Goal: Task Accomplishment & Management: Use online tool/utility

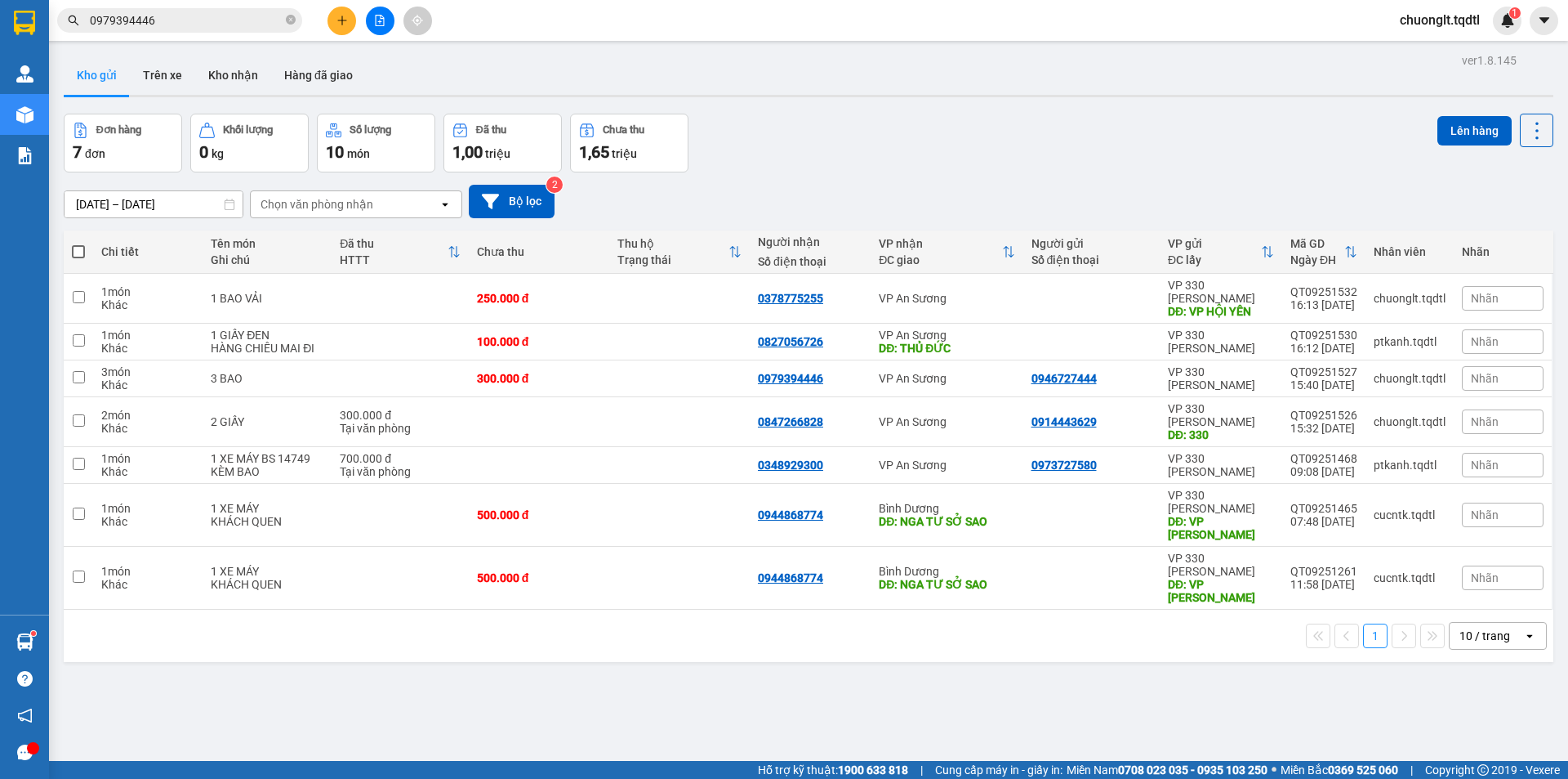
click at [167, 17] on input "0979394446" at bounding box center [186, 20] width 193 height 18
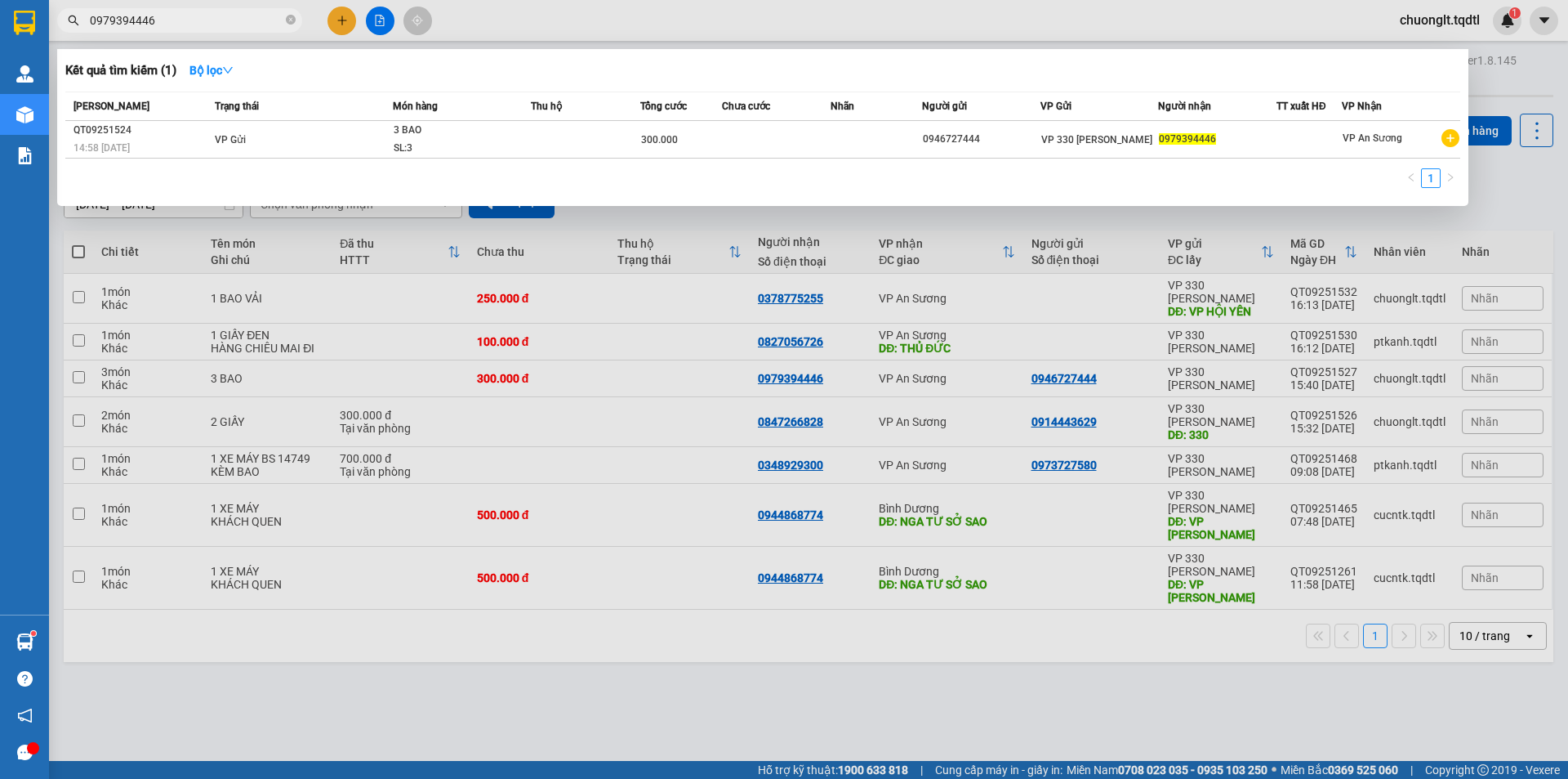
click at [167, 17] on input "0979394446" at bounding box center [186, 20] width 193 height 18
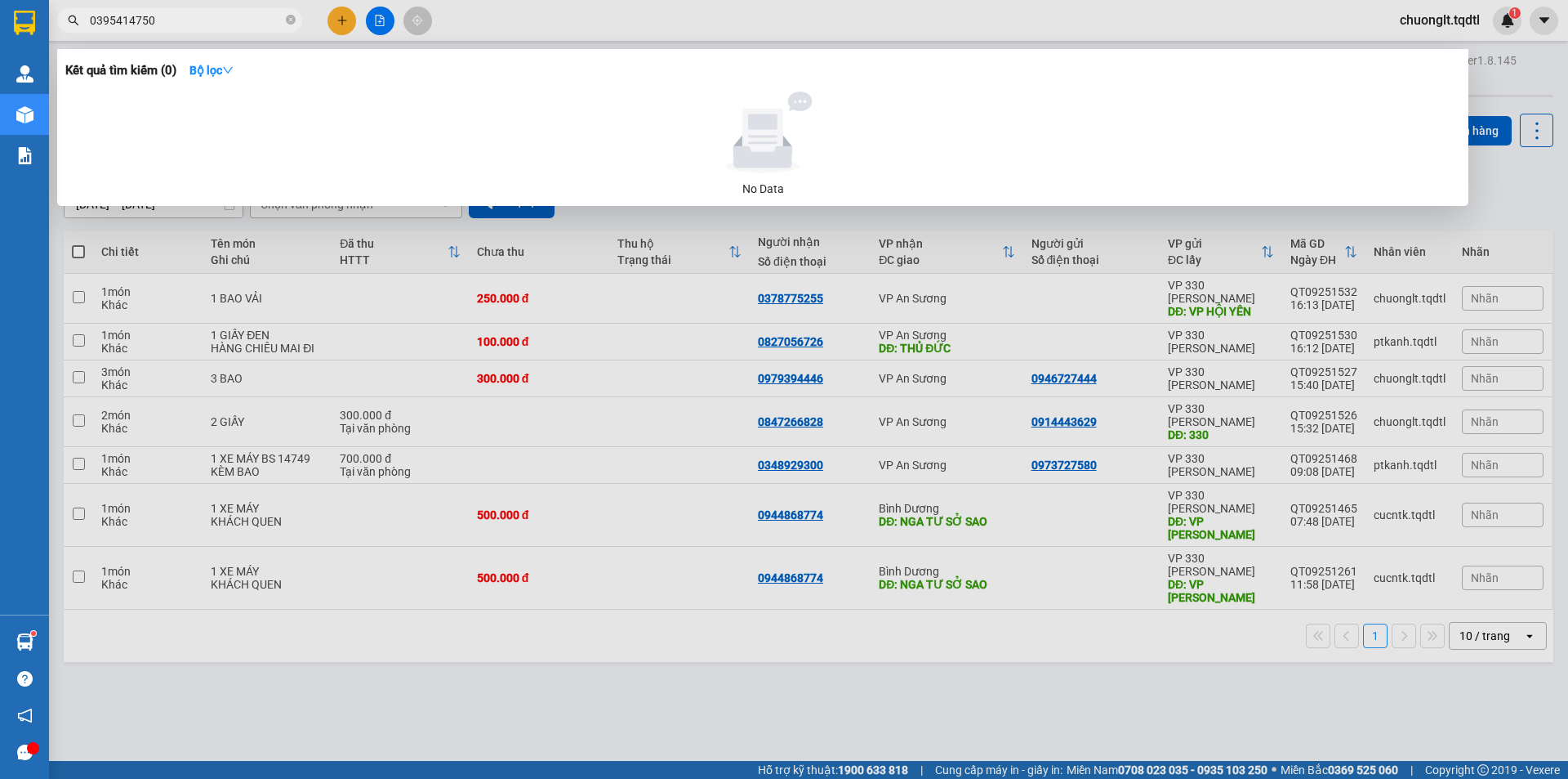
click at [167, 17] on input "0395414750" at bounding box center [186, 20] width 193 height 18
type input "0"
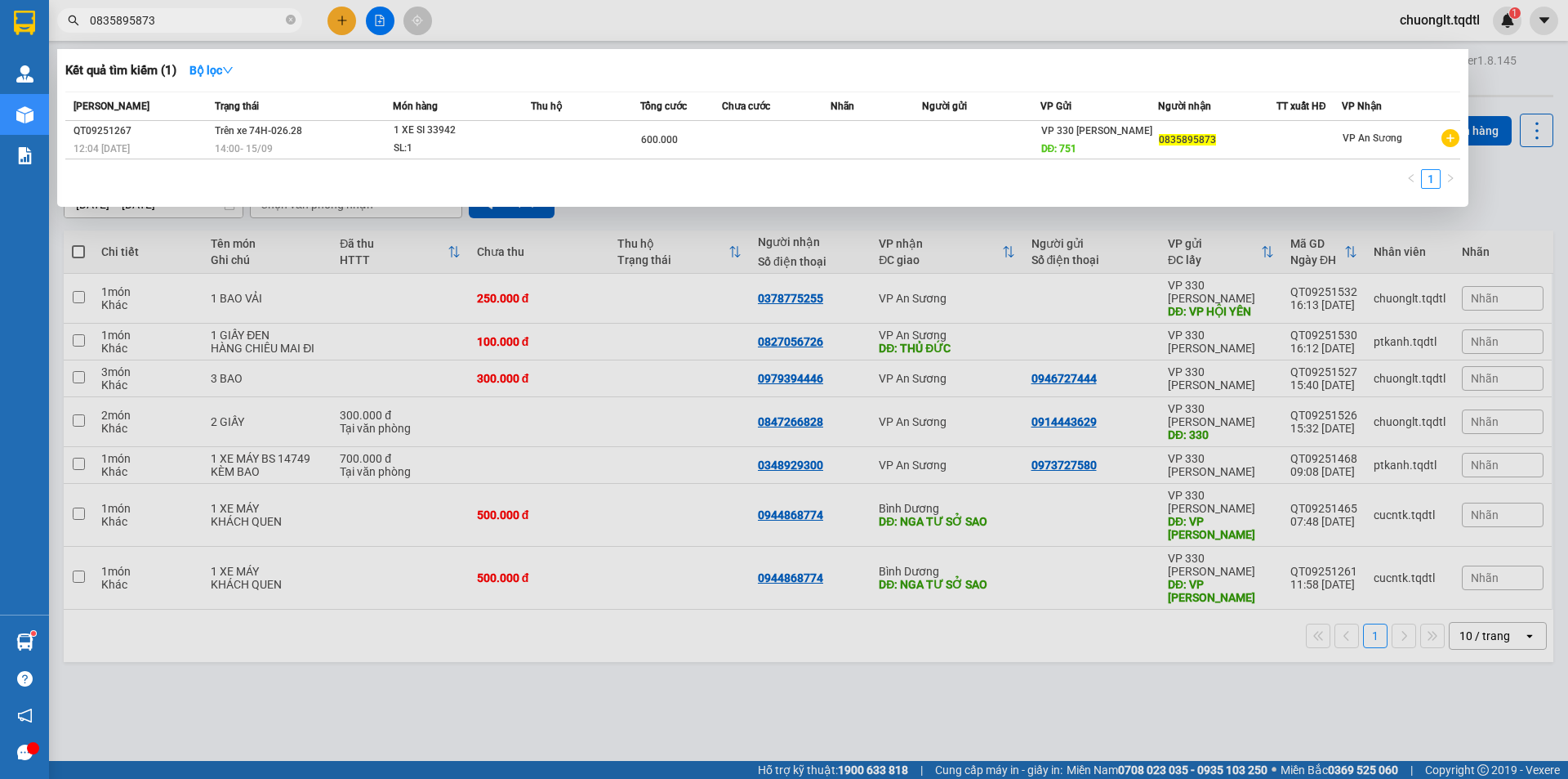
type input "0835895873"
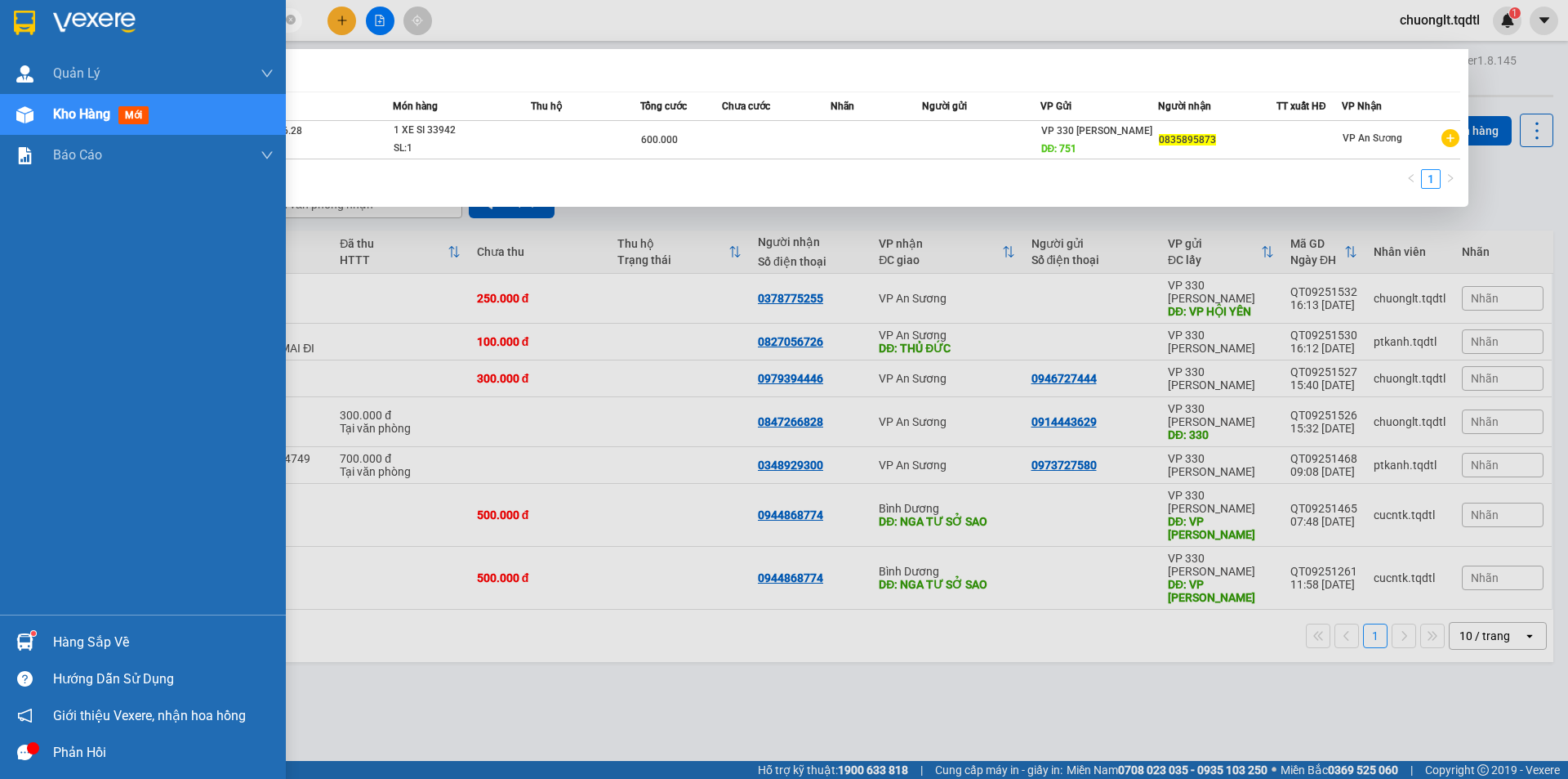
click at [33, 3] on section "Kết quả tìm kiếm ( 1 ) Bộ lọc Mã ĐH Trạng thái Món hàng Thu hộ Tổng cước Chưa c…" at bounding box center [784, 390] width 1568 height 779
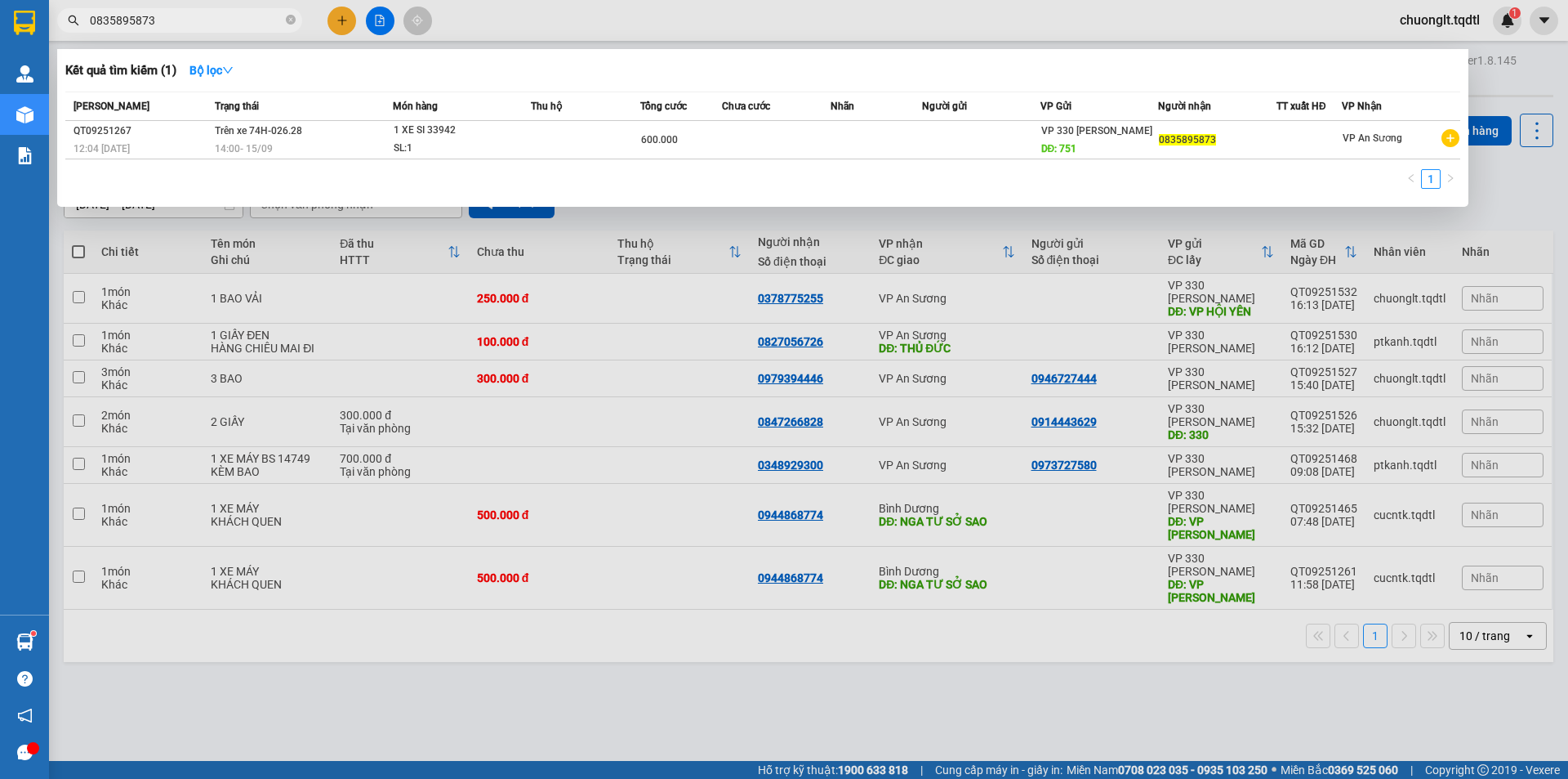
click at [1508, 206] on div at bounding box center [784, 390] width 1568 height 779
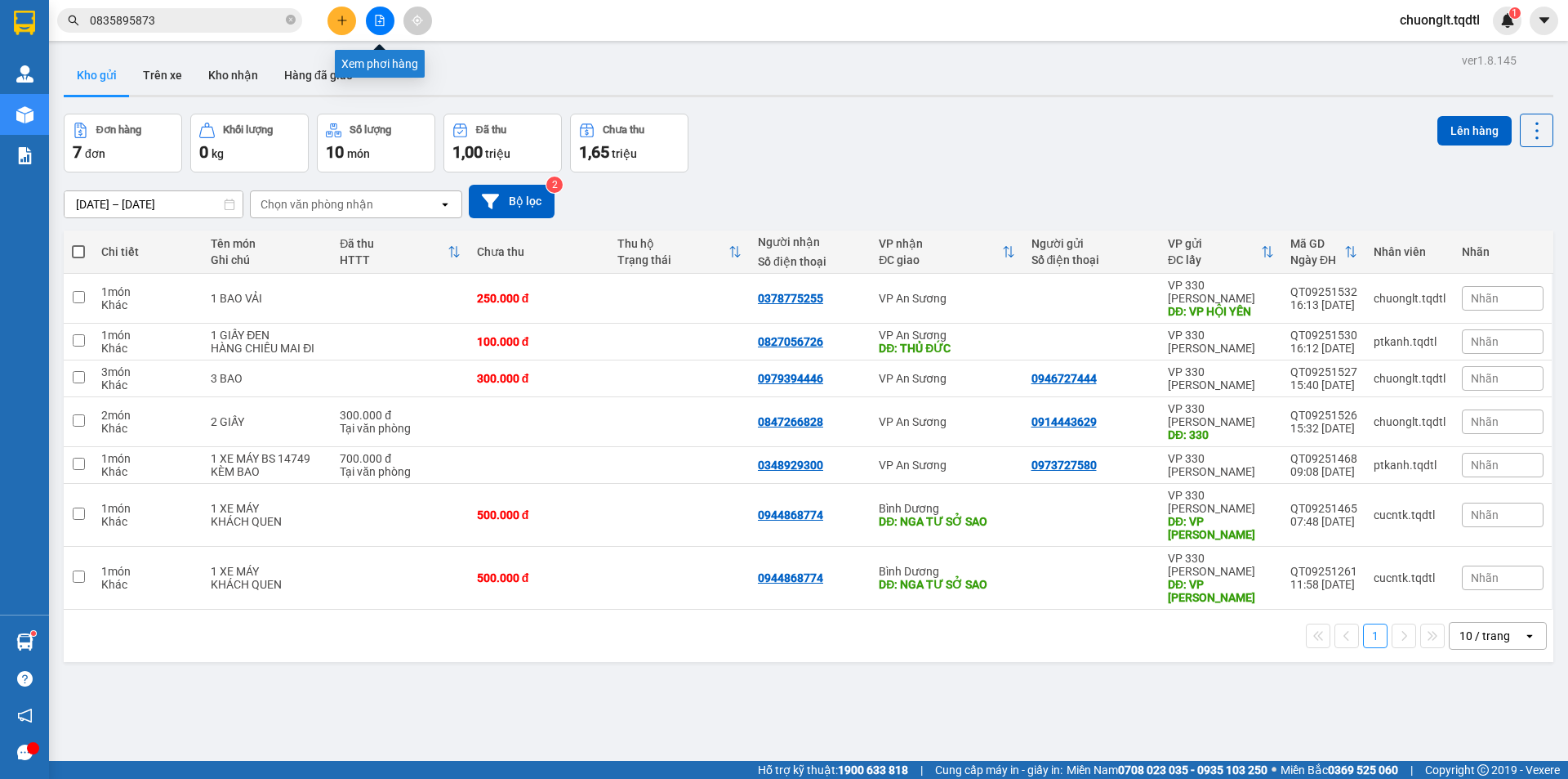
click at [378, 25] on icon "file-add" at bounding box center [380, 20] width 9 height 12
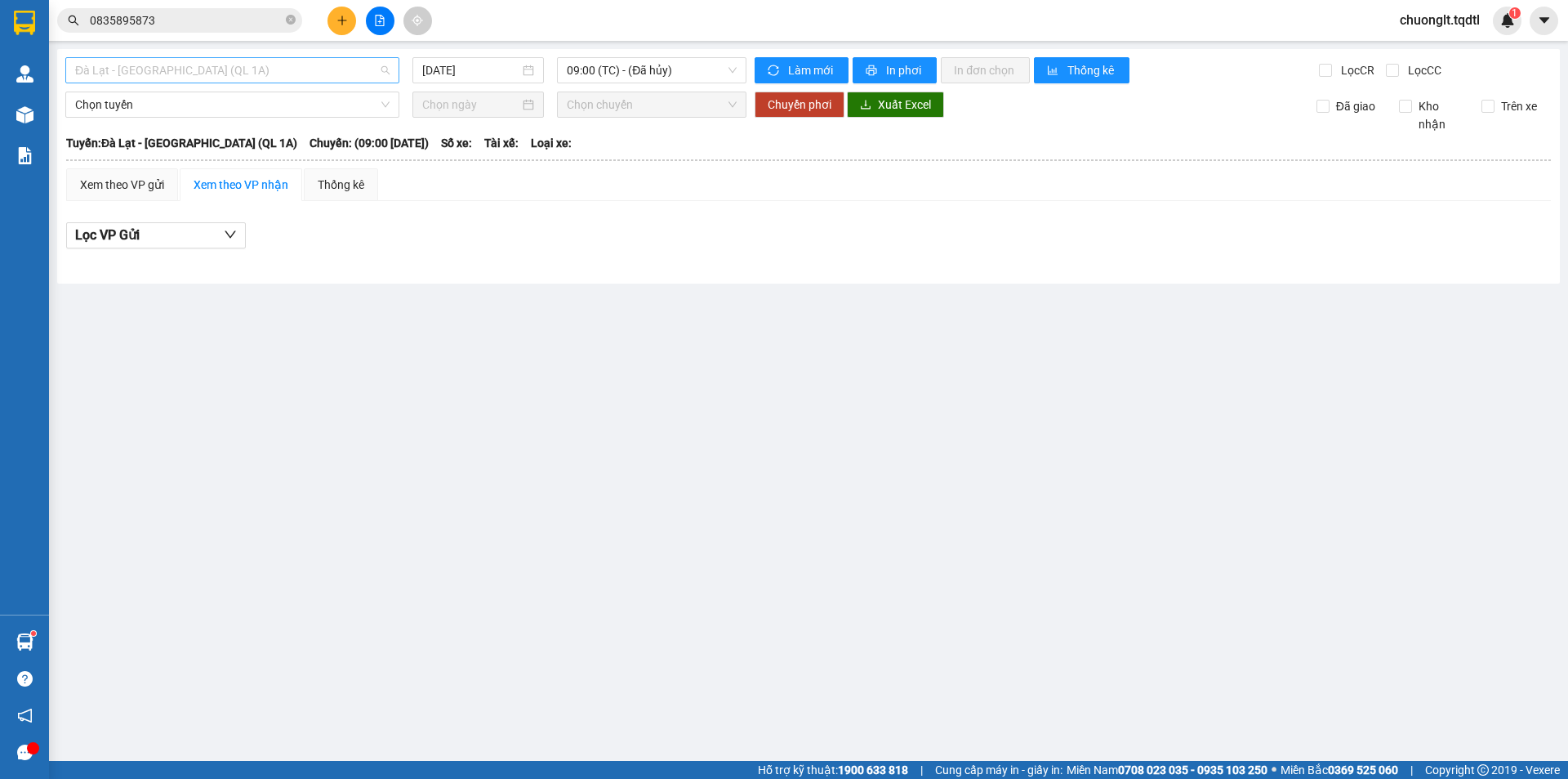
click at [310, 79] on span "Đà Lạt - [GEOGRAPHIC_DATA] (QL 1A)" at bounding box center [232, 70] width 314 height 25
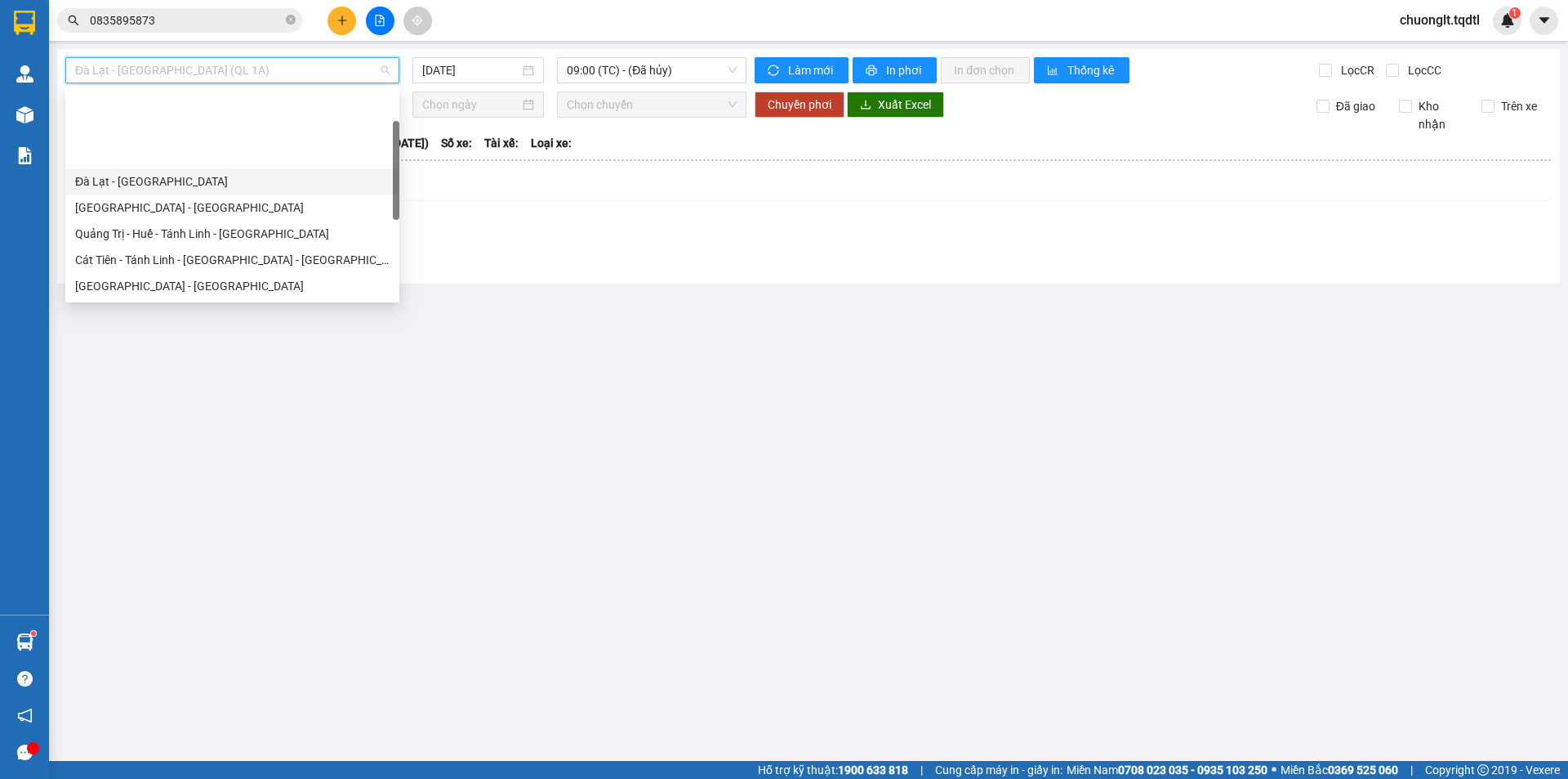
scroll to position [82, 0]
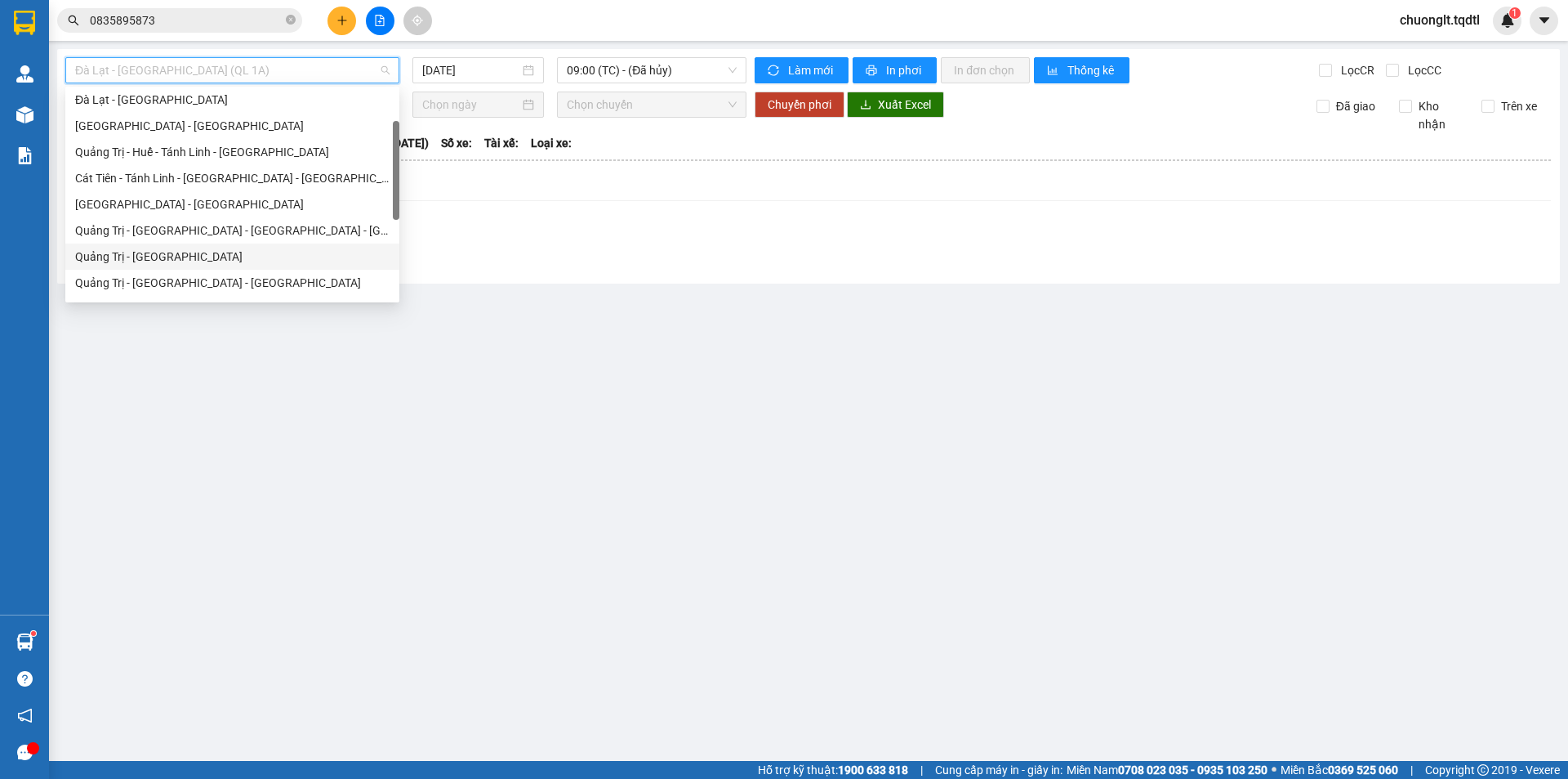
click at [205, 249] on div "Quảng Trị - [GEOGRAPHIC_DATA]" at bounding box center [232, 256] width 314 height 18
type input "[DATE]"
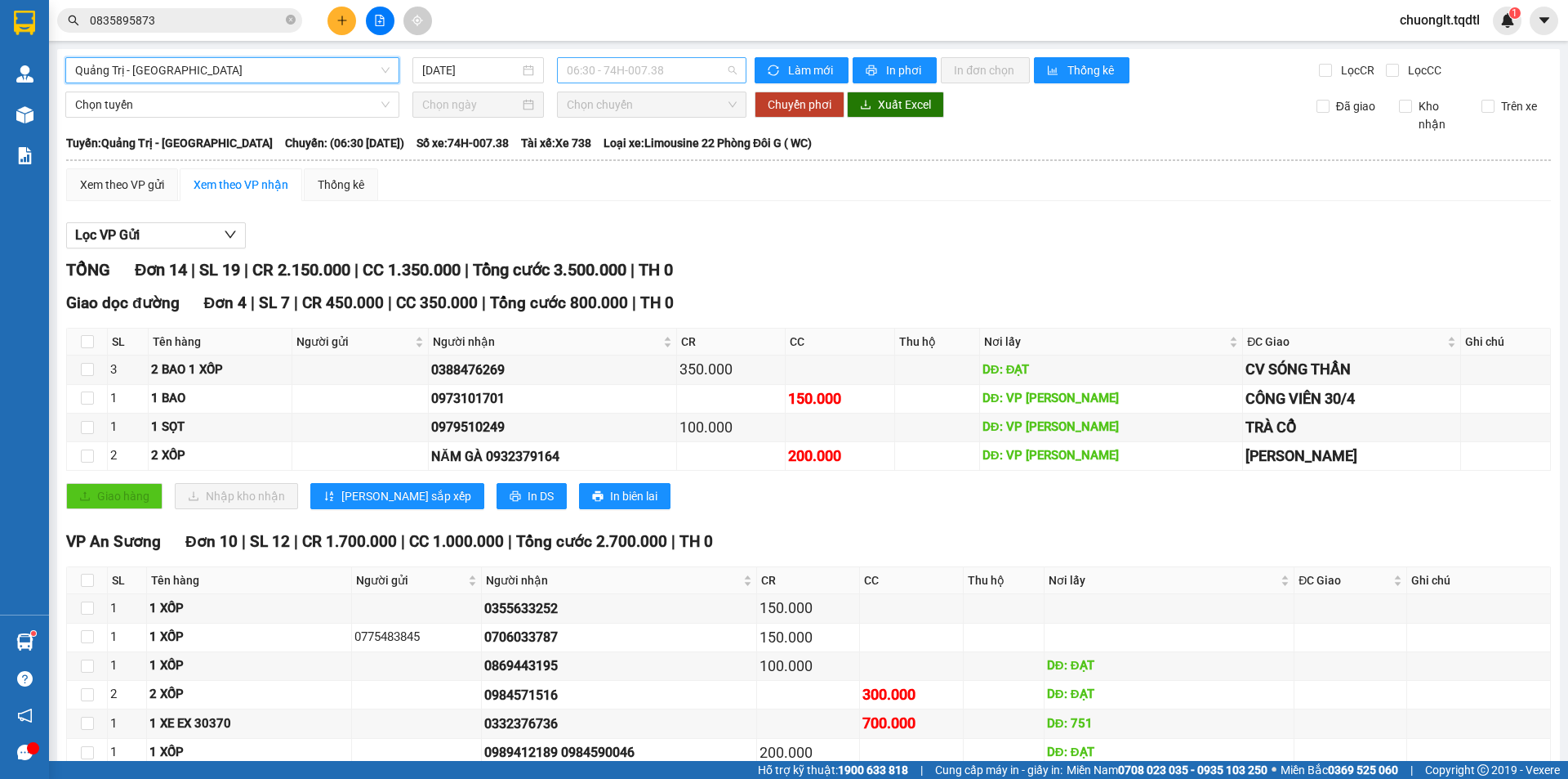
click at [681, 65] on span "06:30 - 74H-007.38" at bounding box center [651, 70] width 170 height 25
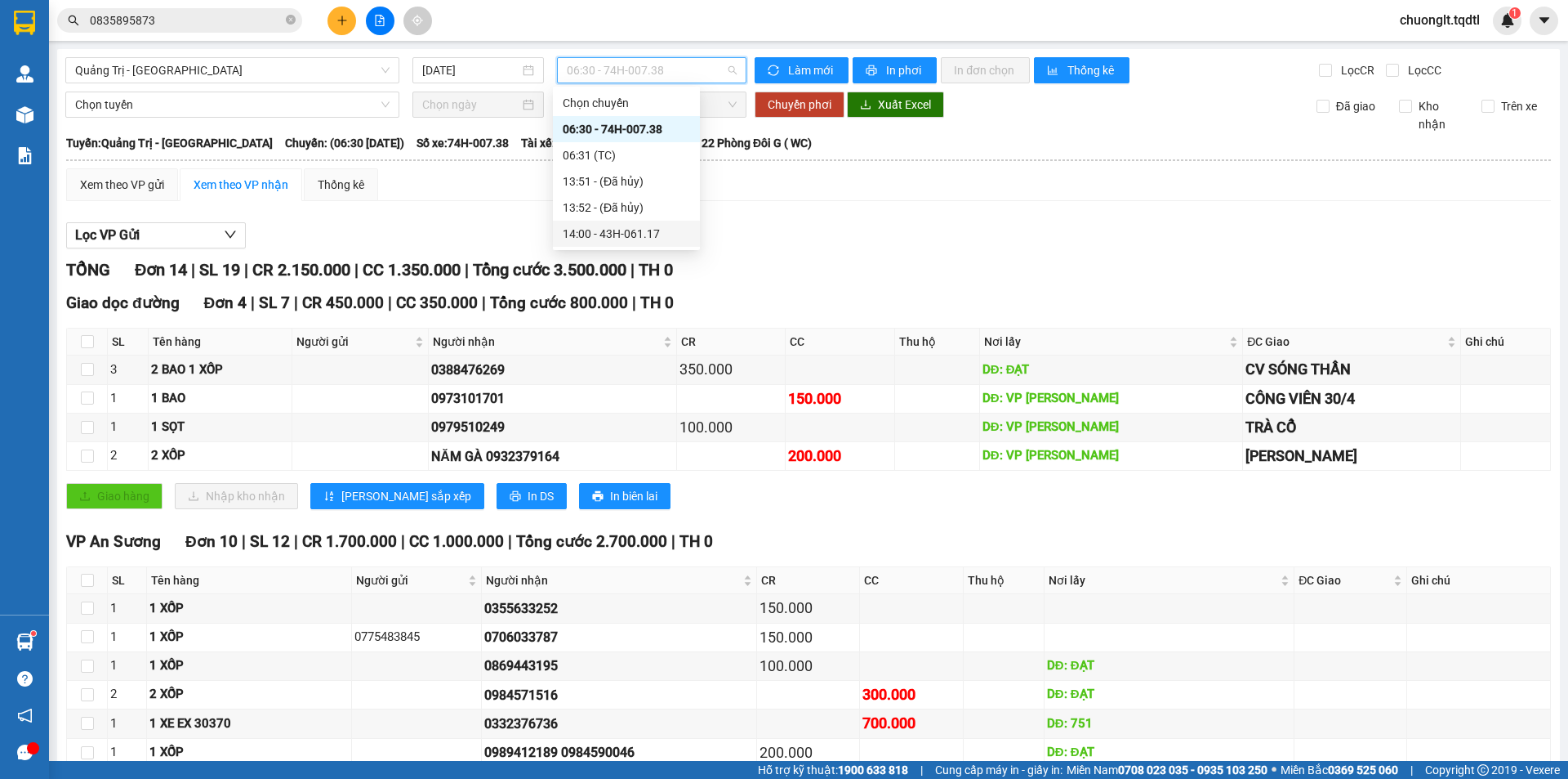
click at [651, 232] on div "14:00 - 43H-061.17" at bounding box center [626, 233] width 128 height 18
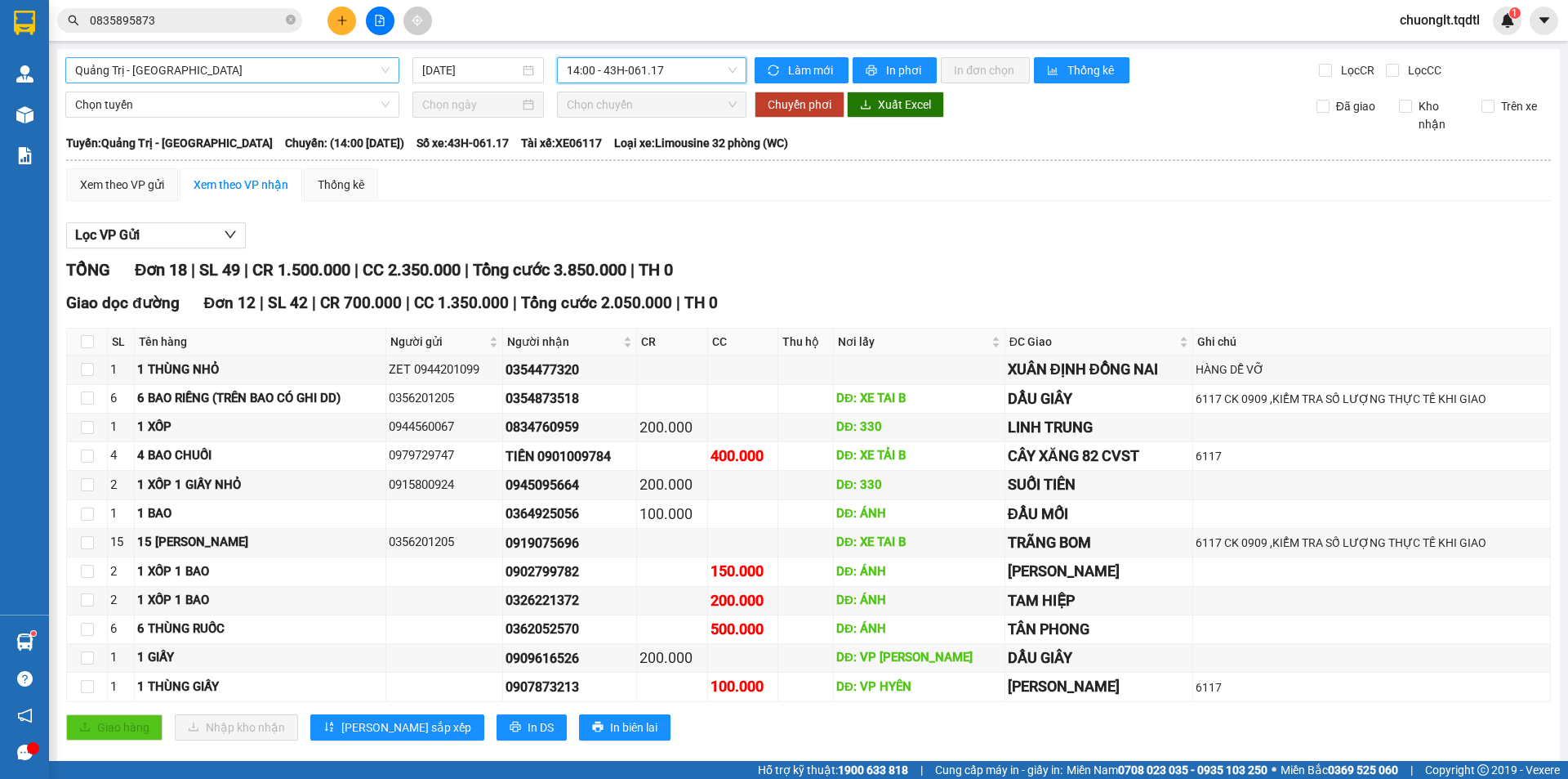
click at [312, 68] on span "Quảng Trị - [GEOGRAPHIC_DATA]" at bounding box center [232, 70] width 314 height 25
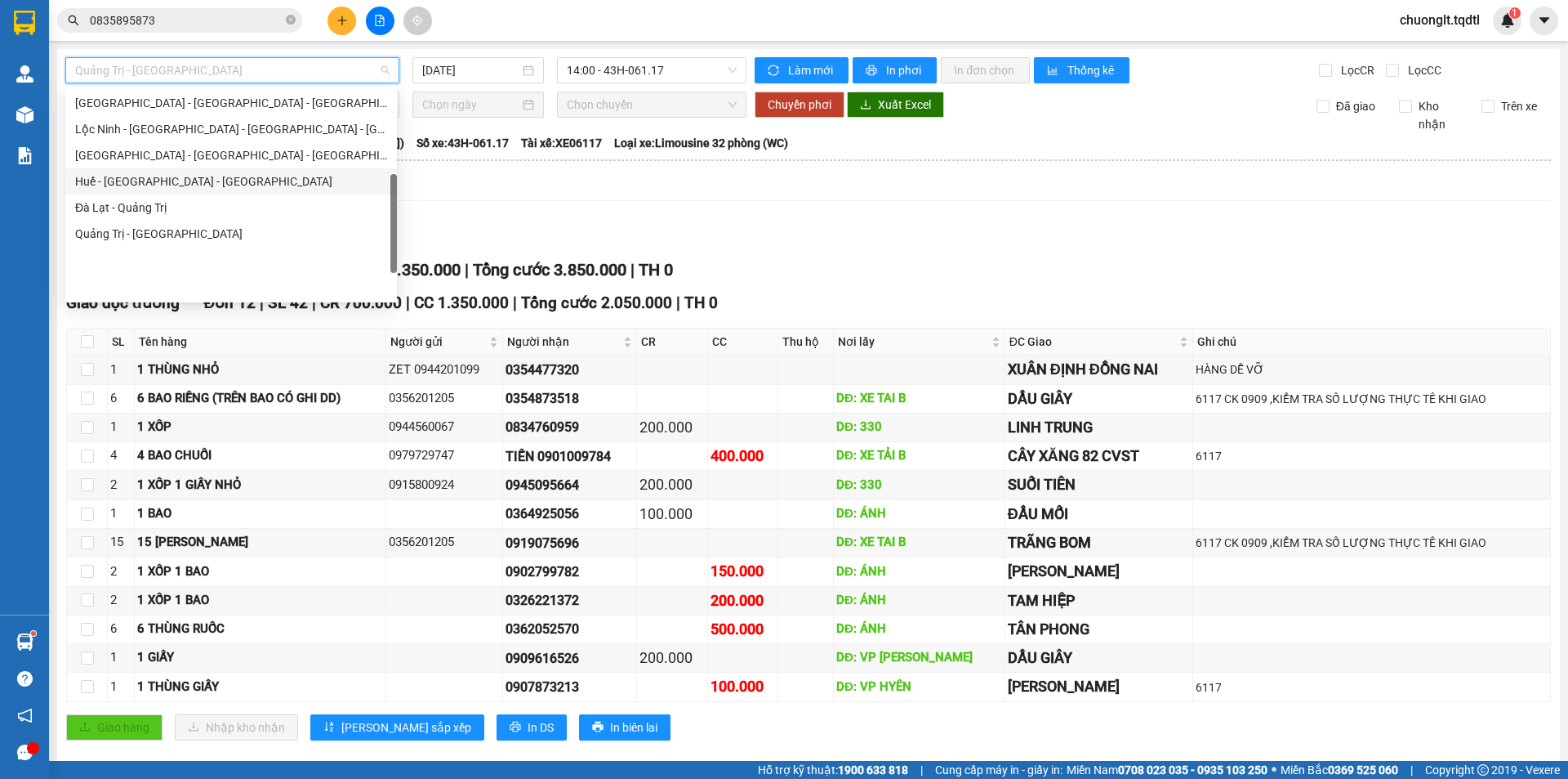
scroll to position [259, 0]
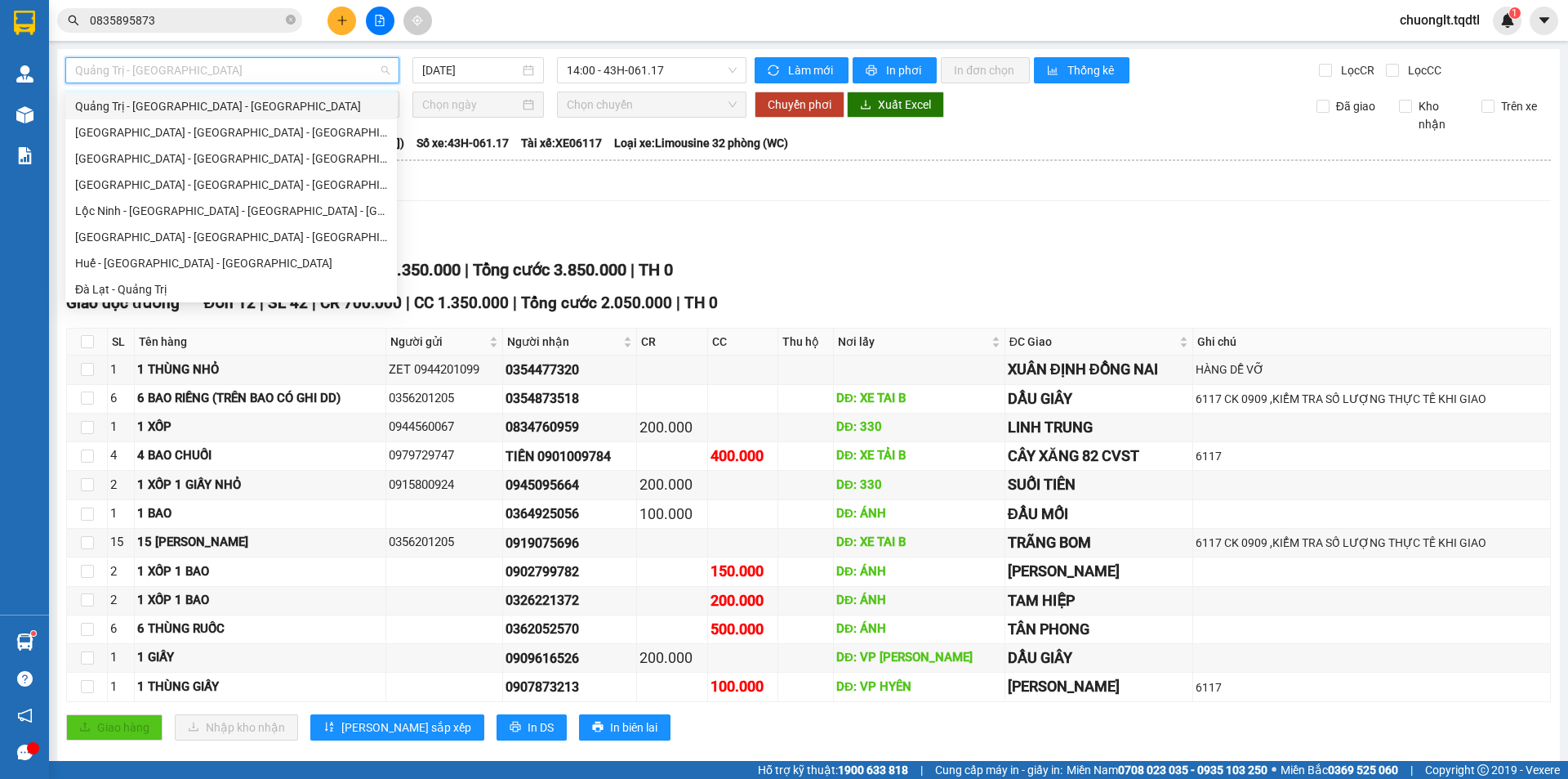
click at [263, 106] on div "Quảng Trị - [GEOGRAPHIC_DATA] - [GEOGRAPHIC_DATA]" at bounding box center [231, 106] width 312 height 18
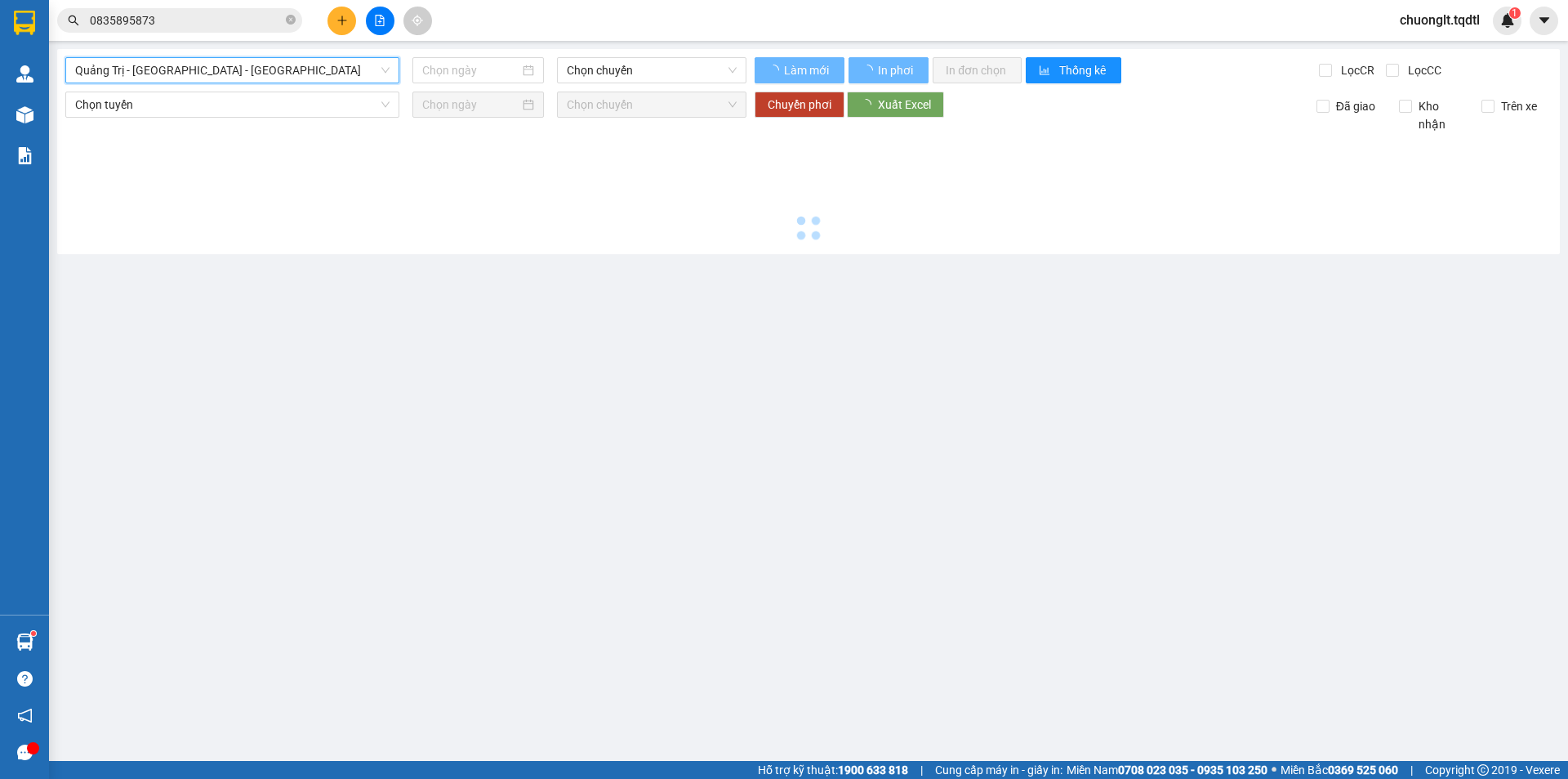
type input "[DATE]"
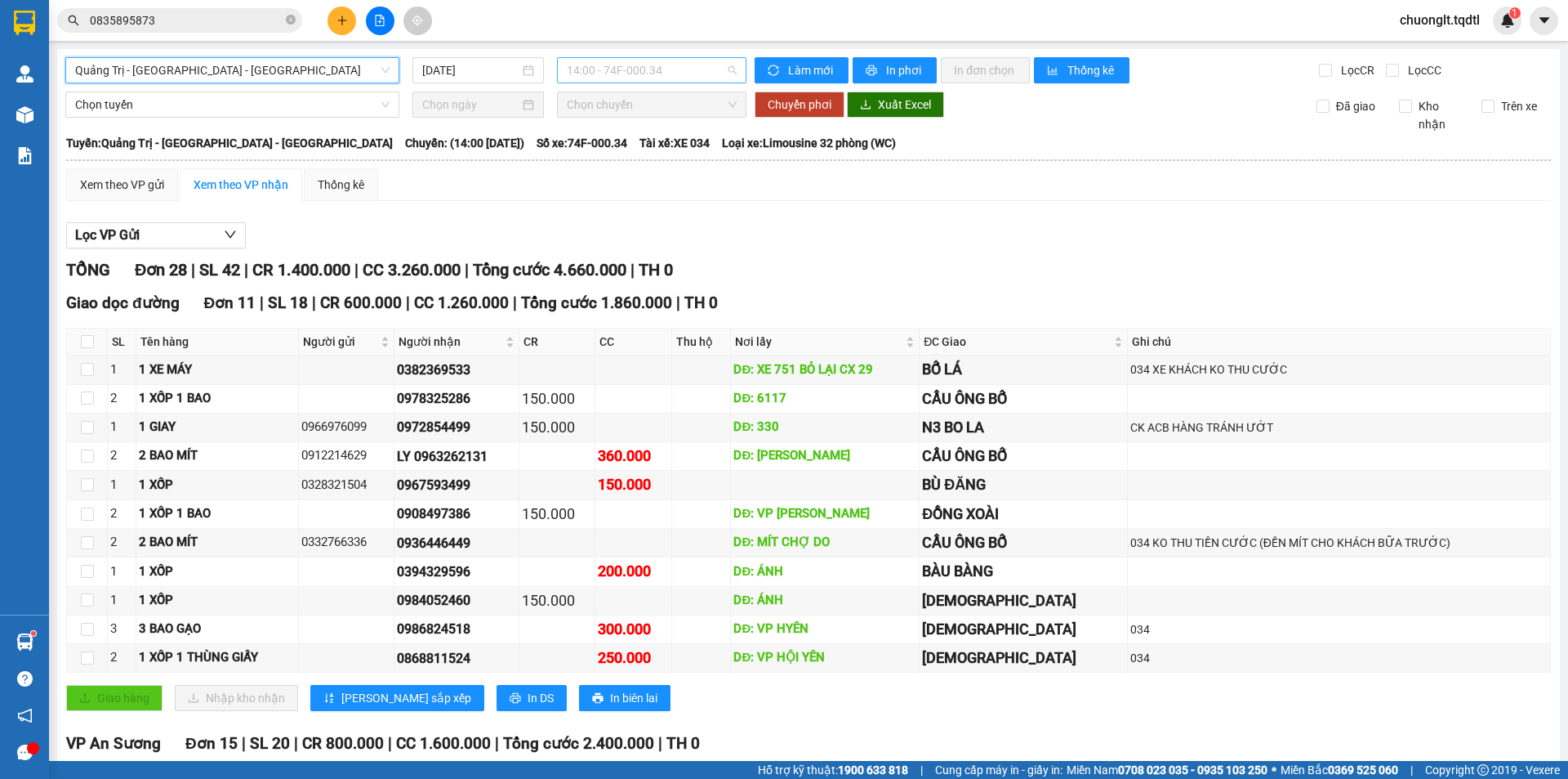
click at [692, 72] on span "14:00 - 74F-000.34" at bounding box center [651, 70] width 170 height 25
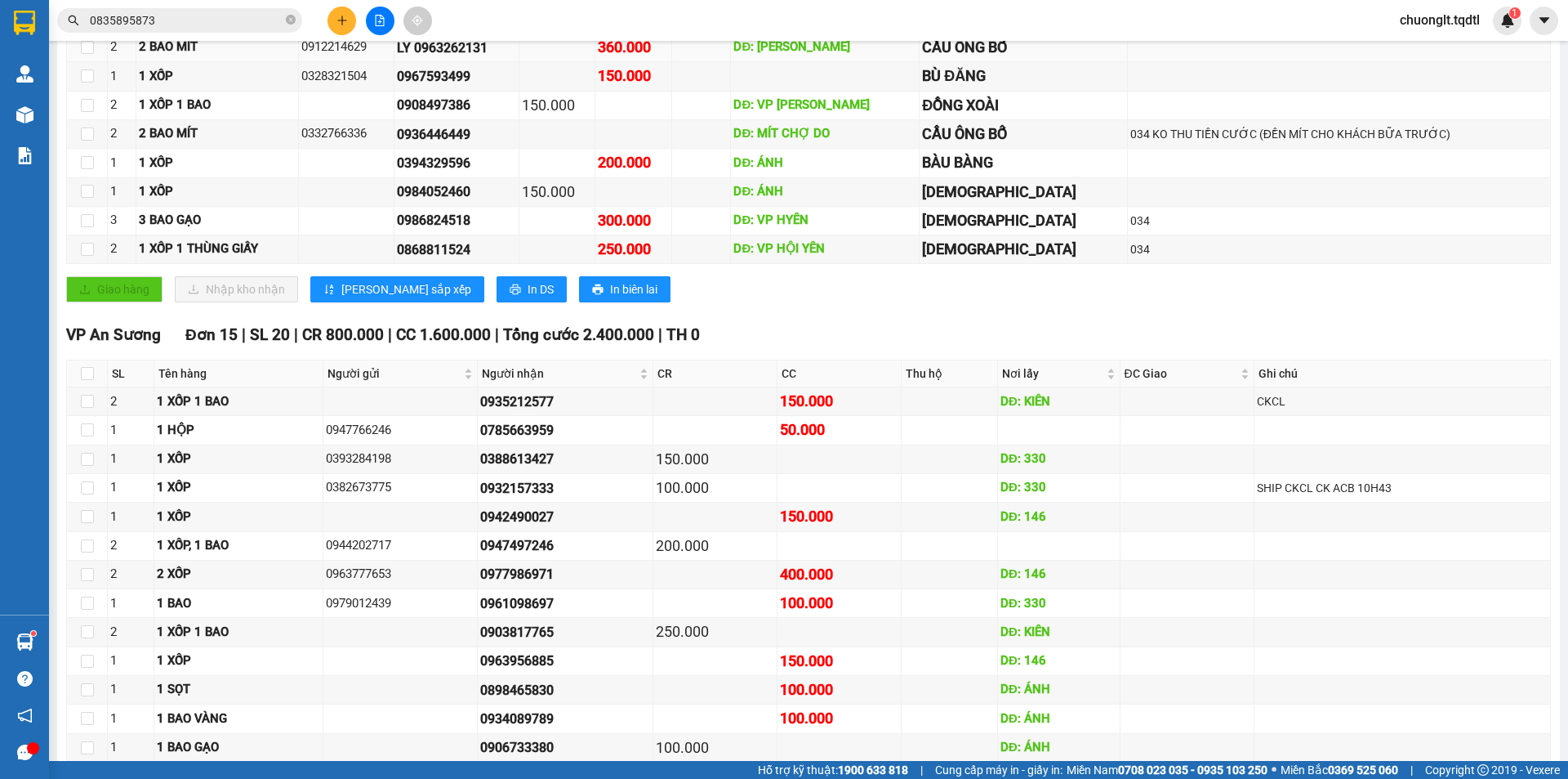
scroll to position [490, 0]
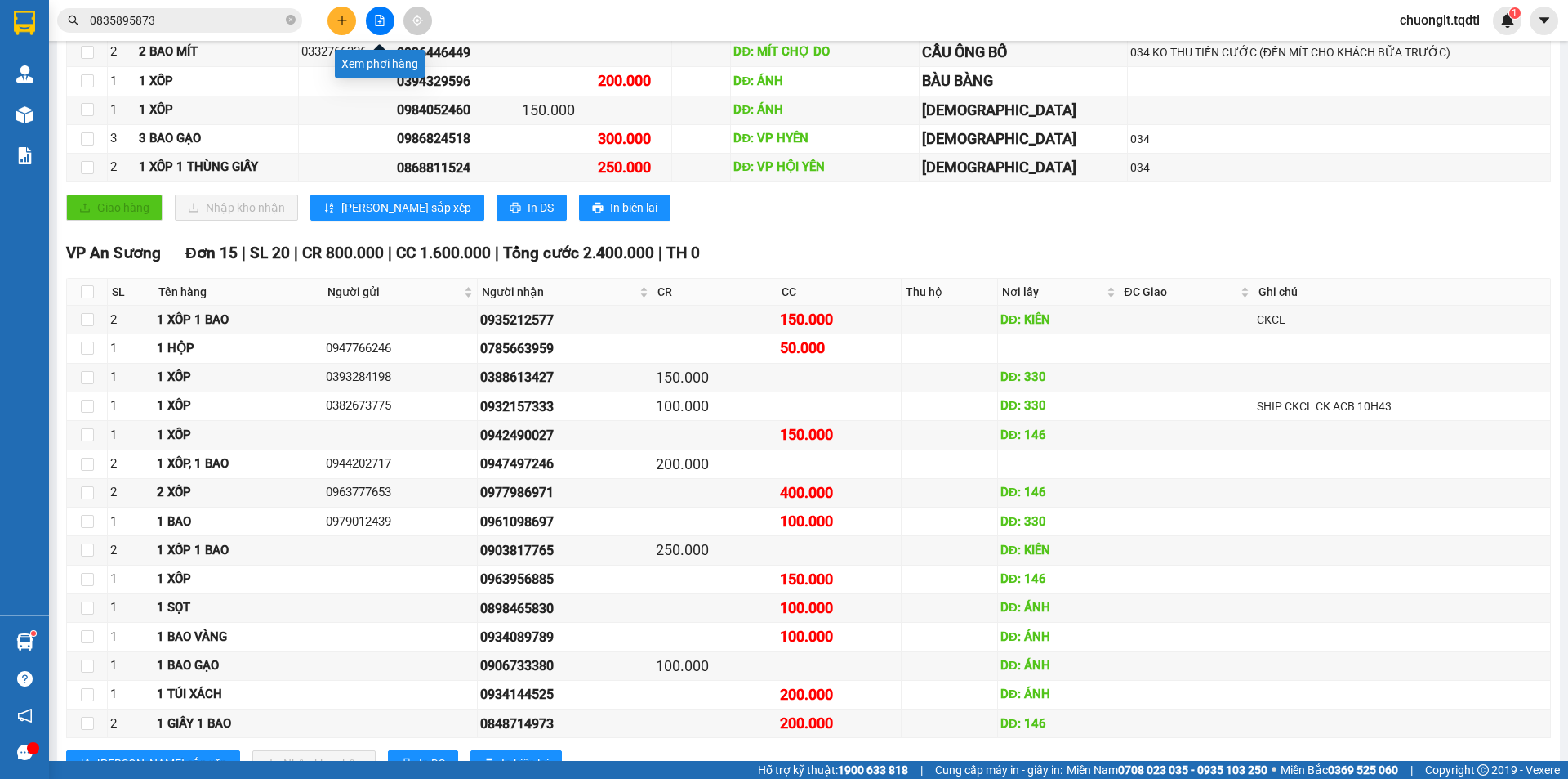
click at [385, 13] on button at bounding box center [380, 21] width 29 height 29
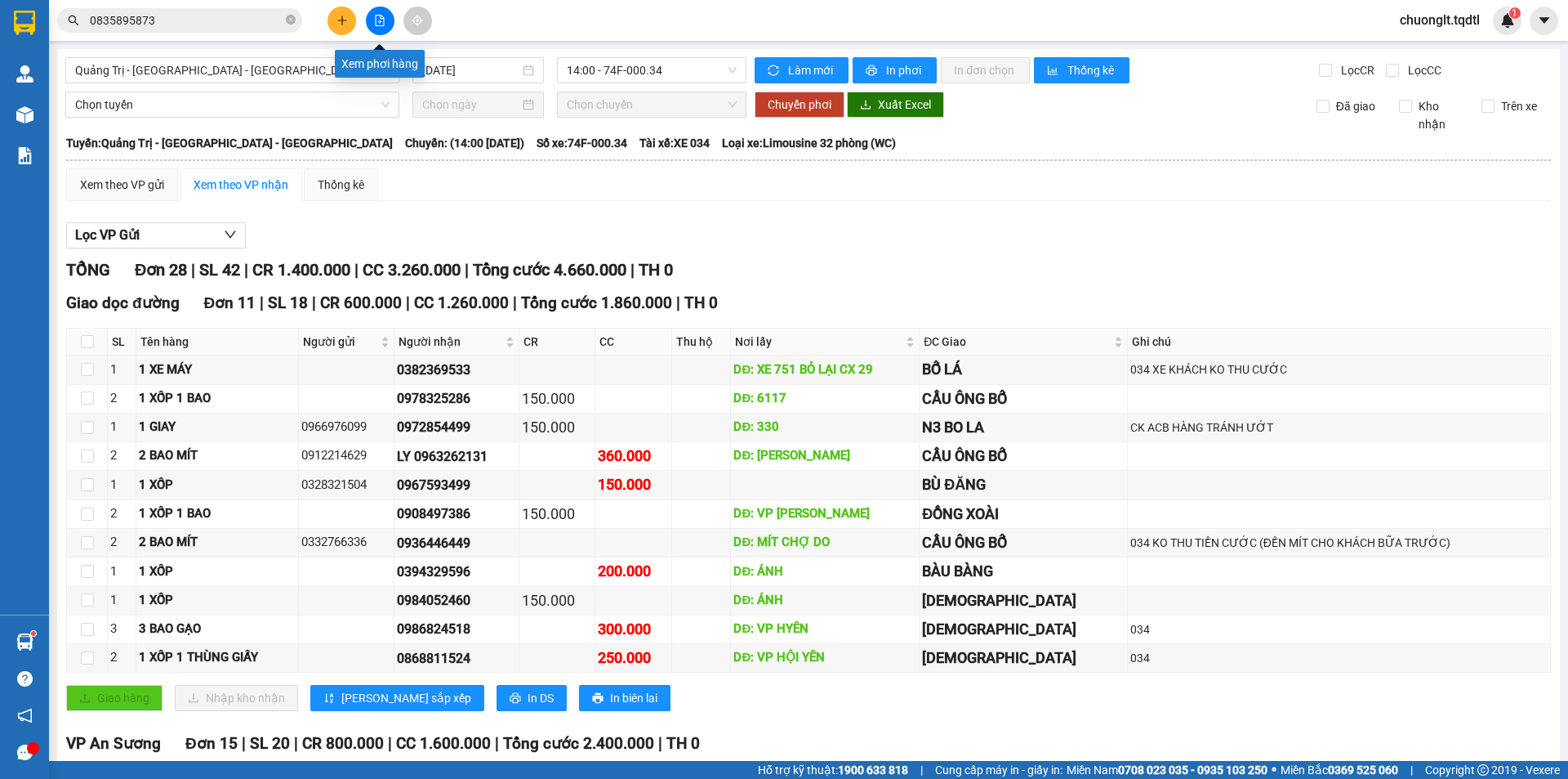
click at [375, 30] on button at bounding box center [380, 21] width 29 height 29
click at [285, 66] on span "Quảng Trị - [GEOGRAPHIC_DATA] - [GEOGRAPHIC_DATA]" at bounding box center [232, 70] width 314 height 25
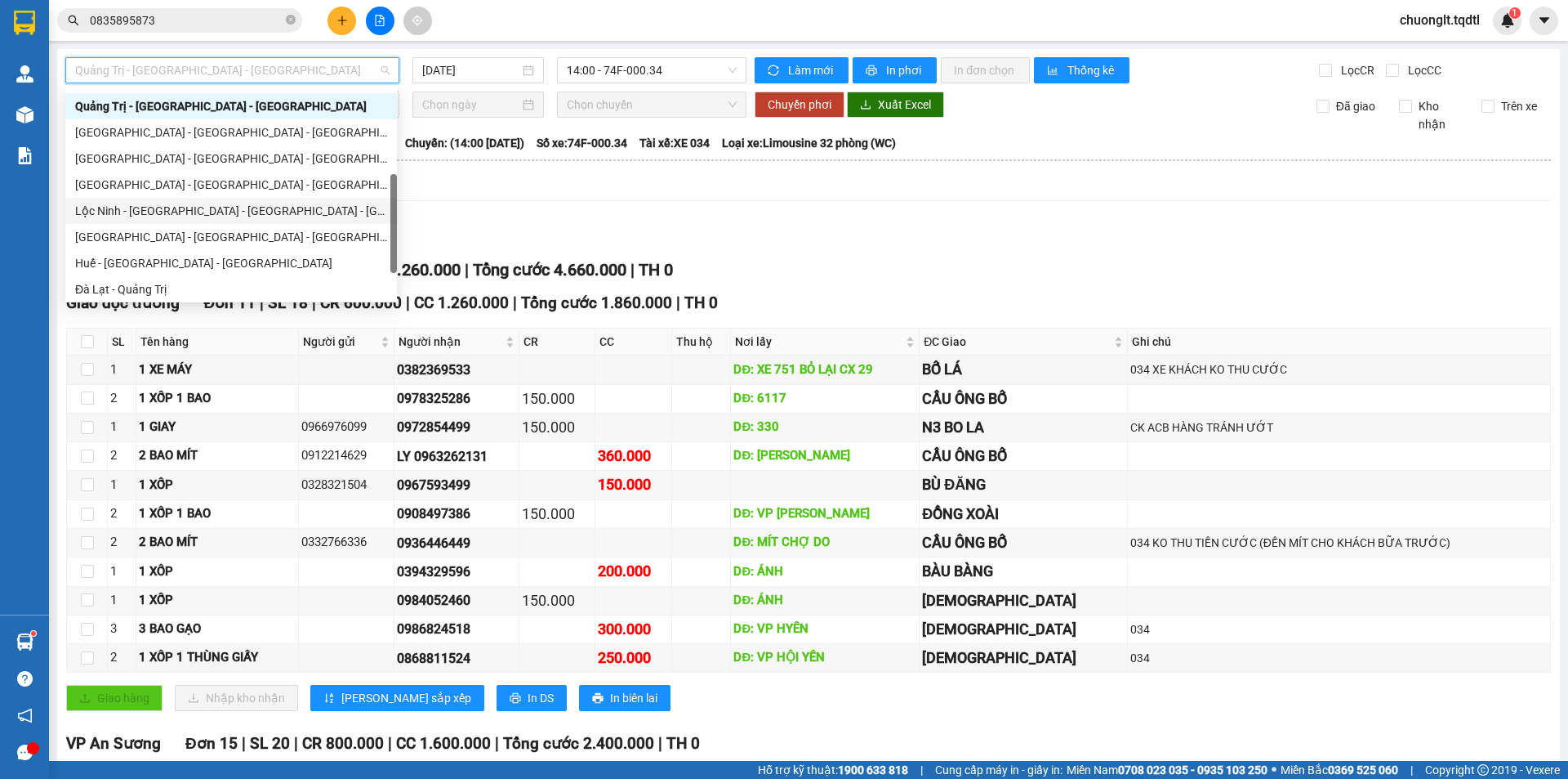
scroll to position [340, 0]
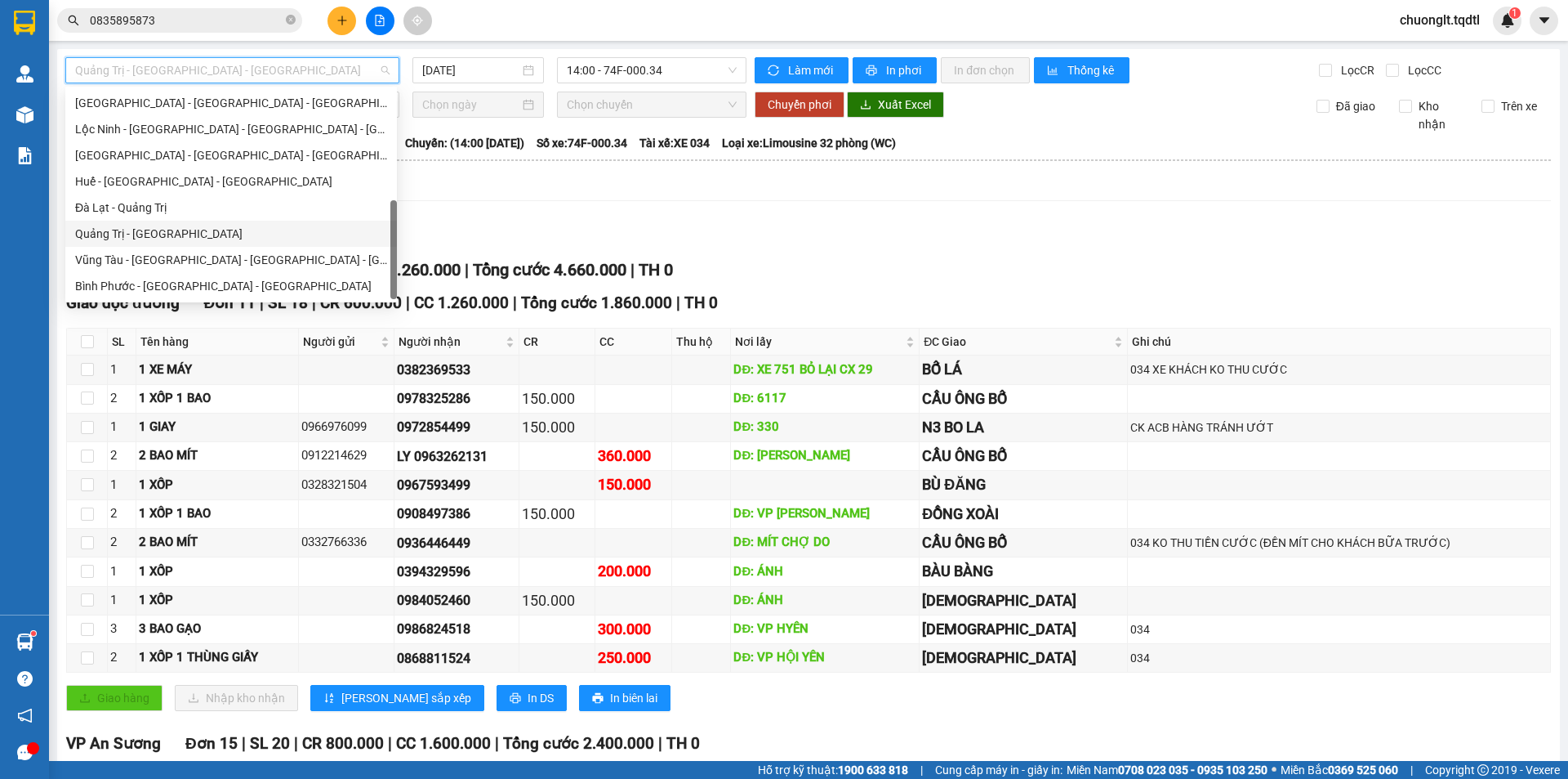
click at [204, 233] on div "Quảng Trị - [GEOGRAPHIC_DATA]" at bounding box center [231, 233] width 312 height 18
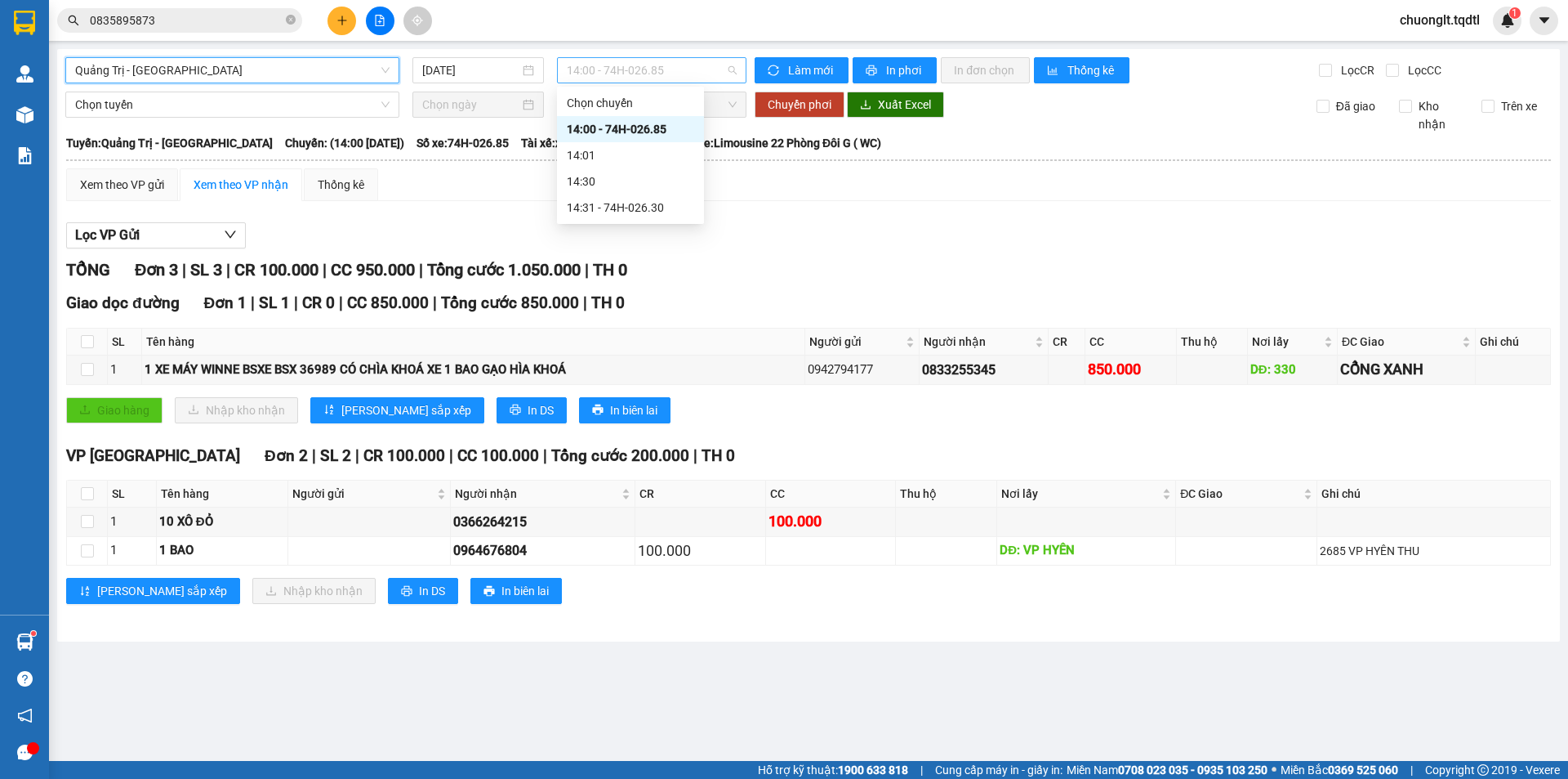
click at [662, 68] on span "14:00 - 74H-026.85" at bounding box center [651, 70] width 170 height 25
click at [775, 259] on div "TỔNG Đơn 3 | SL 3 | CR 100.000 | CC 950.000 | Tổng cước 1.050.000 | TH 0" at bounding box center [808, 270] width 1484 height 25
click at [330, 68] on span "Quảng Trị - [GEOGRAPHIC_DATA]" at bounding box center [232, 70] width 314 height 25
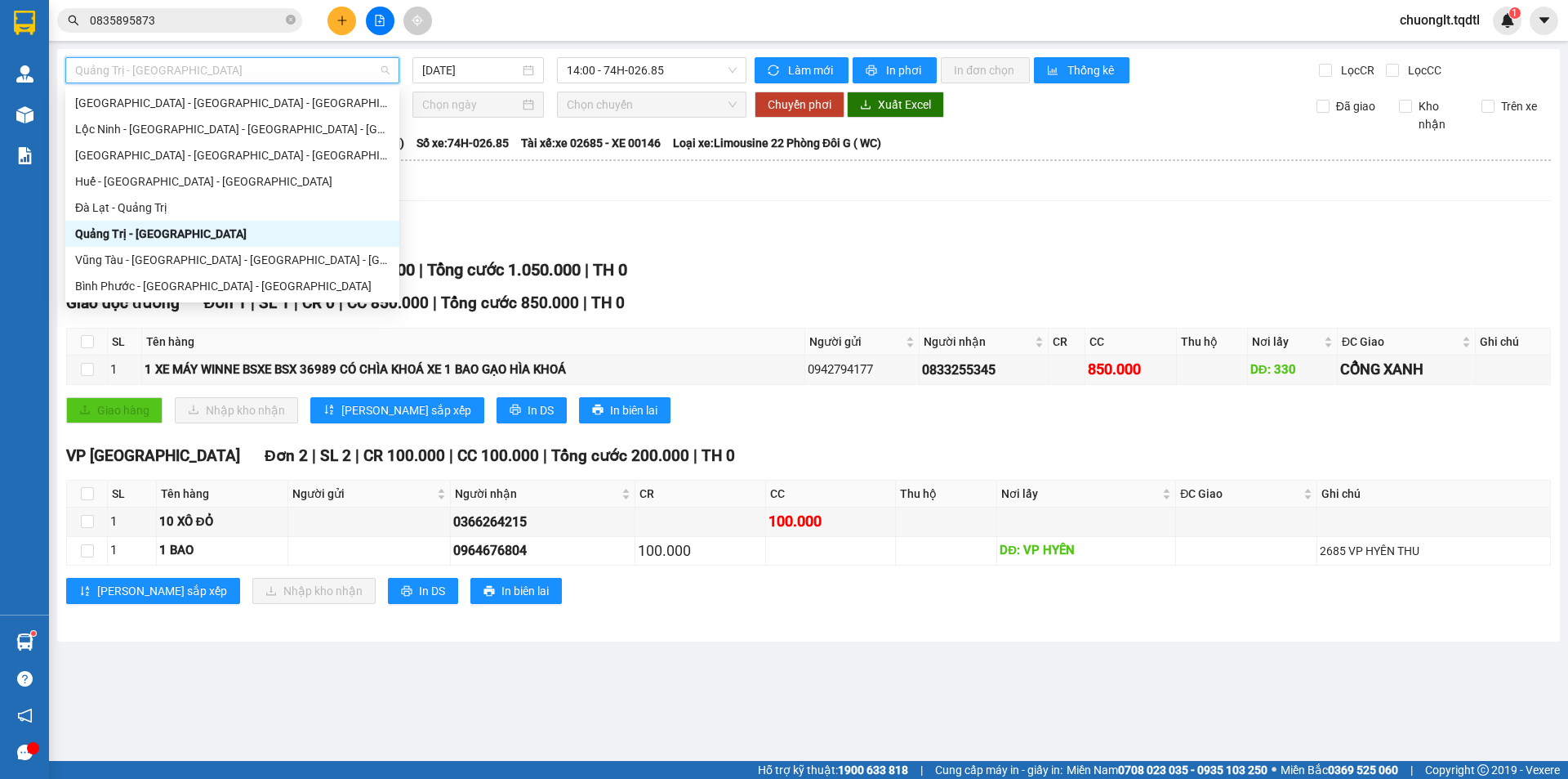
click at [230, 229] on div "Quảng Trị - [GEOGRAPHIC_DATA]" at bounding box center [232, 233] width 314 height 18
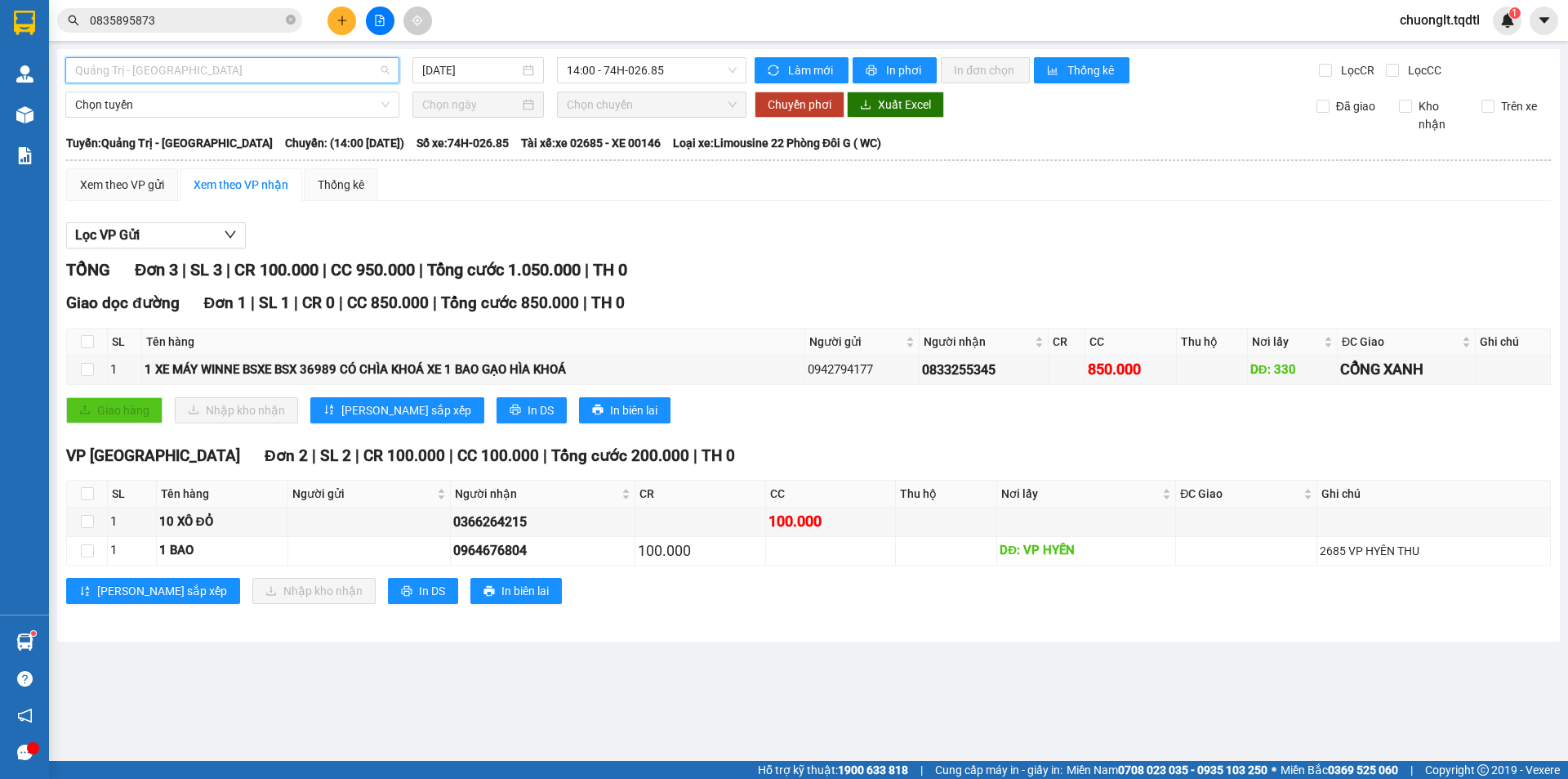
click at [322, 72] on span "Quảng Trị - [GEOGRAPHIC_DATA]" at bounding box center [232, 70] width 314 height 25
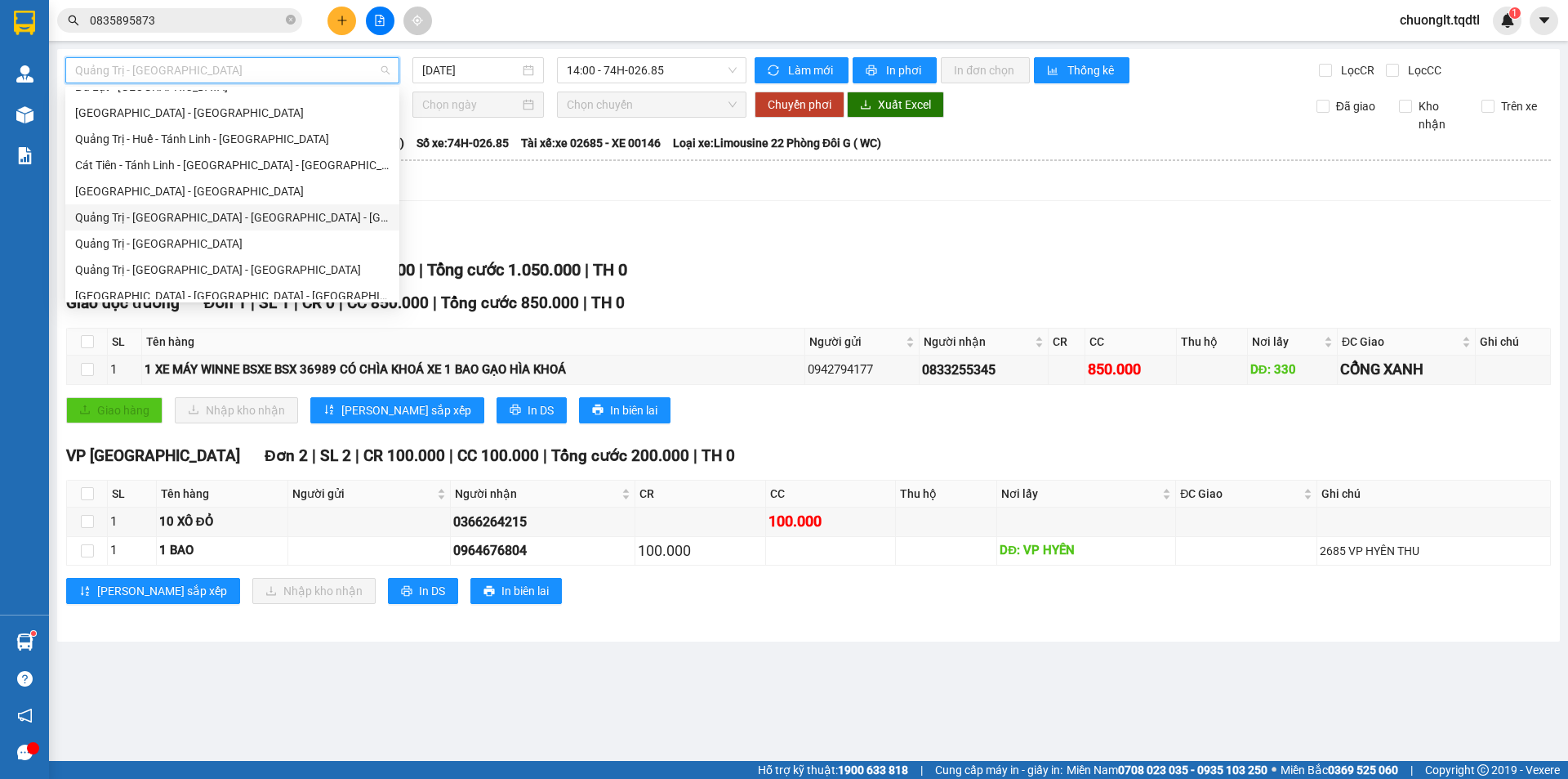
scroll to position [340, 0]
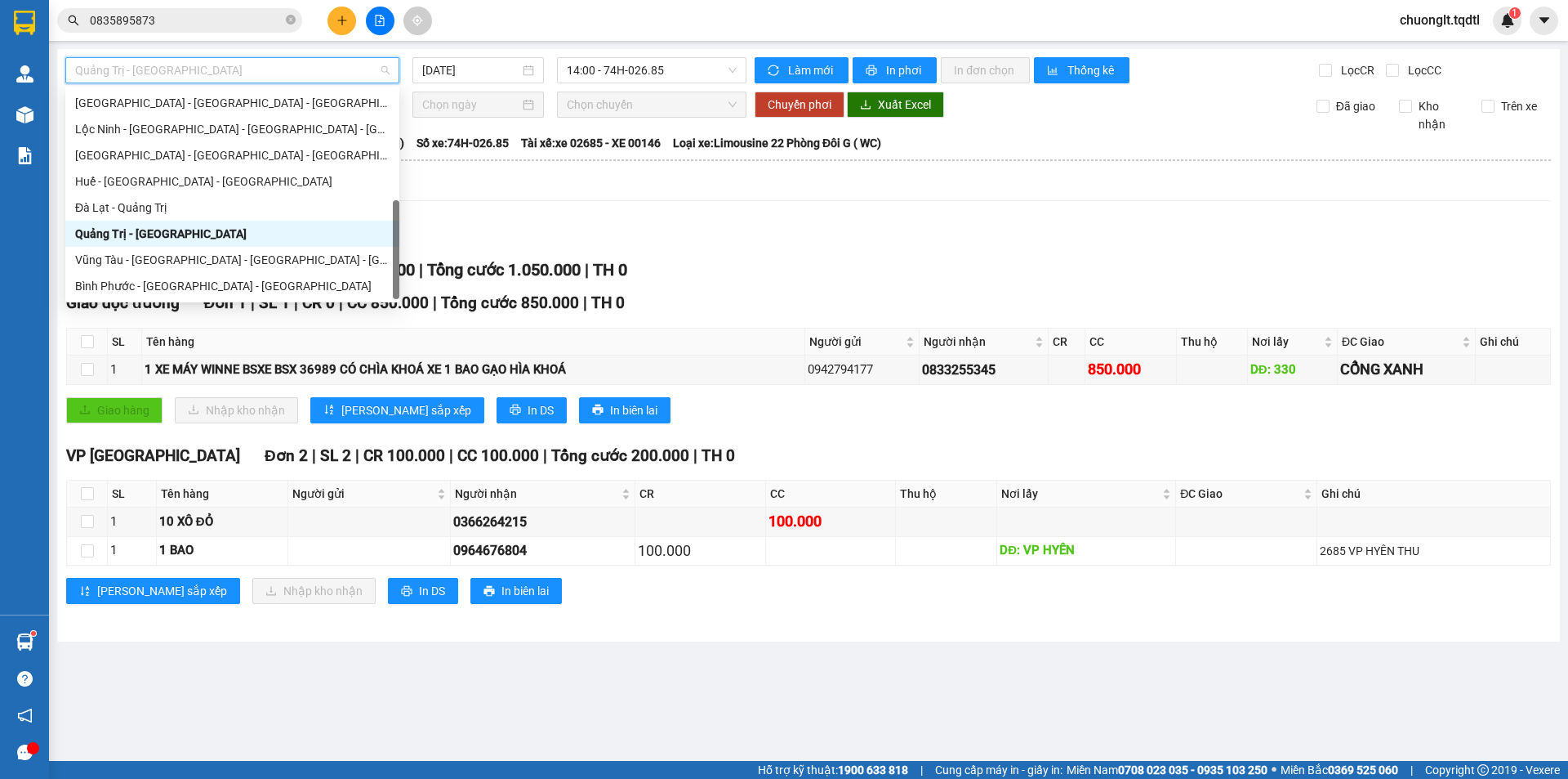
click at [194, 226] on div "Quảng Trị - [GEOGRAPHIC_DATA]" at bounding box center [232, 233] width 314 height 18
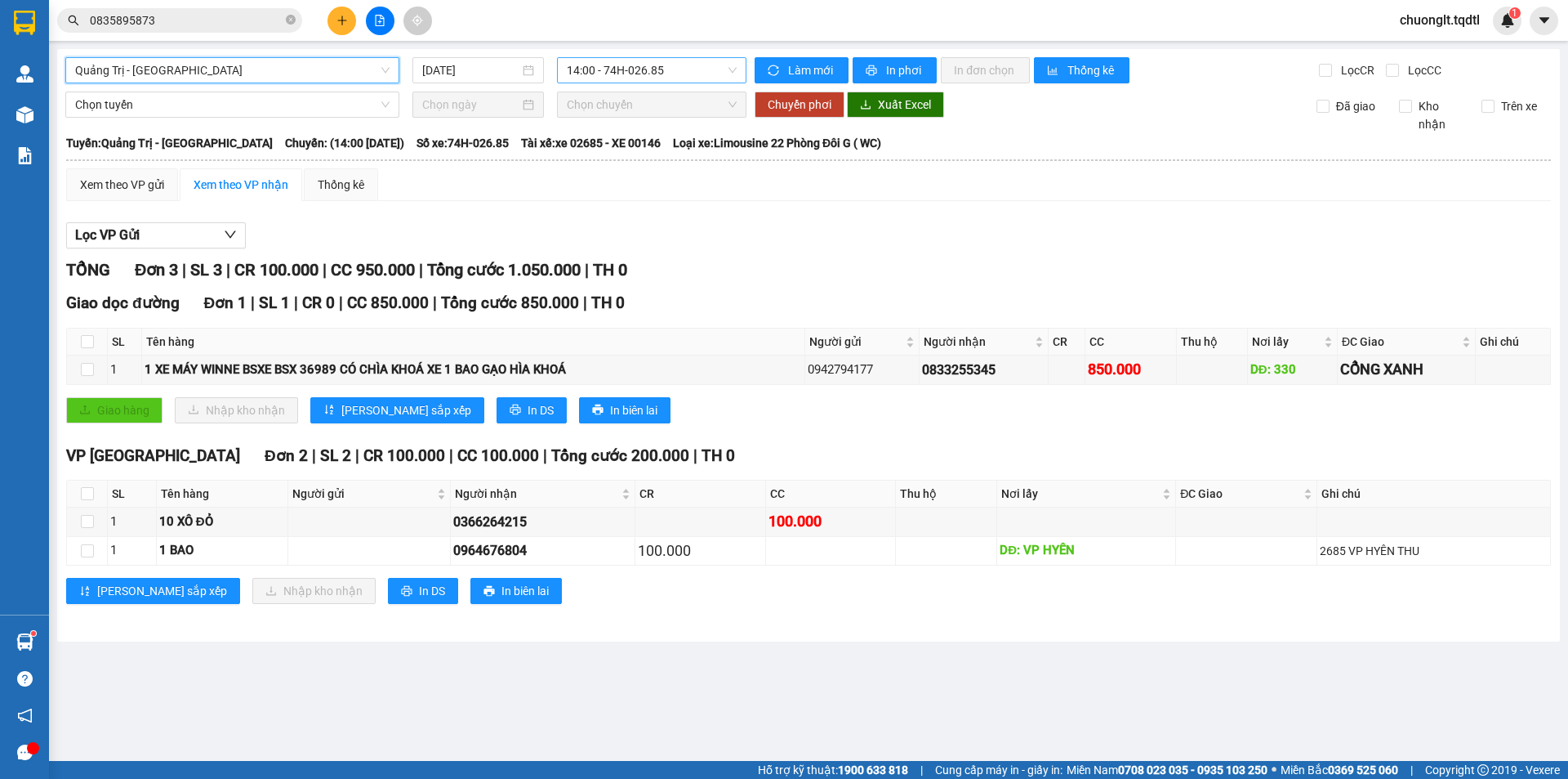
click at [680, 66] on span "14:00 - 74H-026.85" at bounding box center [651, 70] width 170 height 25
click at [539, 70] on div "[DATE]" at bounding box center [478, 70] width 132 height 26
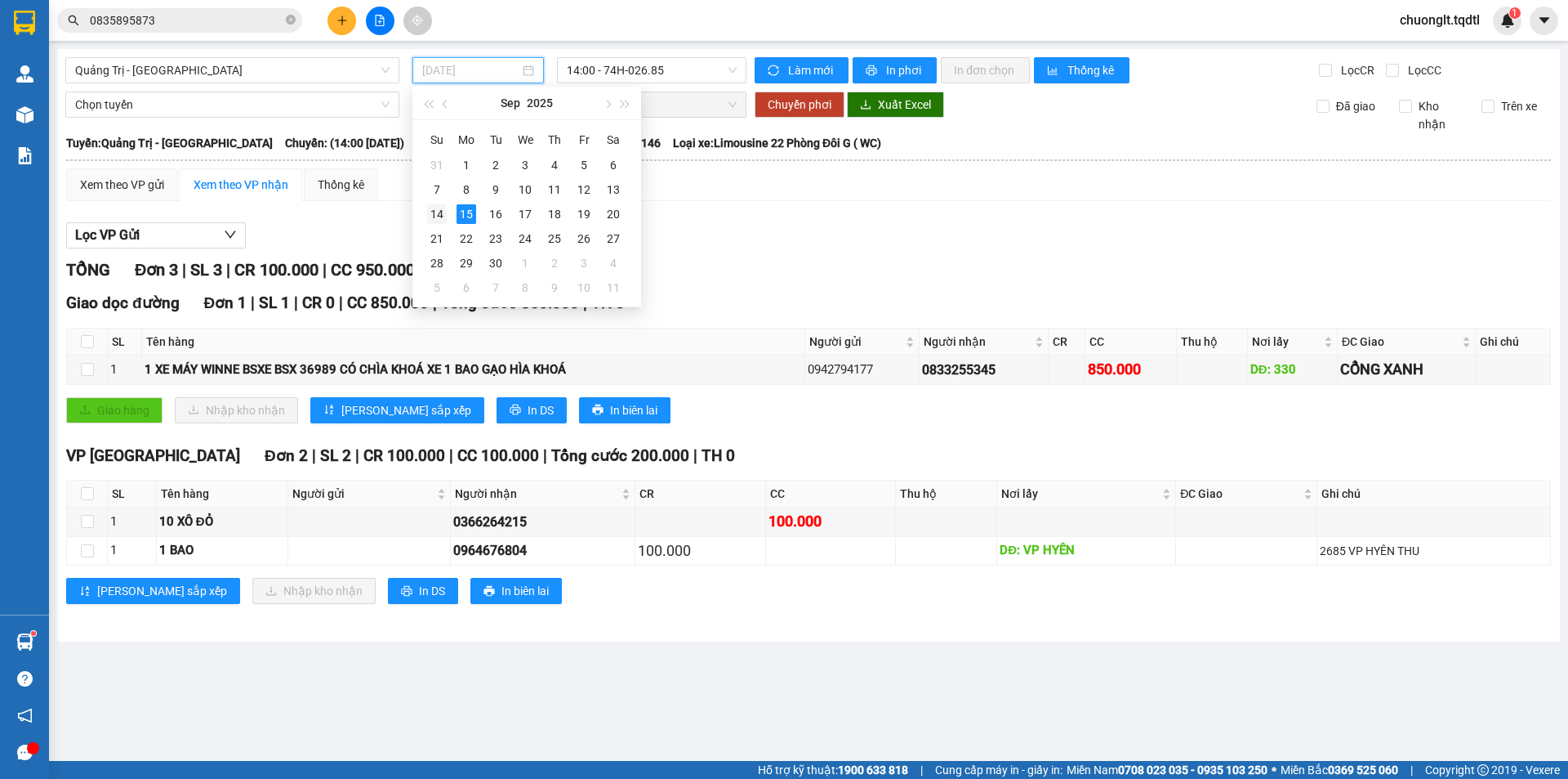
click at [442, 206] on div "14" at bounding box center [437, 214] width 19 height 19
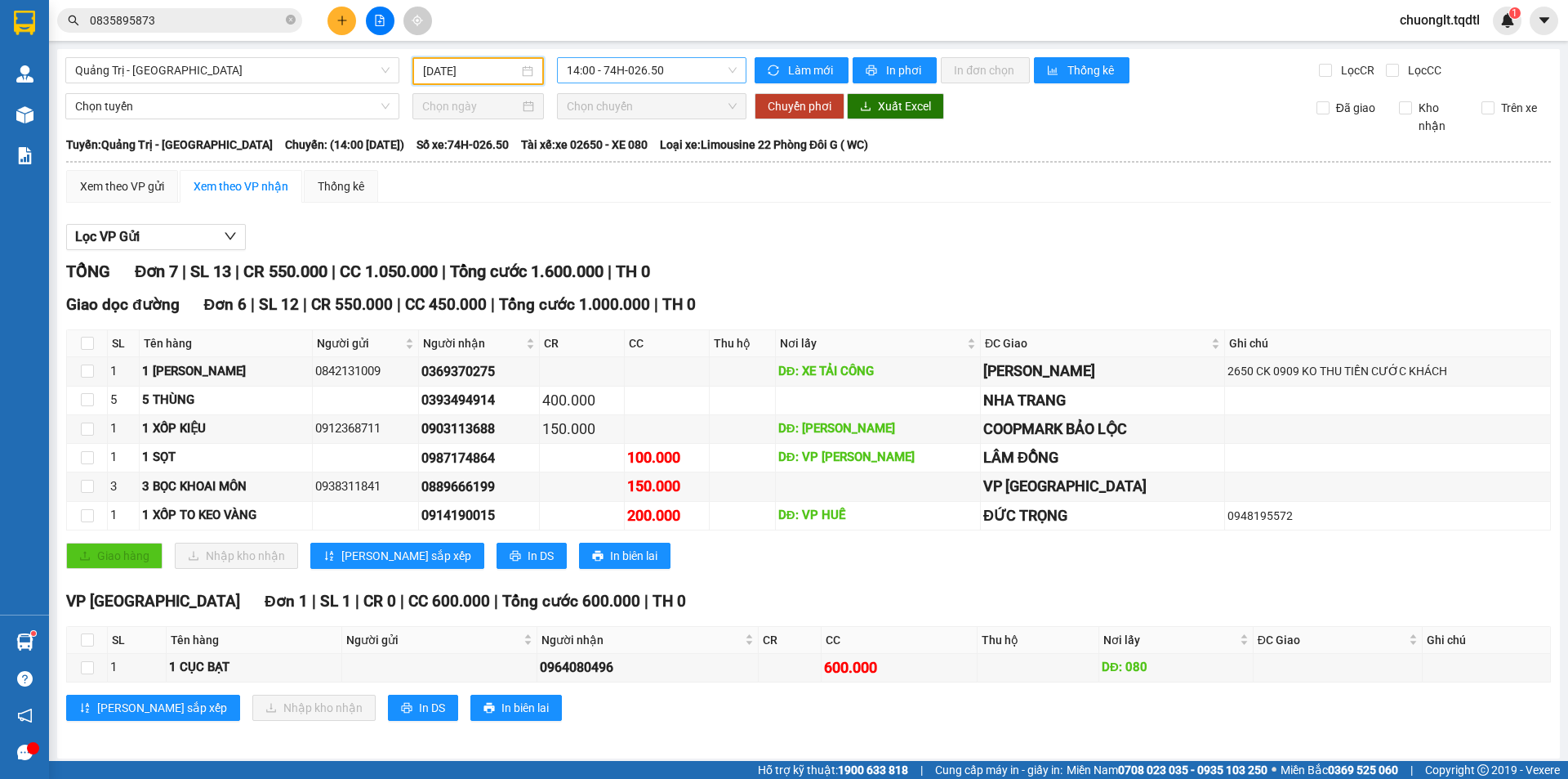
click at [689, 68] on span "14:00 - 74H-026.50" at bounding box center [651, 70] width 170 height 25
click at [748, 183] on div "Xem theo VP gửi Xem theo VP nhận Thống kê" at bounding box center [808, 186] width 1484 height 33
click at [521, 71] on div "[DATE]" at bounding box center [478, 70] width 111 height 18
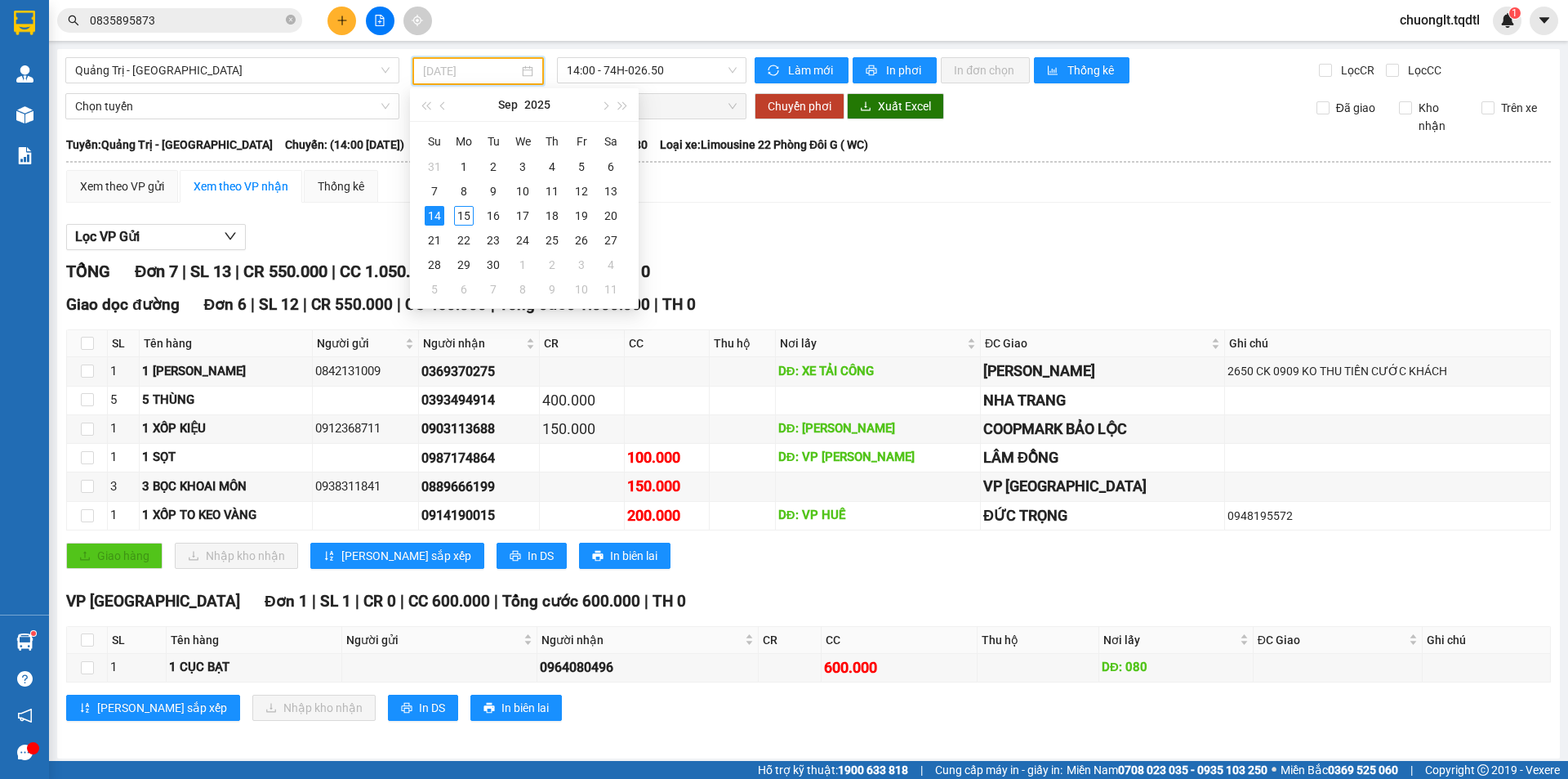
type input "[DATE]"
click at [680, 184] on div "Xem theo VP gửi Xem theo VP nhận Thống kê" at bounding box center [808, 186] width 1484 height 33
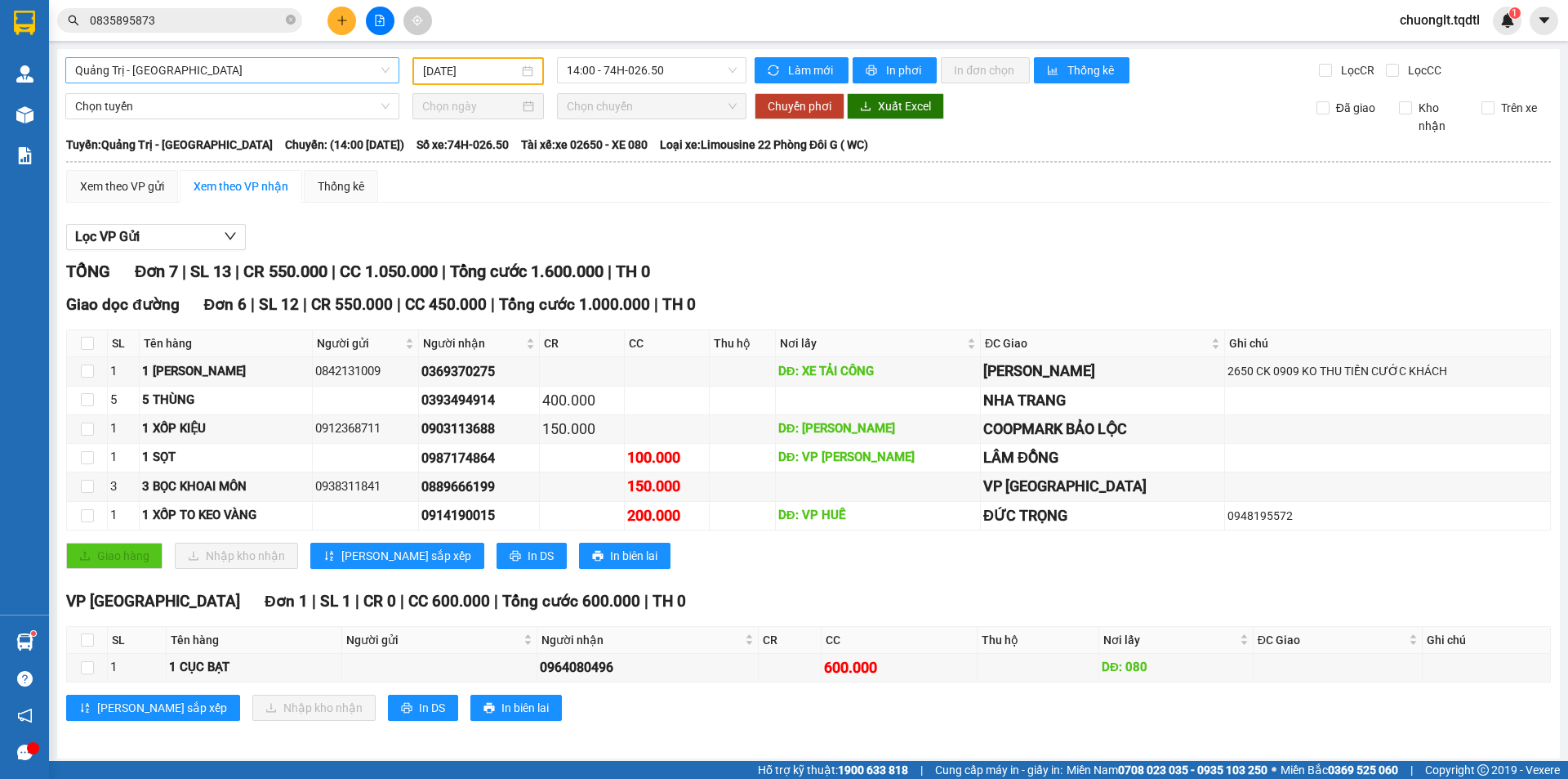
click at [290, 68] on span "Quảng Trị - [GEOGRAPHIC_DATA]" at bounding box center [232, 70] width 314 height 25
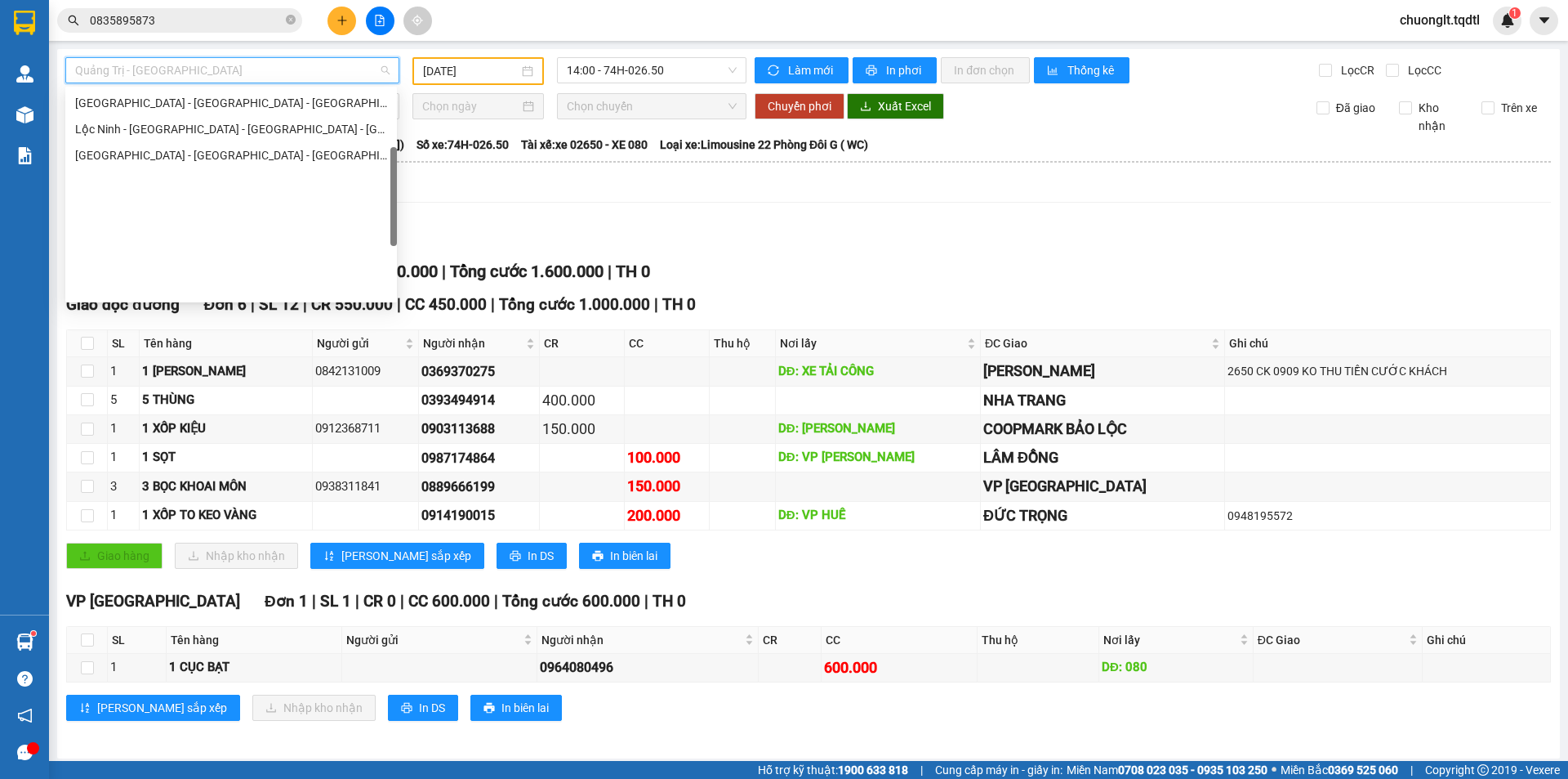
scroll to position [177, 0]
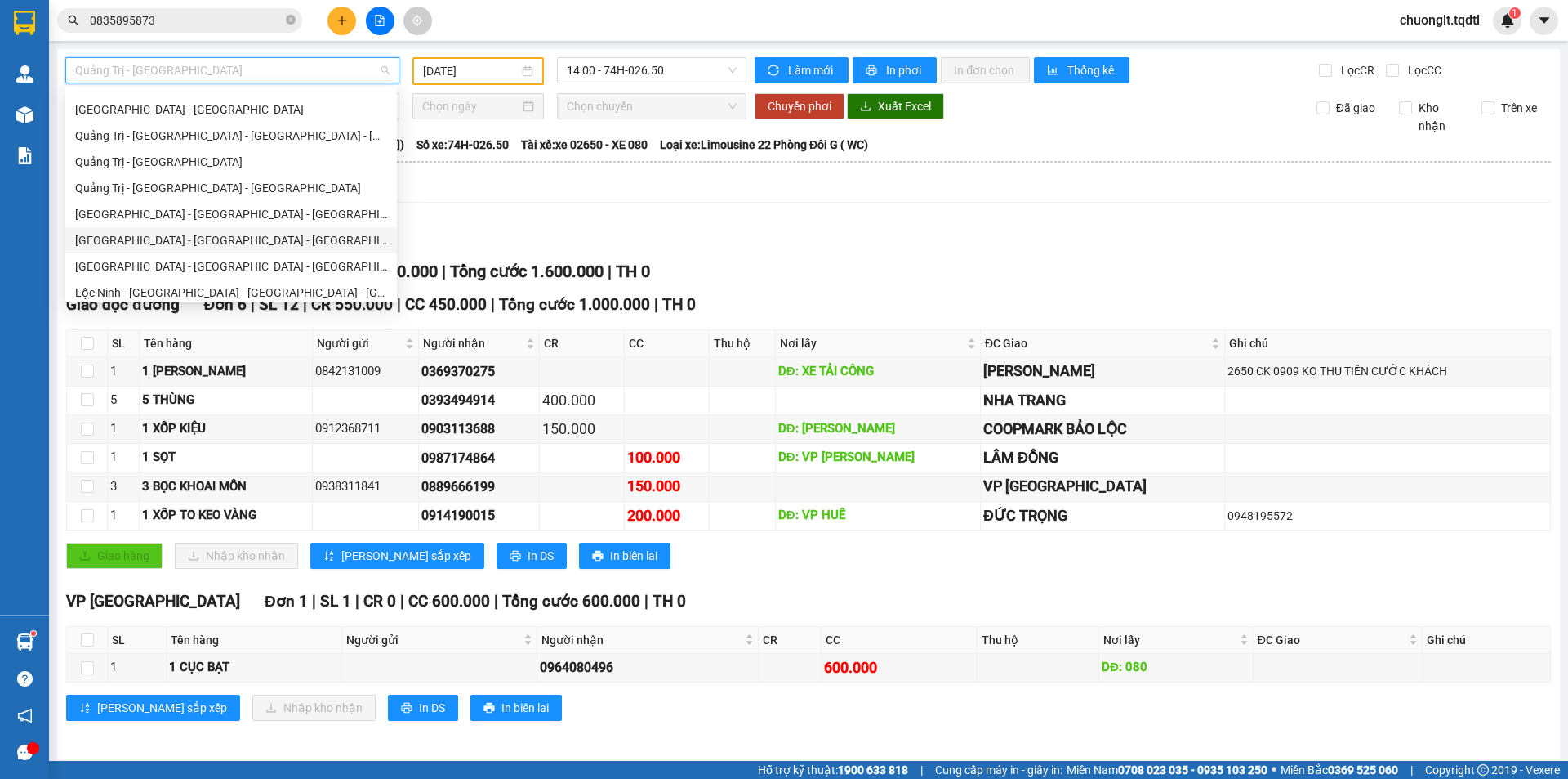
click at [179, 242] on div "[GEOGRAPHIC_DATA] - [GEOGRAPHIC_DATA] - [GEOGRAPHIC_DATA]" at bounding box center [231, 240] width 312 height 18
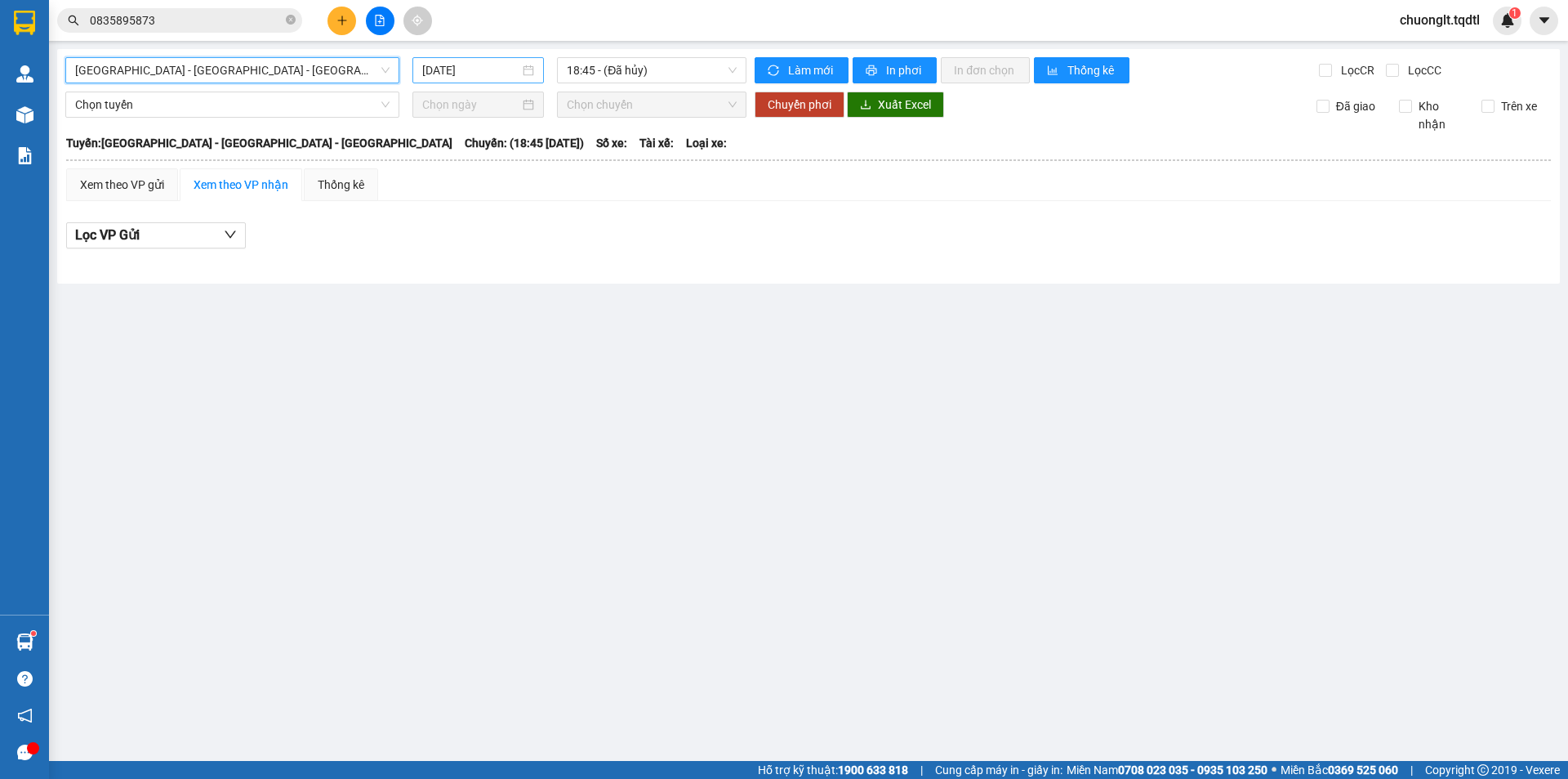
click at [527, 70] on div "[DATE]" at bounding box center [478, 70] width 111 height 18
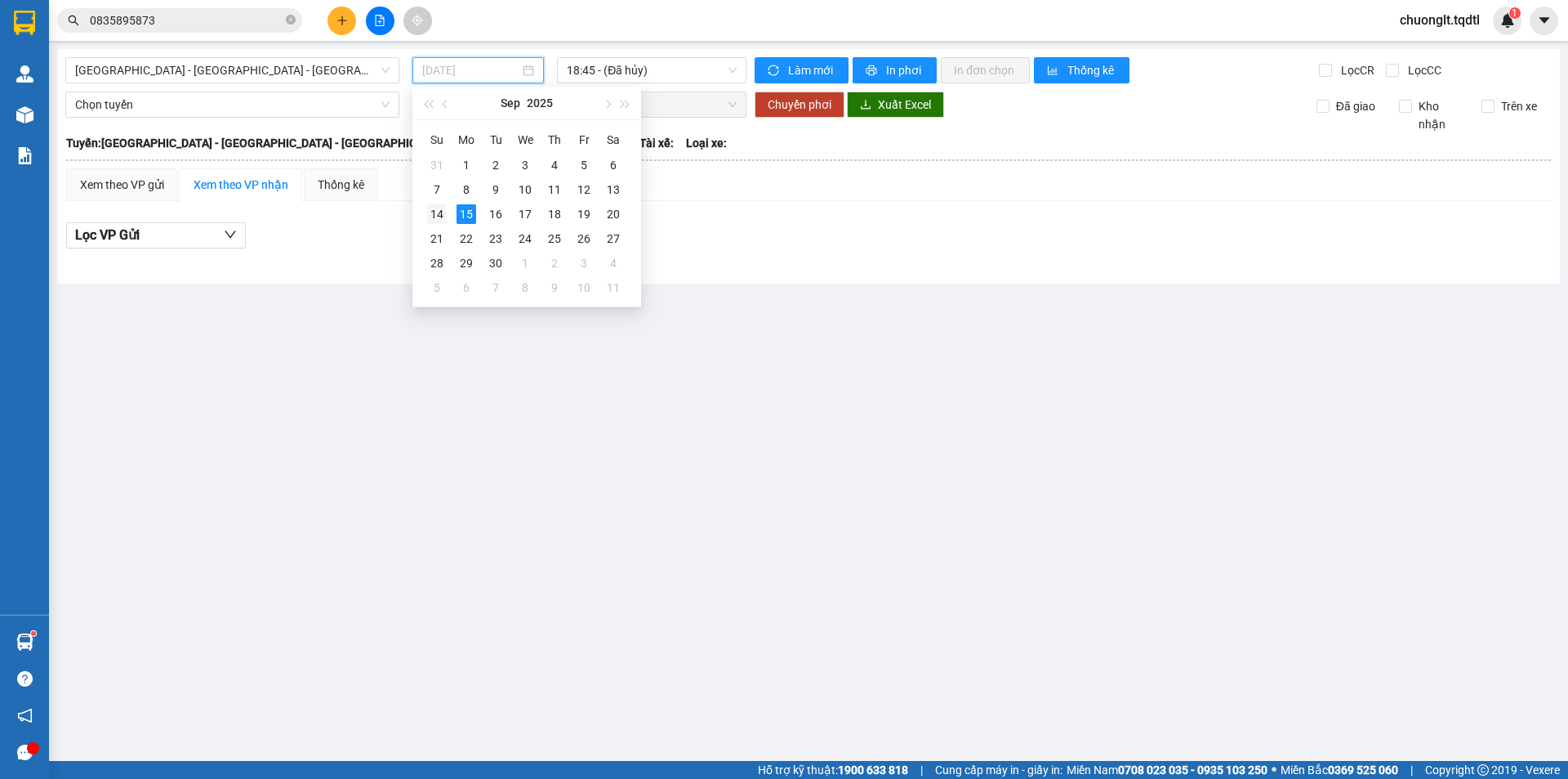
click at [439, 214] on div "14" at bounding box center [437, 214] width 19 height 19
type input "[DATE]"
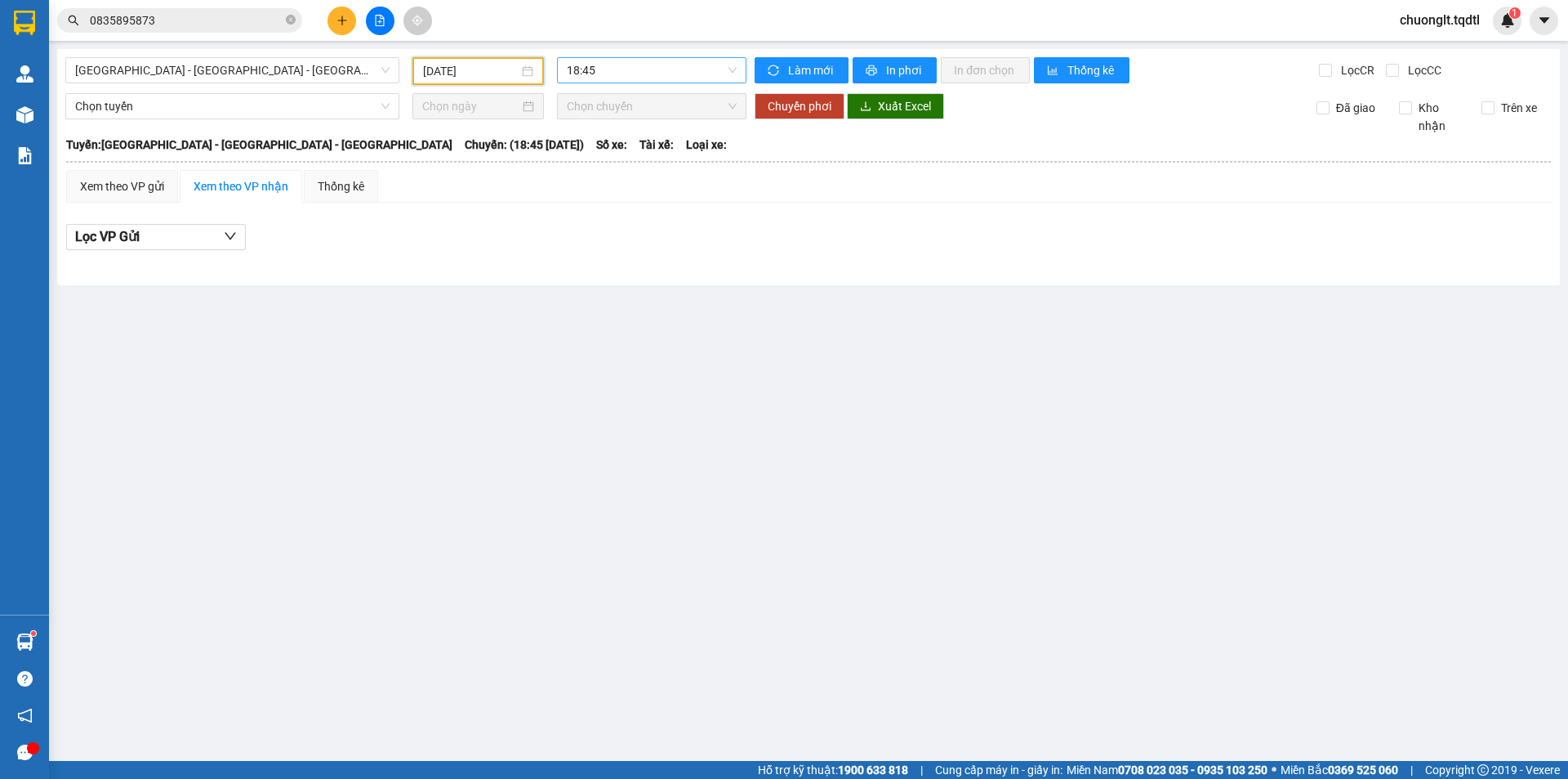
click at [665, 68] on span "18:45" at bounding box center [651, 70] width 170 height 25
click at [581, 277] on div "[GEOGRAPHIC_DATA] - [GEOGRAPHIC_DATA] - [GEOGRAPHIC_DATA] [DATE] 18:45 Làm mới …" at bounding box center [808, 166] width 1502 height 236
click at [656, 60] on span "18:45" at bounding box center [651, 70] width 170 height 25
click at [291, 62] on span "[GEOGRAPHIC_DATA] - [GEOGRAPHIC_DATA] - [GEOGRAPHIC_DATA]" at bounding box center [232, 70] width 314 height 25
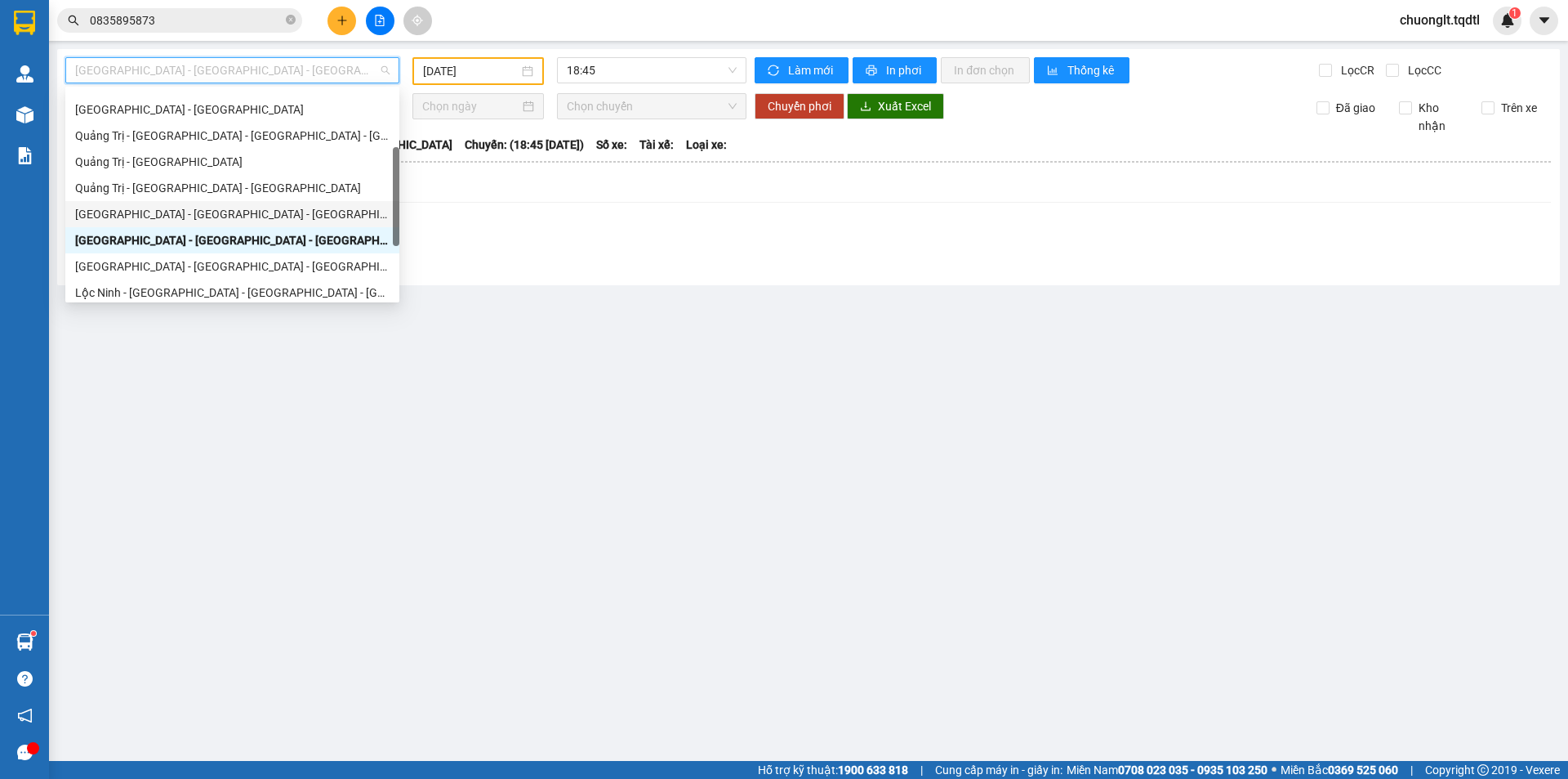
scroll to position [259, 0]
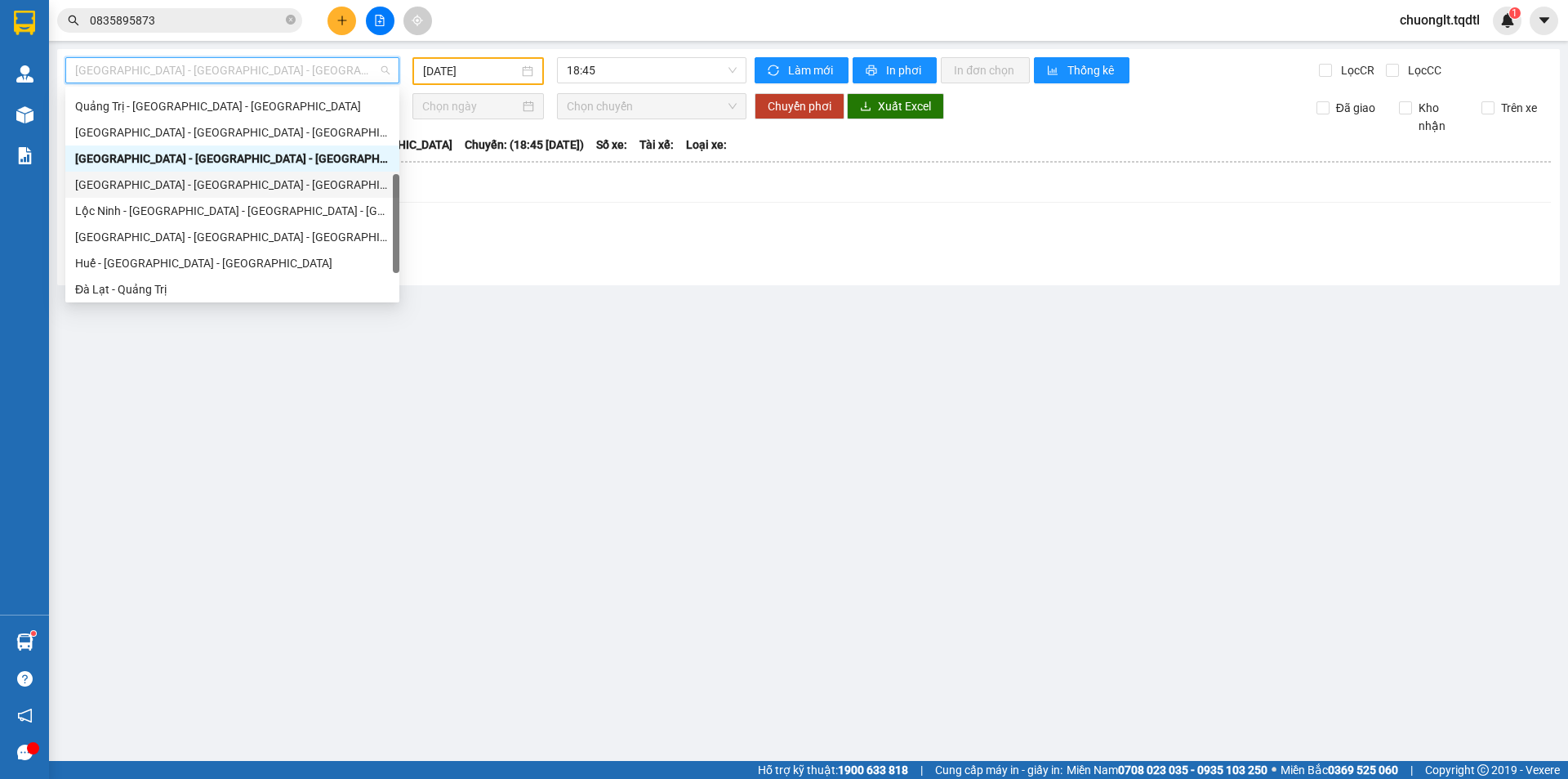
click at [221, 178] on div "[GEOGRAPHIC_DATA] - [GEOGRAPHIC_DATA] - [GEOGRAPHIC_DATA] - [GEOGRAPHIC_DATA]" at bounding box center [232, 184] width 314 height 18
type input "[DATE]"
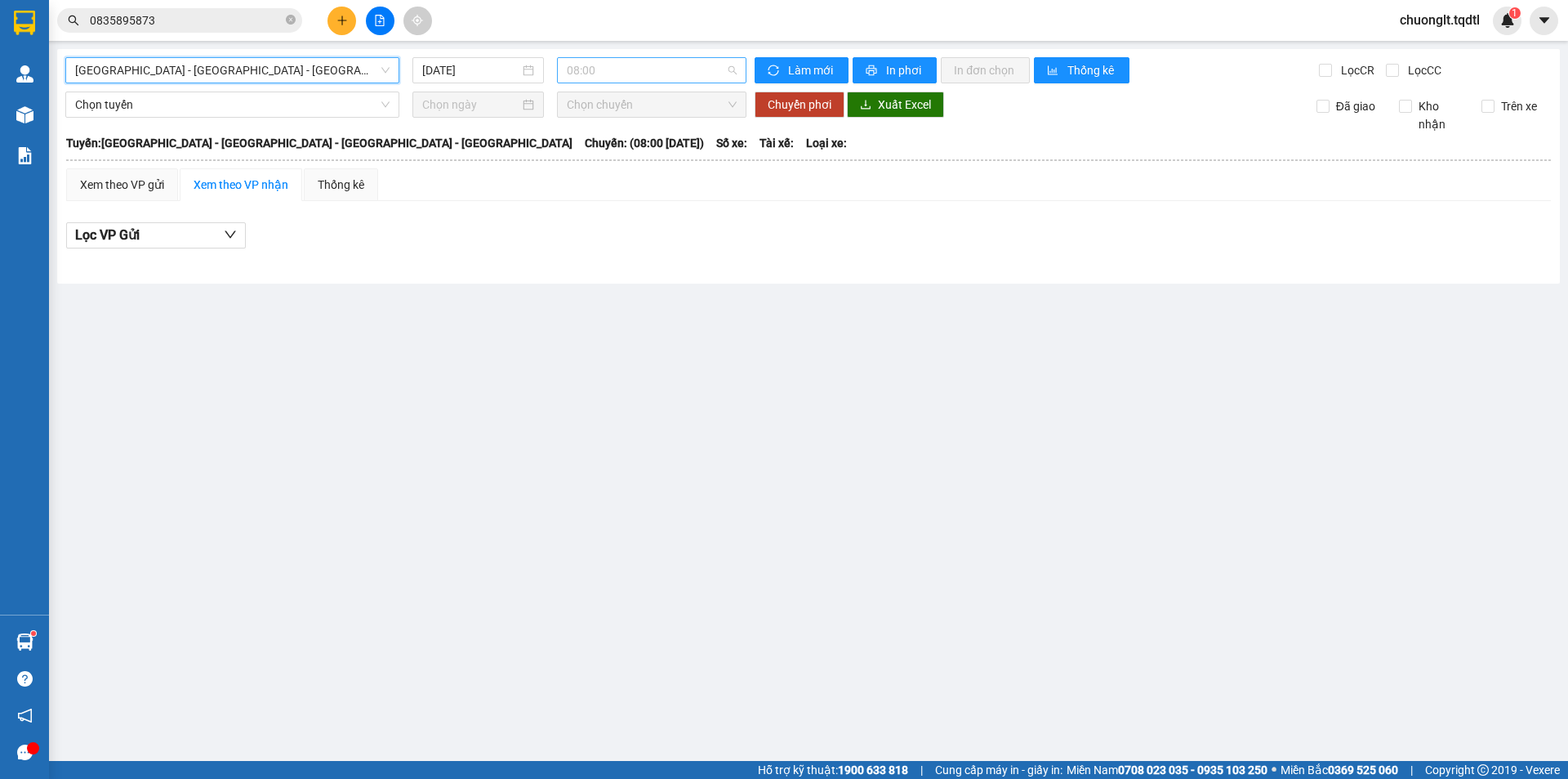
click at [667, 63] on span "08:00" at bounding box center [651, 70] width 170 height 25
click at [337, 66] on span "[GEOGRAPHIC_DATA] - [GEOGRAPHIC_DATA] - [GEOGRAPHIC_DATA] - [GEOGRAPHIC_DATA]" at bounding box center [232, 70] width 314 height 25
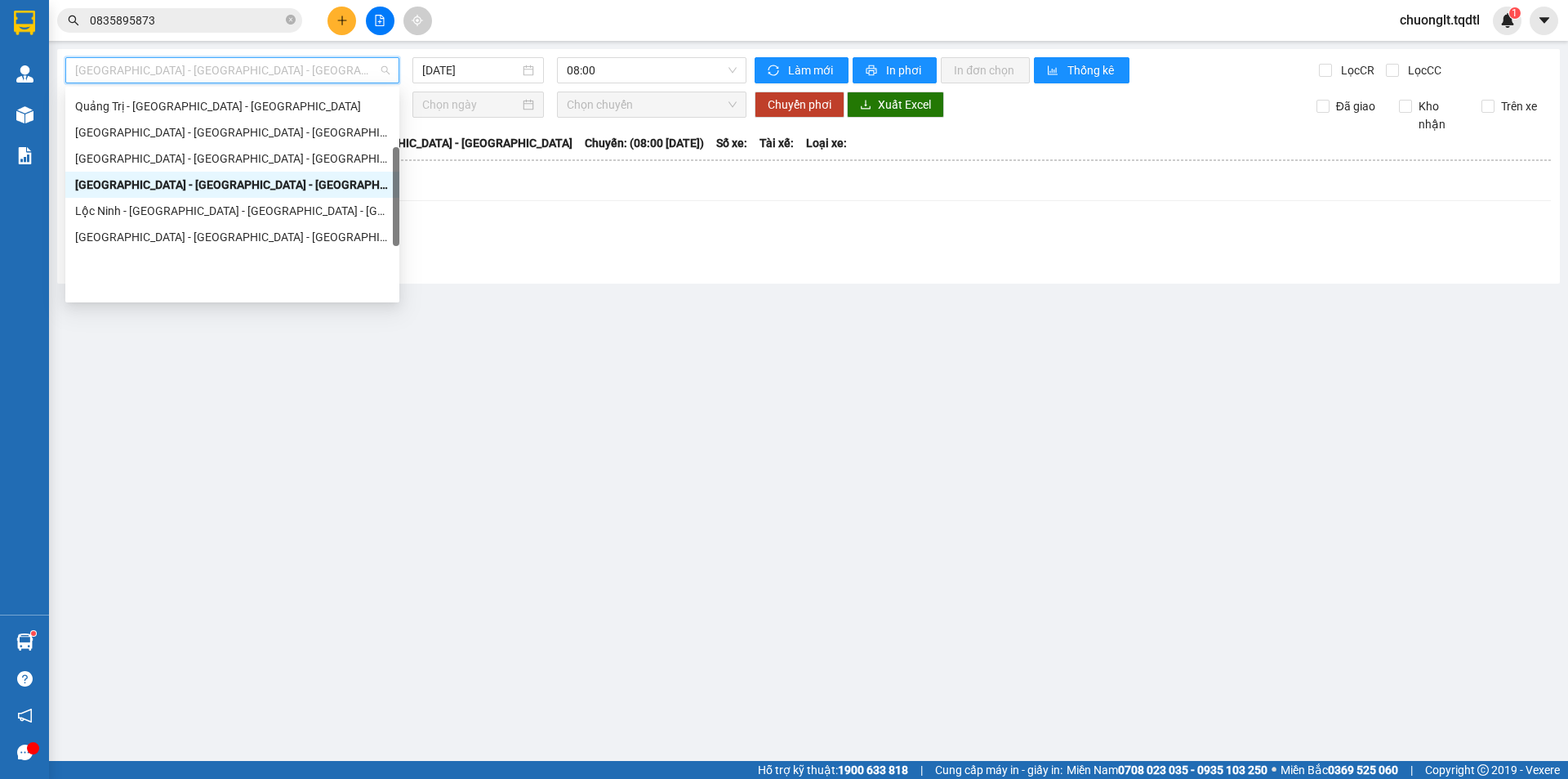
scroll to position [95, 0]
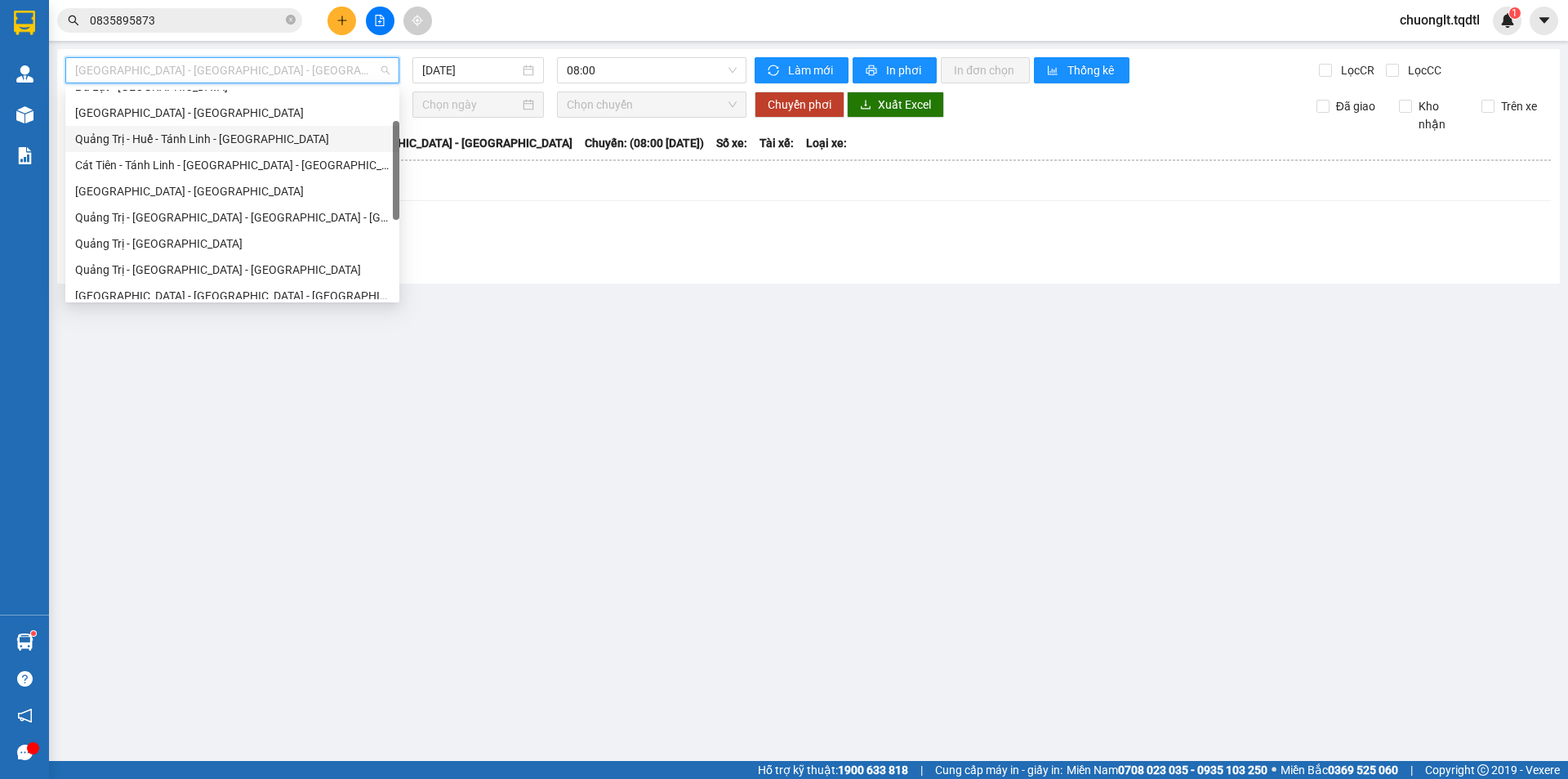
click at [235, 142] on div "Quảng Trị - Huế - Tánh Linh - [GEOGRAPHIC_DATA]" at bounding box center [232, 139] width 314 height 18
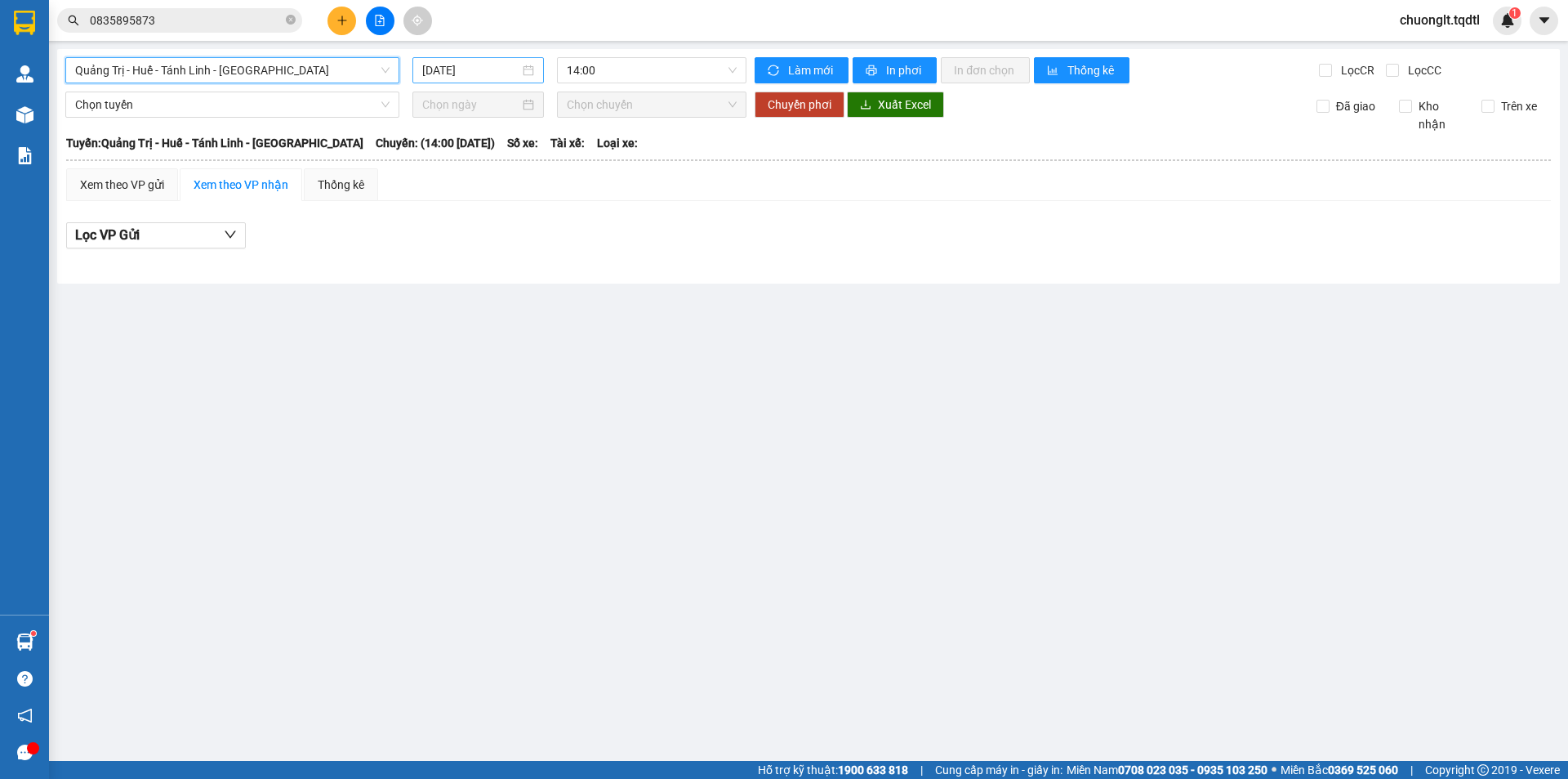
click at [529, 67] on div "[DATE]" at bounding box center [478, 70] width 111 height 18
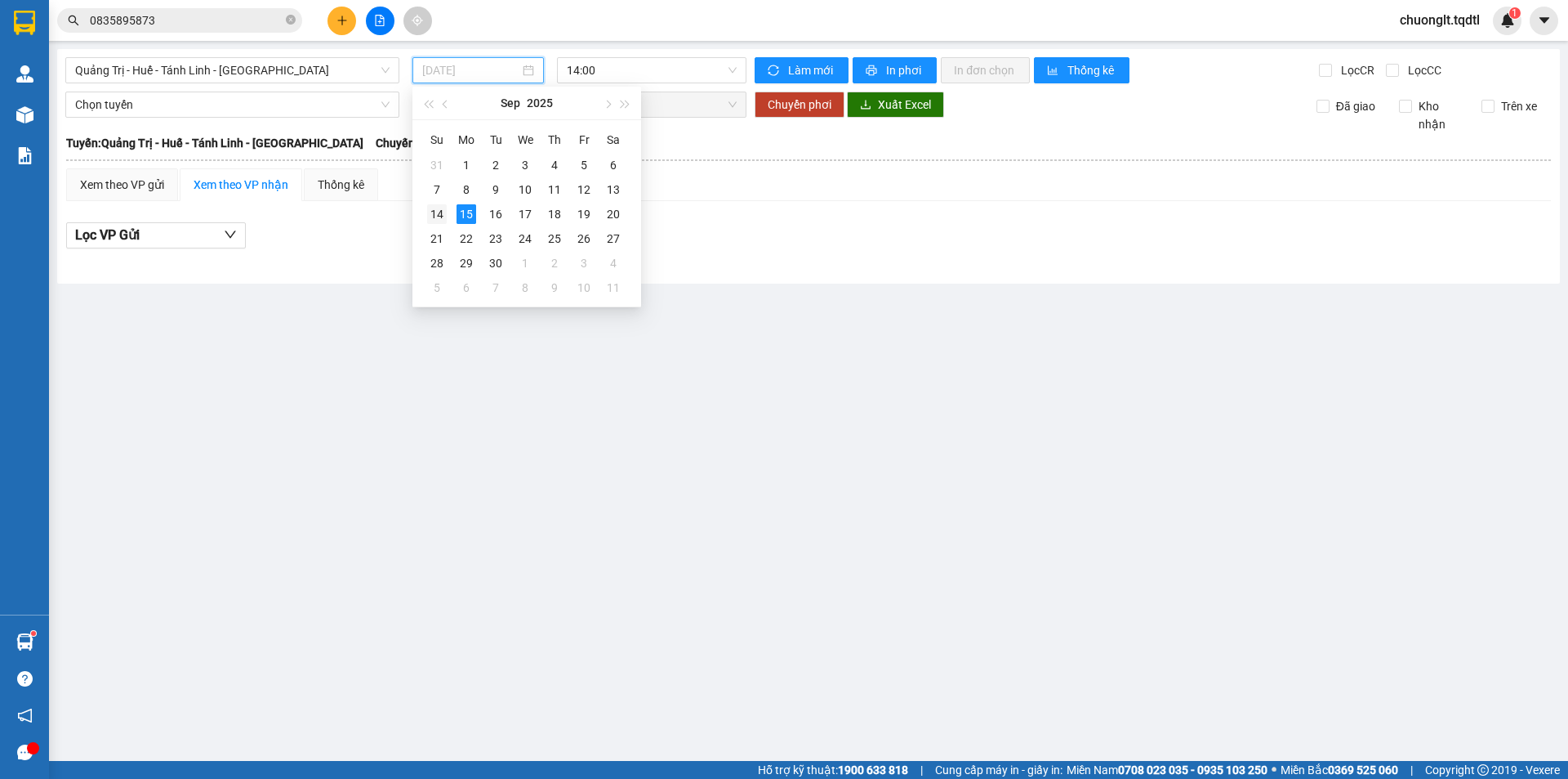
click at [439, 210] on div "14" at bounding box center [437, 214] width 19 height 19
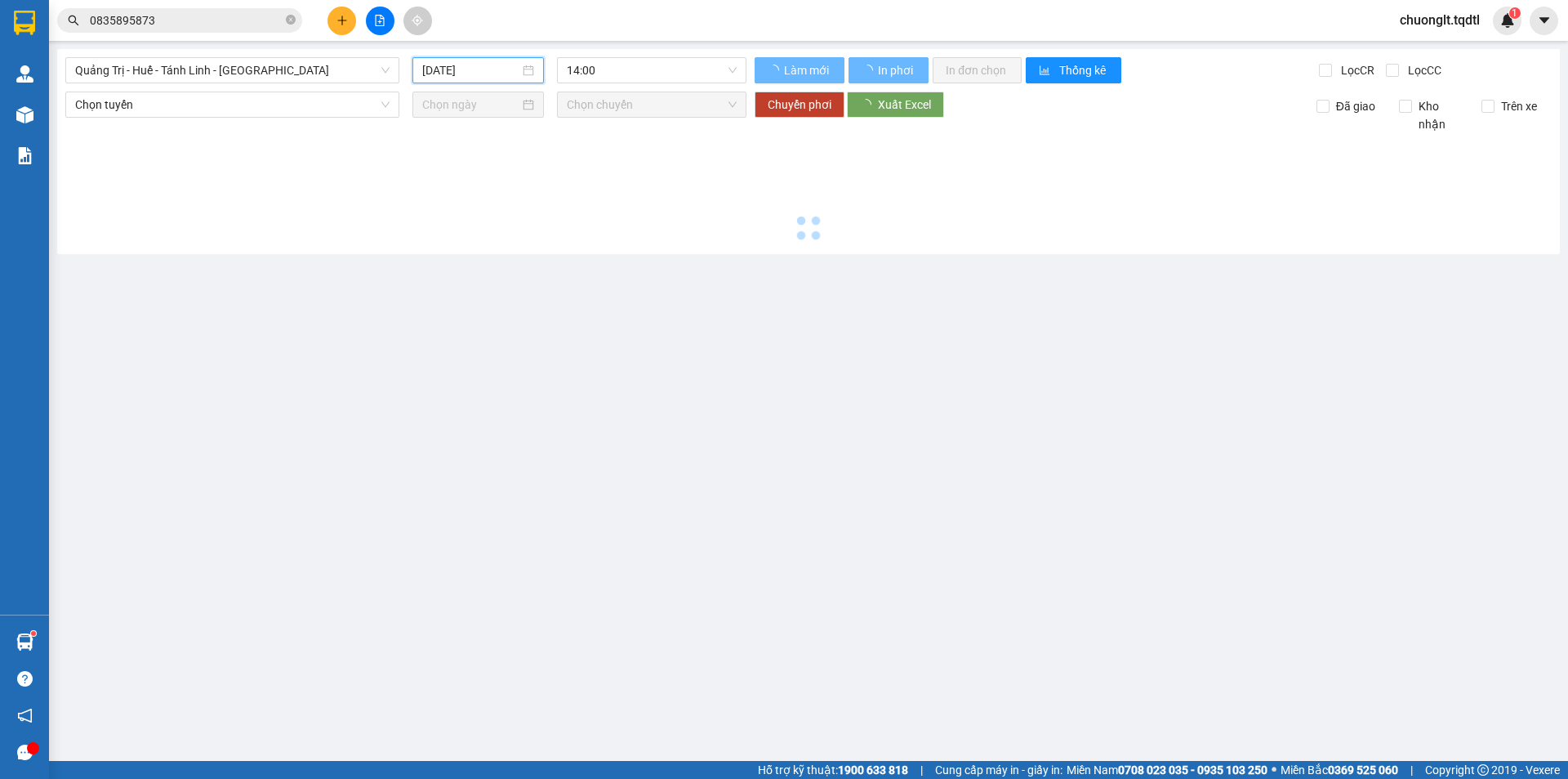
type input "[DATE]"
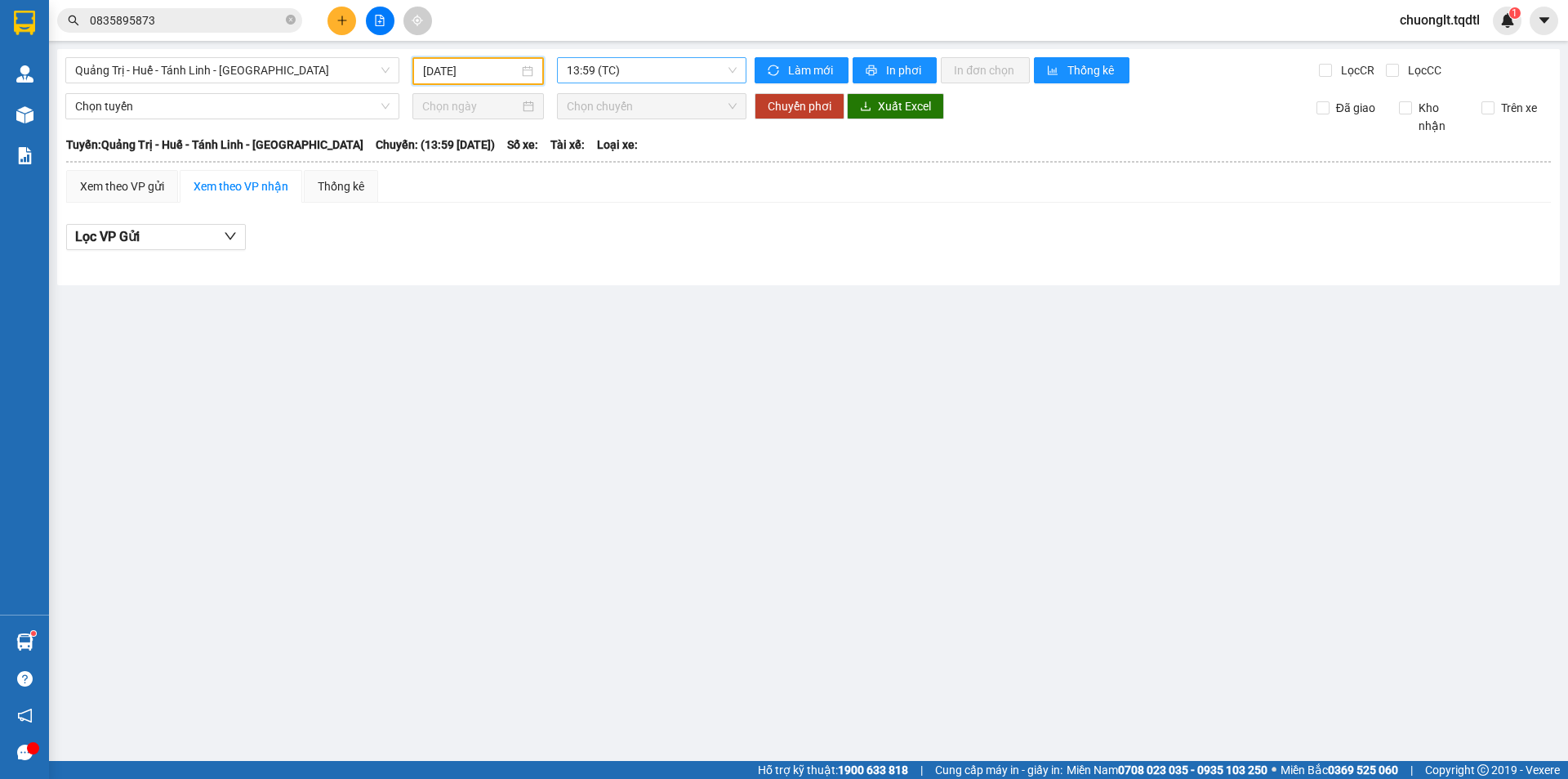
click at [646, 68] on span "13:59 (TC)" at bounding box center [651, 70] width 170 height 25
click at [641, 182] on div "14:01 - 74H-025.54" at bounding box center [630, 181] width 128 height 18
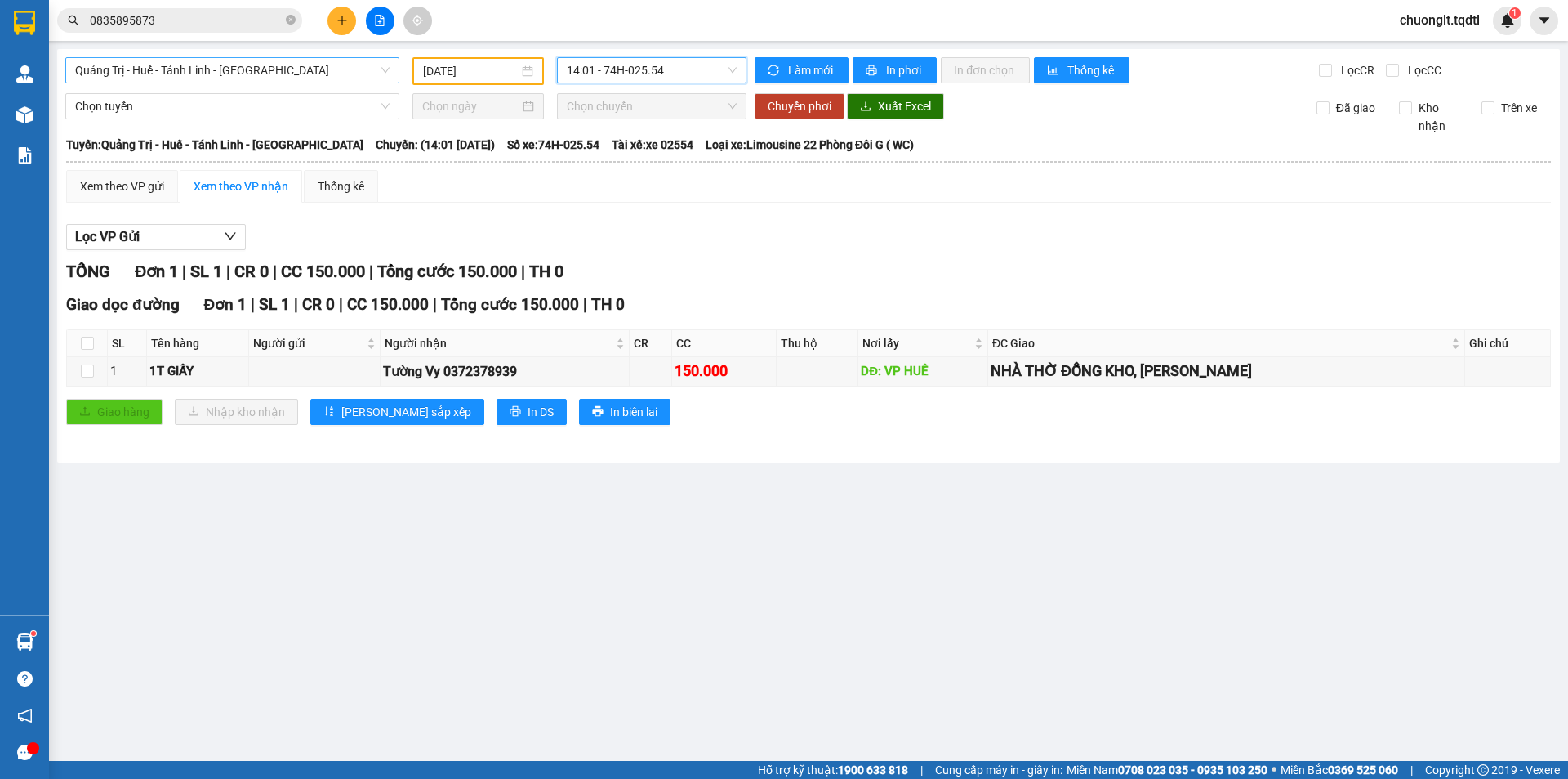
click at [309, 65] on span "Quảng Trị - Huế - Tánh Linh - [GEOGRAPHIC_DATA]" at bounding box center [232, 70] width 314 height 25
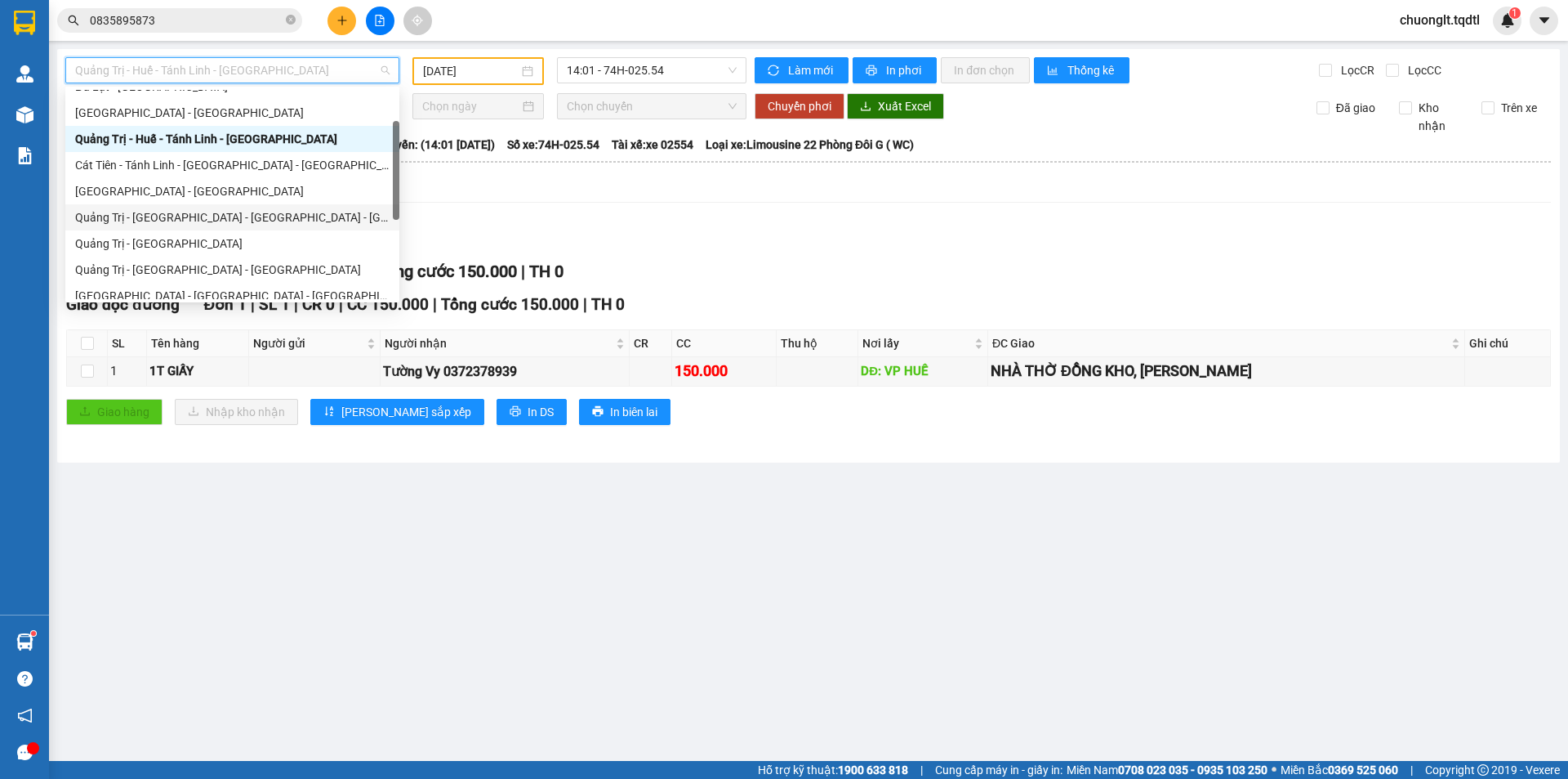
click at [241, 213] on div "Quảng Trị - [GEOGRAPHIC_DATA] - [GEOGRAPHIC_DATA] - [GEOGRAPHIC_DATA]" at bounding box center [232, 217] width 314 height 18
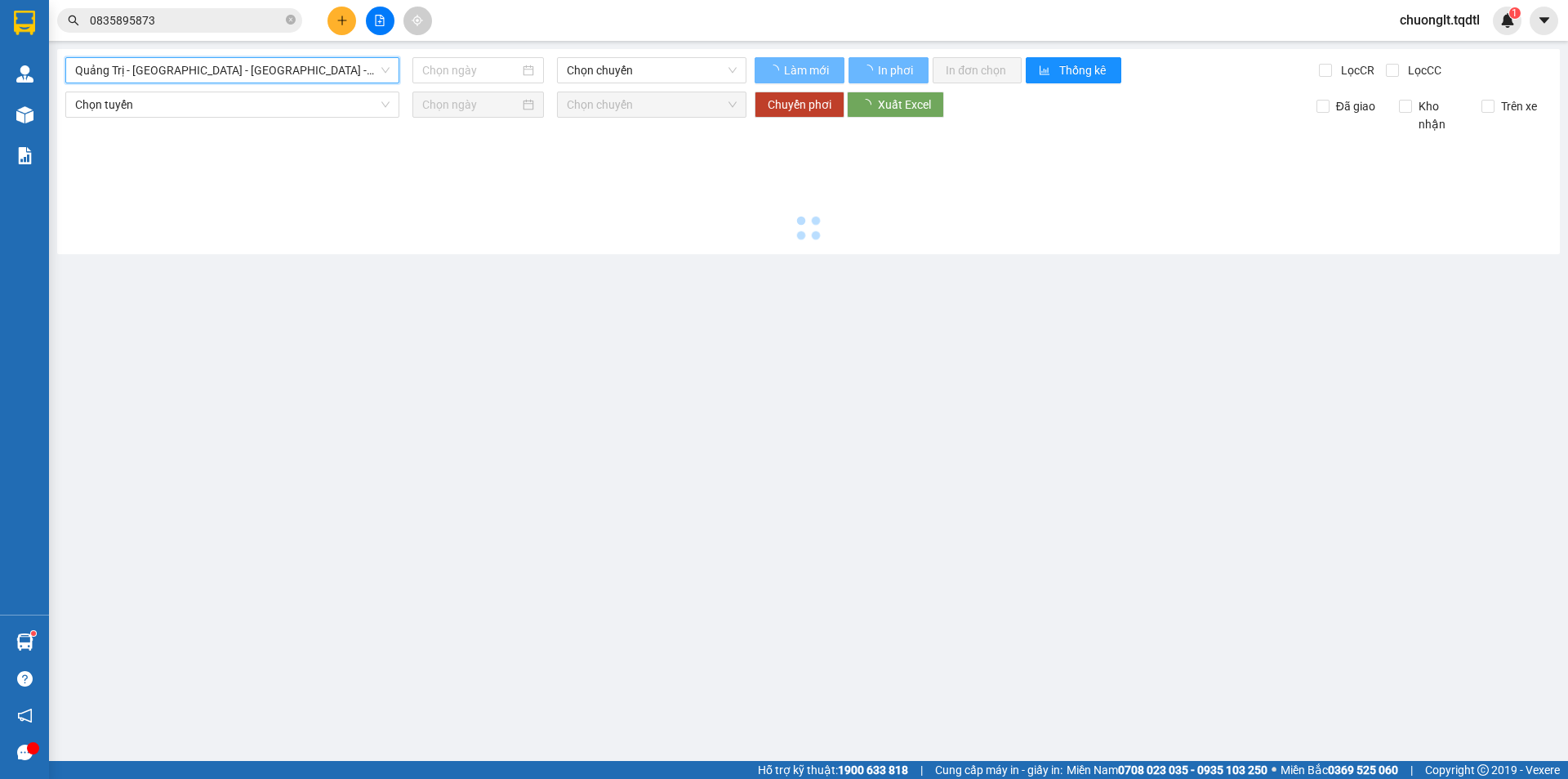
type input "[DATE]"
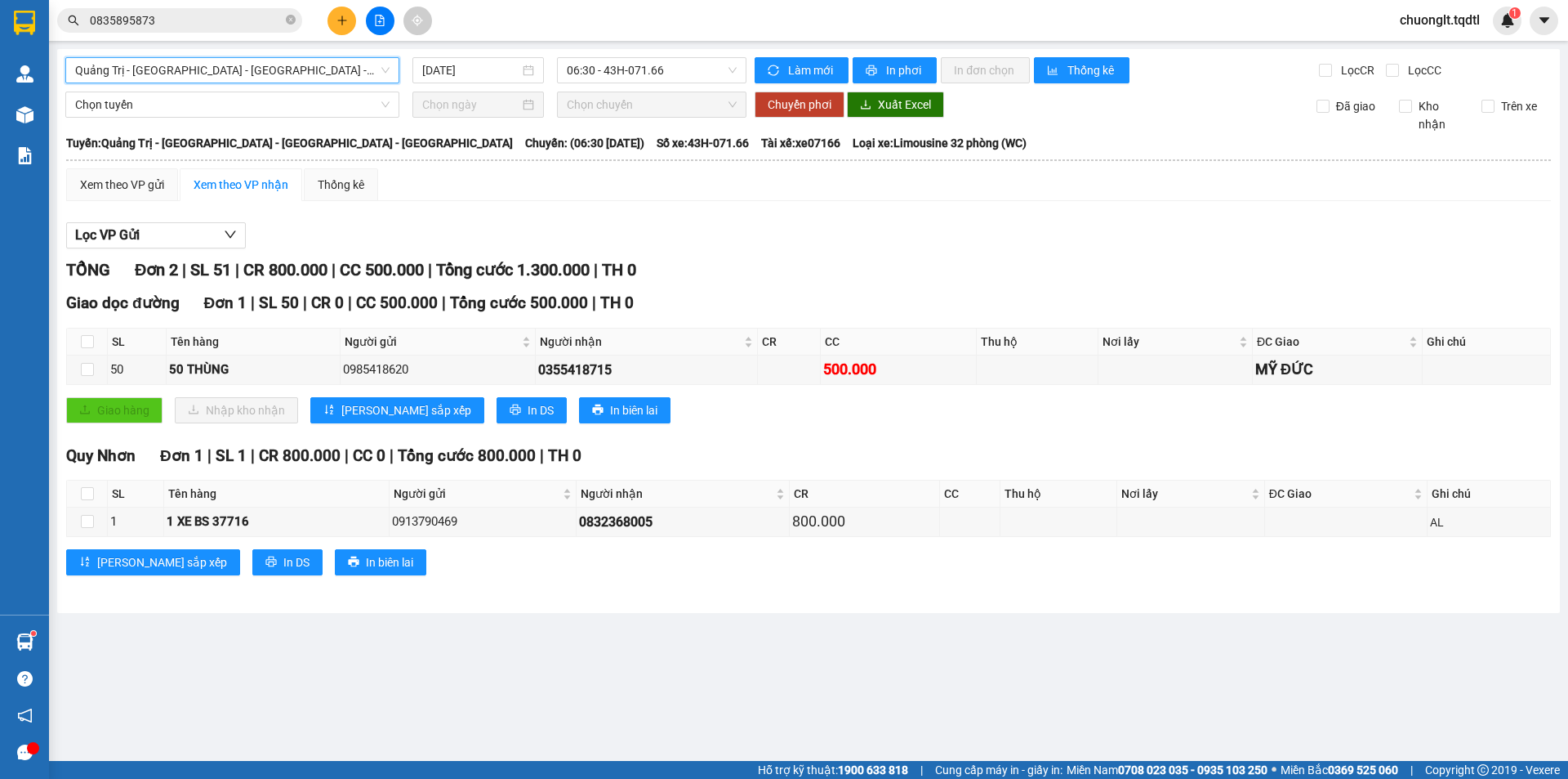
click at [279, 68] on span "Quảng Trị - [GEOGRAPHIC_DATA] - [GEOGRAPHIC_DATA] - [GEOGRAPHIC_DATA]" at bounding box center [232, 70] width 314 height 25
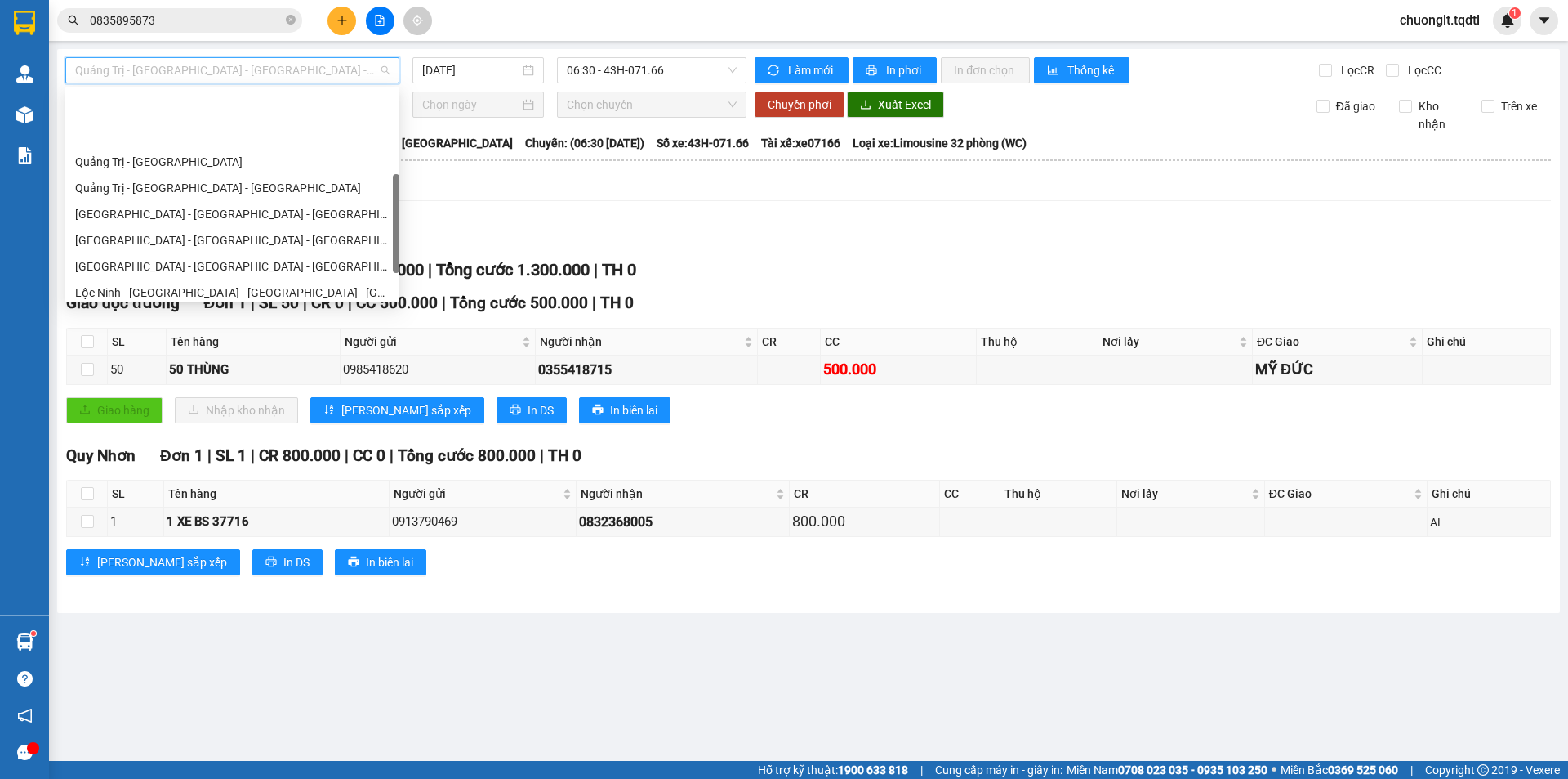
scroll to position [340, 0]
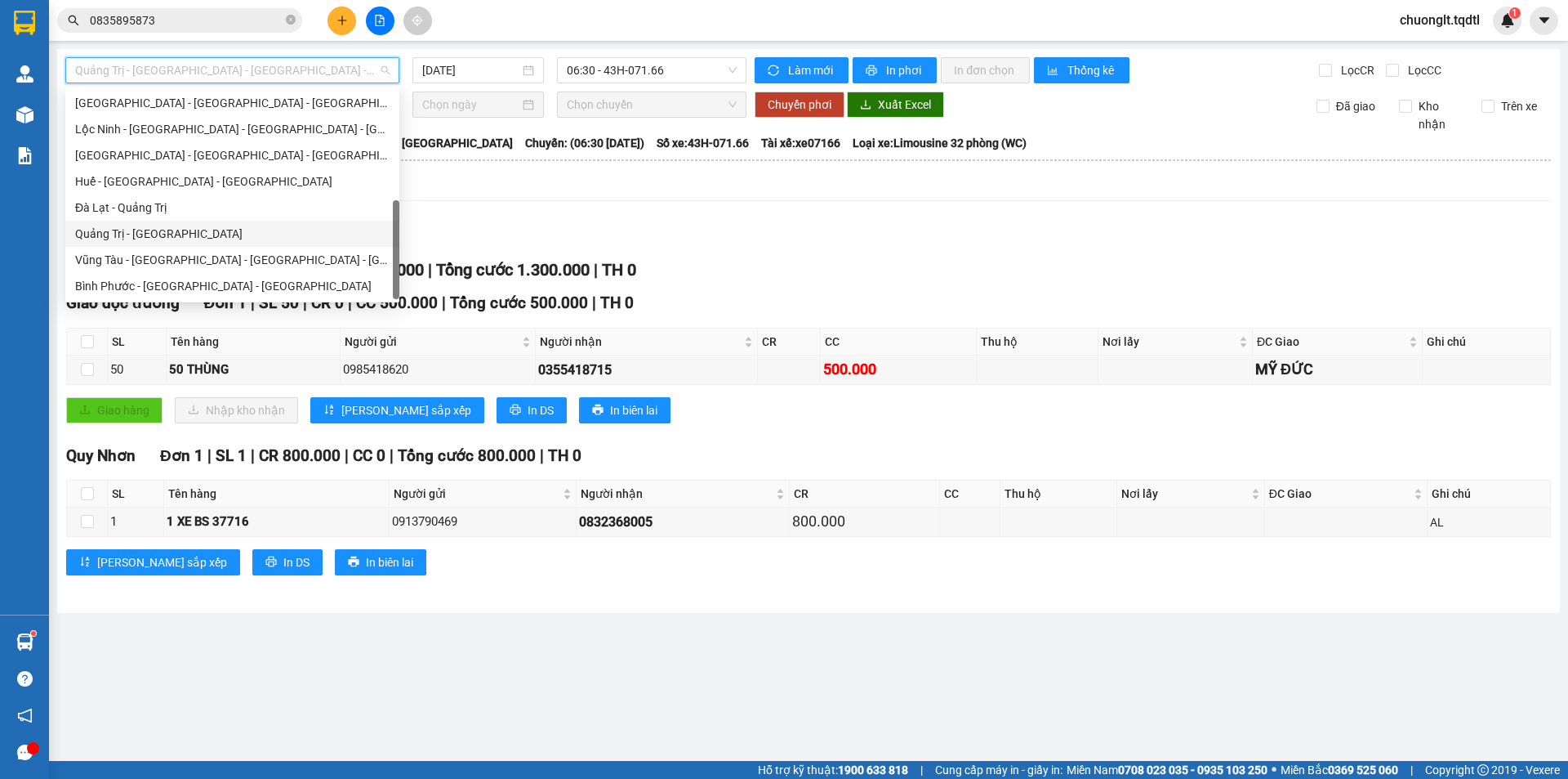
click at [219, 230] on div "Quảng Trị - [GEOGRAPHIC_DATA]" at bounding box center [232, 233] width 314 height 18
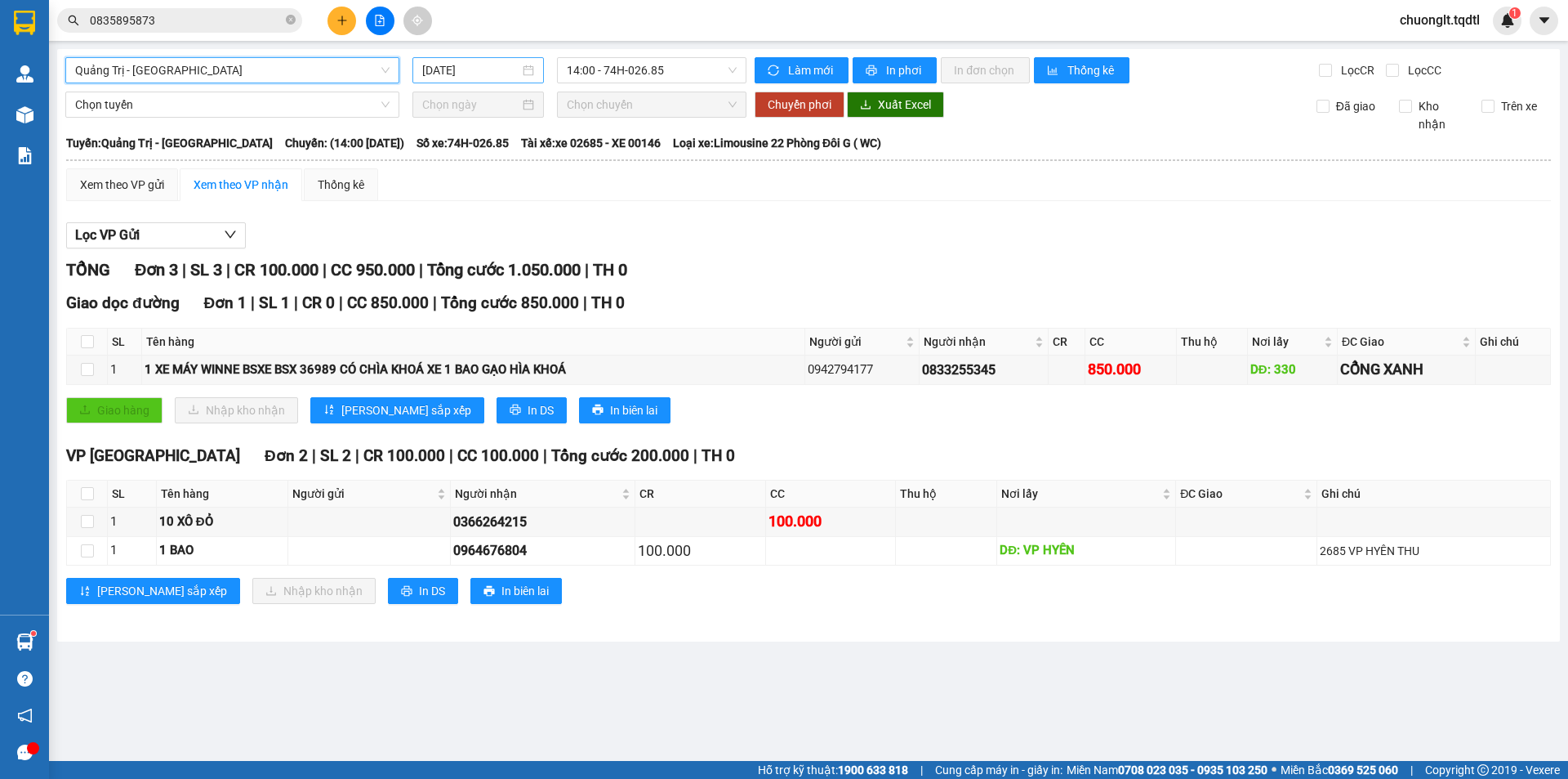
click at [532, 69] on div "[DATE]" at bounding box center [478, 70] width 111 height 18
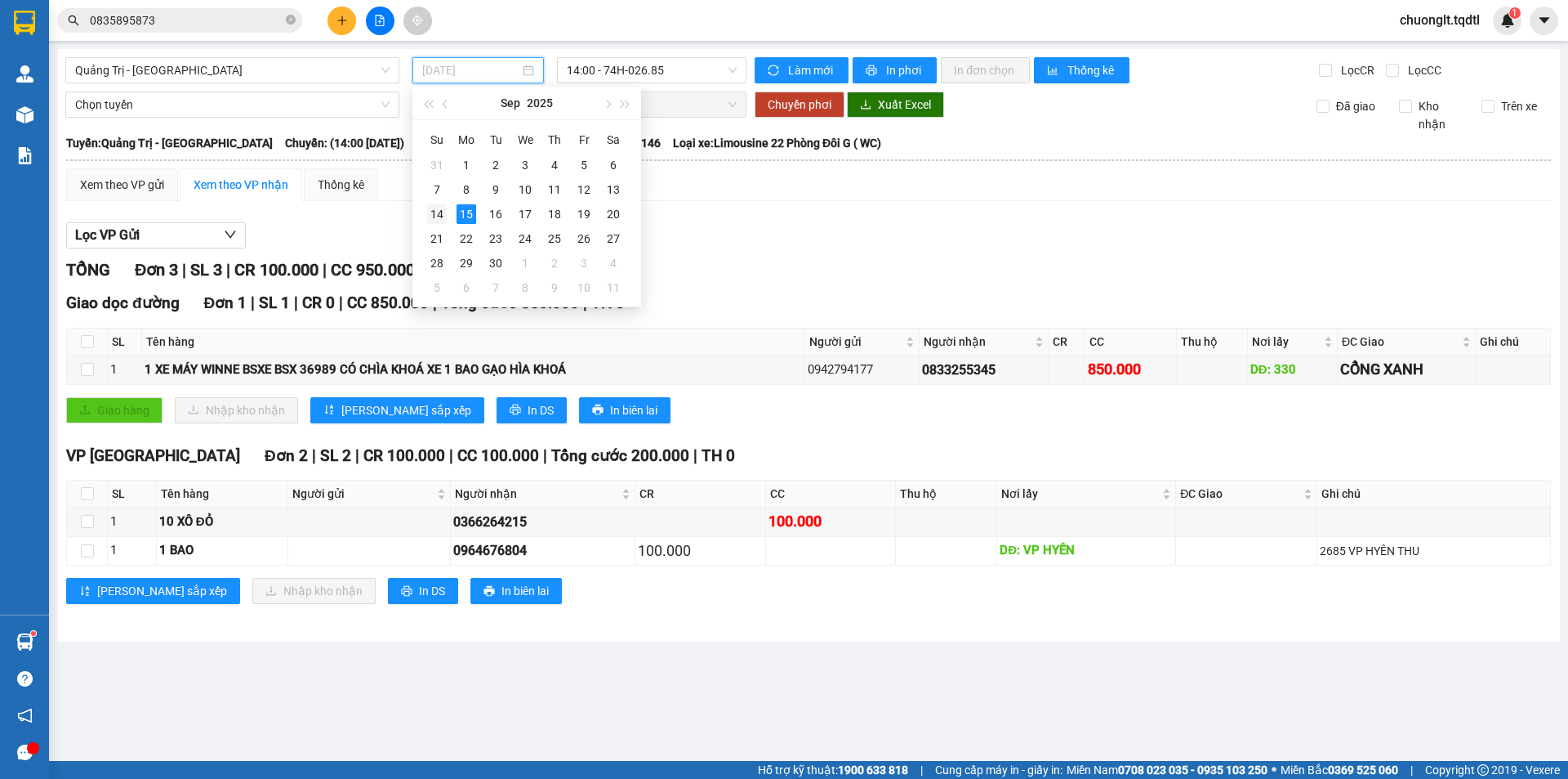
click at [442, 215] on div "14" at bounding box center [437, 214] width 19 height 19
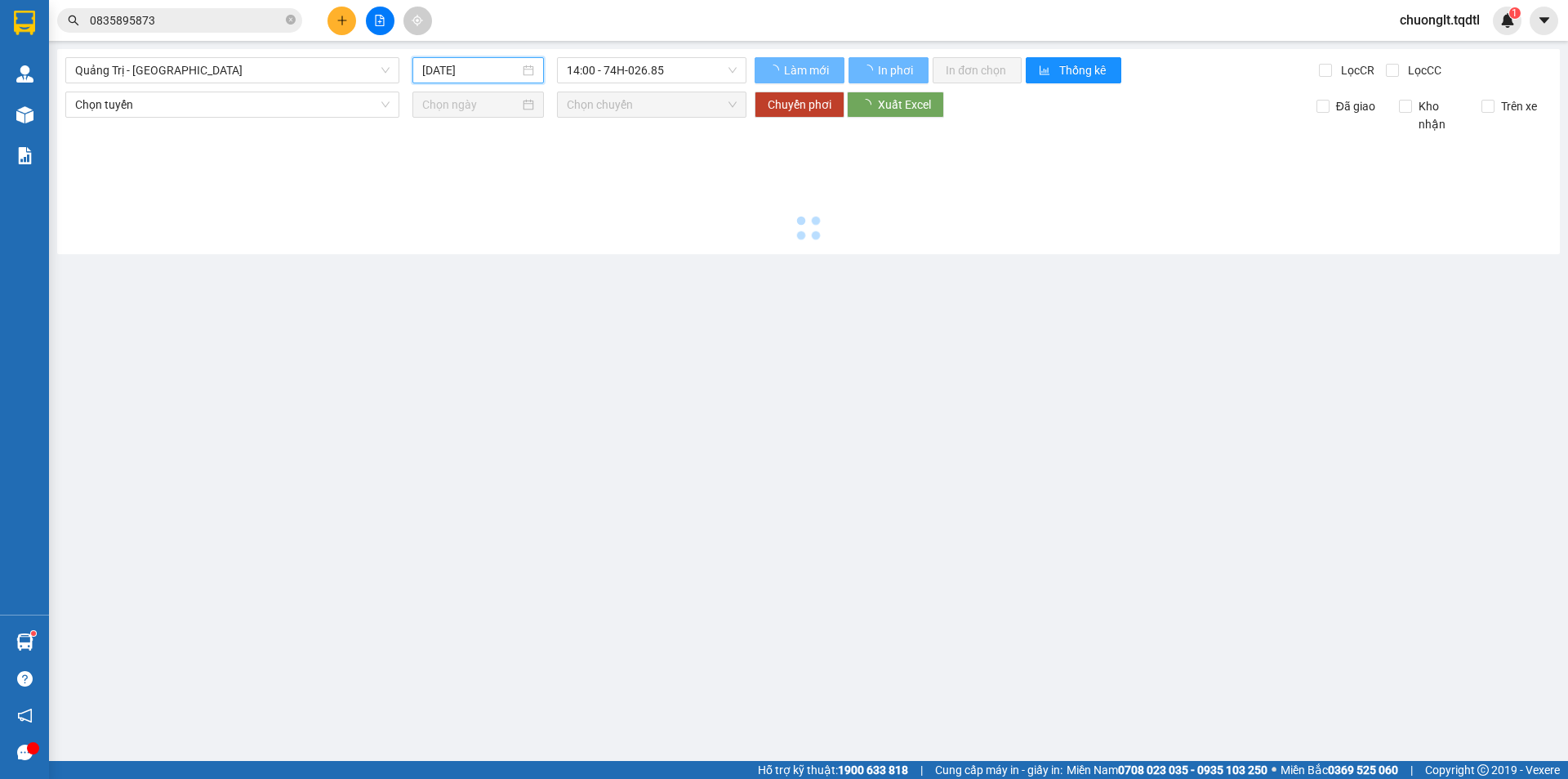
type input "[DATE]"
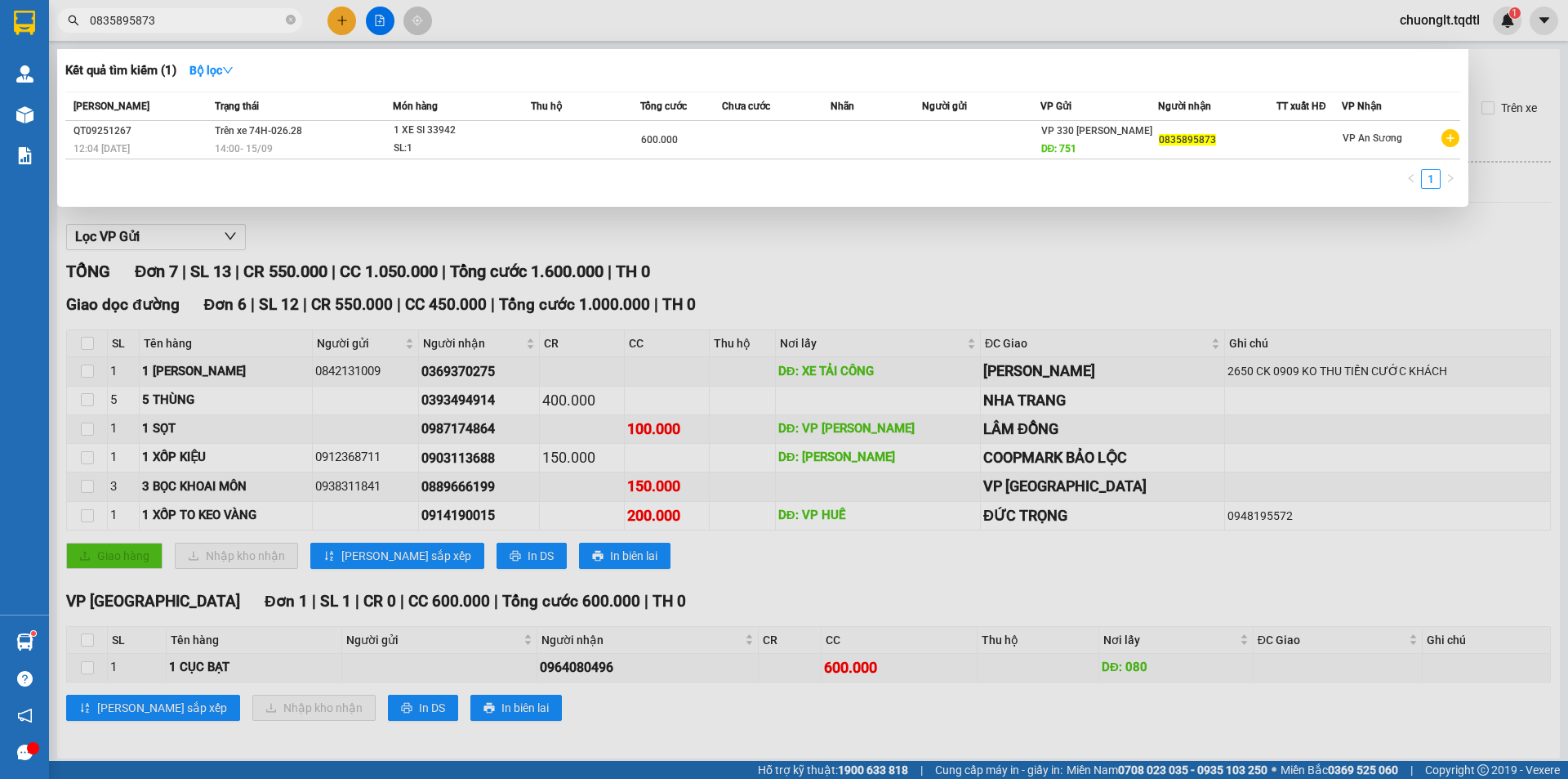
click at [165, 16] on input "0835895873" at bounding box center [186, 20] width 193 height 18
type input "0"
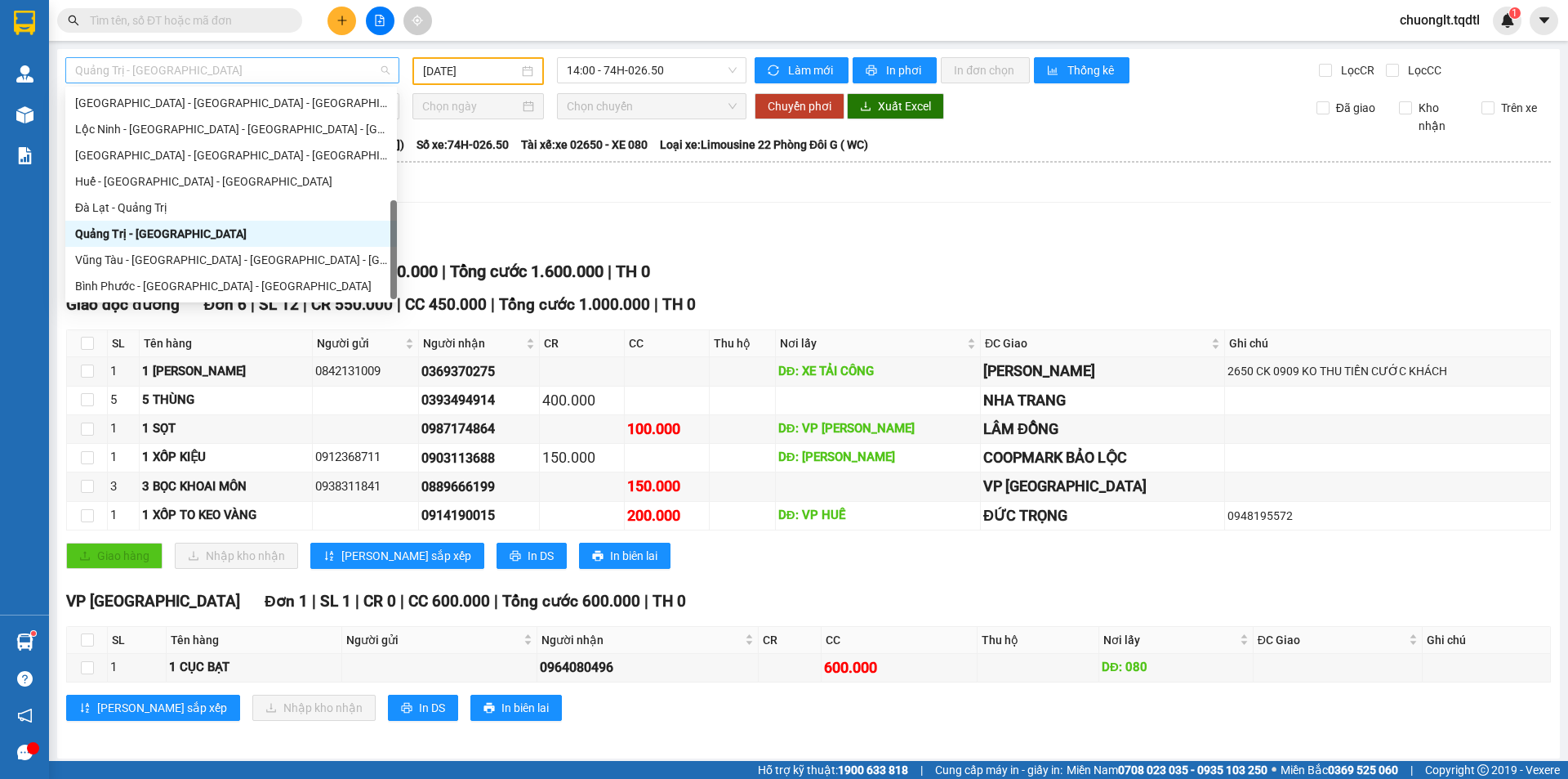
click at [312, 58] on span "Quảng Trị - [GEOGRAPHIC_DATA]" at bounding box center [232, 70] width 314 height 25
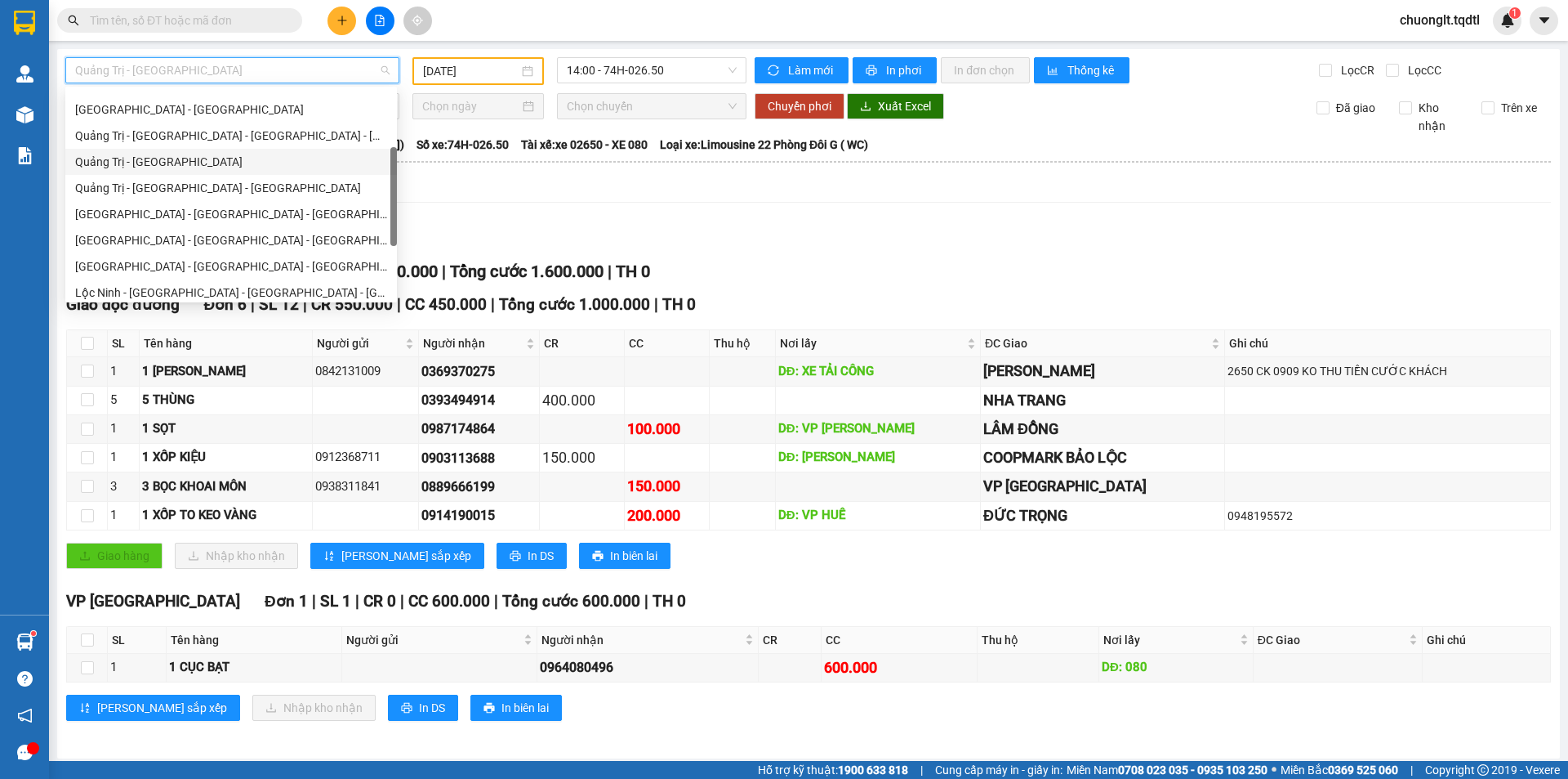
click at [225, 166] on div "Quảng Trị - [GEOGRAPHIC_DATA]" at bounding box center [231, 161] width 312 height 18
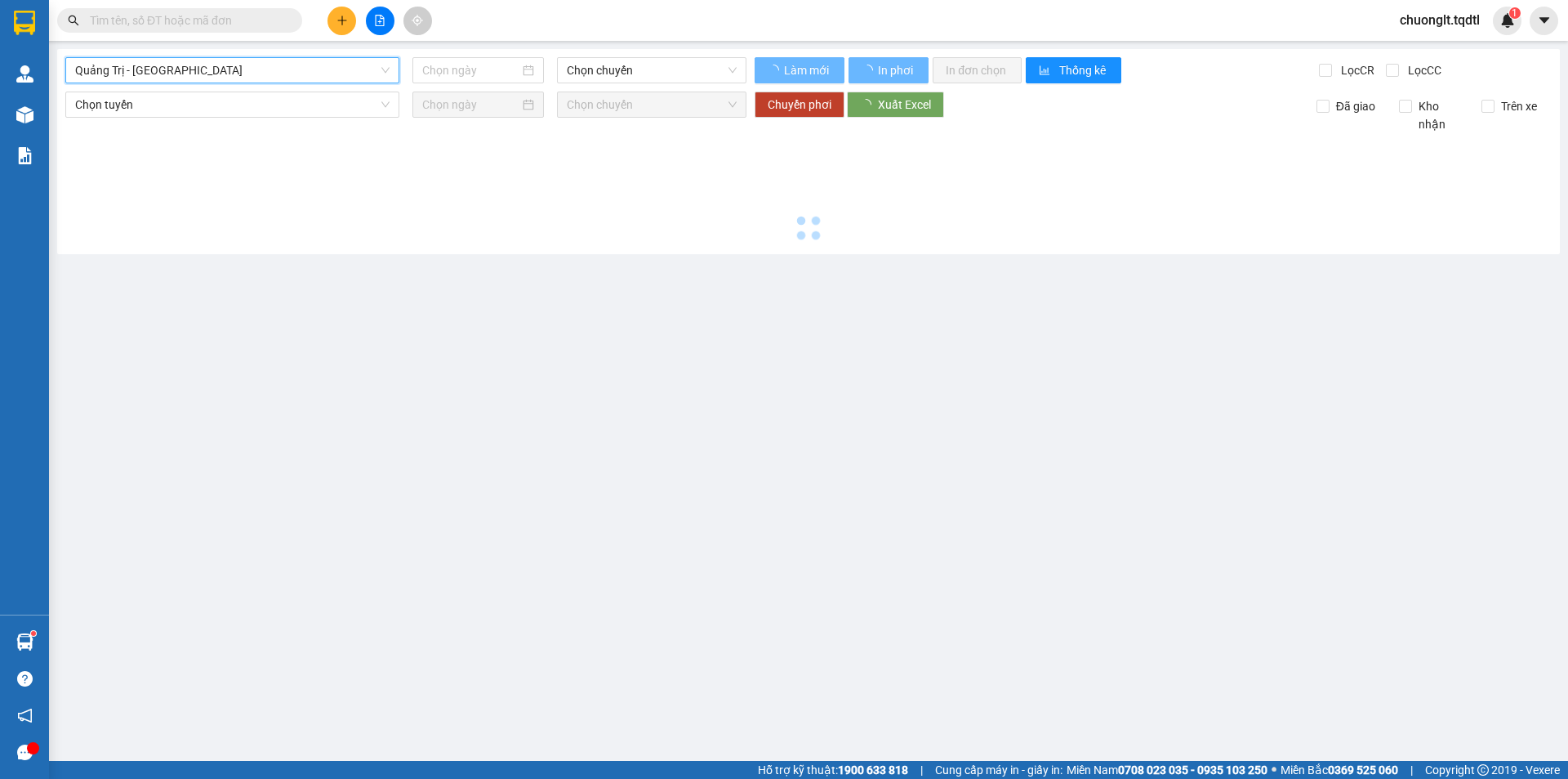
type input "[DATE]"
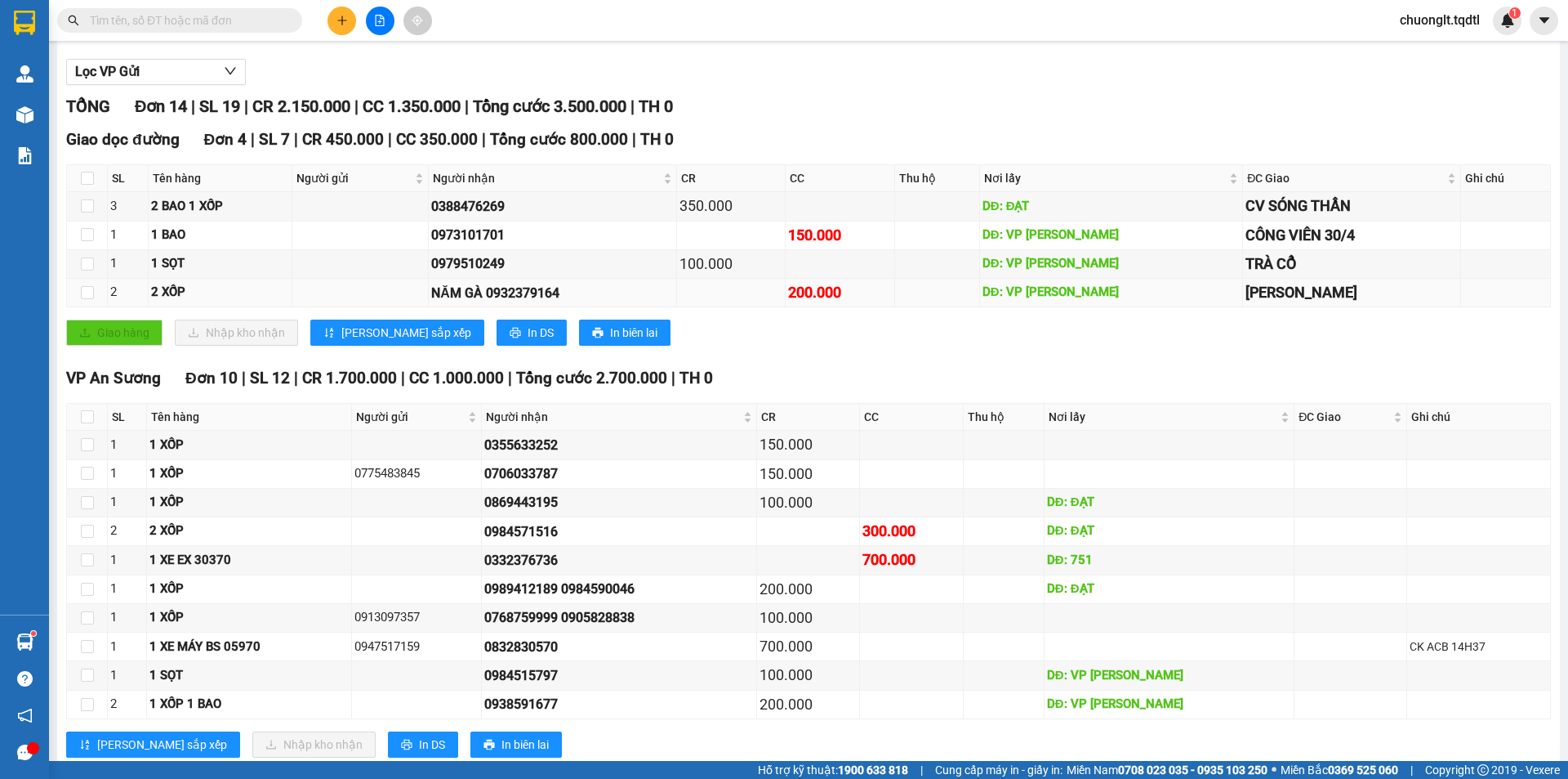
scroll to position [206, 0]
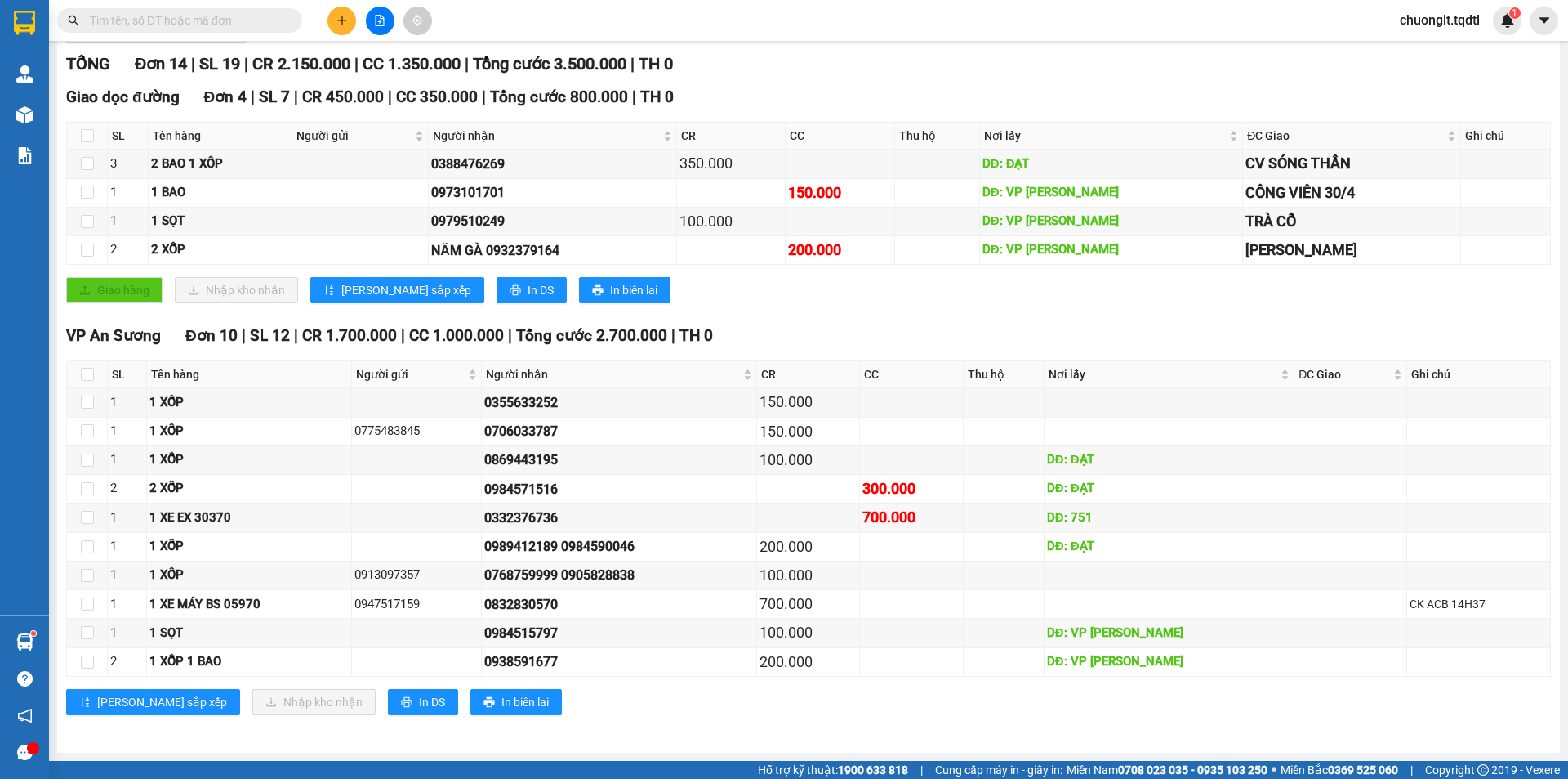
click at [193, 24] on input "text" at bounding box center [186, 20] width 193 height 18
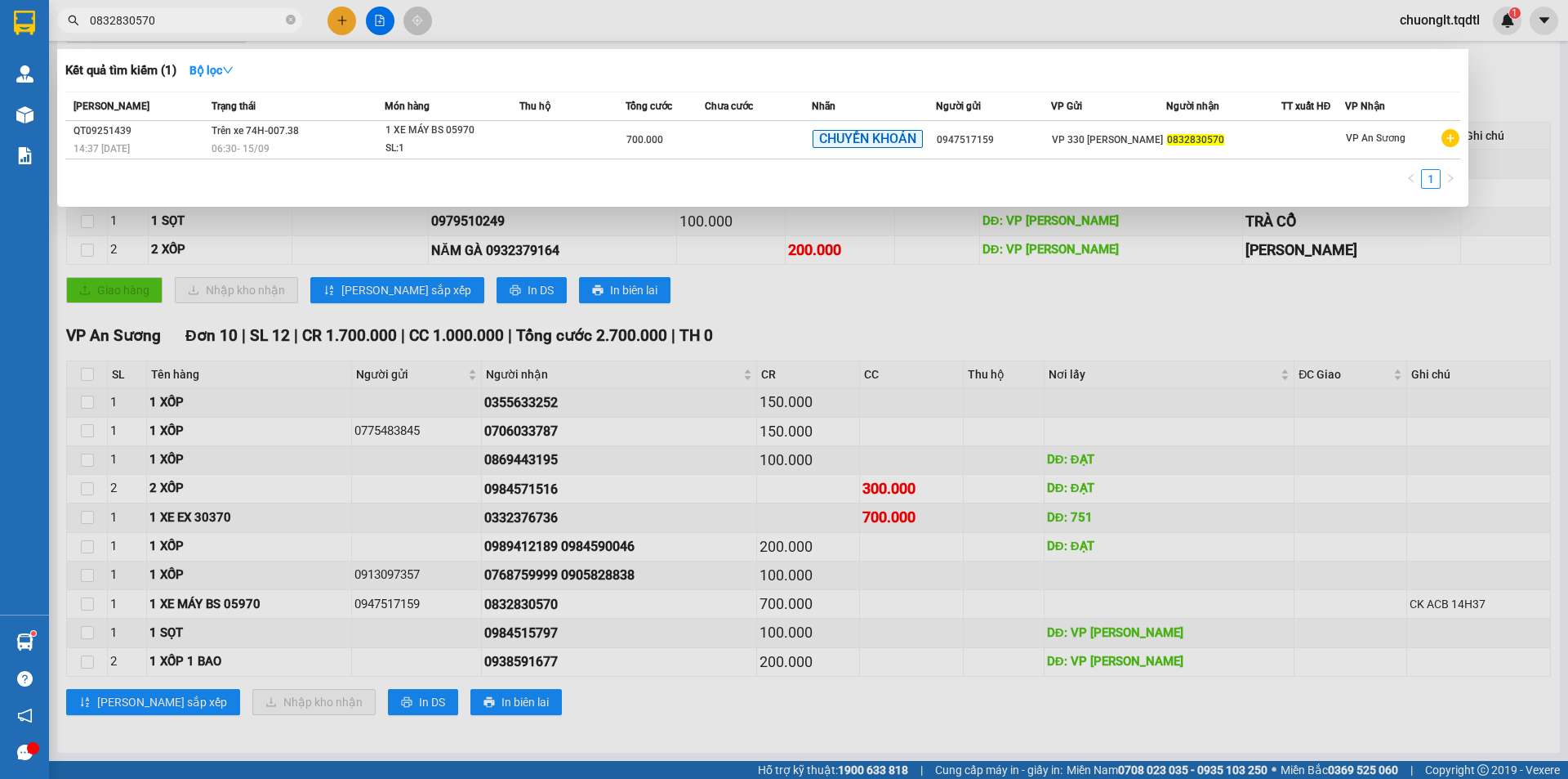
type input "0832830570"
click at [749, 322] on div at bounding box center [784, 390] width 1568 height 779
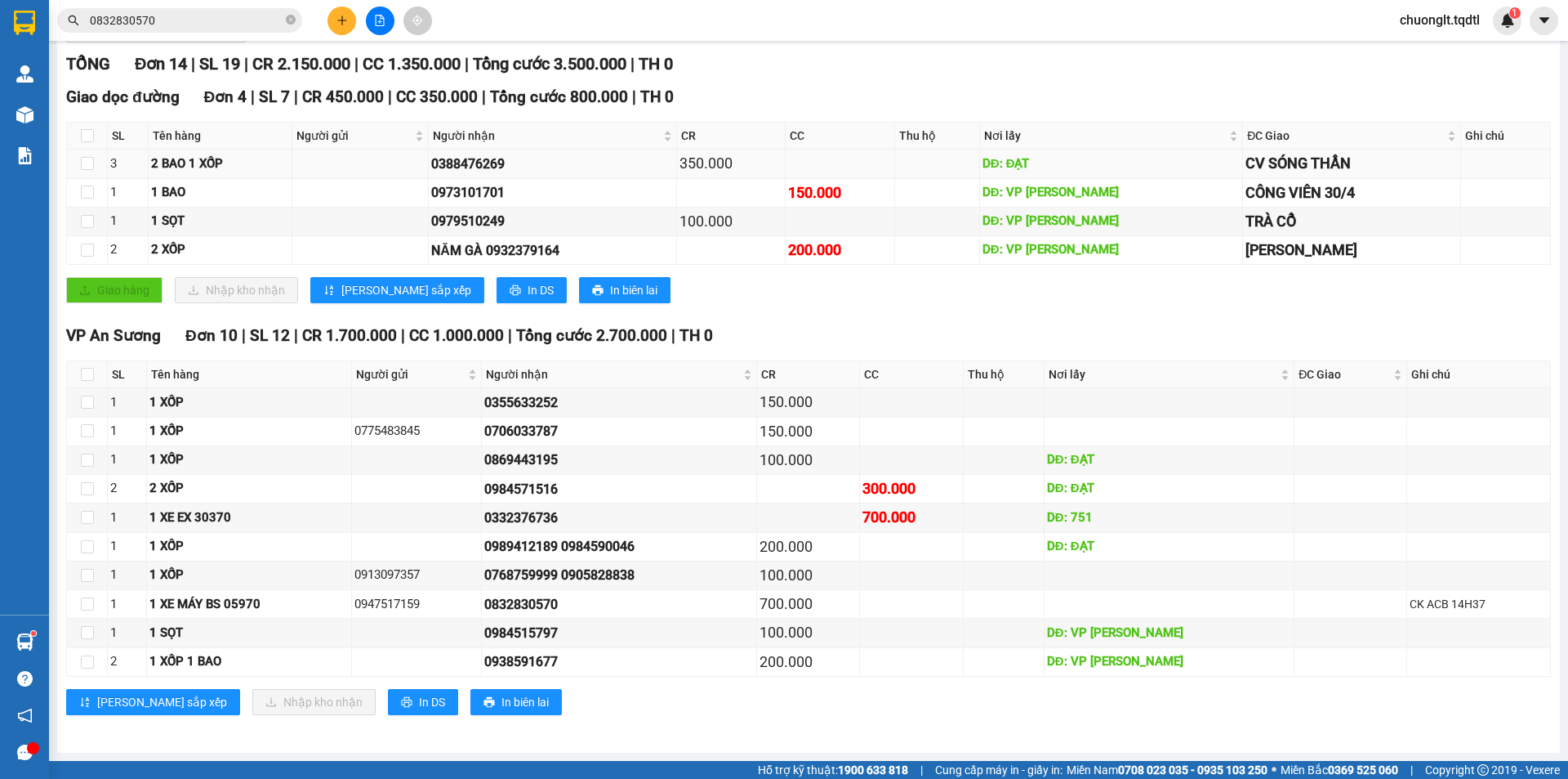
scroll to position [0, 0]
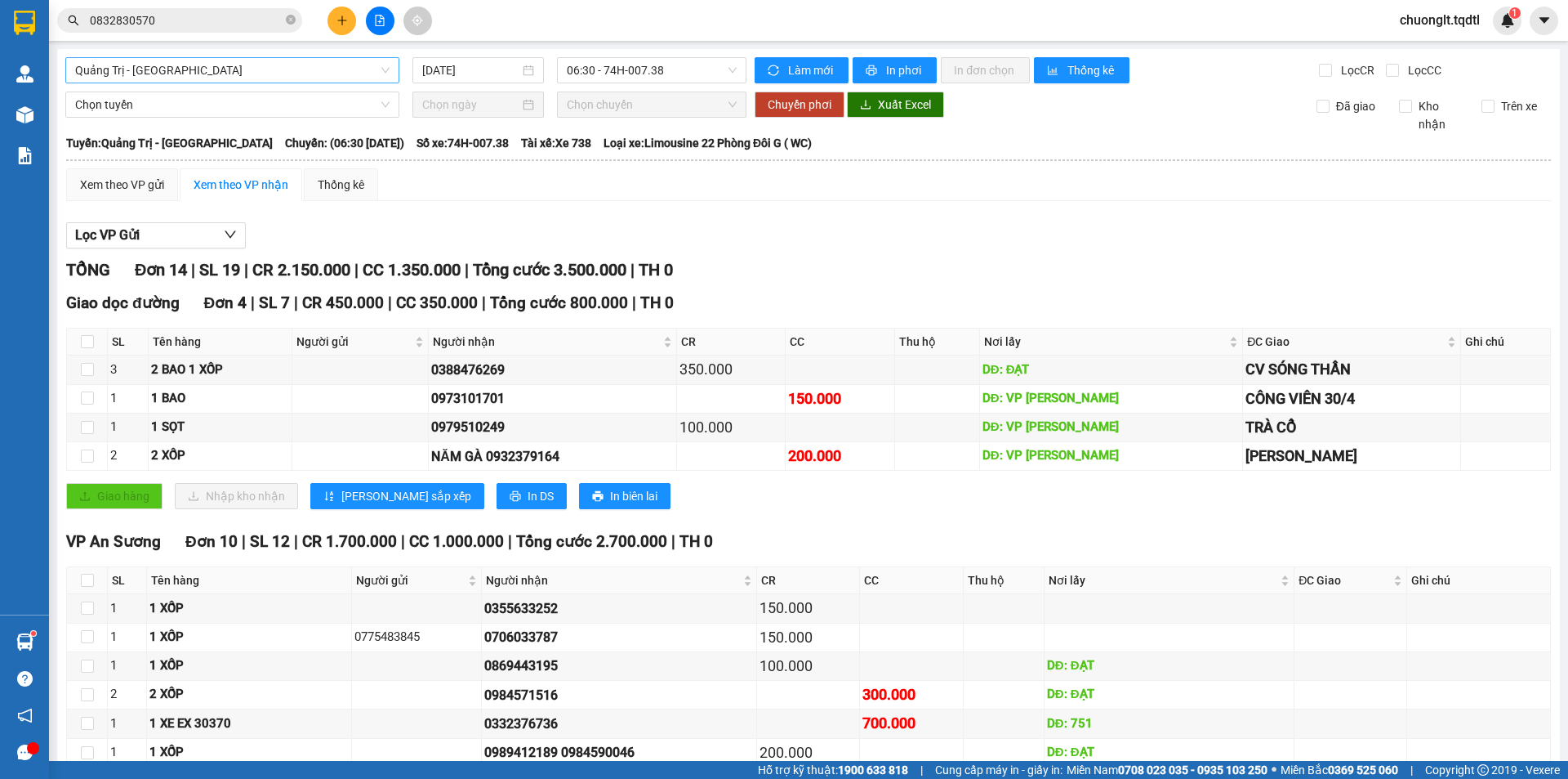
click at [302, 71] on span "Quảng Trị - [GEOGRAPHIC_DATA]" at bounding box center [232, 70] width 314 height 25
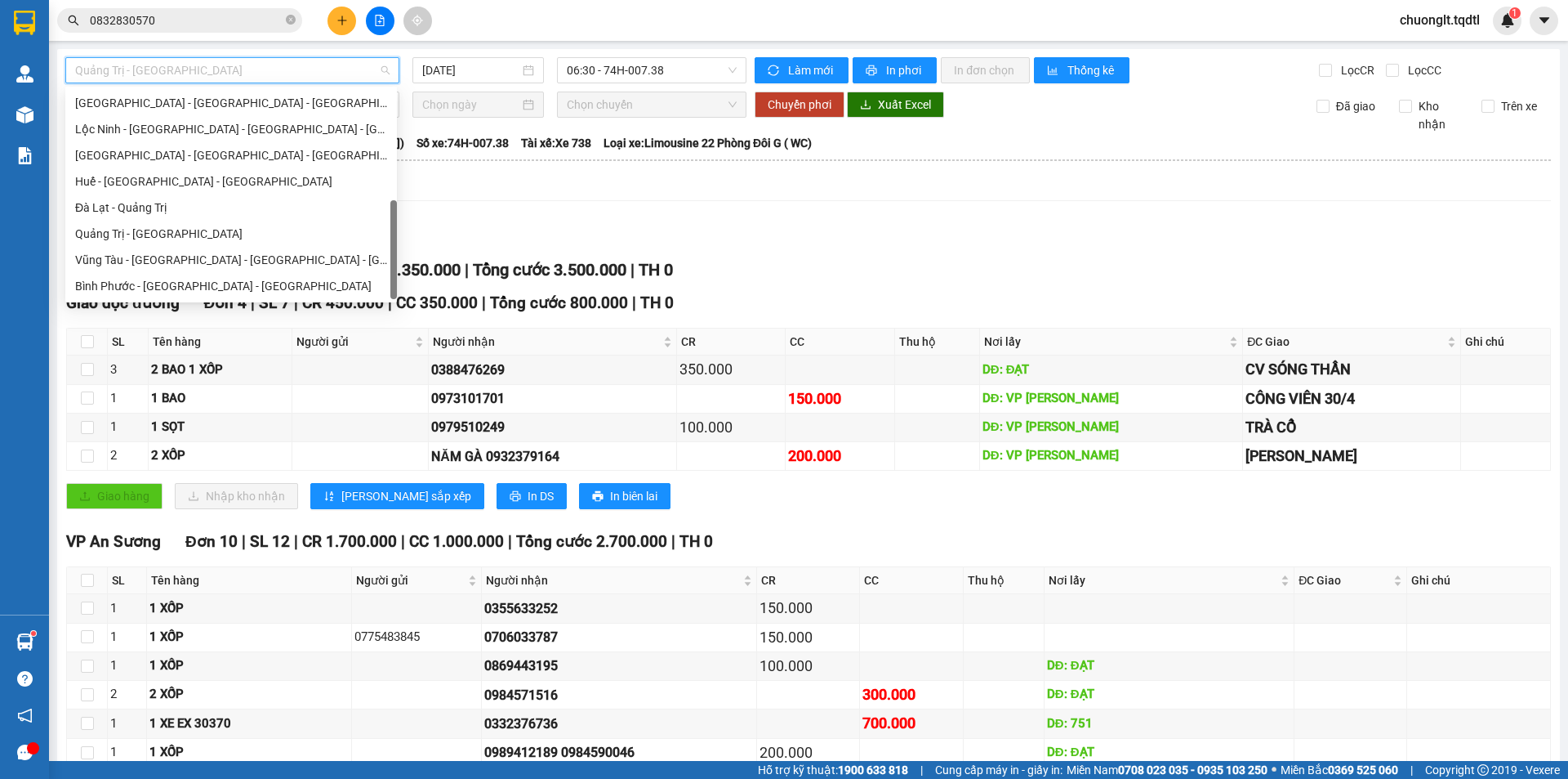
scroll to position [340, 0]
click at [230, 232] on div "Quảng Trị - [GEOGRAPHIC_DATA]" at bounding box center [231, 233] width 312 height 18
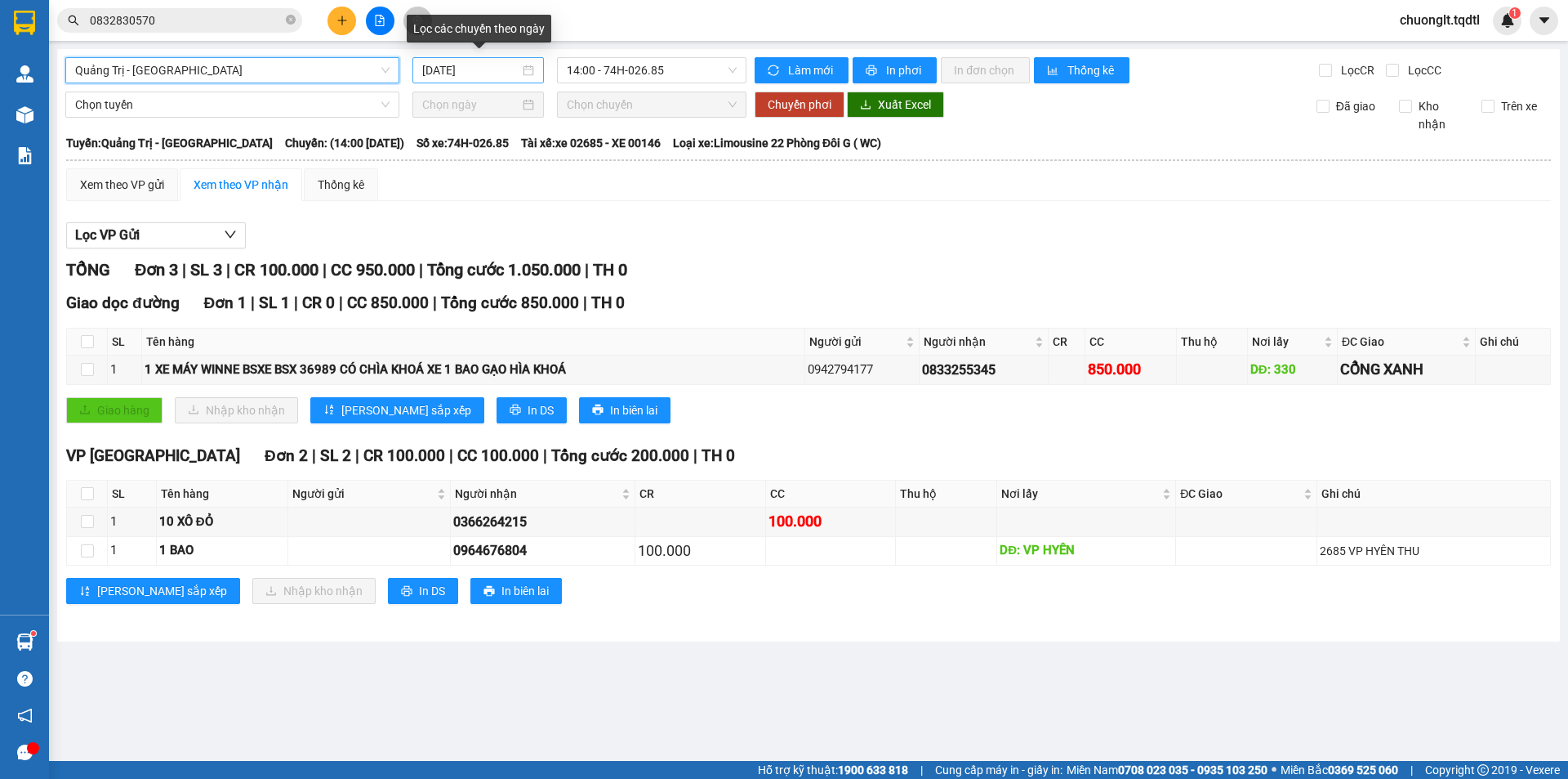
click at [529, 68] on div "[DATE]" at bounding box center [478, 70] width 111 height 18
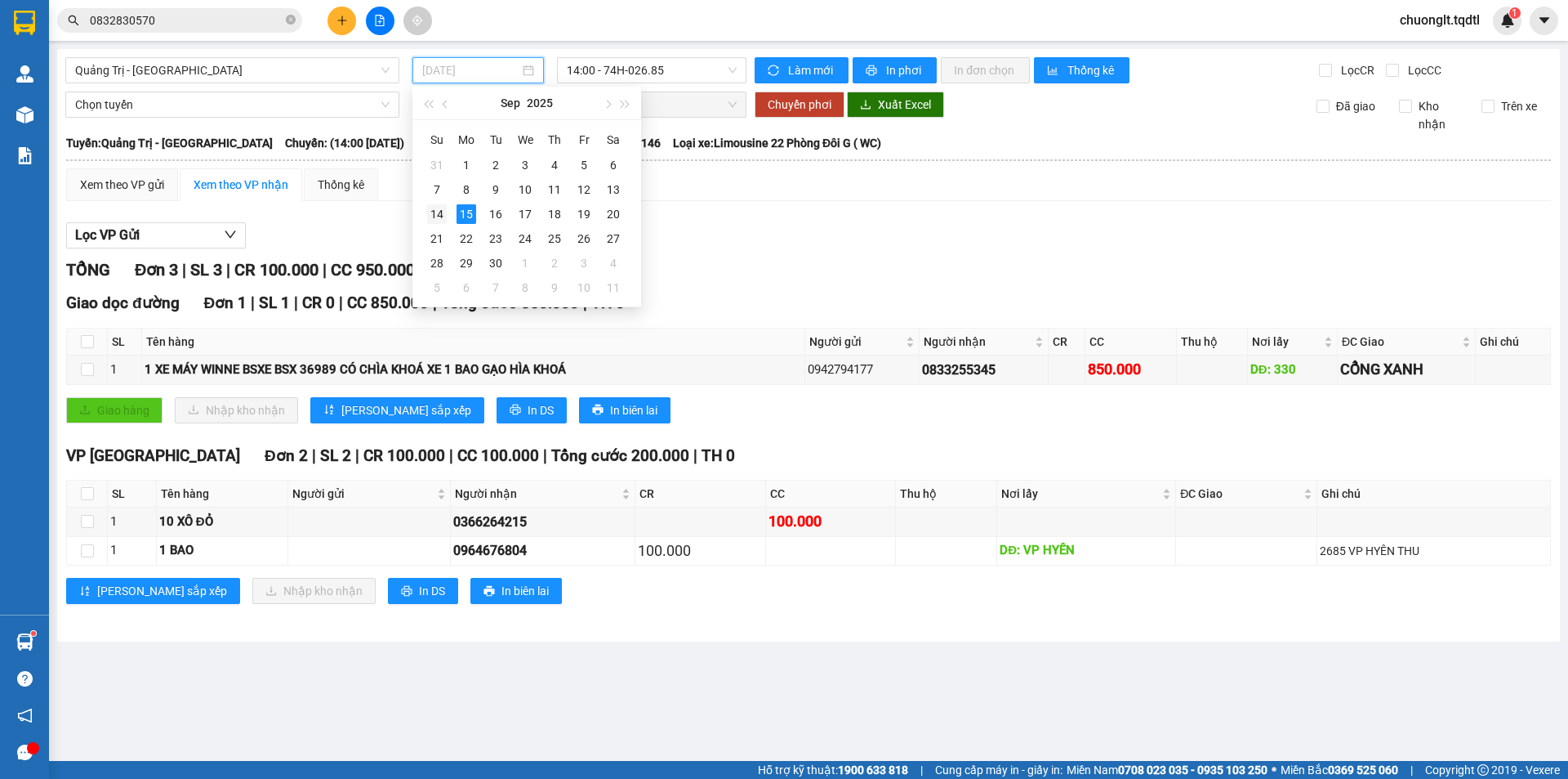
click at [438, 210] on div "14" at bounding box center [437, 214] width 19 height 19
type input "[DATE]"
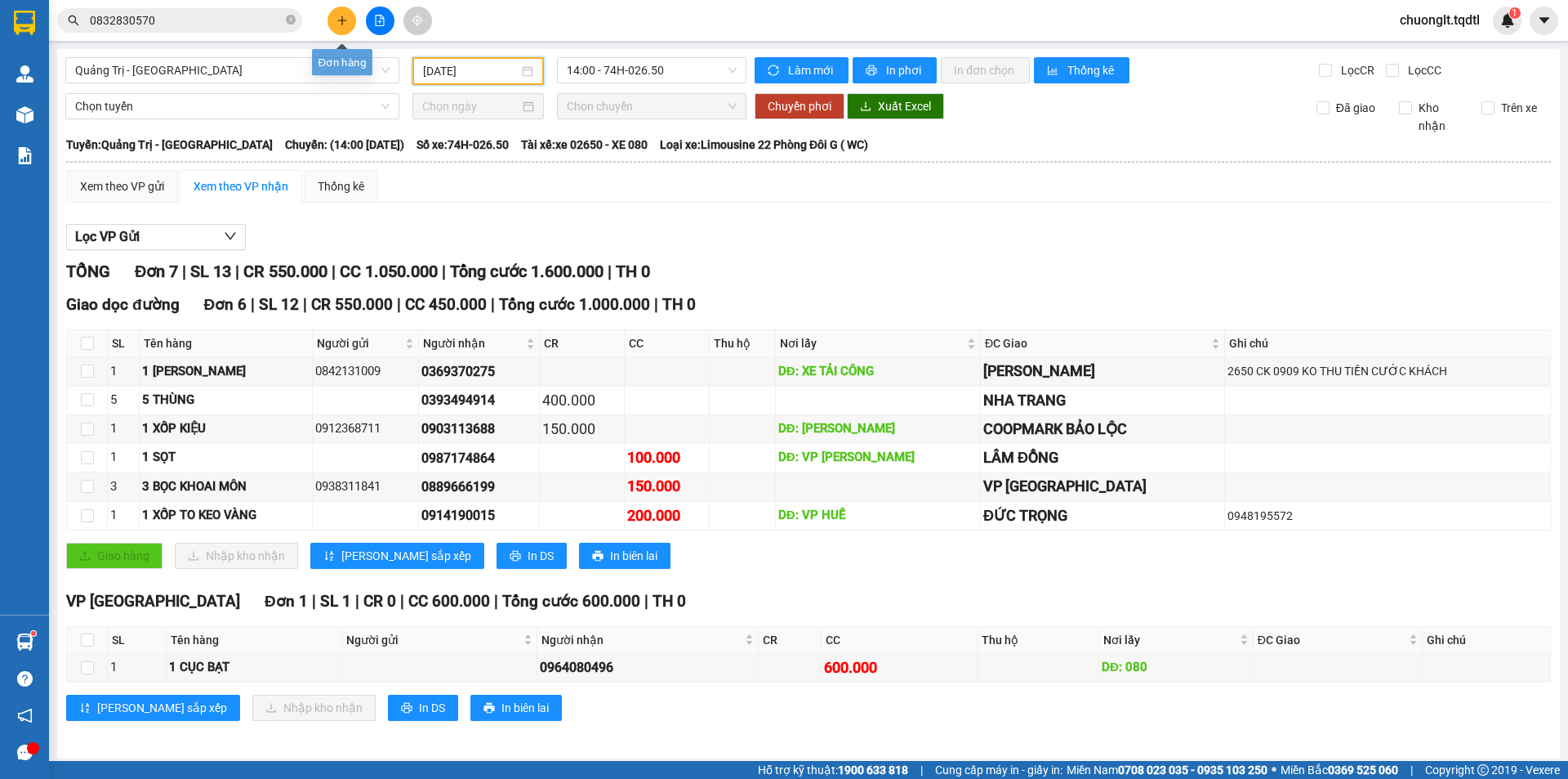
click at [341, 19] on icon "plus" at bounding box center [342, 20] width 12 height 12
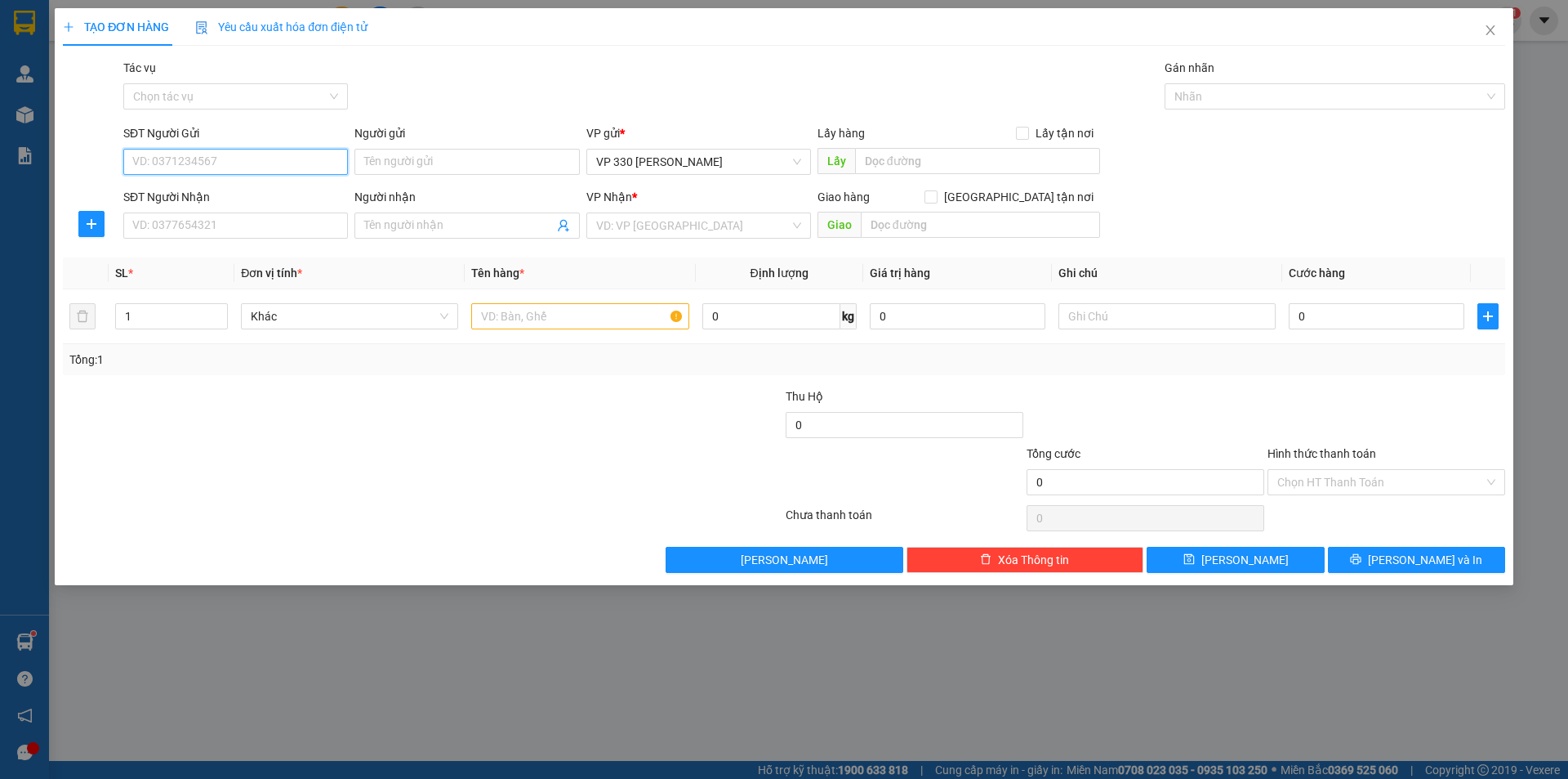
click at [184, 161] on input "SĐT Người Gửi" at bounding box center [236, 161] width 225 height 26
click at [167, 199] on div "0963834229" at bounding box center [236, 194] width 205 height 18
type input "0963834229"
type input "330"
type input "0946274548"
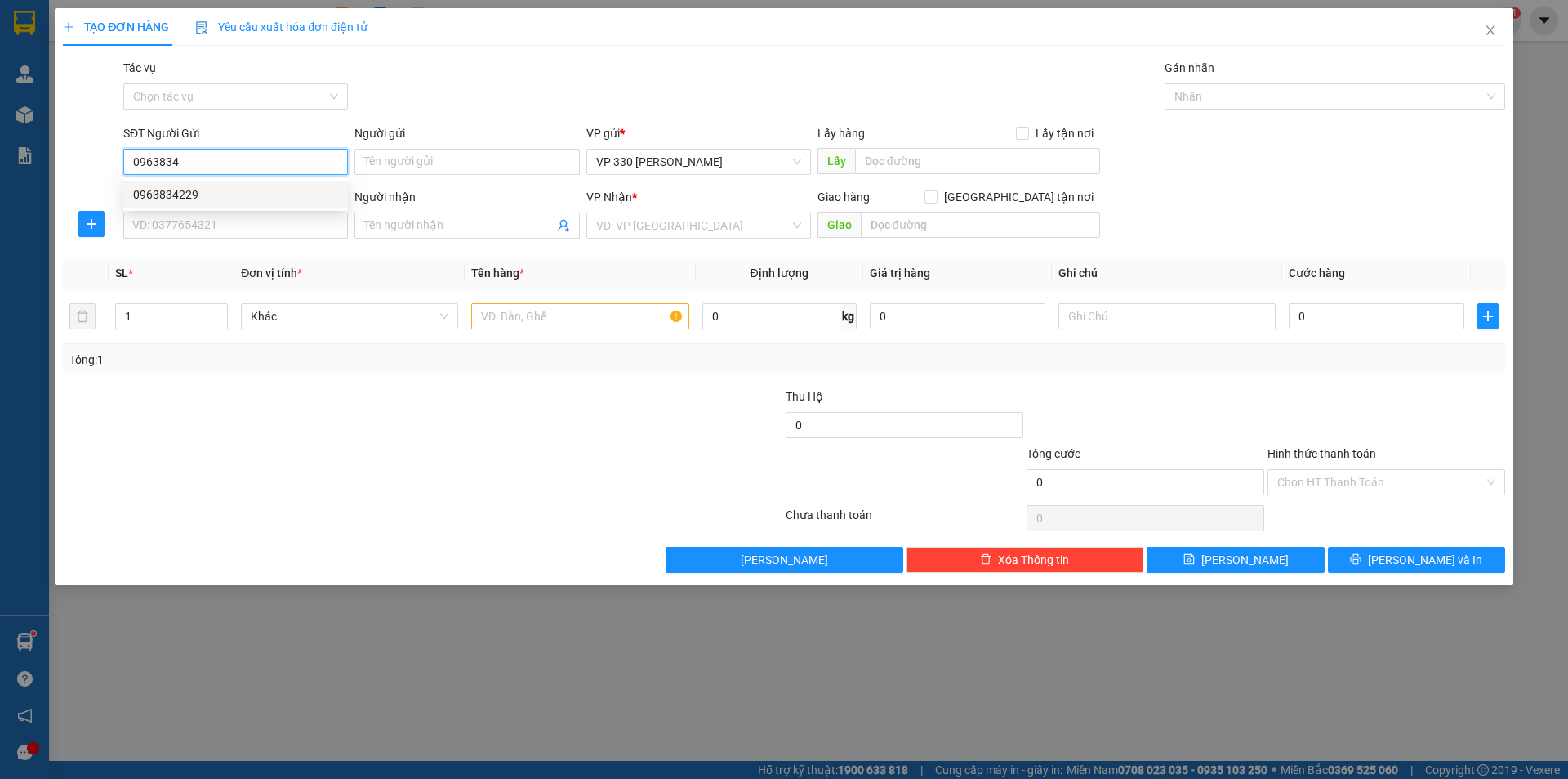
type input "THUÝ"
type input "[PERSON_NAME]"
type input "200.000"
type input "0963834229"
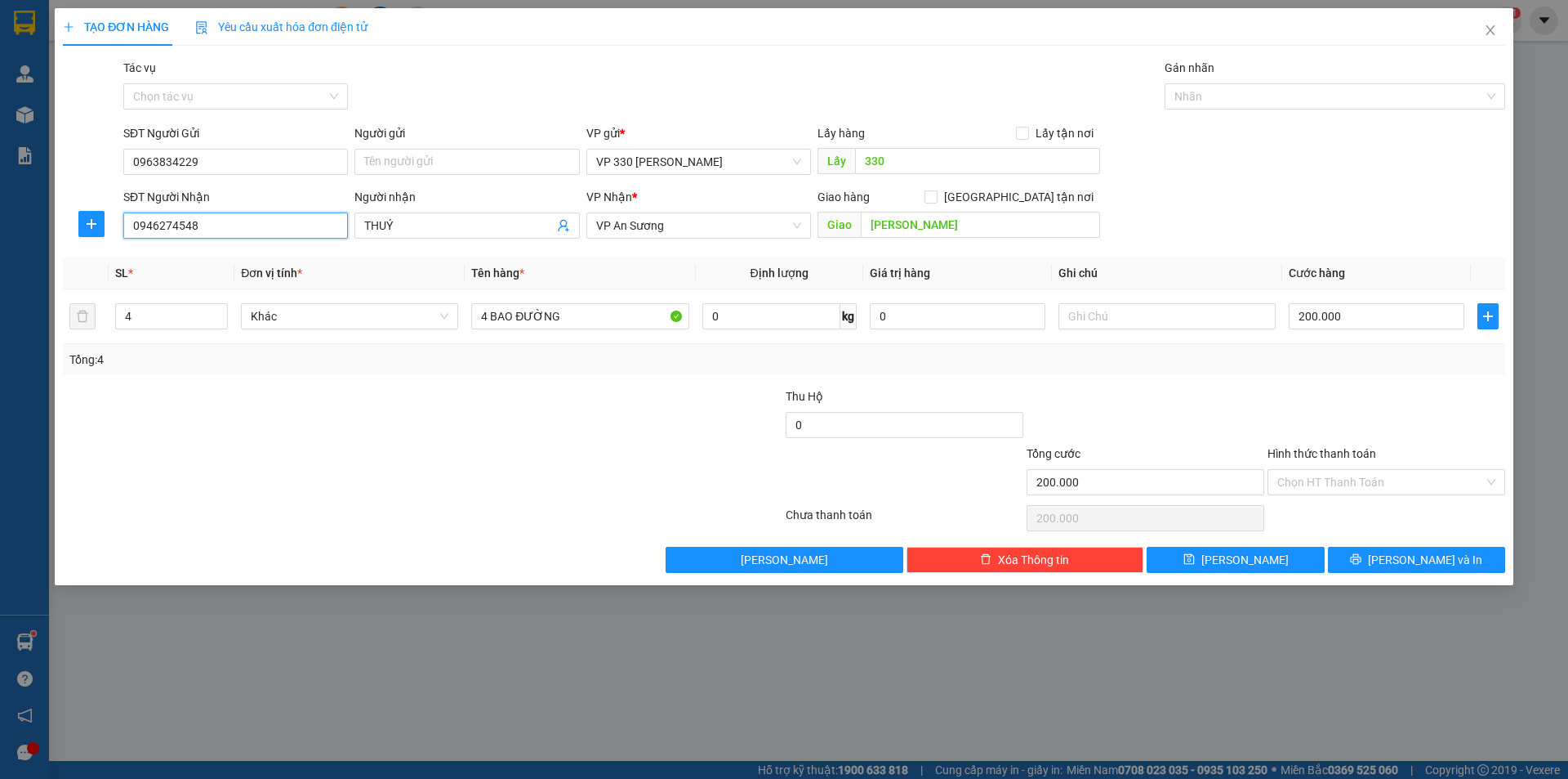
click at [251, 235] on input "0946274548" at bounding box center [236, 225] width 225 height 26
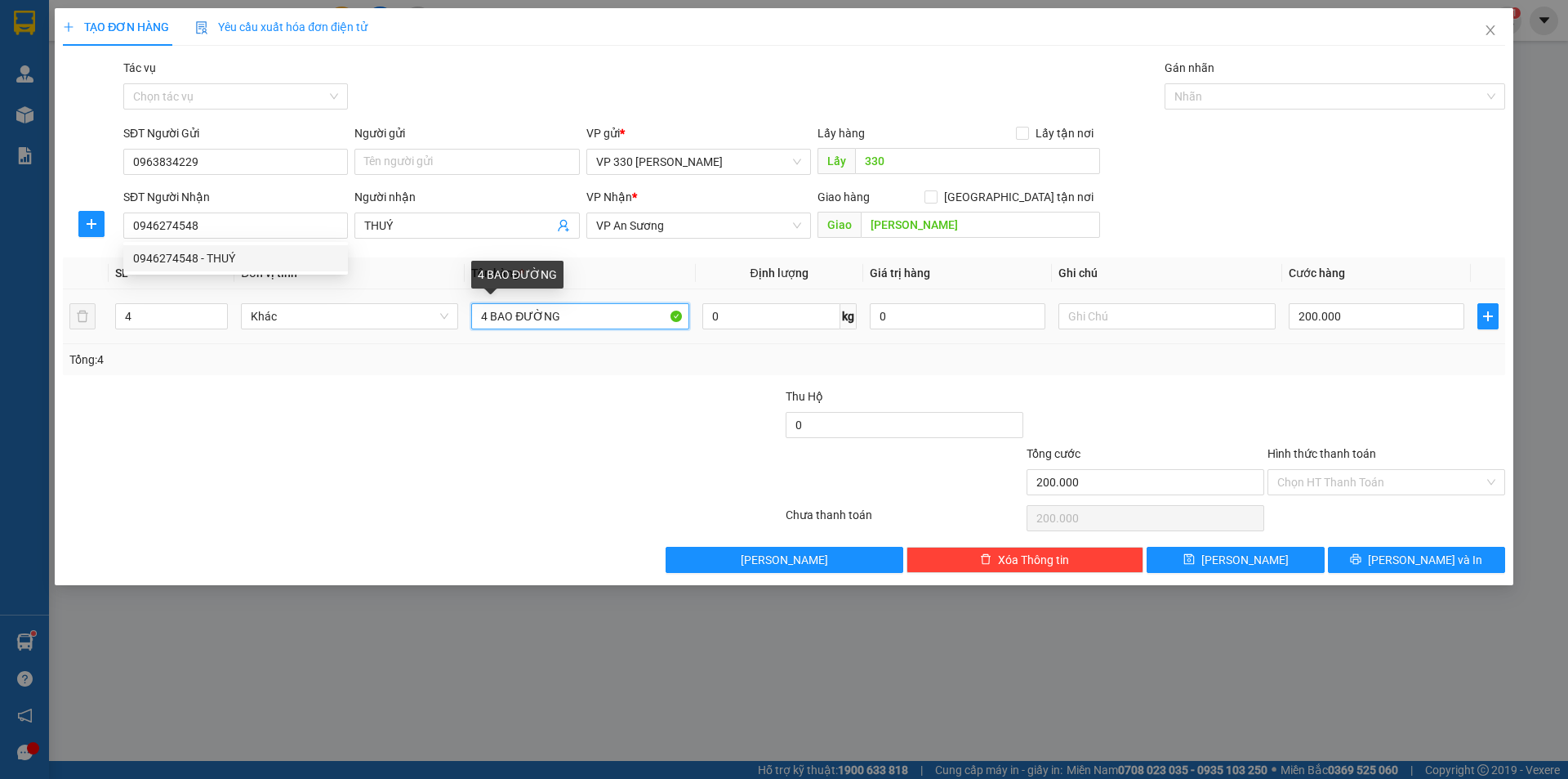
click at [488, 312] on input "4 BAO ĐƯỜNG" at bounding box center [579, 316] width 217 height 26
type input "6 BAO ĐƯỜNG"
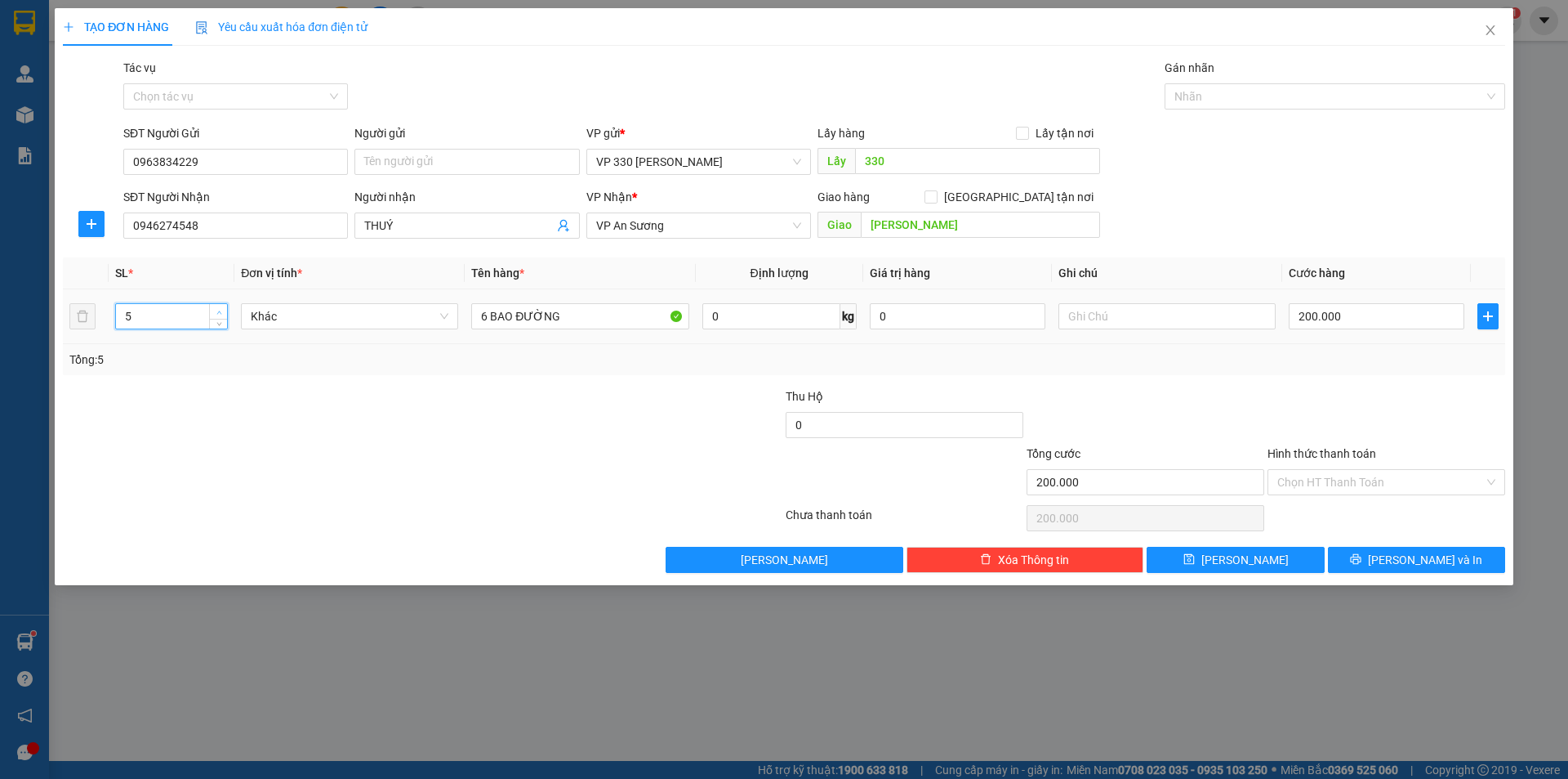
click at [215, 308] on span "up" at bounding box center [219, 313] width 10 height 10
type input "6"
click at [215, 308] on span "up" at bounding box center [219, 313] width 10 height 10
click at [1403, 324] on input "200.000" at bounding box center [1376, 316] width 176 height 26
type input "3"
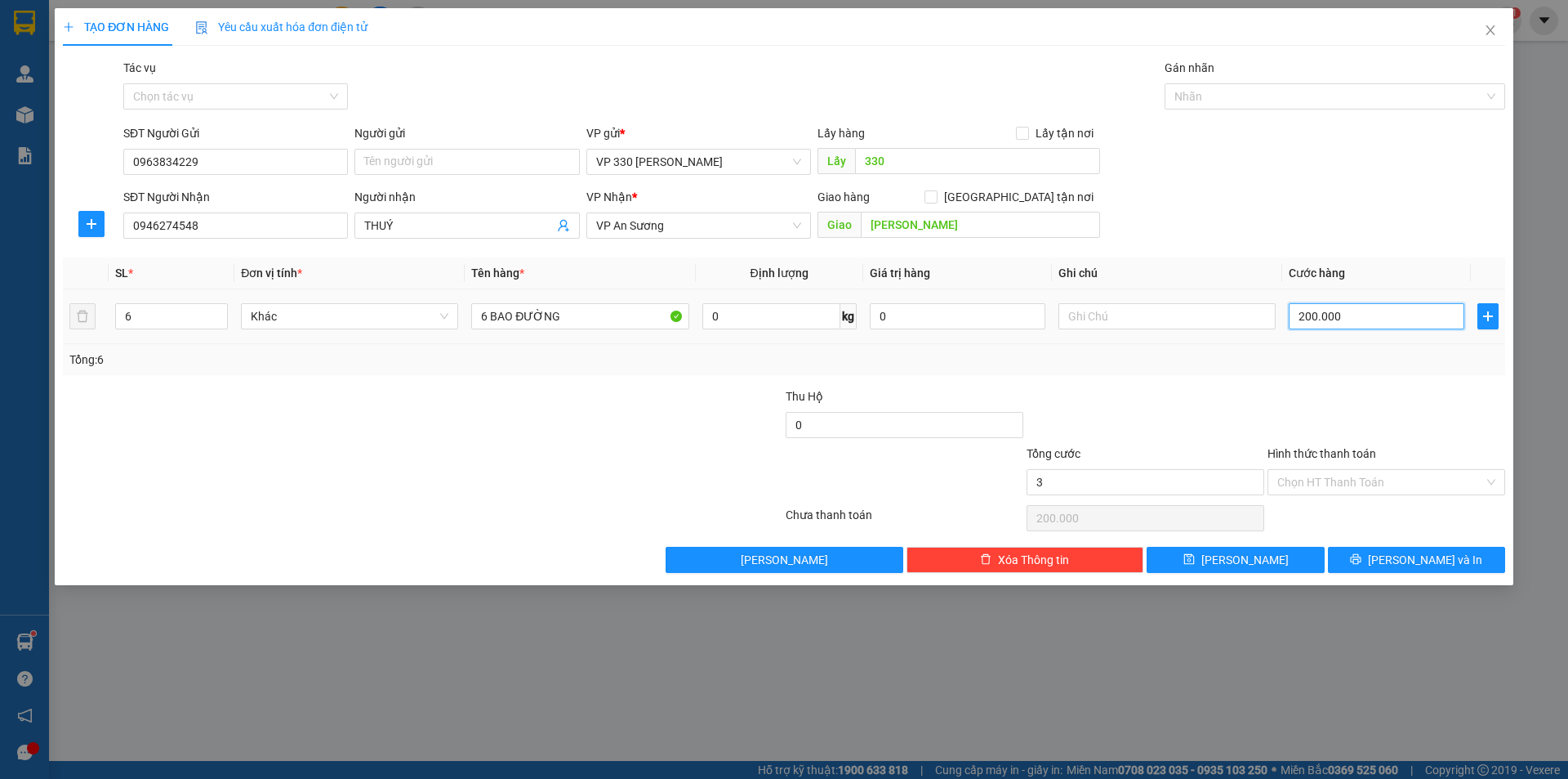
type input "3"
type input "30"
type input "300"
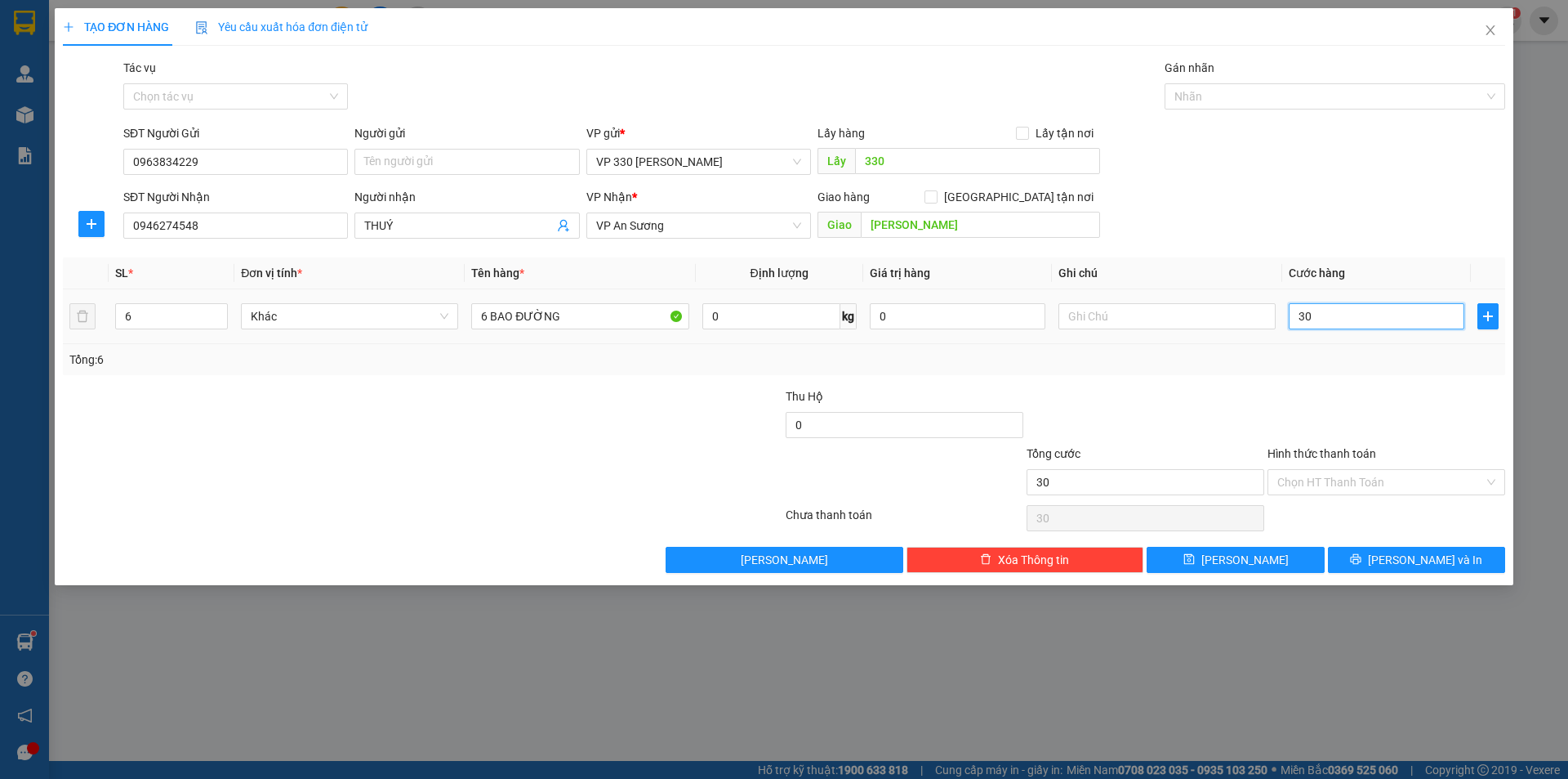
type input "300"
type input "3.000"
type input "30.000"
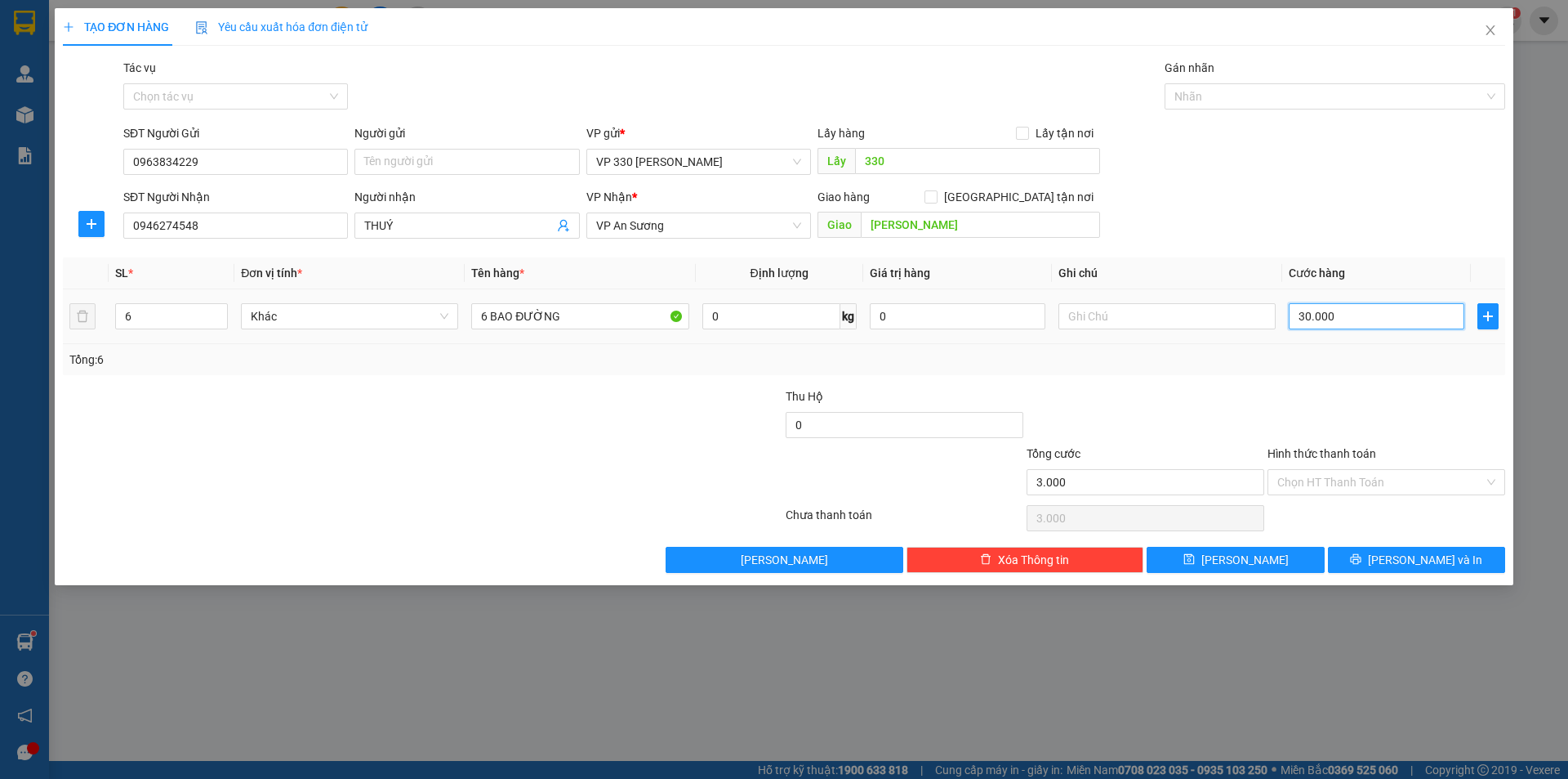
type input "30.000"
type input "300.000"
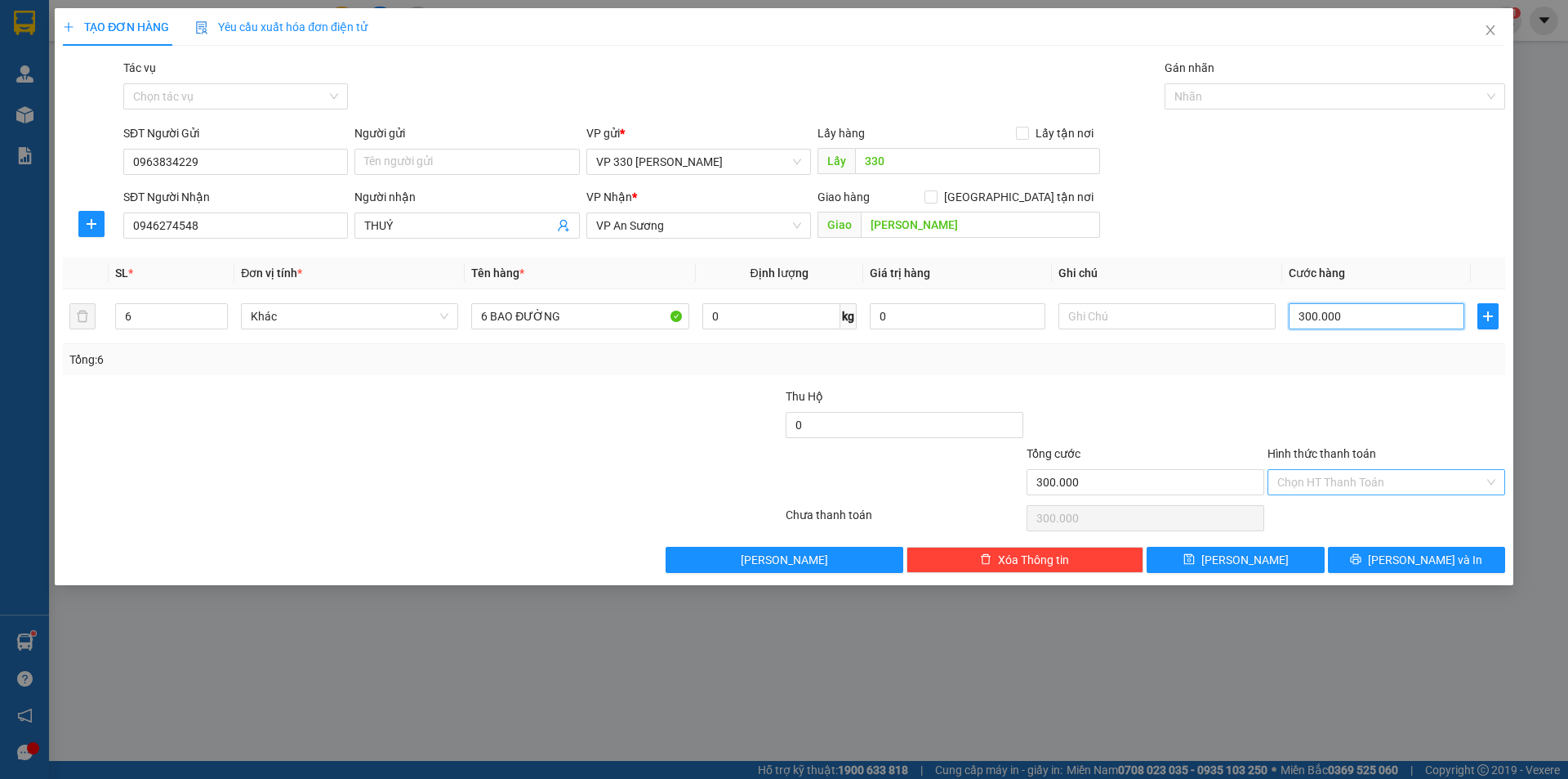
type input "300.000"
click at [1393, 479] on input "Hình thức thanh toán" at bounding box center [1380, 482] width 207 height 25
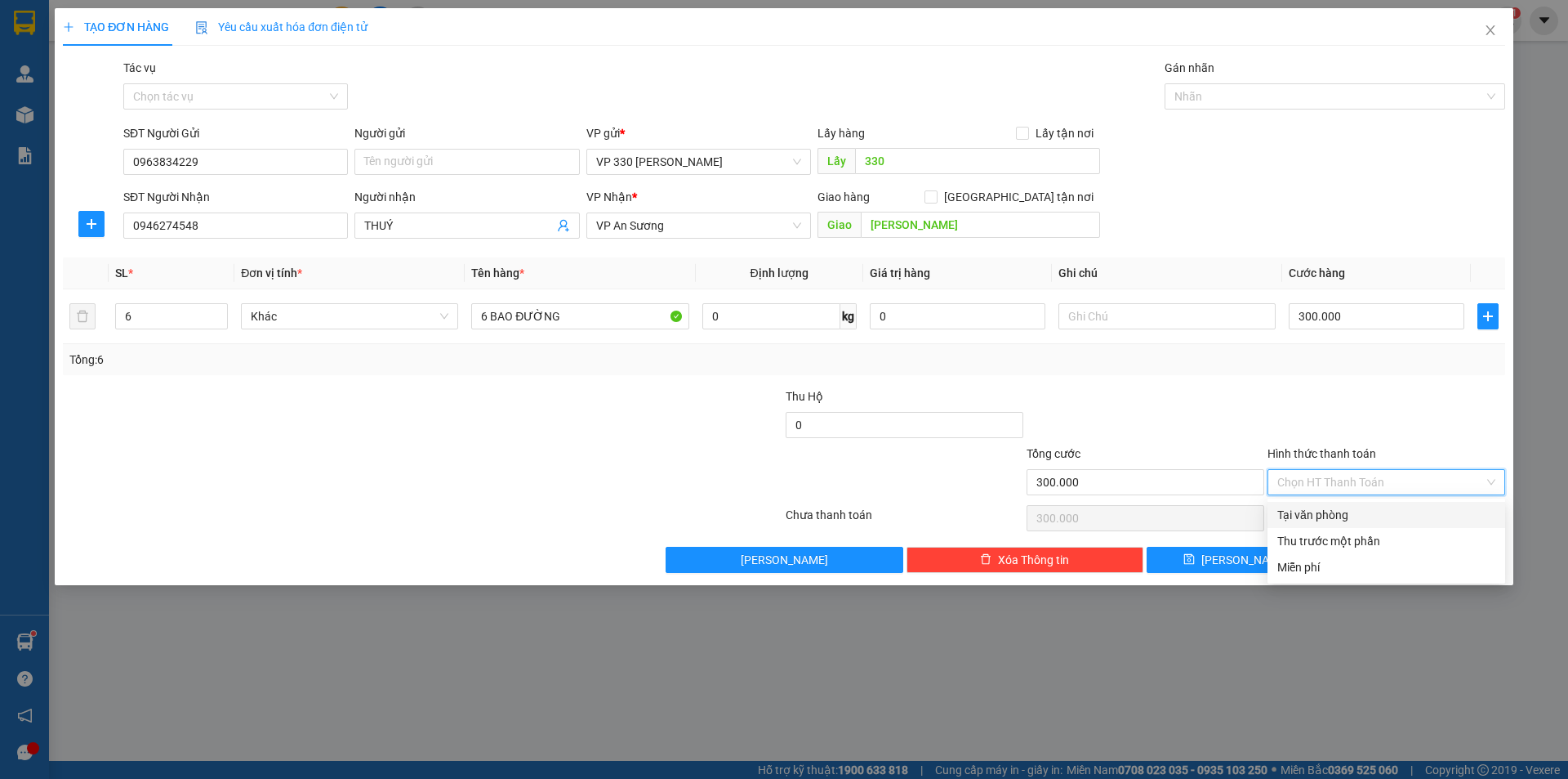
click at [1340, 508] on div "Tại văn phòng" at bounding box center [1386, 515] width 218 height 18
type input "0"
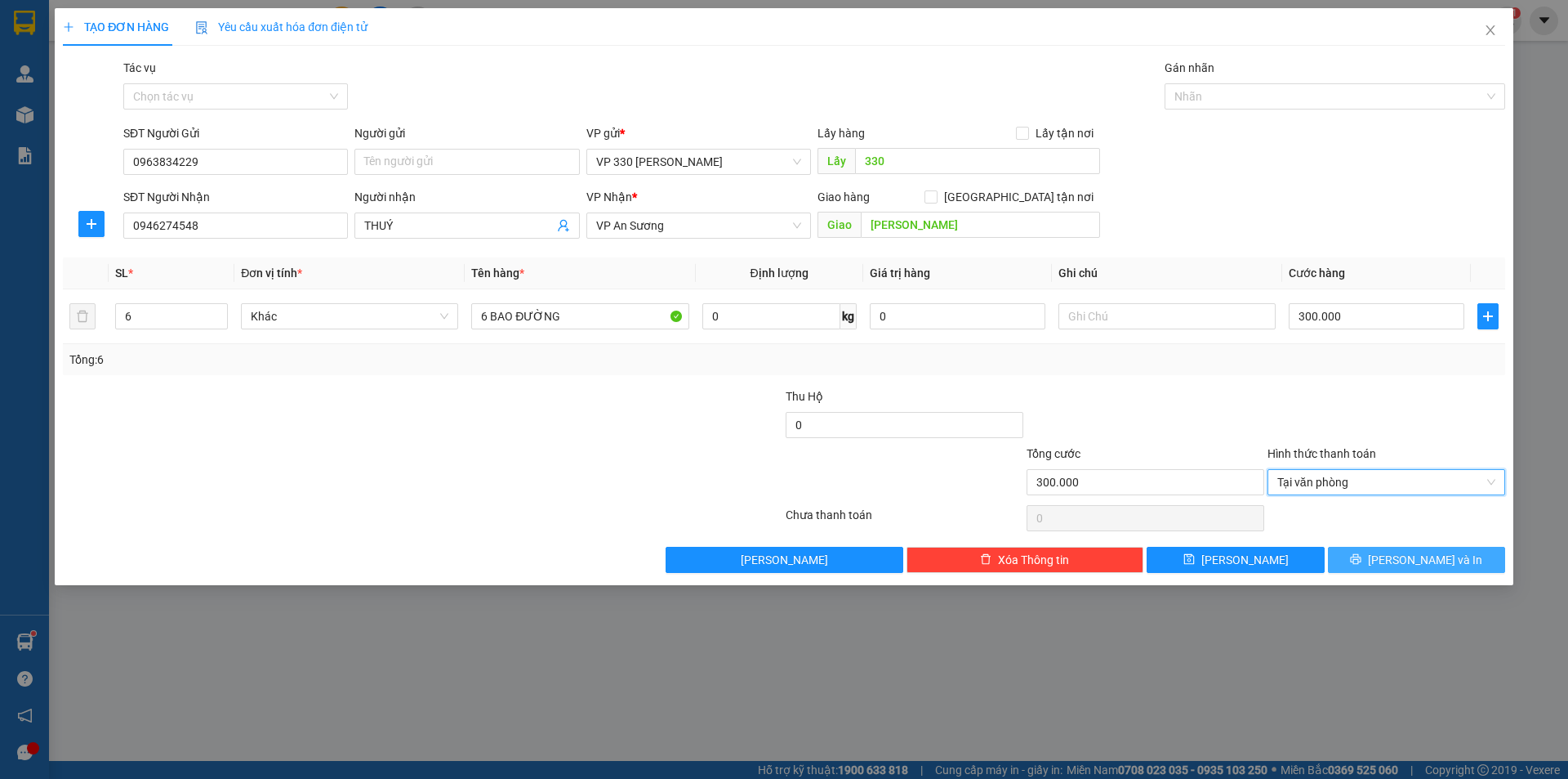
click at [1371, 563] on button "[PERSON_NAME] và In" at bounding box center [1416, 559] width 177 height 26
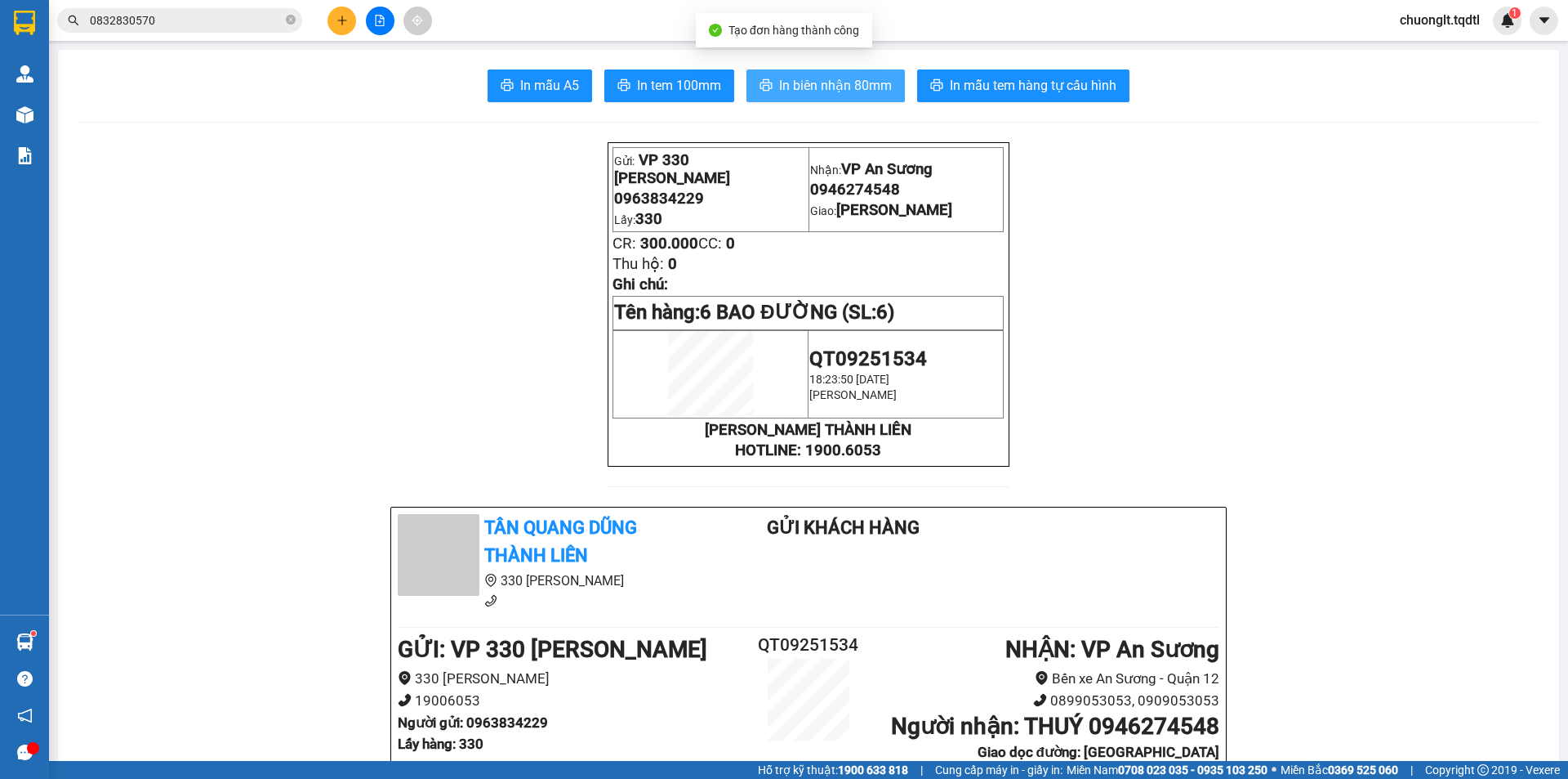
click at [800, 84] on span "In biên nhận 80mm" at bounding box center [835, 85] width 112 height 20
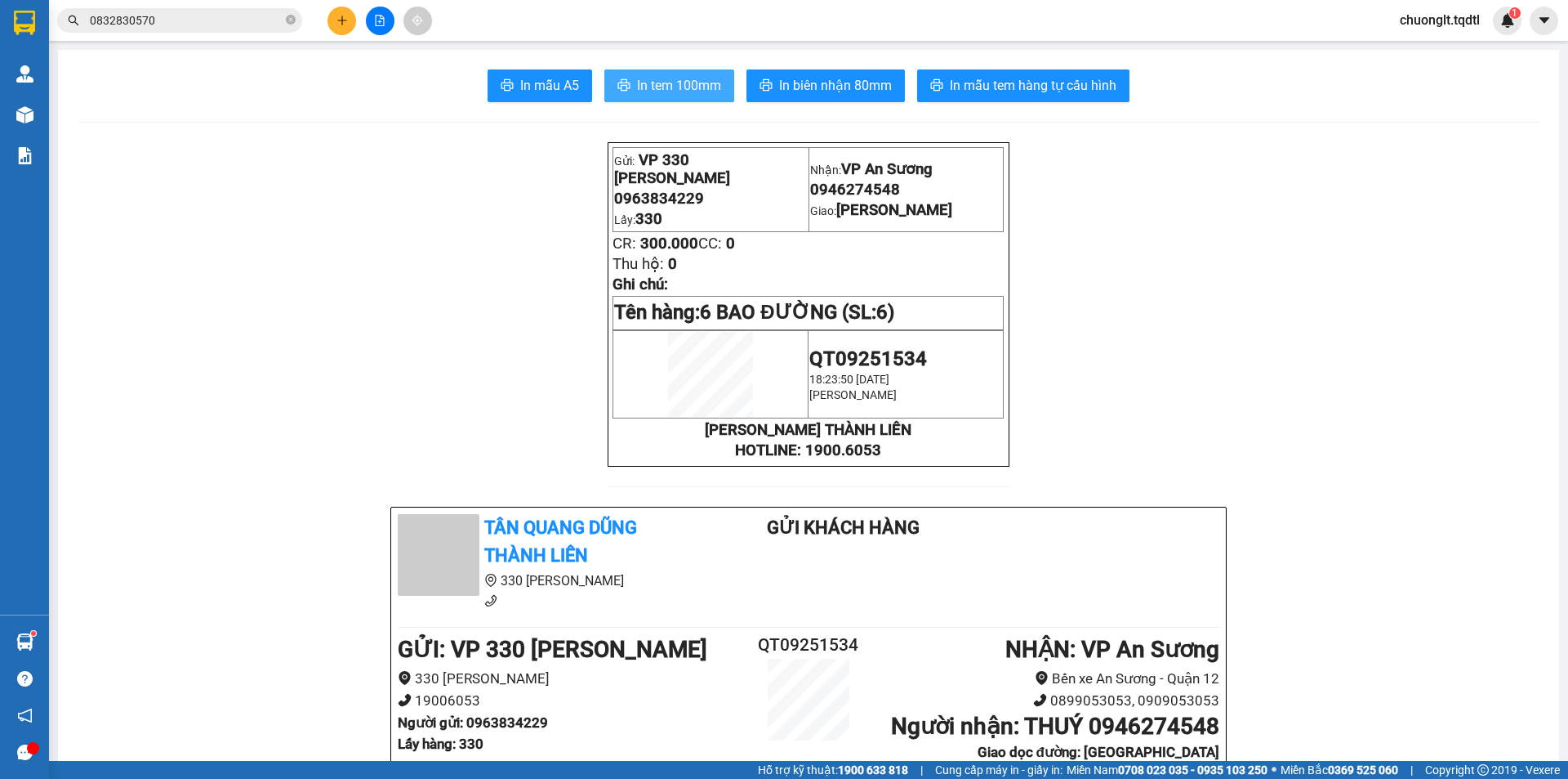
click at [665, 86] on span "In tem 100mm" at bounding box center [679, 85] width 84 height 20
click at [376, 14] on icon "file-add" at bounding box center [380, 20] width 9 height 12
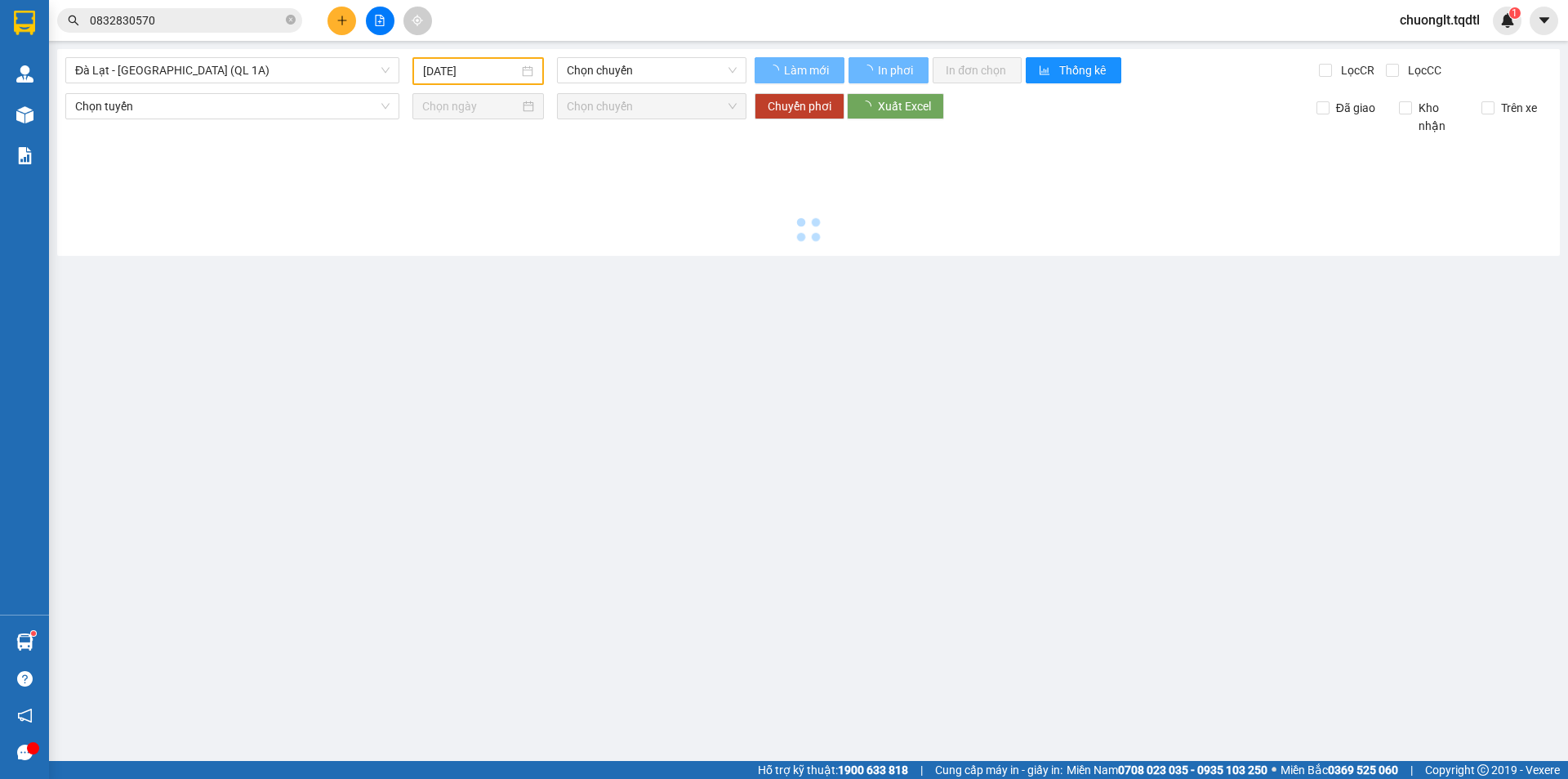
type input "[DATE]"
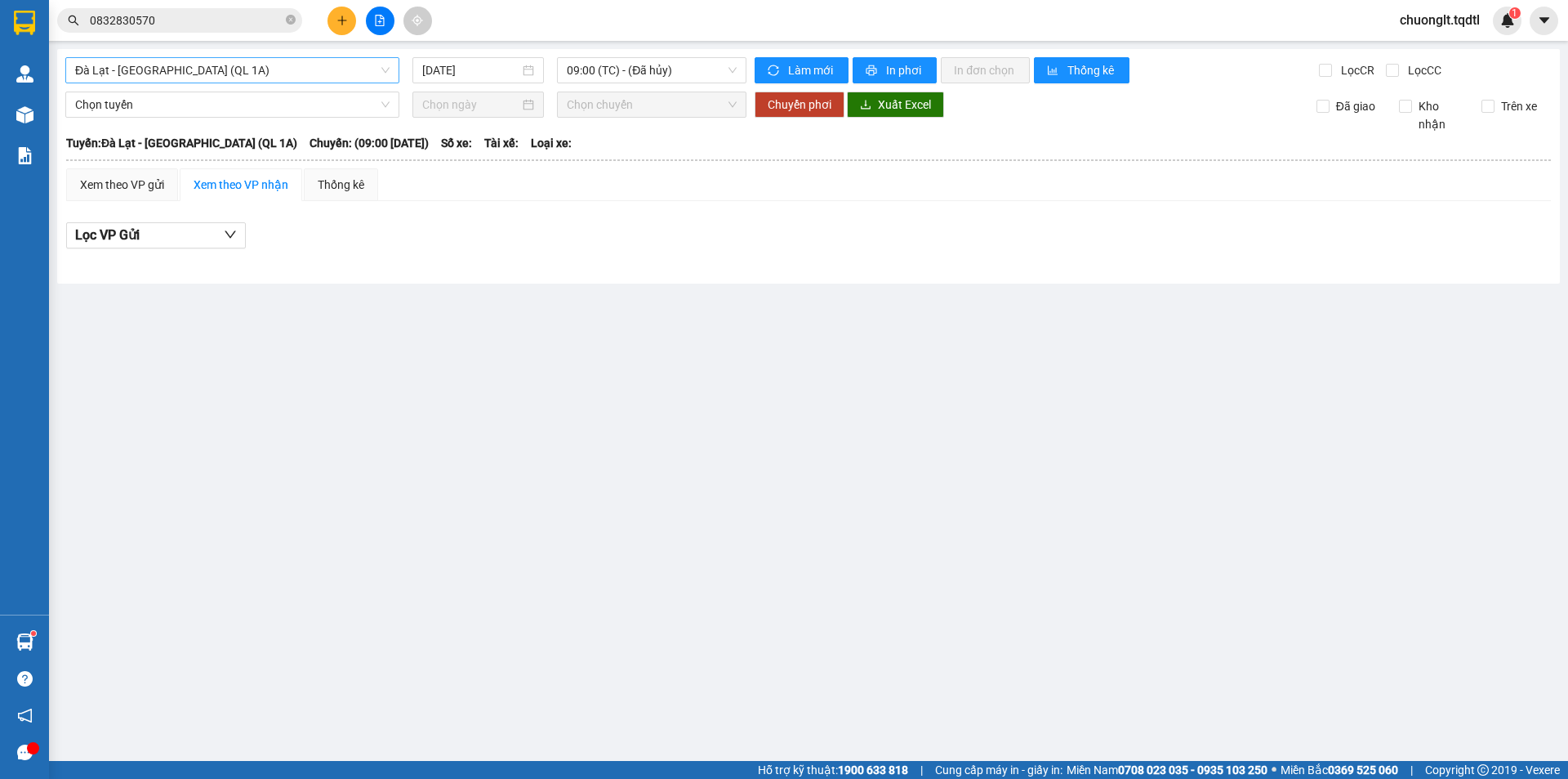
click at [326, 60] on span "Đà Lạt - [GEOGRAPHIC_DATA] (QL 1A)" at bounding box center [232, 70] width 314 height 25
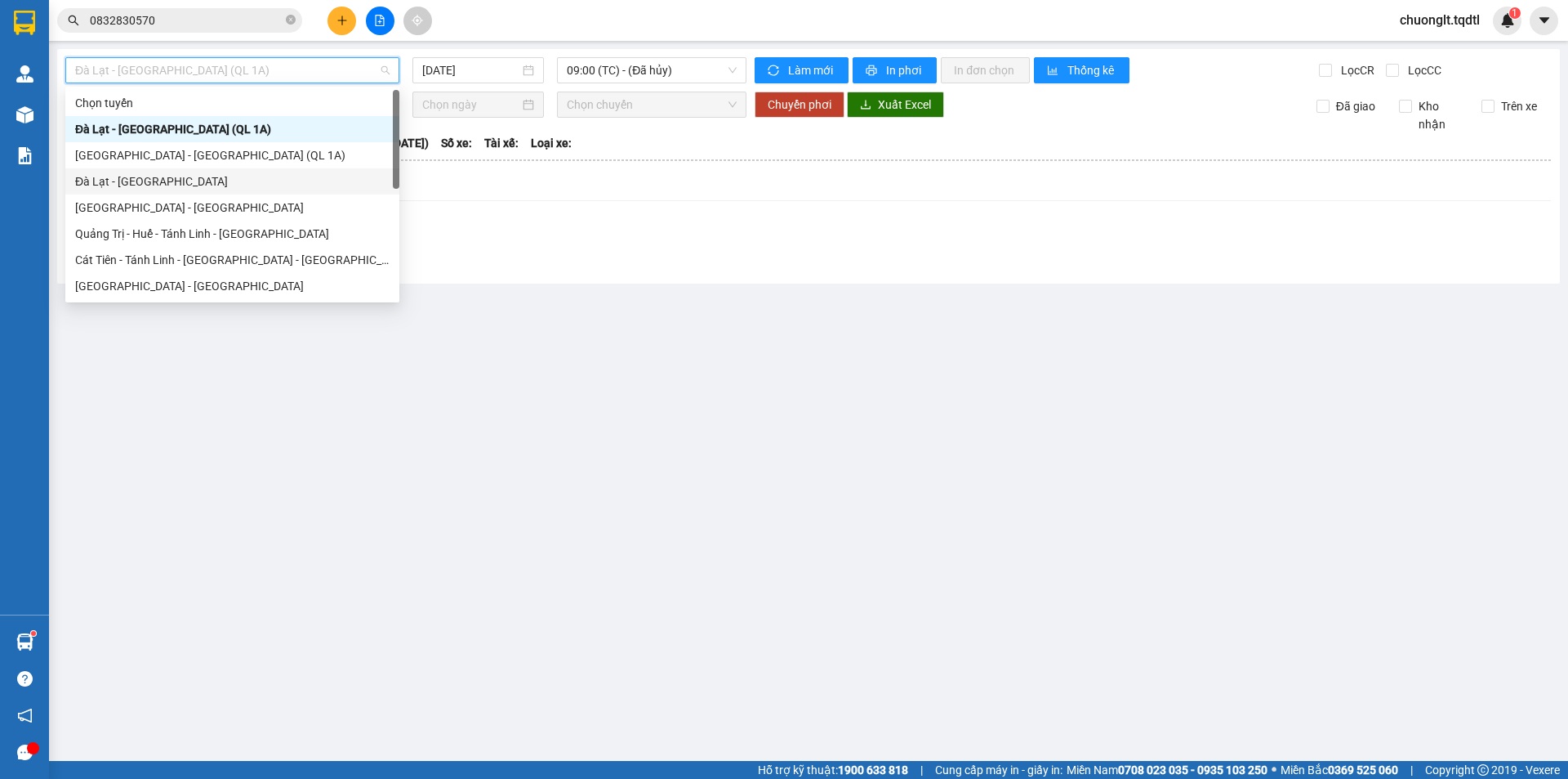
scroll to position [163, 0]
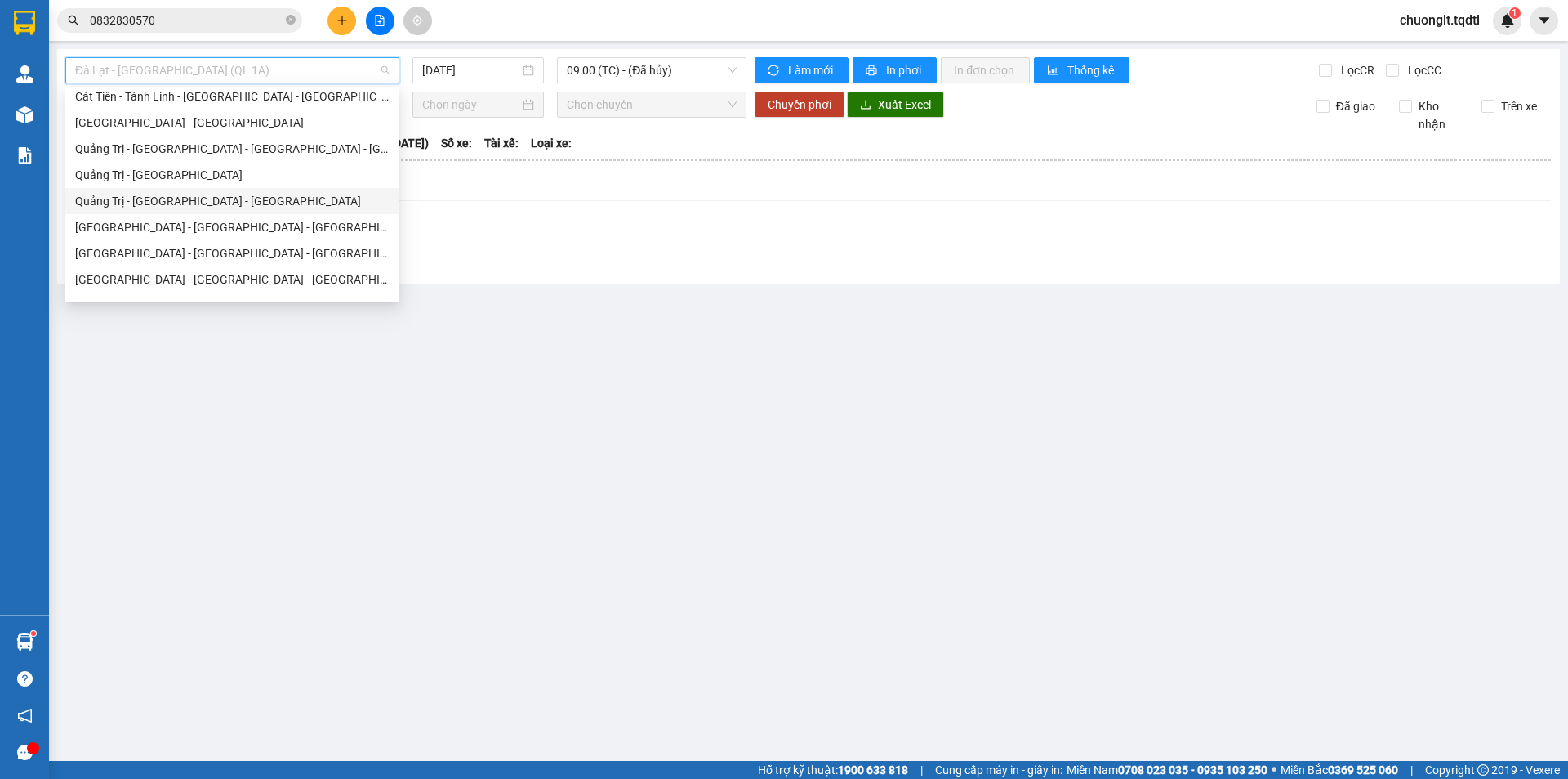
click at [263, 202] on div "Quảng Trị - [GEOGRAPHIC_DATA] - [GEOGRAPHIC_DATA]" at bounding box center [232, 200] width 314 height 18
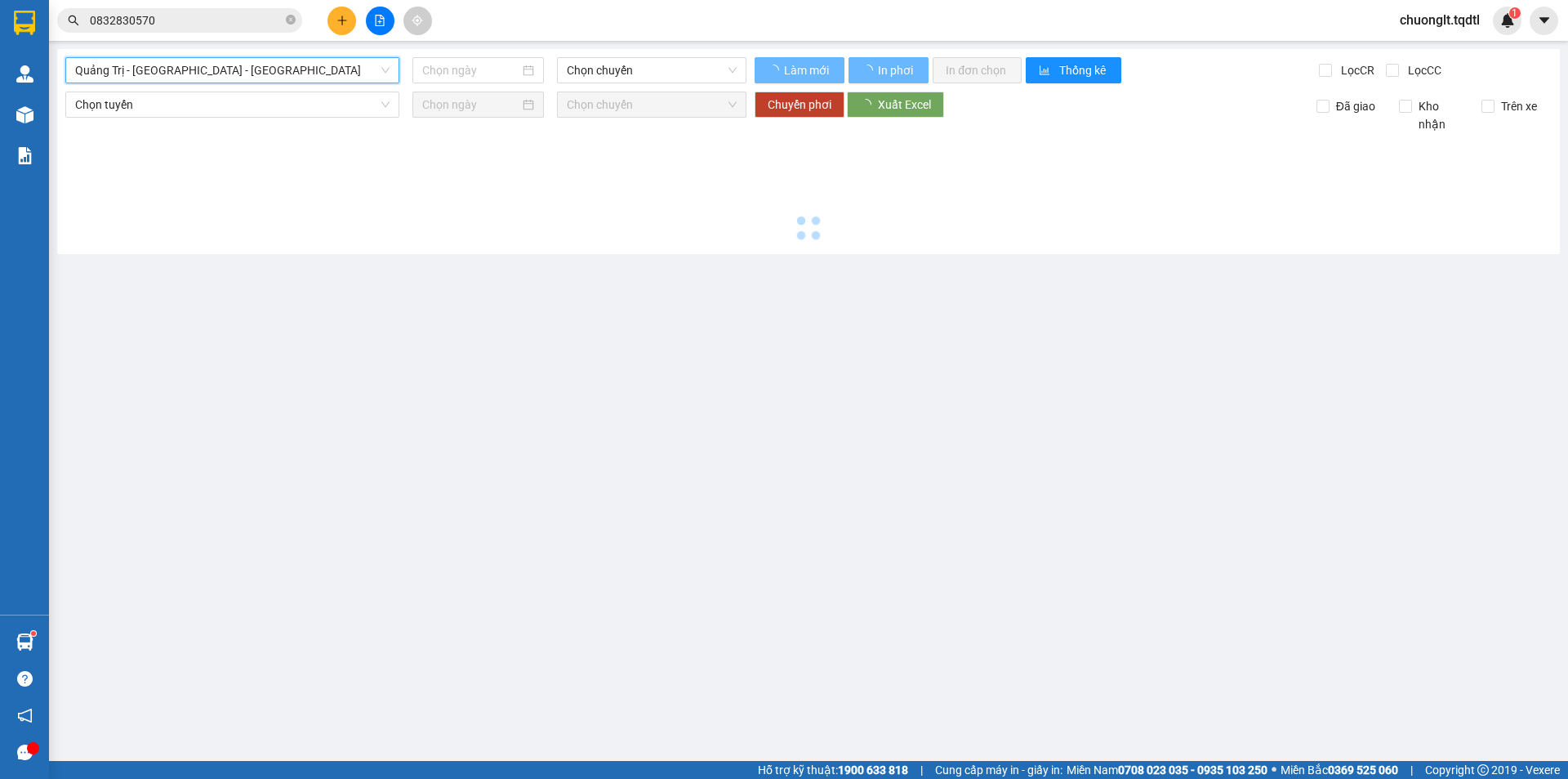
type input "[DATE]"
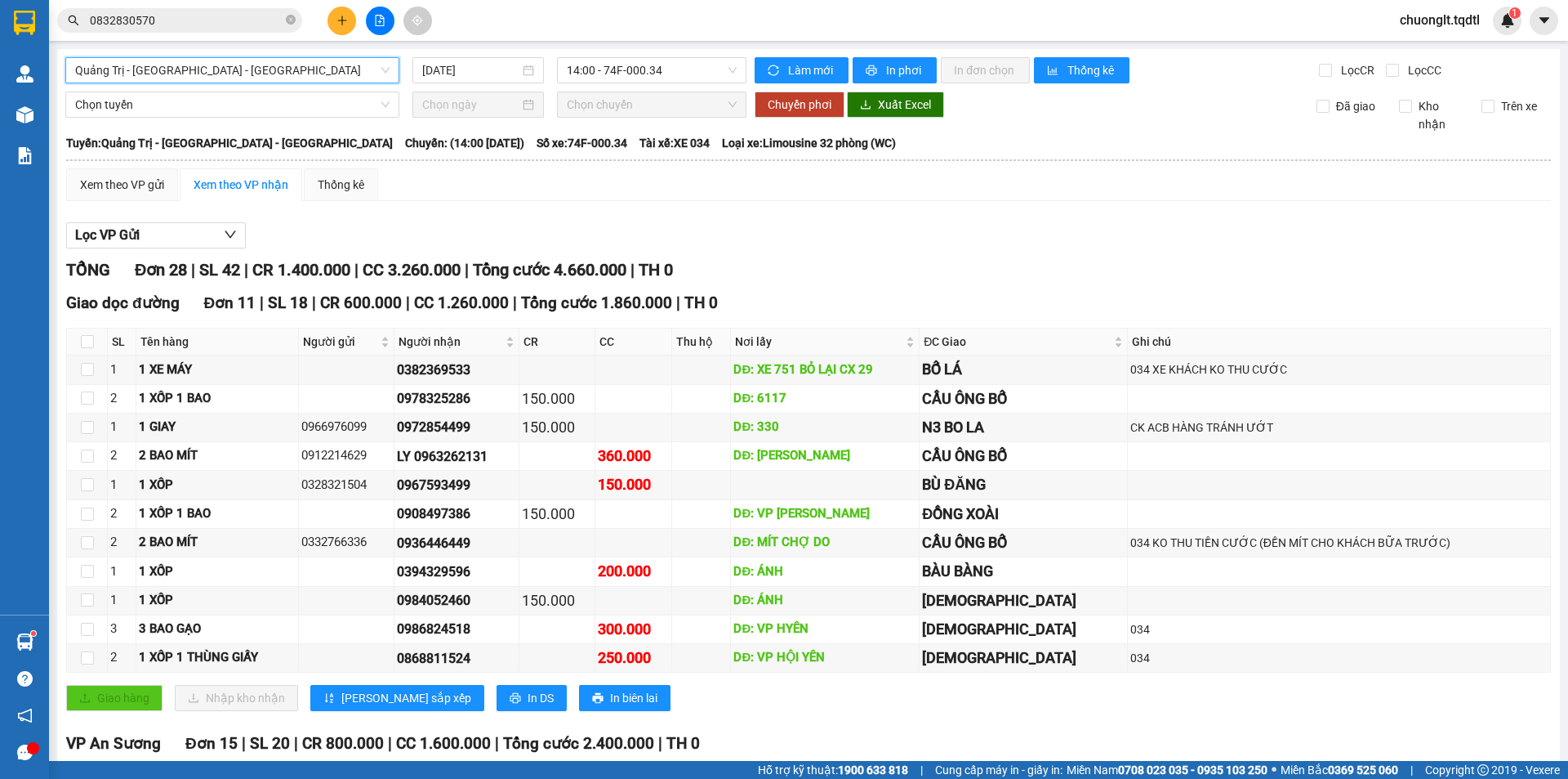
click at [339, 72] on span "Quảng Trị - [GEOGRAPHIC_DATA] - [GEOGRAPHIC_DATA]" at bounding box center [232, 70] width 314 height 25
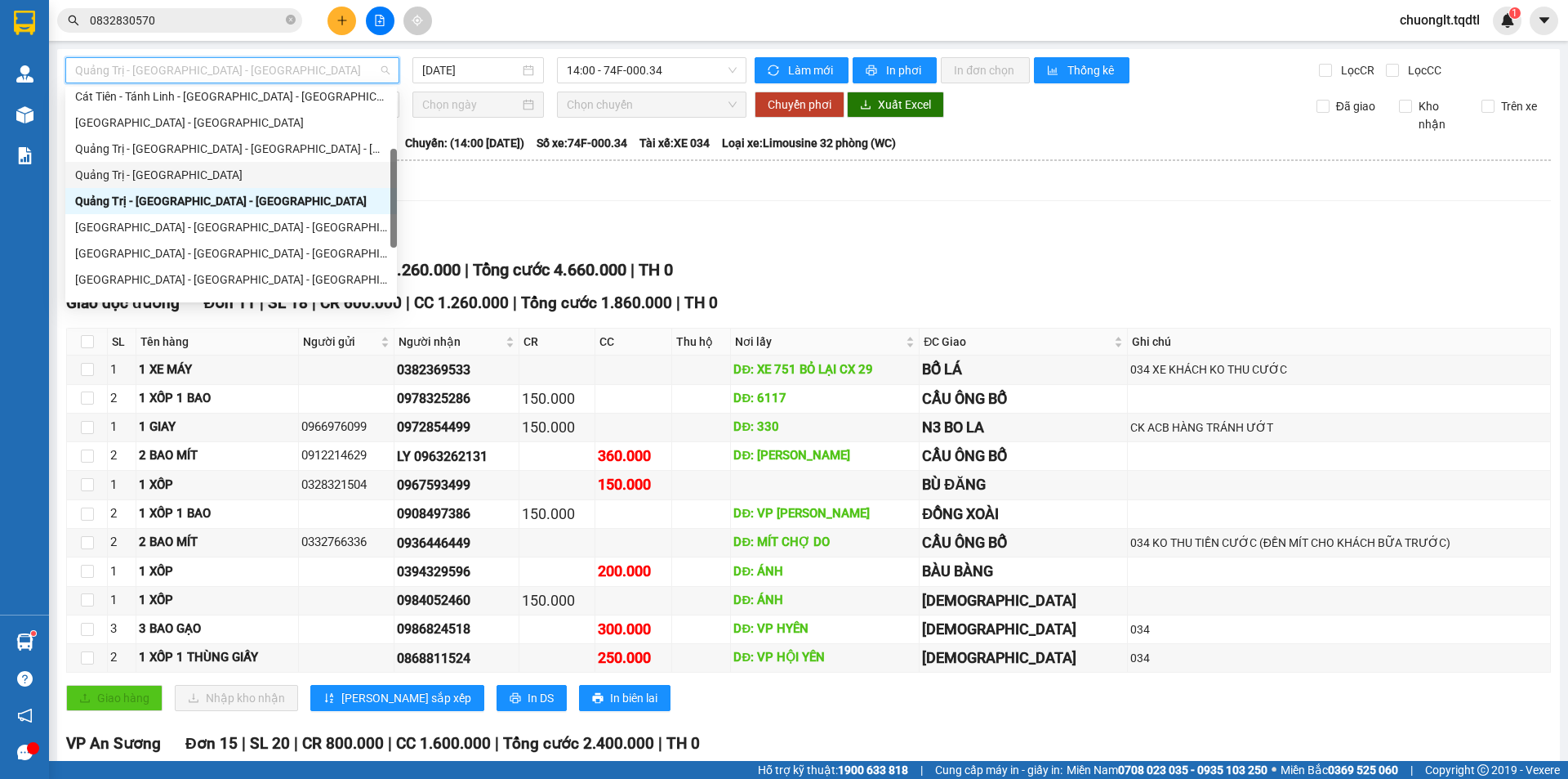
click at [223, 176] on div "Quảng Trị - [GEOGRAPHIC_DATA]" at bounding box center [231, 174] width 312 height 18
type input "[DATE]"
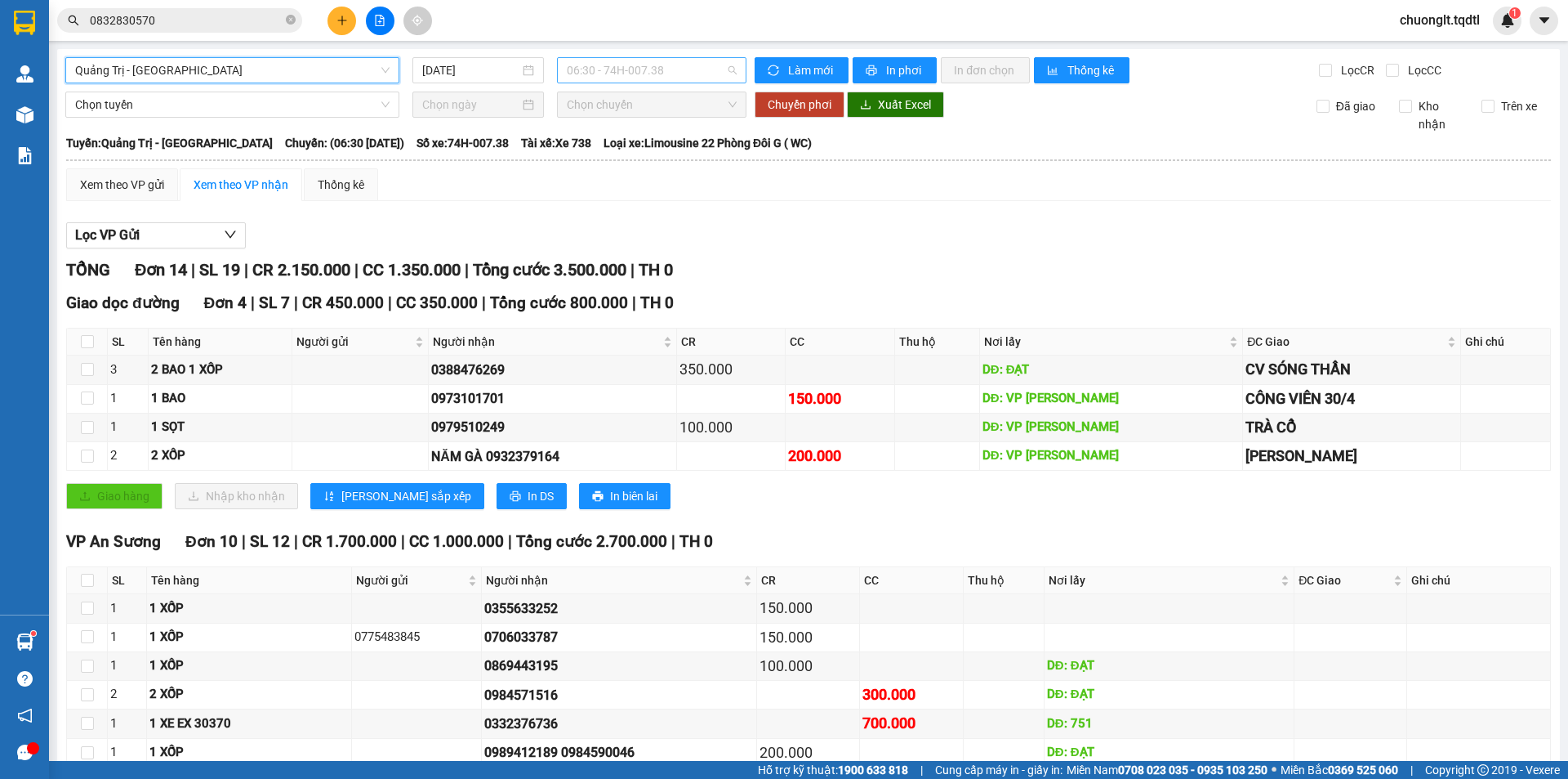
click at [702, 79] on span "06:30 - 74H-007.38" at bounding box center [651, 70] width 170 height 25
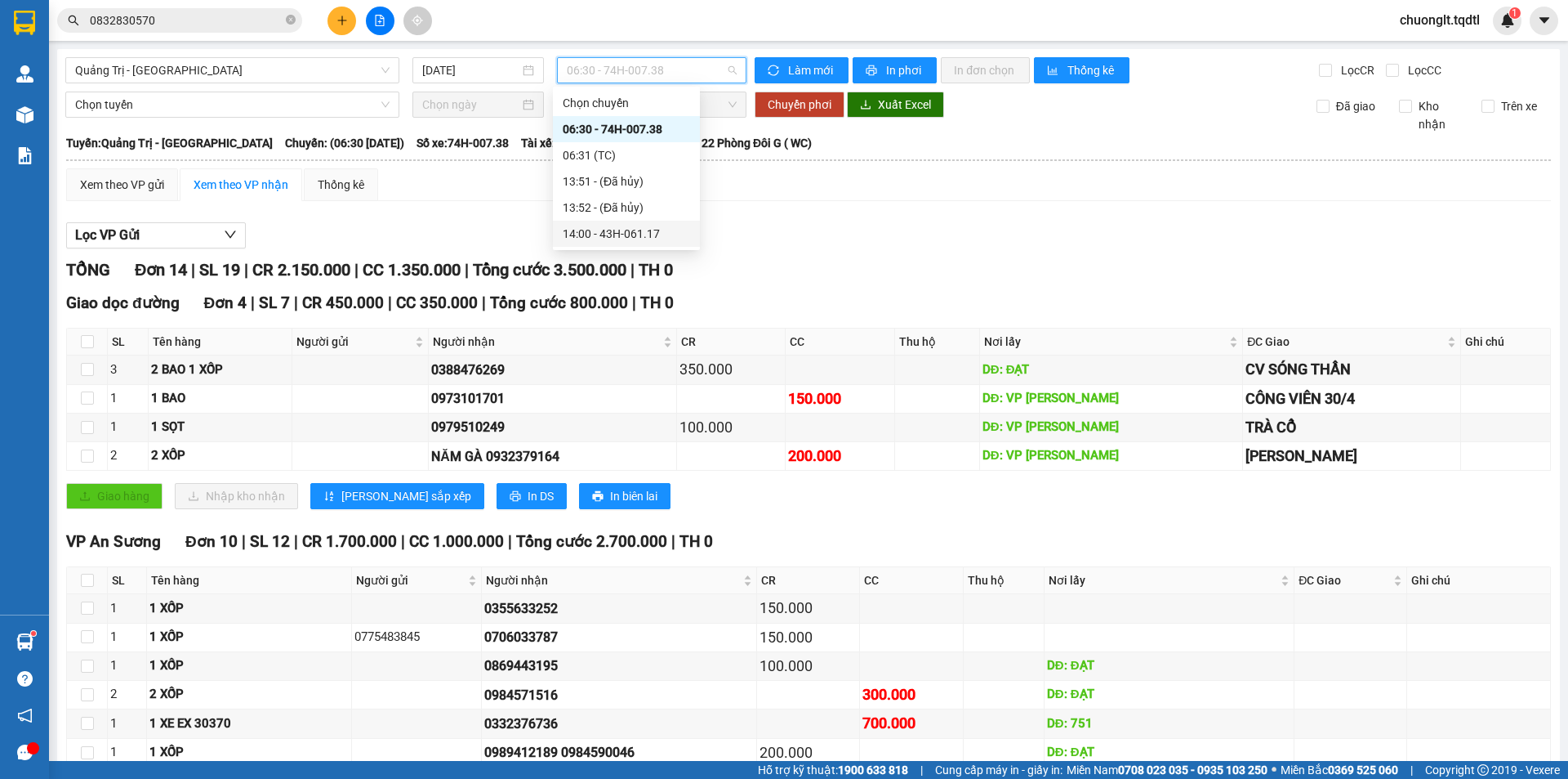
click at [635, 230] on div "14:00 - 43H-061.17" at bounding box center [626, 233] width 128 height 18
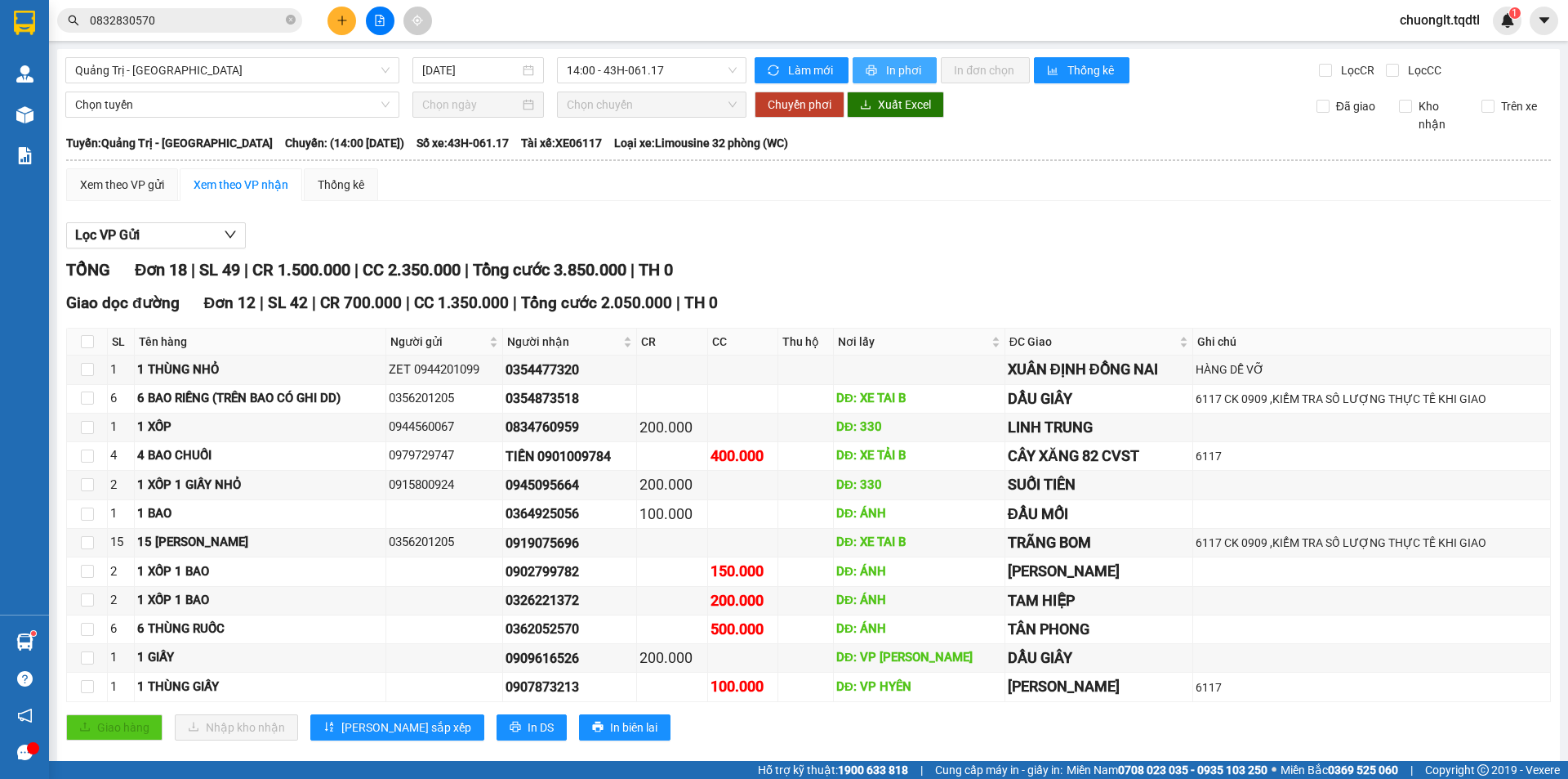
click at [876, 71] on button "In phơi" at bounding box center [895, 70] width 84 height 26
click at [726, 72] on span "14:00 - 43H-061.17" at bounding box center [651, 70] width 170 height 25
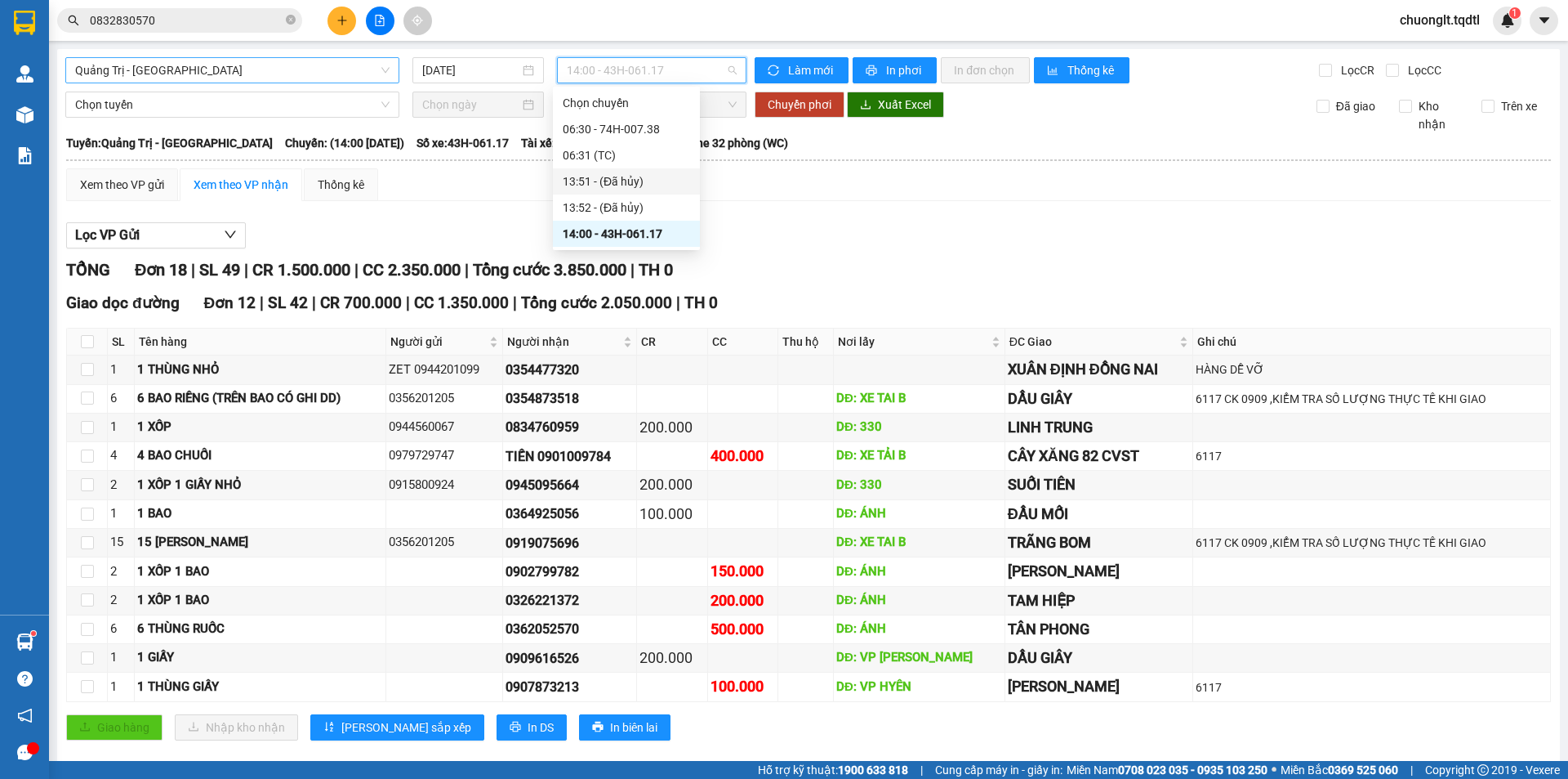
click at [269, 63] on span "Quảng Trị - [GEOGRAPHIC_DATA]" at bounding box center [232, 70] width 314 height 25
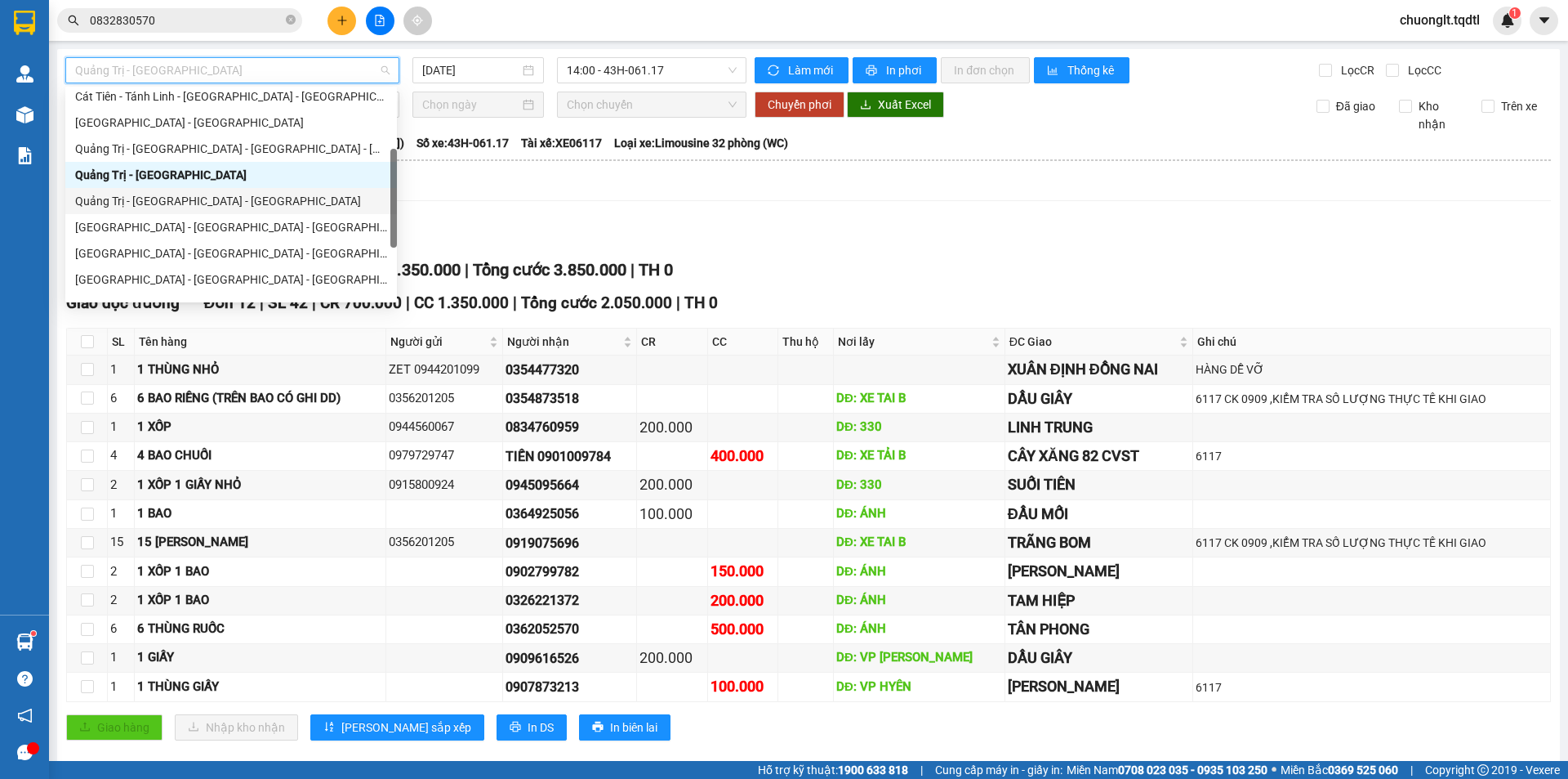
click at [204, 198] on div "Quảng Trị - [GEOGRAPHIC_DATA] - [GEOGRAPHIC_DATA]" at bounding box center [231, 200] width 312 height 18
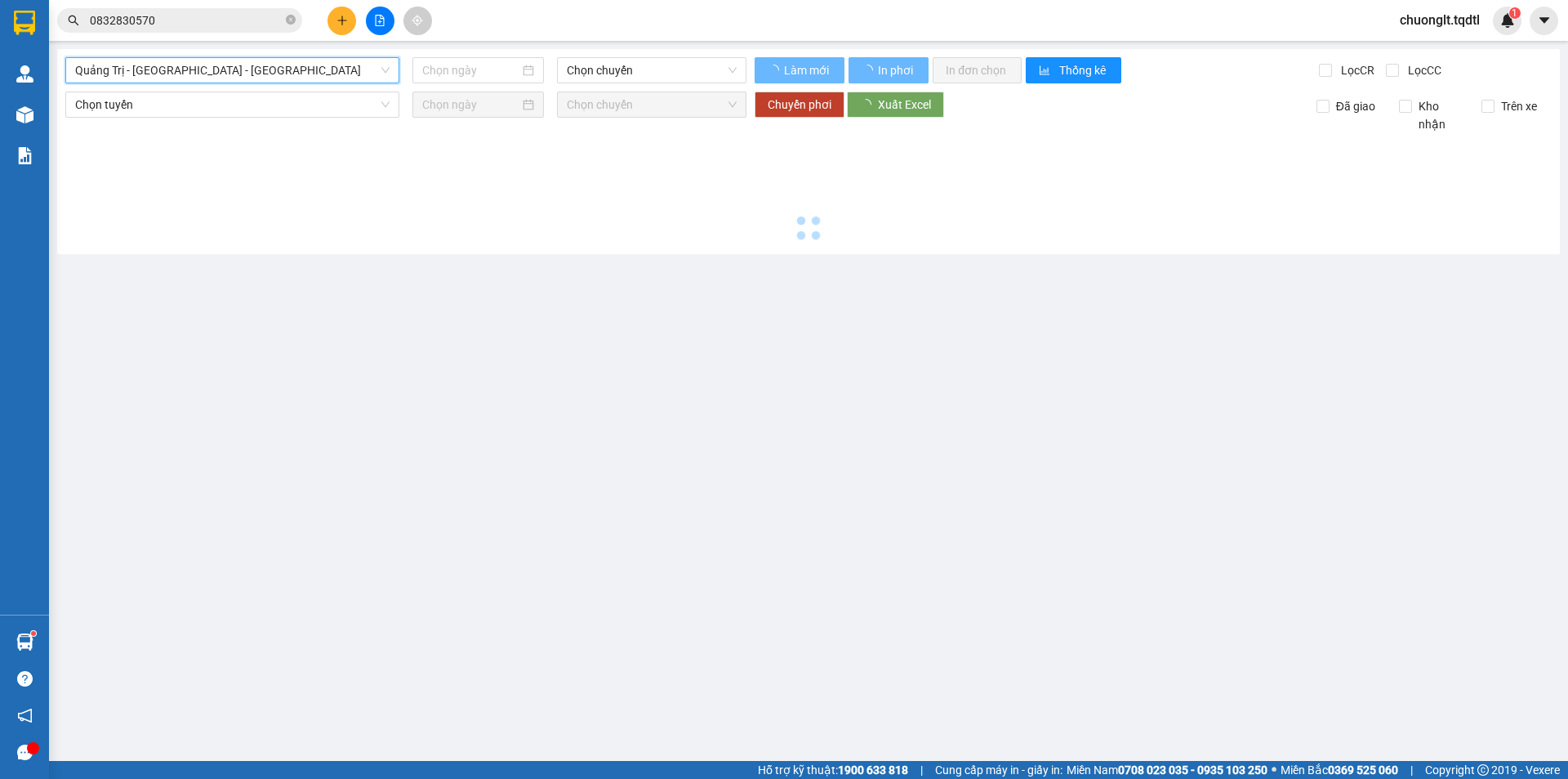
type input "[DATE]"
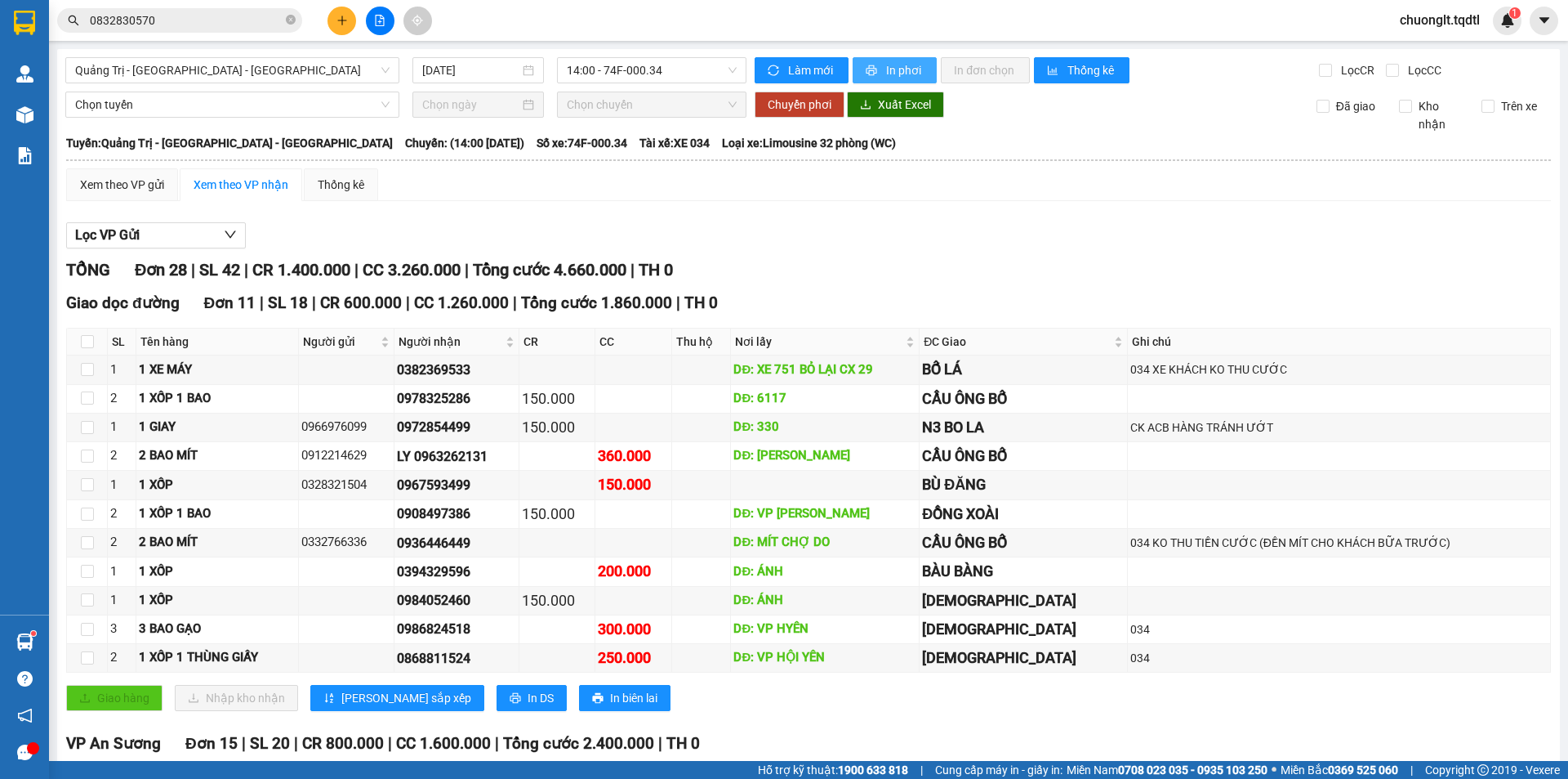
click at [897, 62] on span "In phơi" at bounding box center [904, 70] width 37 height 18
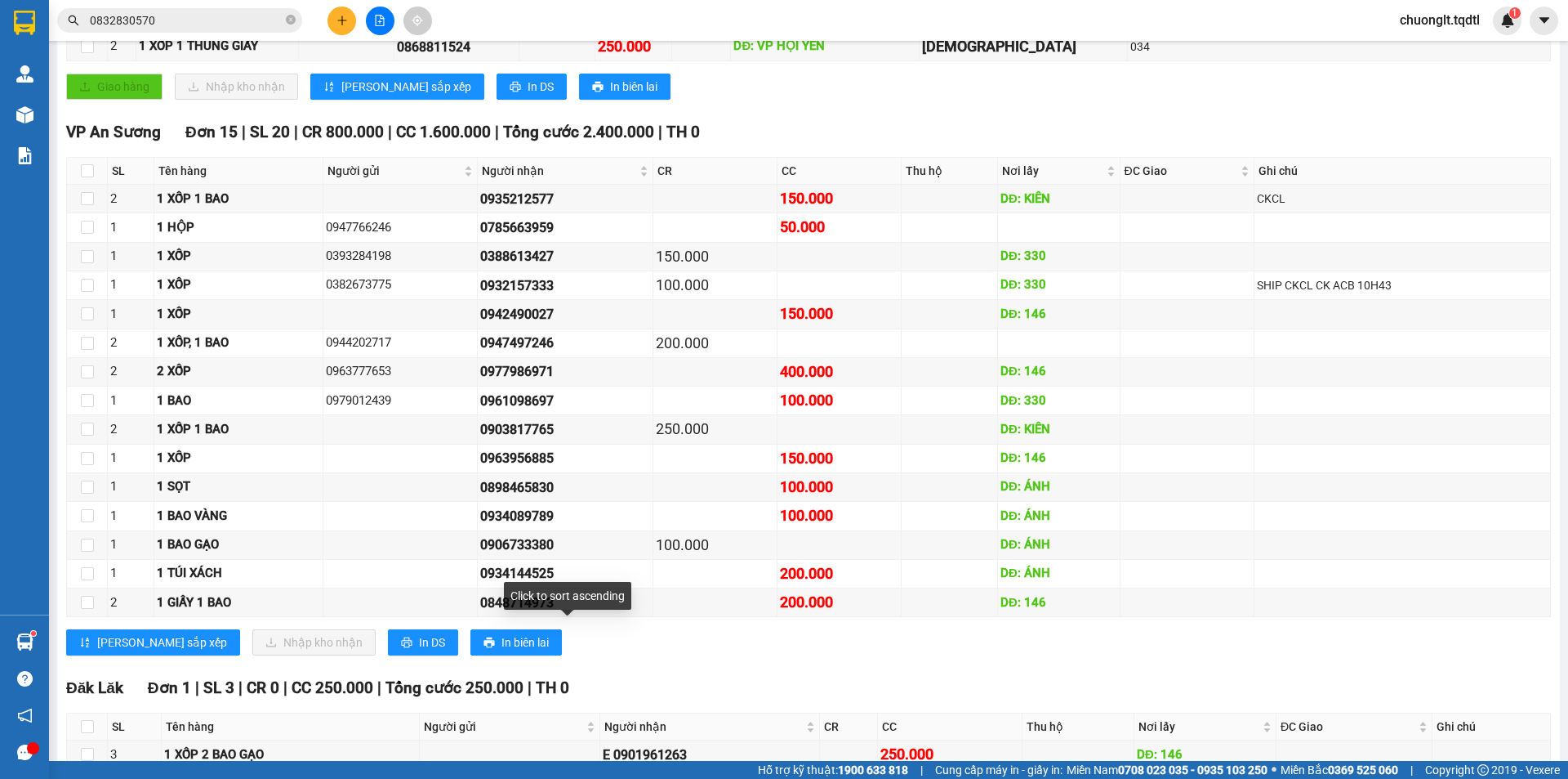
scroll to position [856, 0]
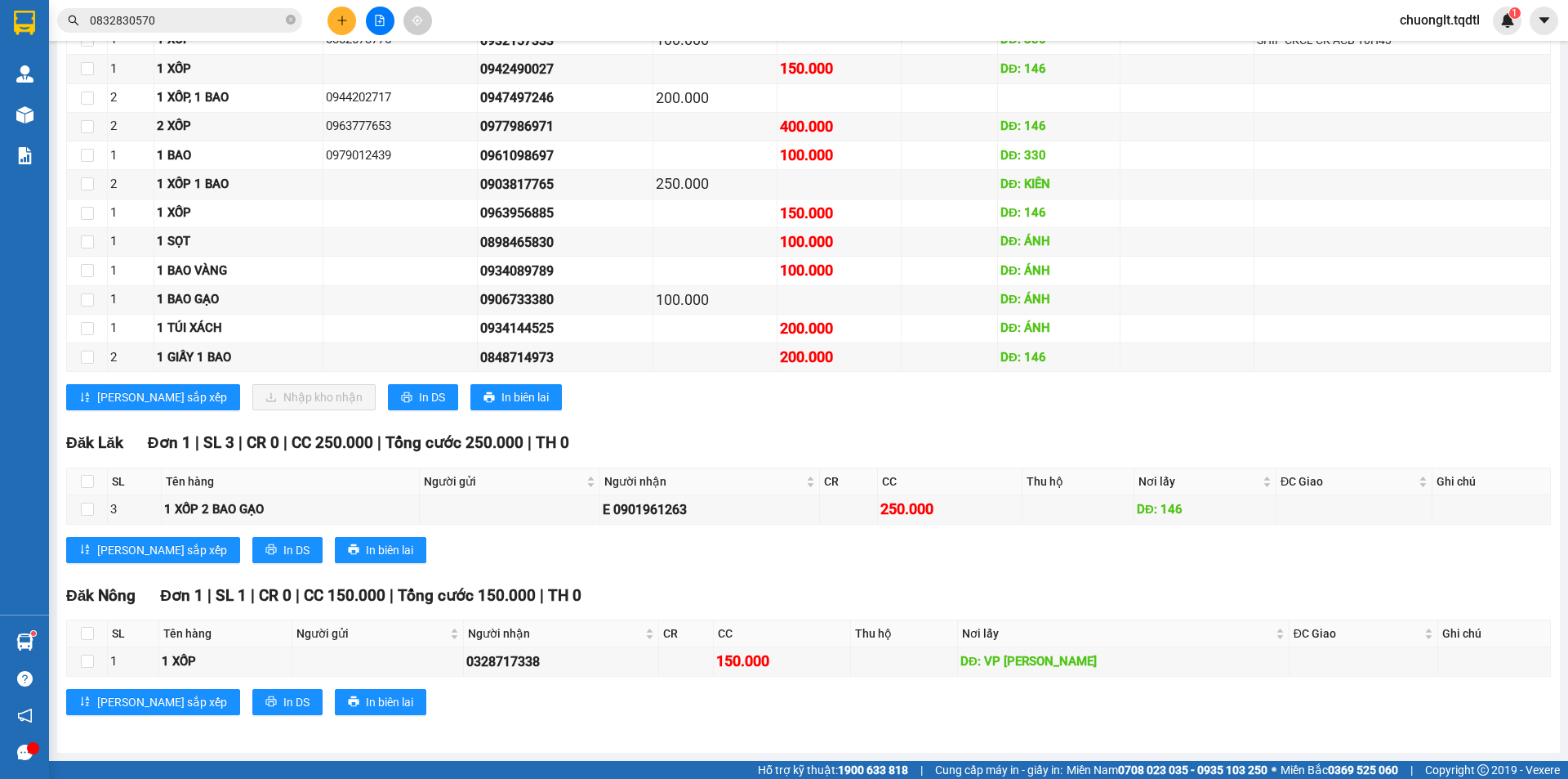
click at [203, 25] on input "0832830570" at bounding box center [186, 20] width 193 height 18
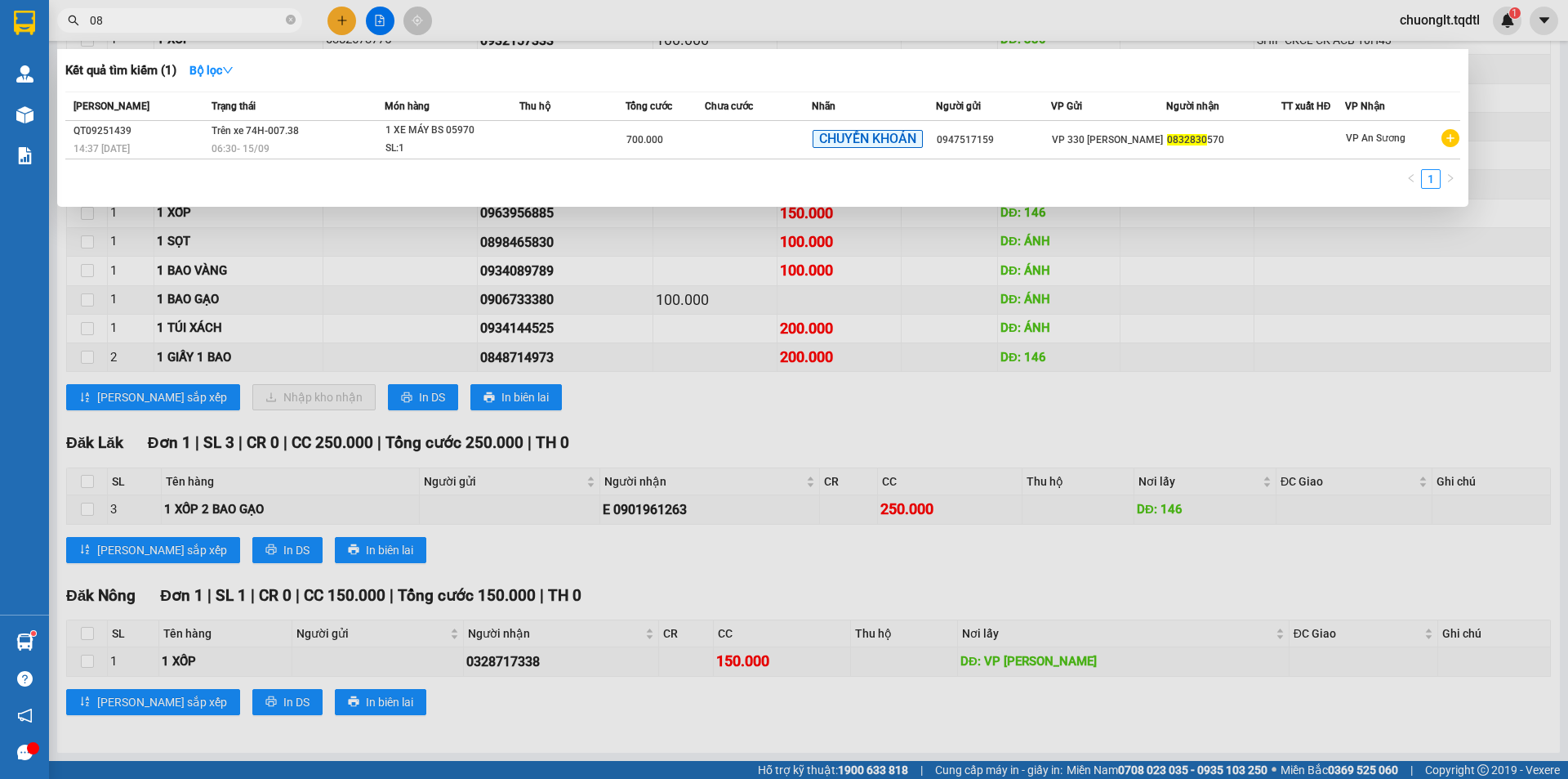
type input "0"
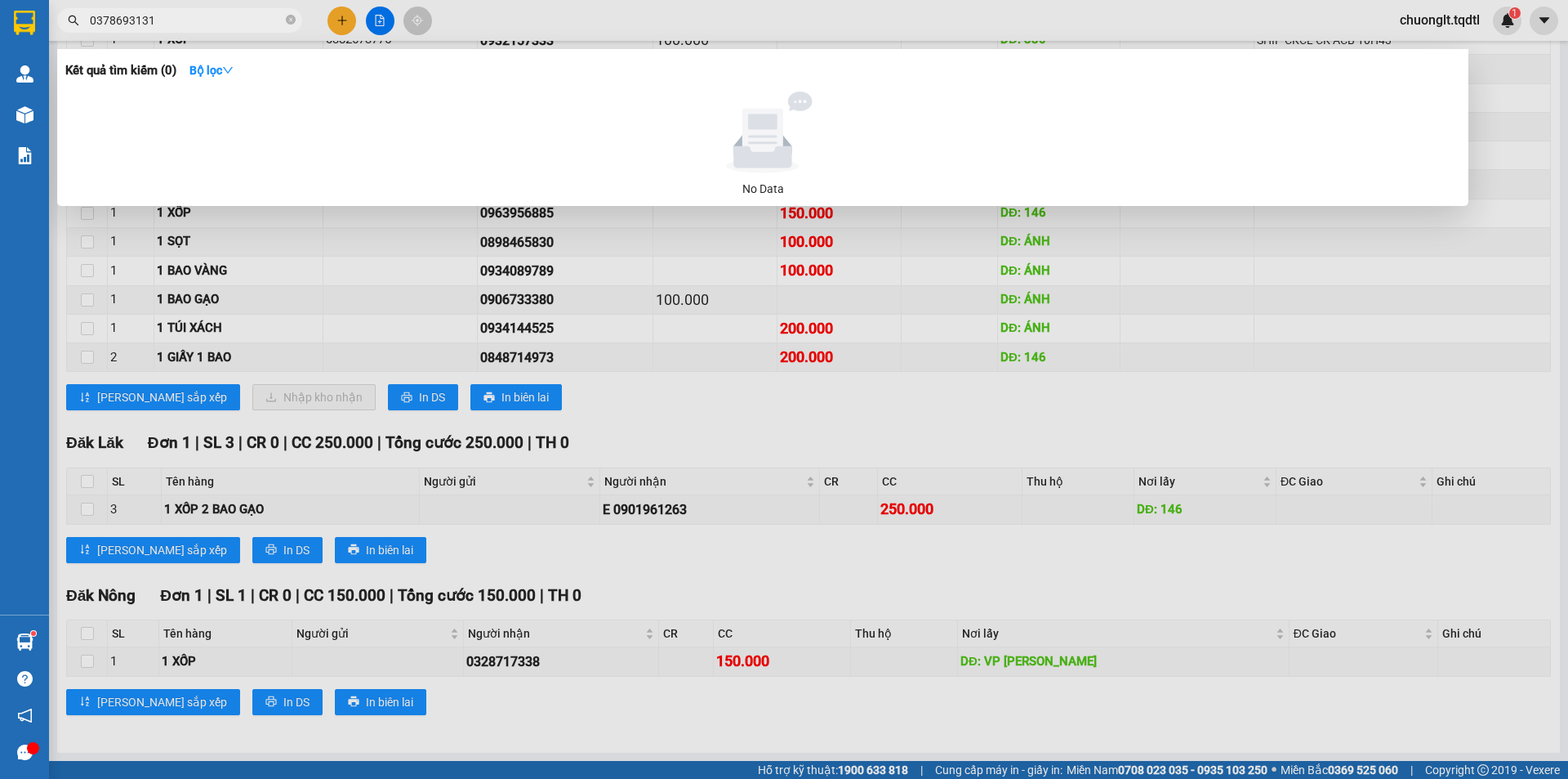
type input "0378693131"
click at [349, 16] on div at bounding box center [784, 390] width 1568 height 779
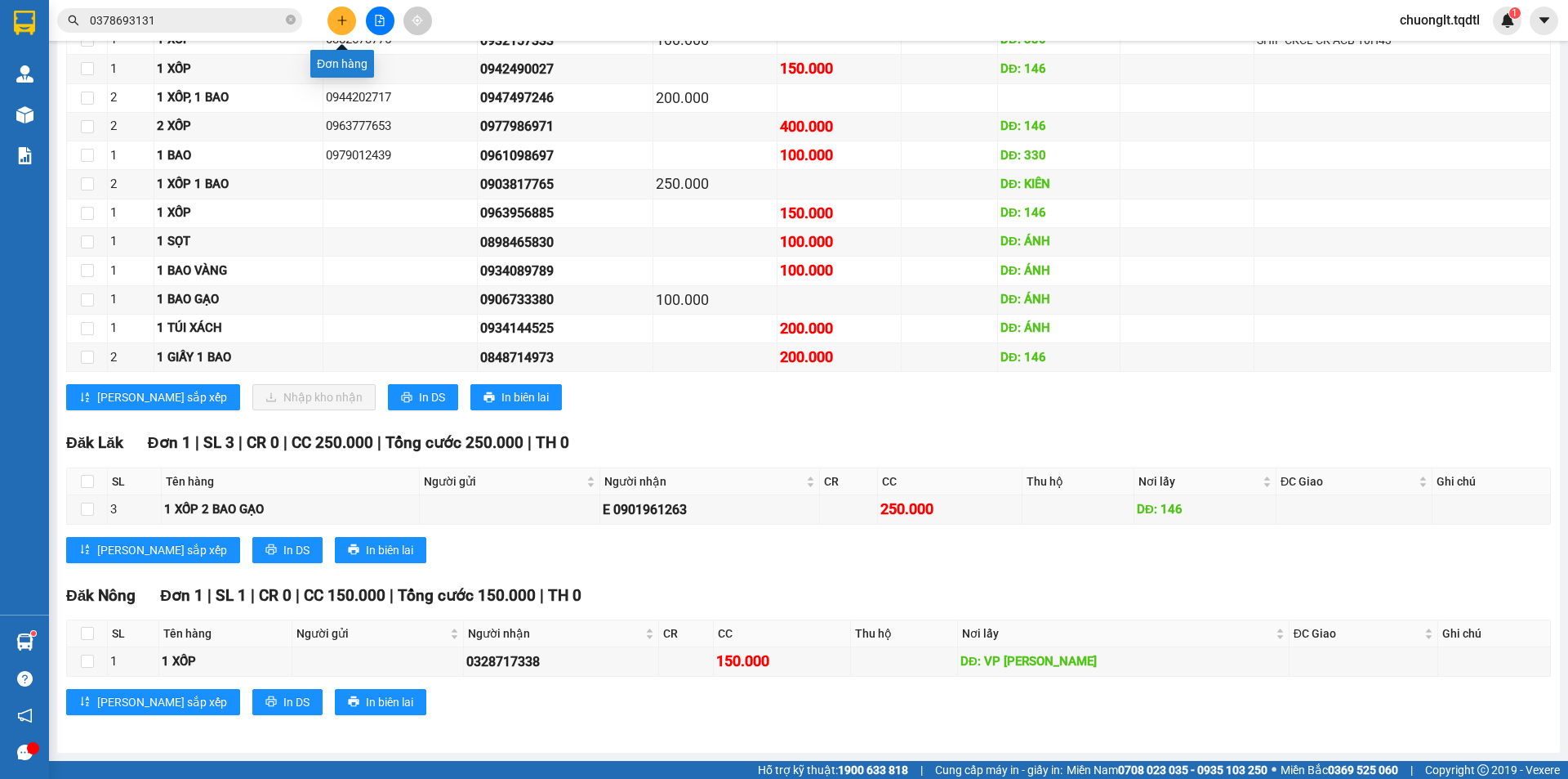
click at [333, 18] on button at bounding box center [342, 21] width 29 height 29
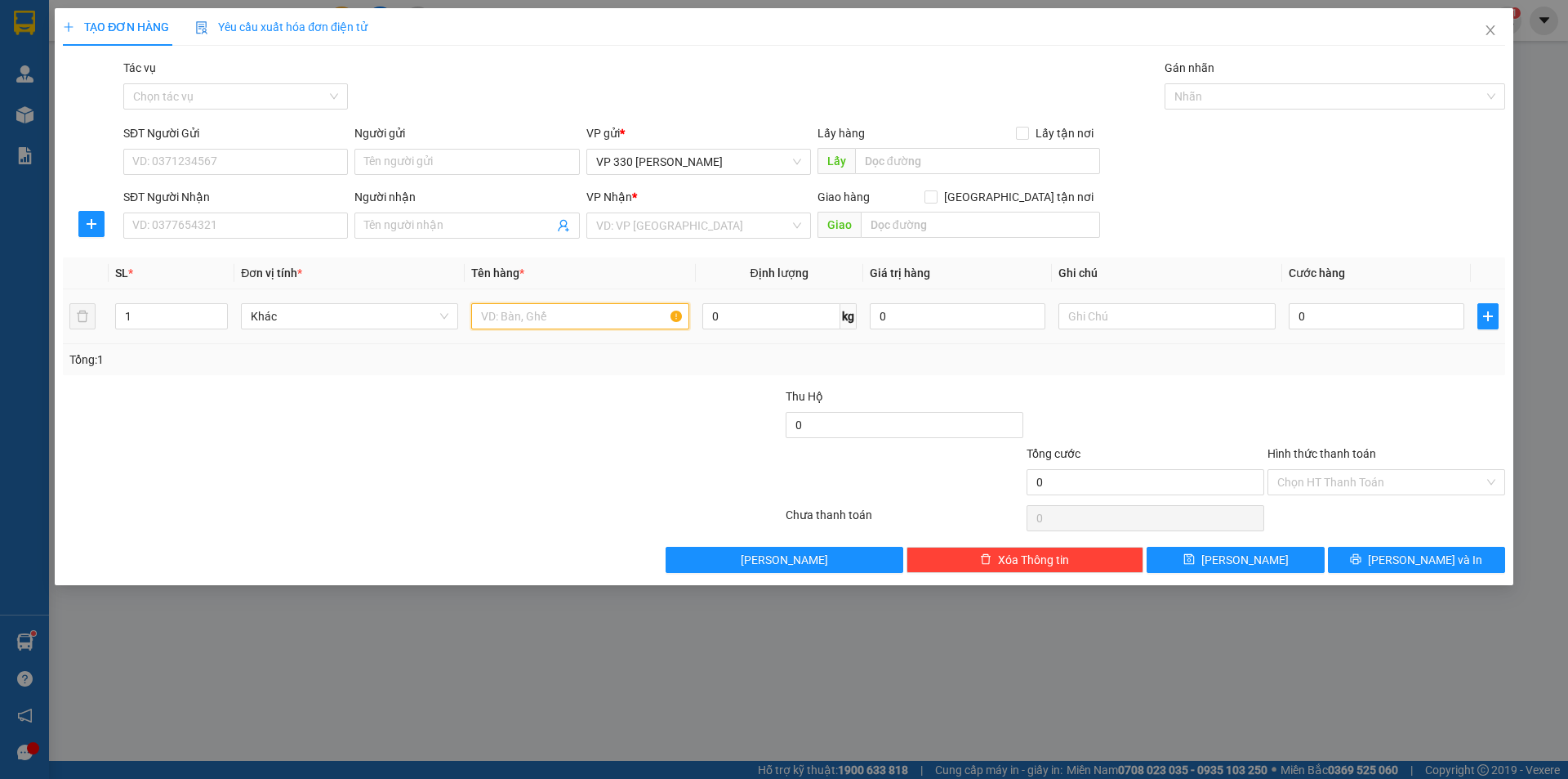
click at [554, 309] on input "text" at bounding box center [579, 316] width 217 height 26
type input "6 BAO ỐC"
click at [216, 312] on icon "up" at bounding box center [219, 312] width 6 height 6
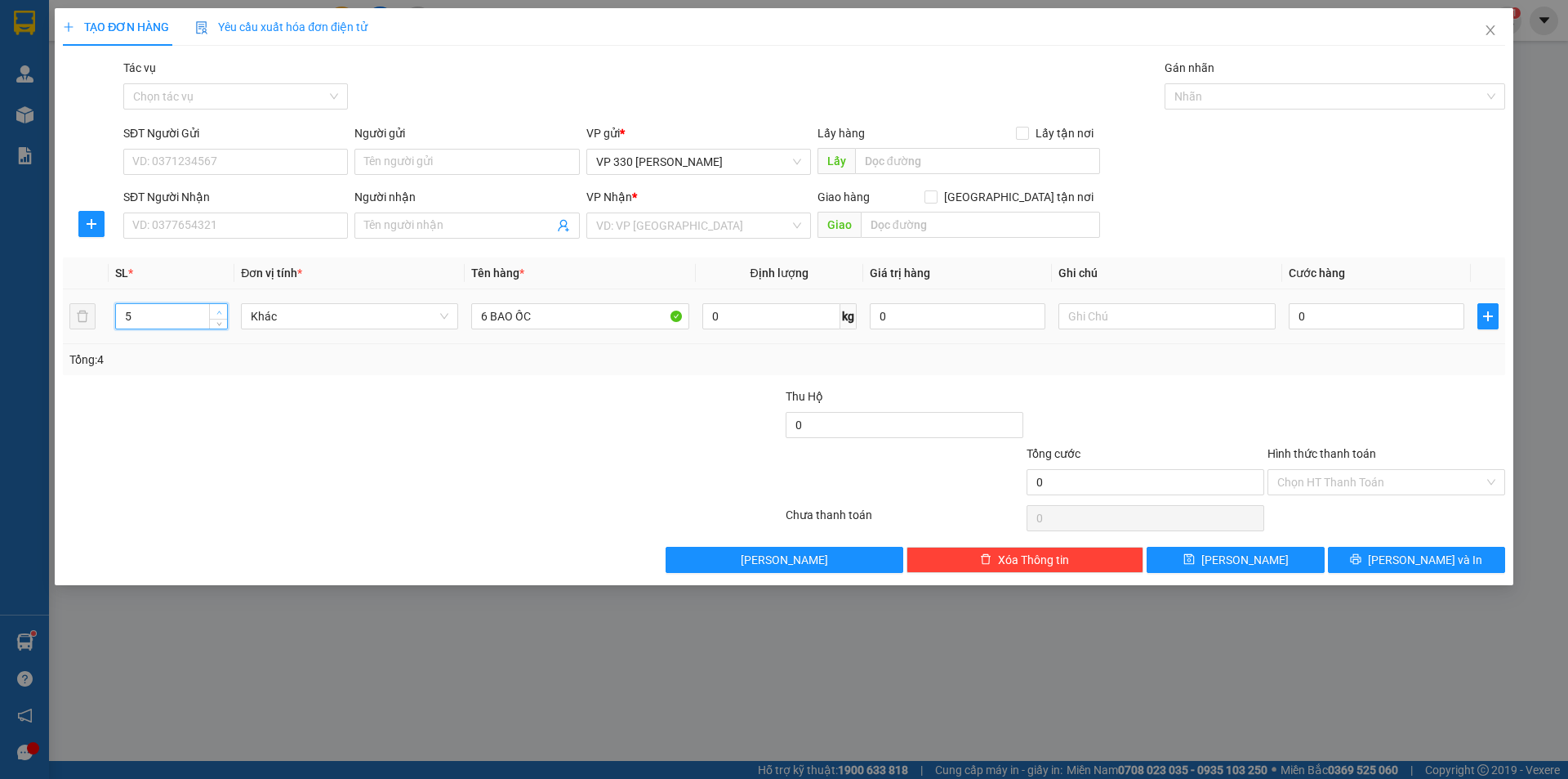
click at [216, 312] on icon "up" at bounding box center [219, 312] width 6 height 6
type input "6"
click at [216, 312] on icon "up" at bounding box center [219, 312] width 6 height 6
click at [885, 161] on input "text" at bounding box center [977, 161] width 245 height 26
type input "7236 ỐC CXHTR"
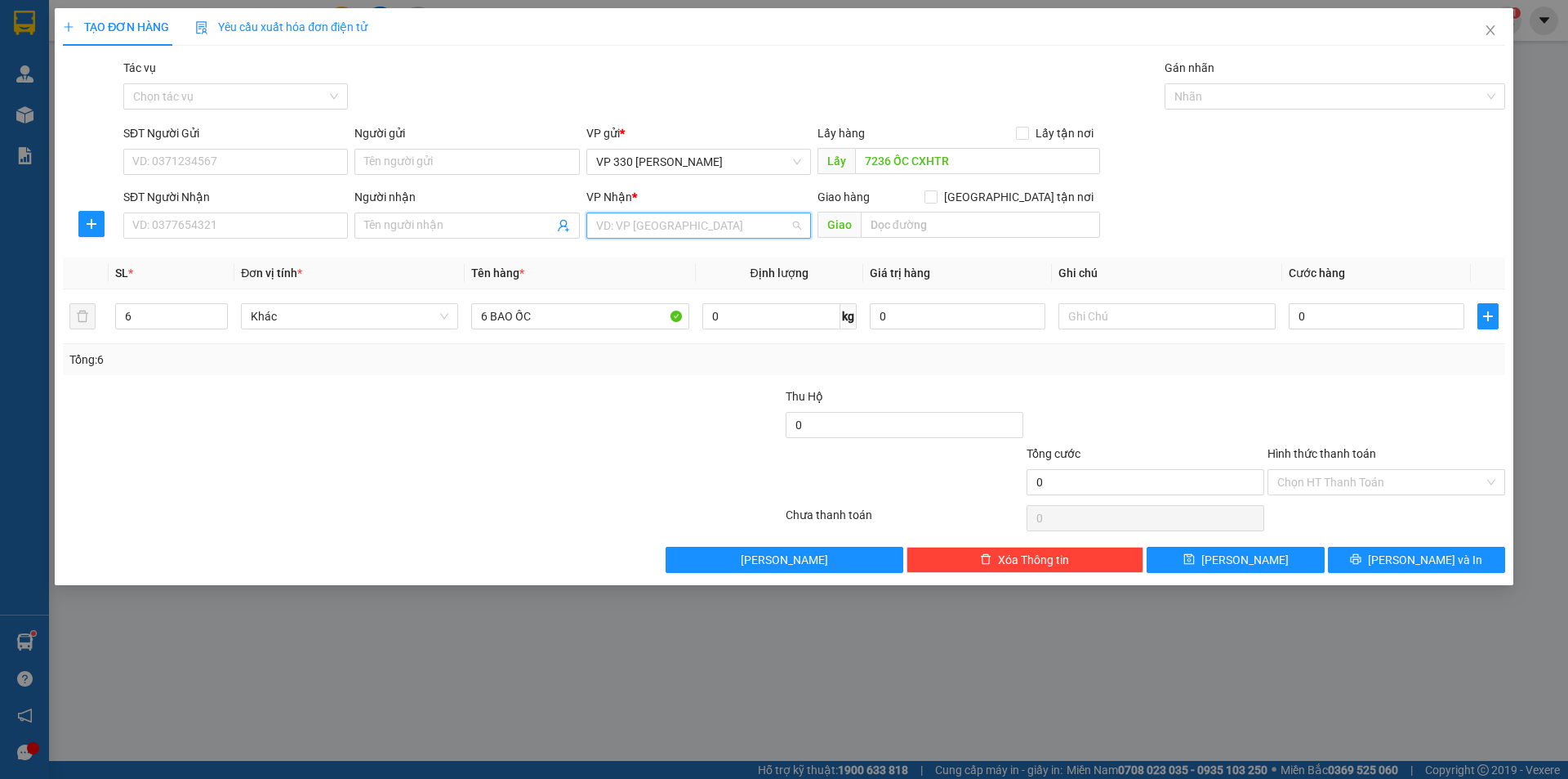
click at [752, 228] on input "search" at bounding box center [692, 225] width 193 height 25
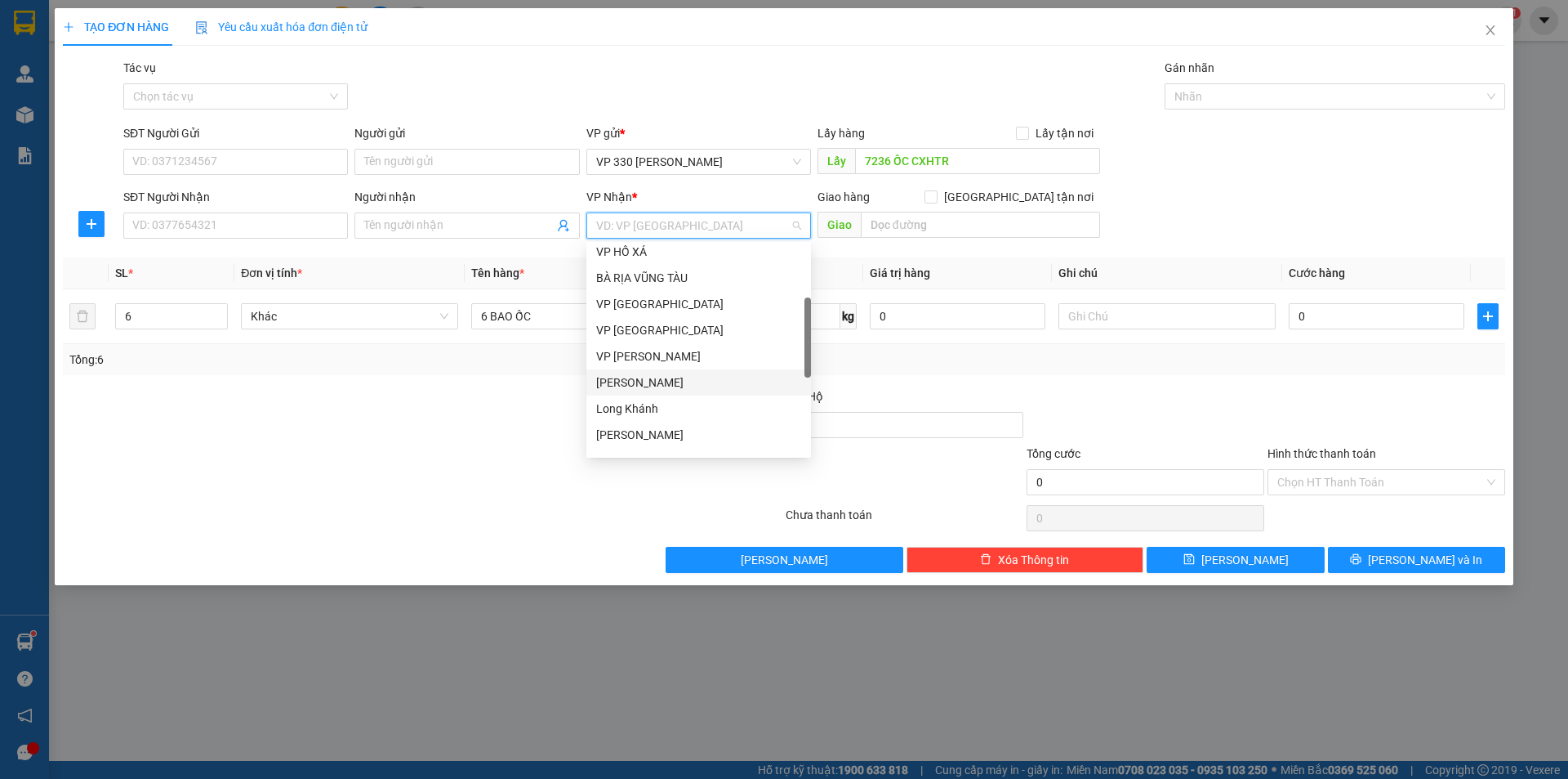
scroll to position [245, 0]
click at [631, 424] on div "[GEOGRAPHIC_DATA]" at bounding box center [698, 431] width 205 height 18
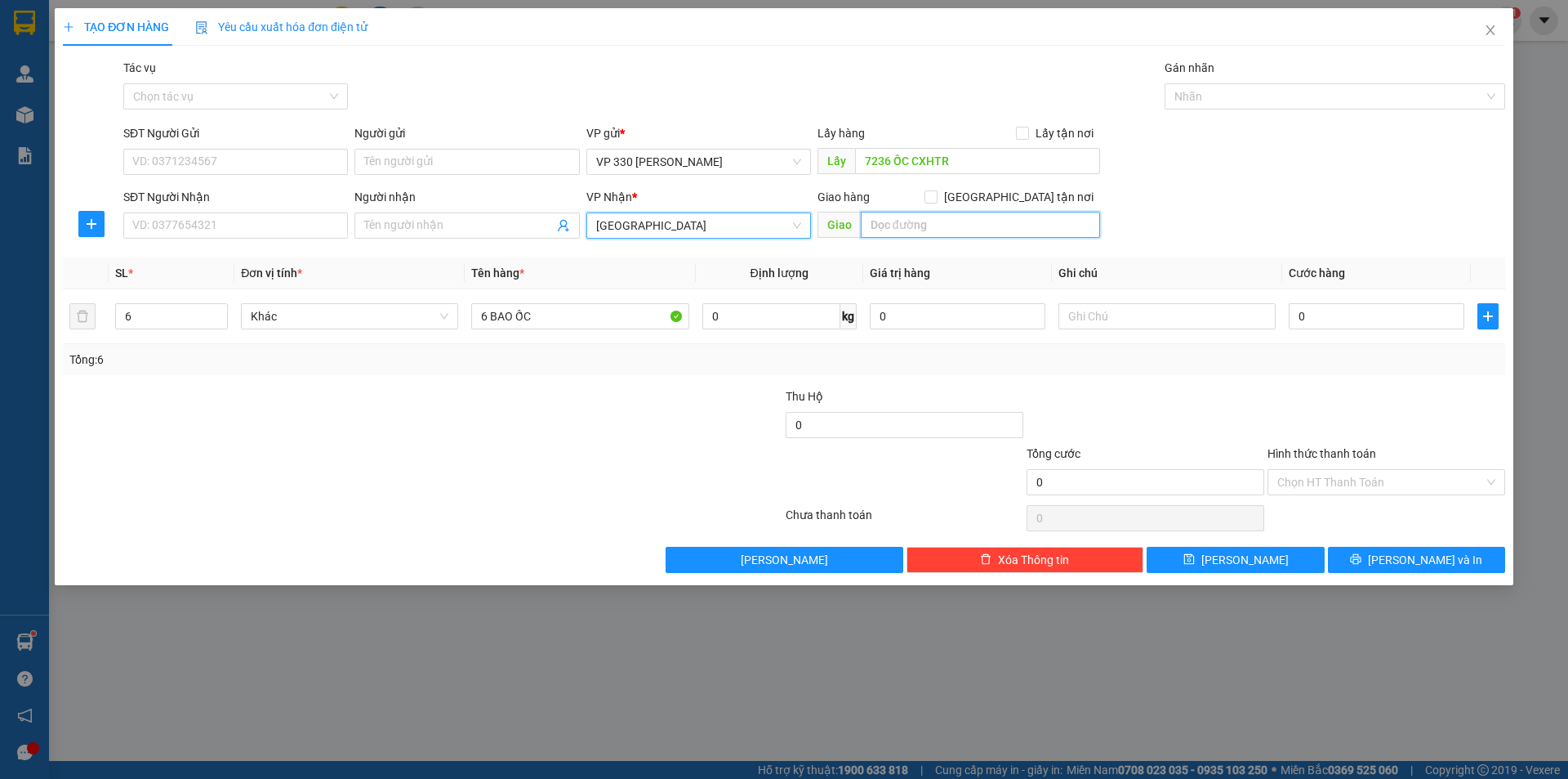
click at [915, 220] on input "text" at bounding box center [979, 224] width 239 height 26
type input "[GEOGRAPHIC_DATA]"
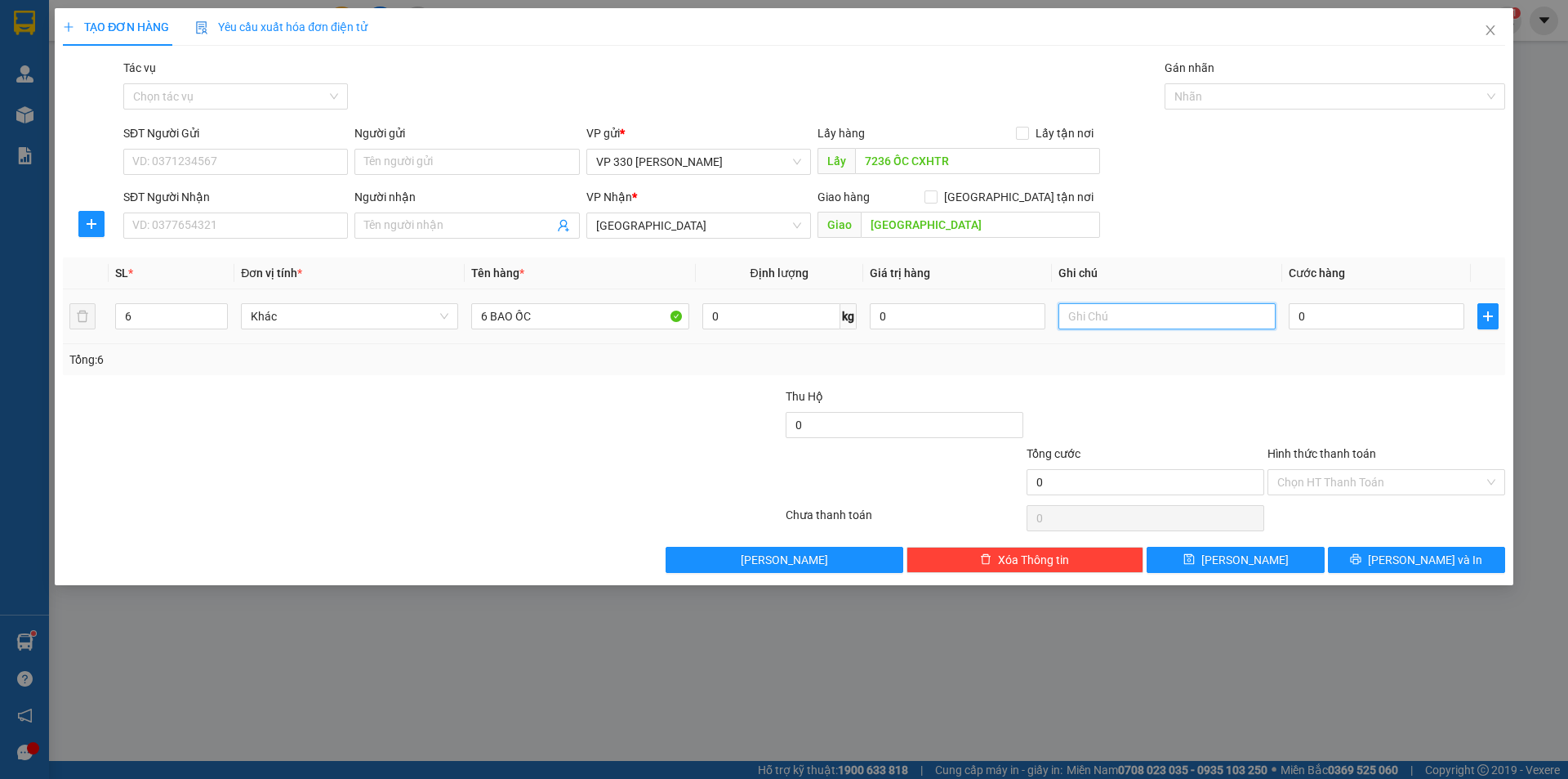
click at [1182, 315] on input "text" at bounding box center [1166, 316] width 217 height 26
type input "7236 CR"
click at [1320, 471] on input "Hình thức thanh toán" at bounding box center [1380, 482] width 207 height 25
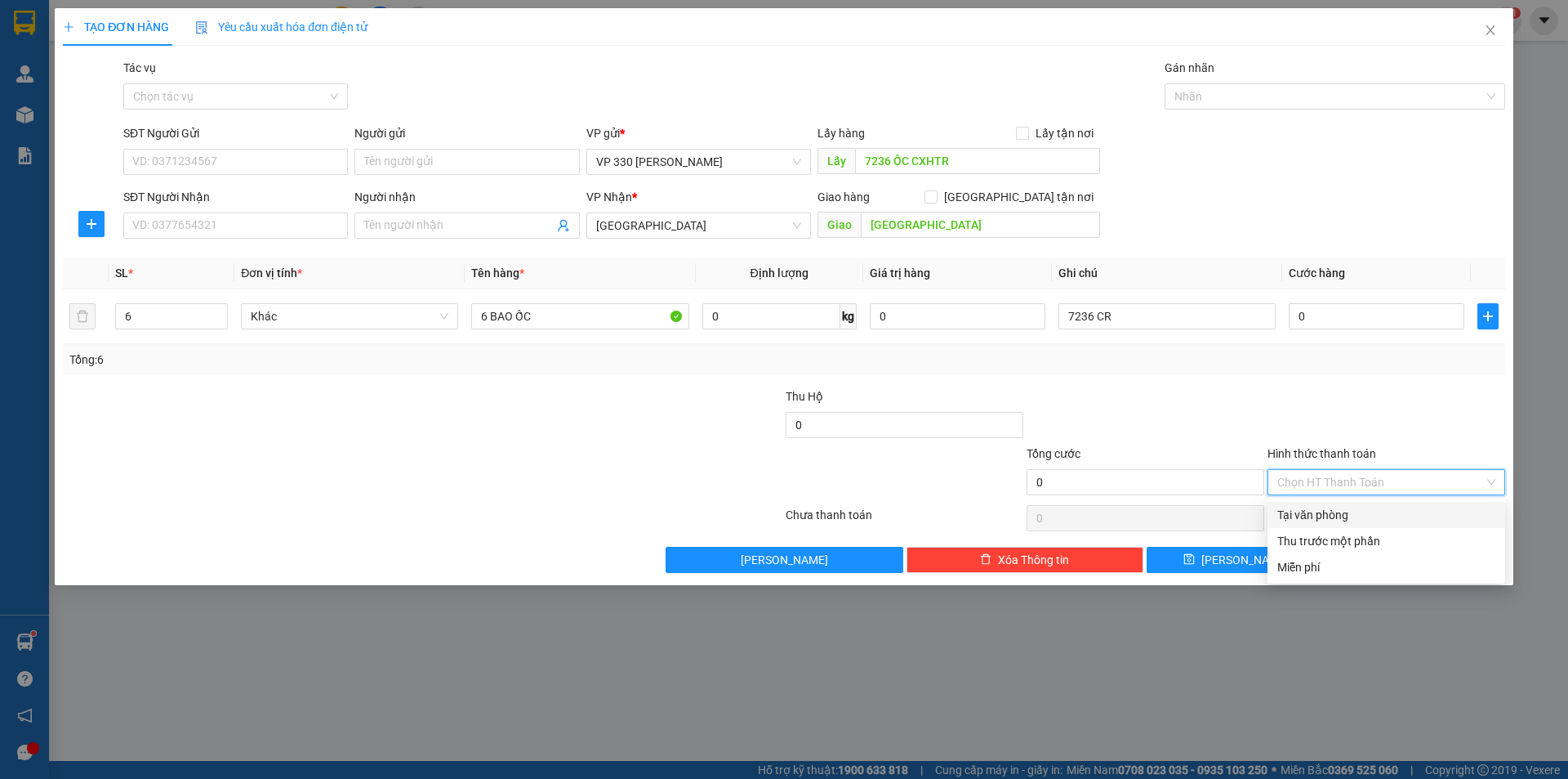
click at [1232, 385] on div "Transit Pickup Surcharge Ids Transit Deliver Surcharge Ids Transit Deliver Surc…" at bounding box center [784, 316] width 1442 height 514
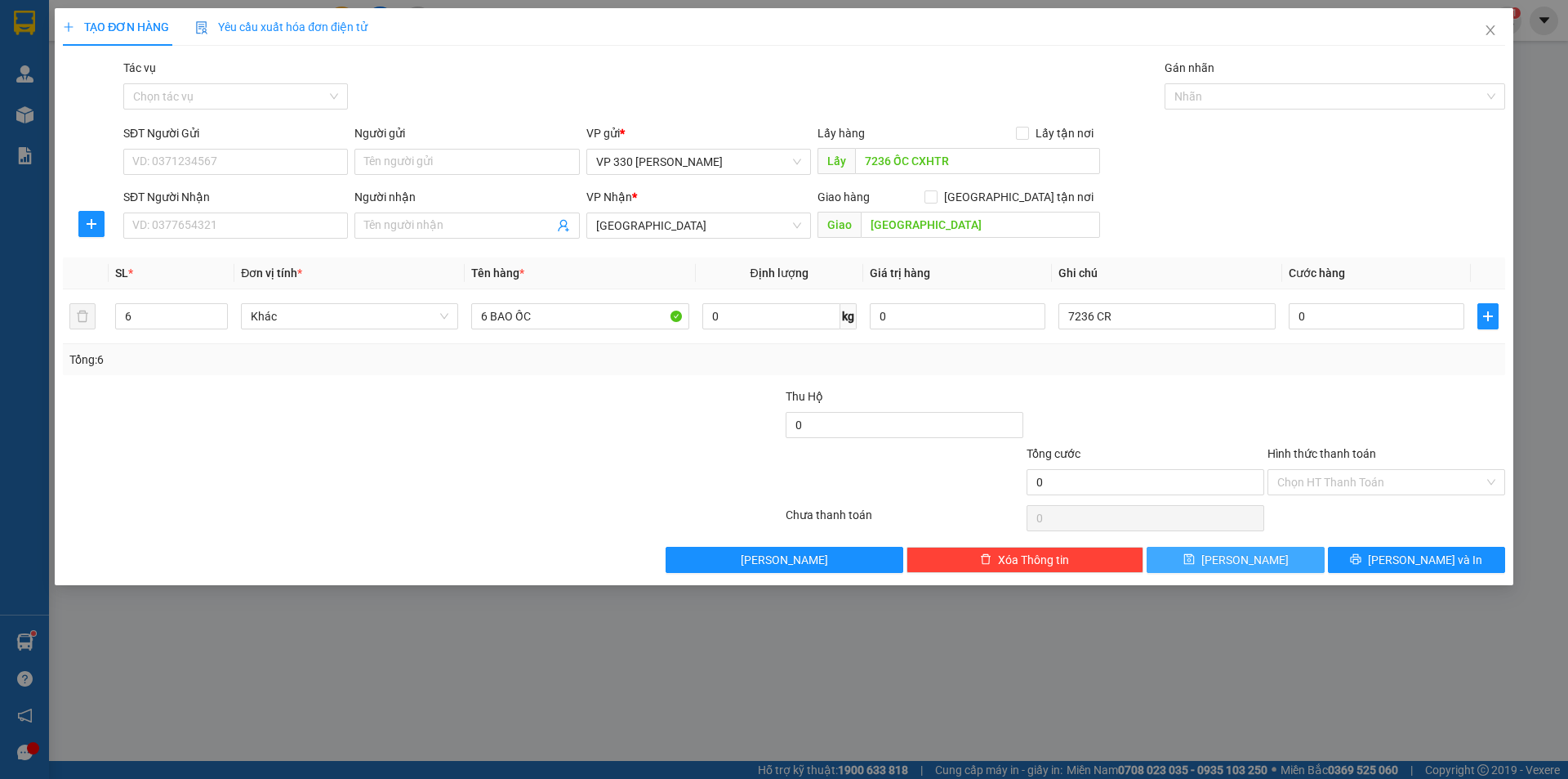
click at [1230, 561] on button "[PERSON_NAME]" at bounding box center [1235, 559] width 177 height 26
type input "1"
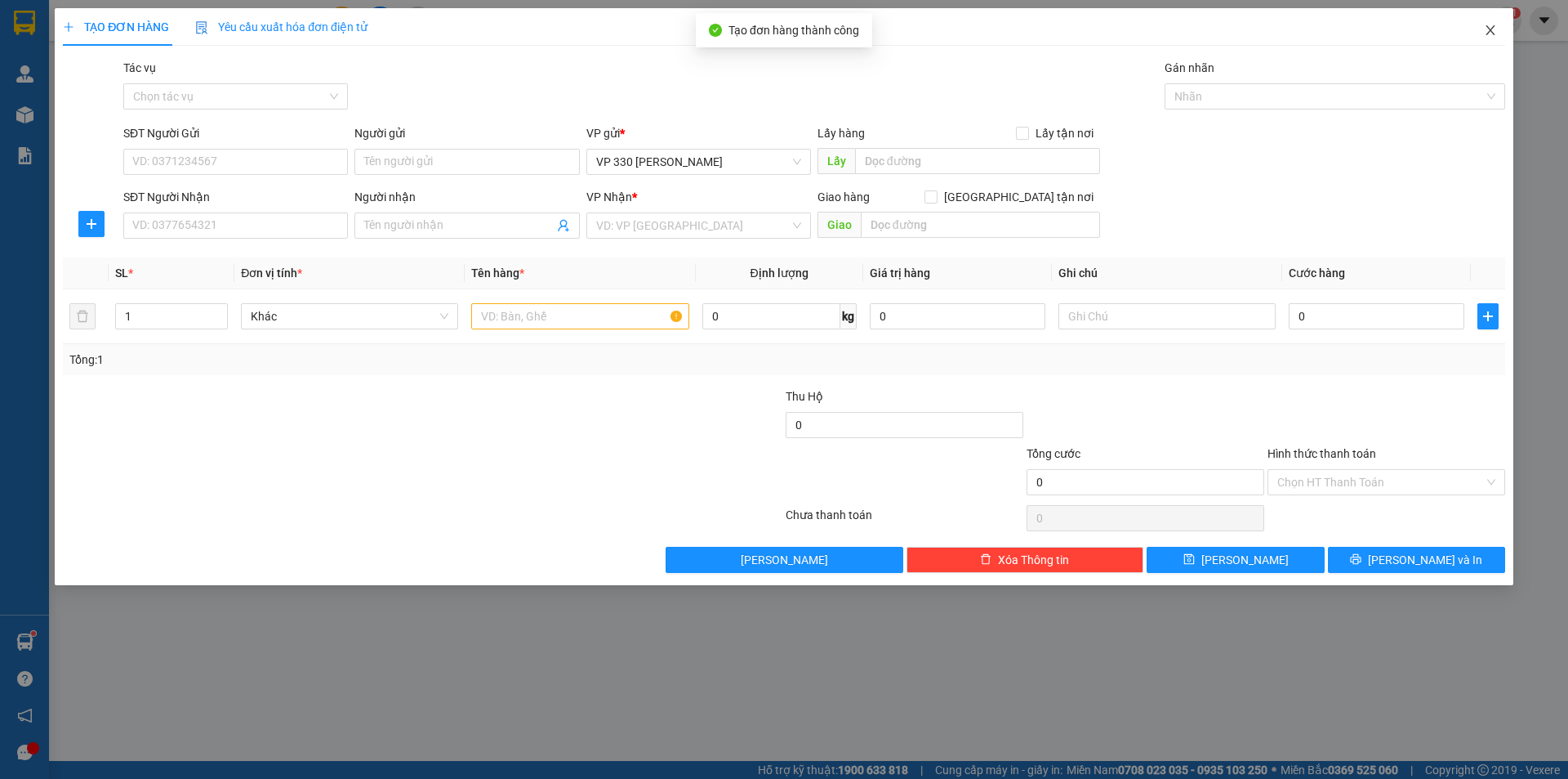
click at [1487, 33] on icon "close" at bounding box center [1489, 30] width 13 height 13
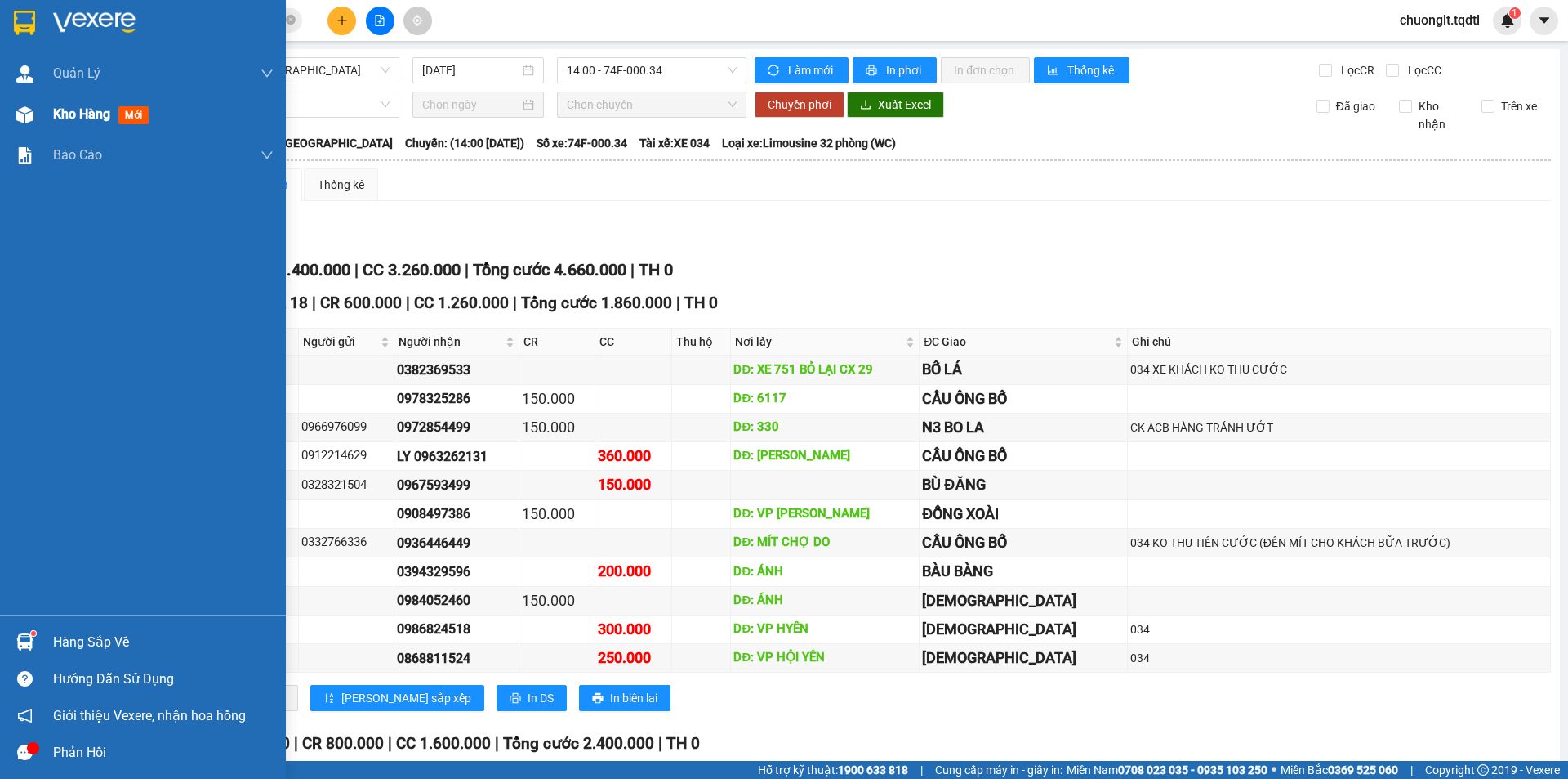
click at [84, 107] on span "Kho hàng" at bounding box center [82, 114] width 57 height 15
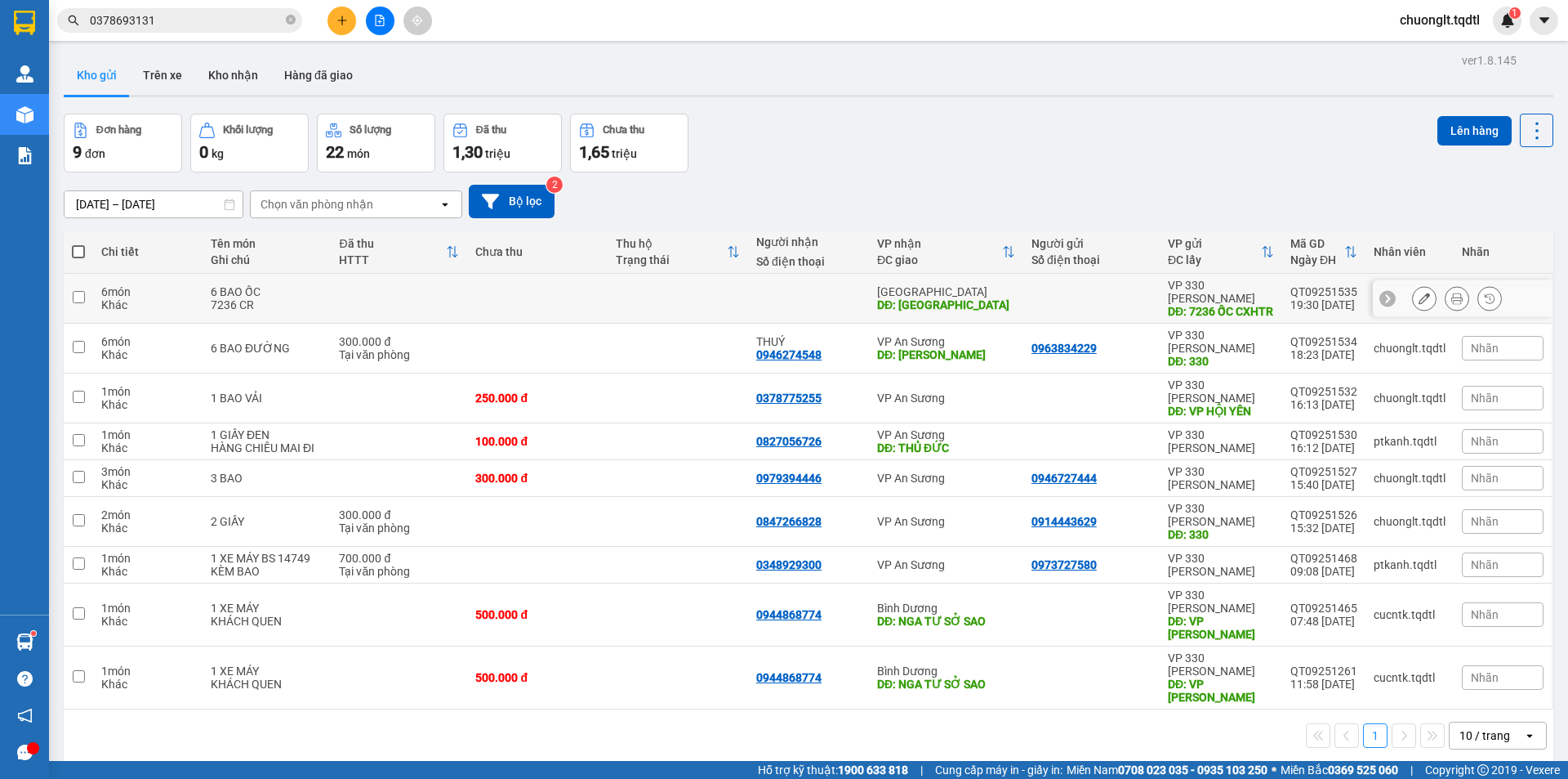
click at [90, 293] on td at bounding box center [78, 298] width 30 height 50
checkbox input "true"
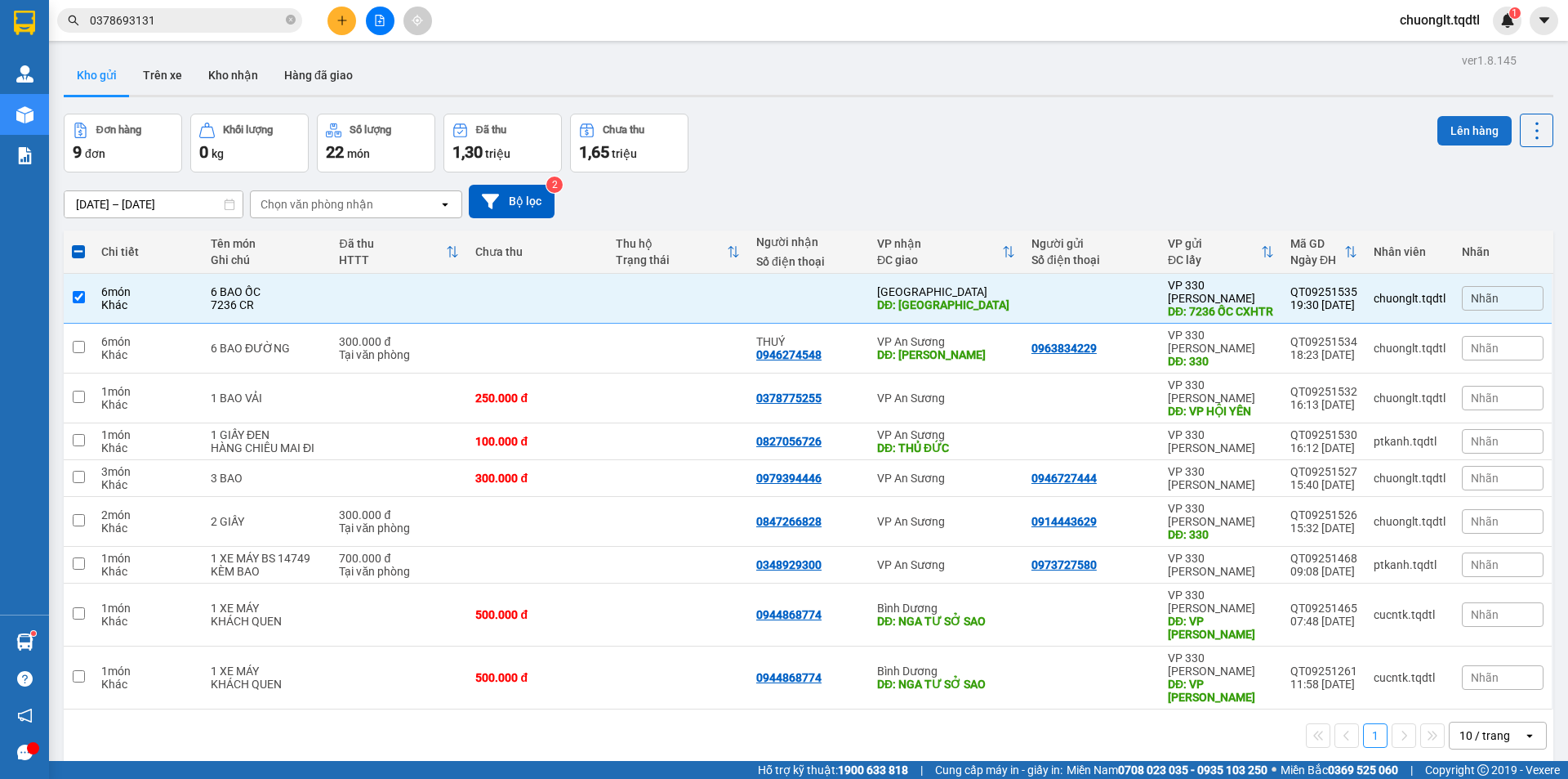
click at [1450, 128] on button "Lên hàng" at bounding box center [1474, 130] width 74 height 30
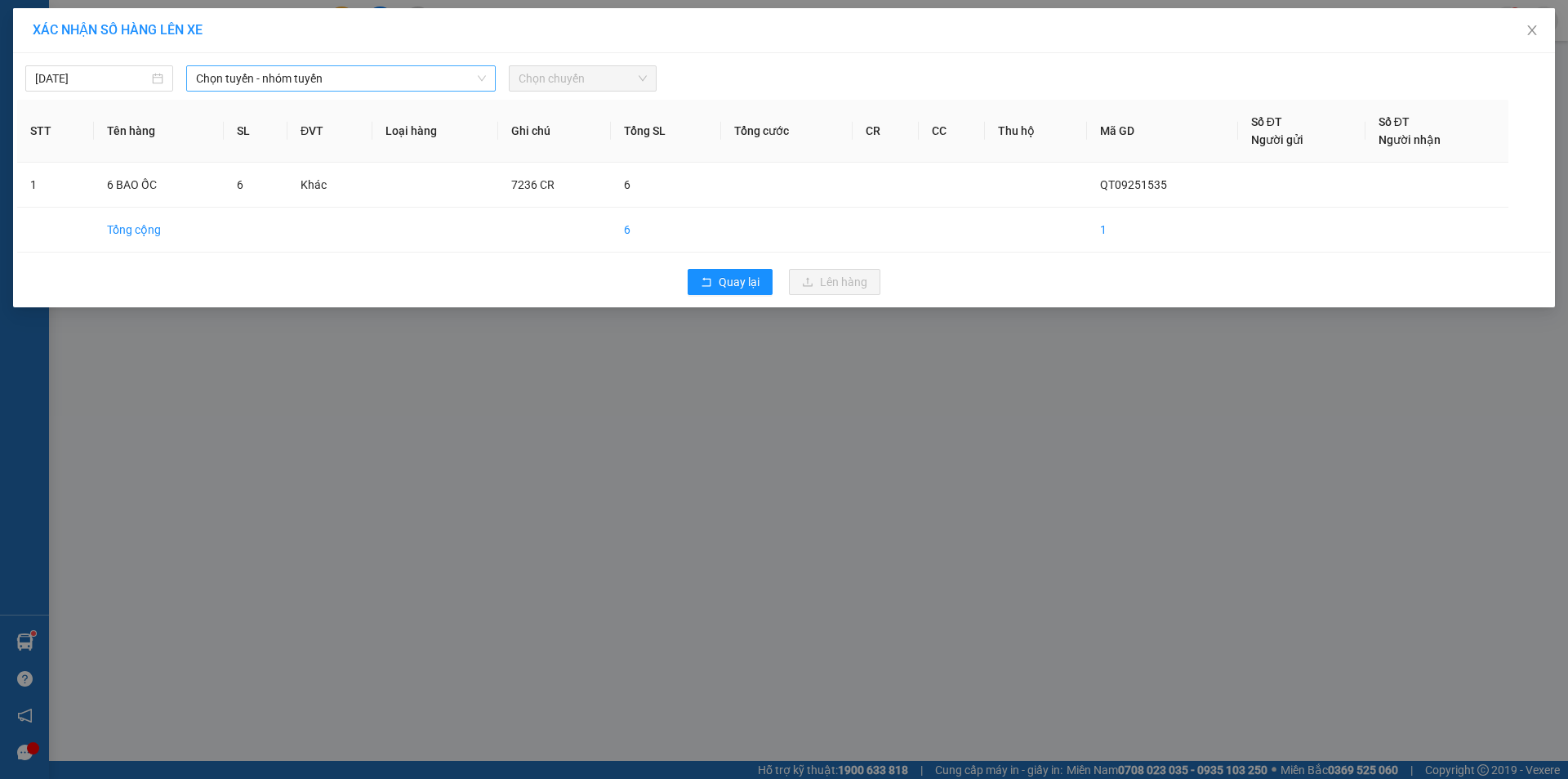
click at [410, 86] on span "Chọn tuyến - nhóm tuyến" at bounding box center [340, 78] width 290 height 25
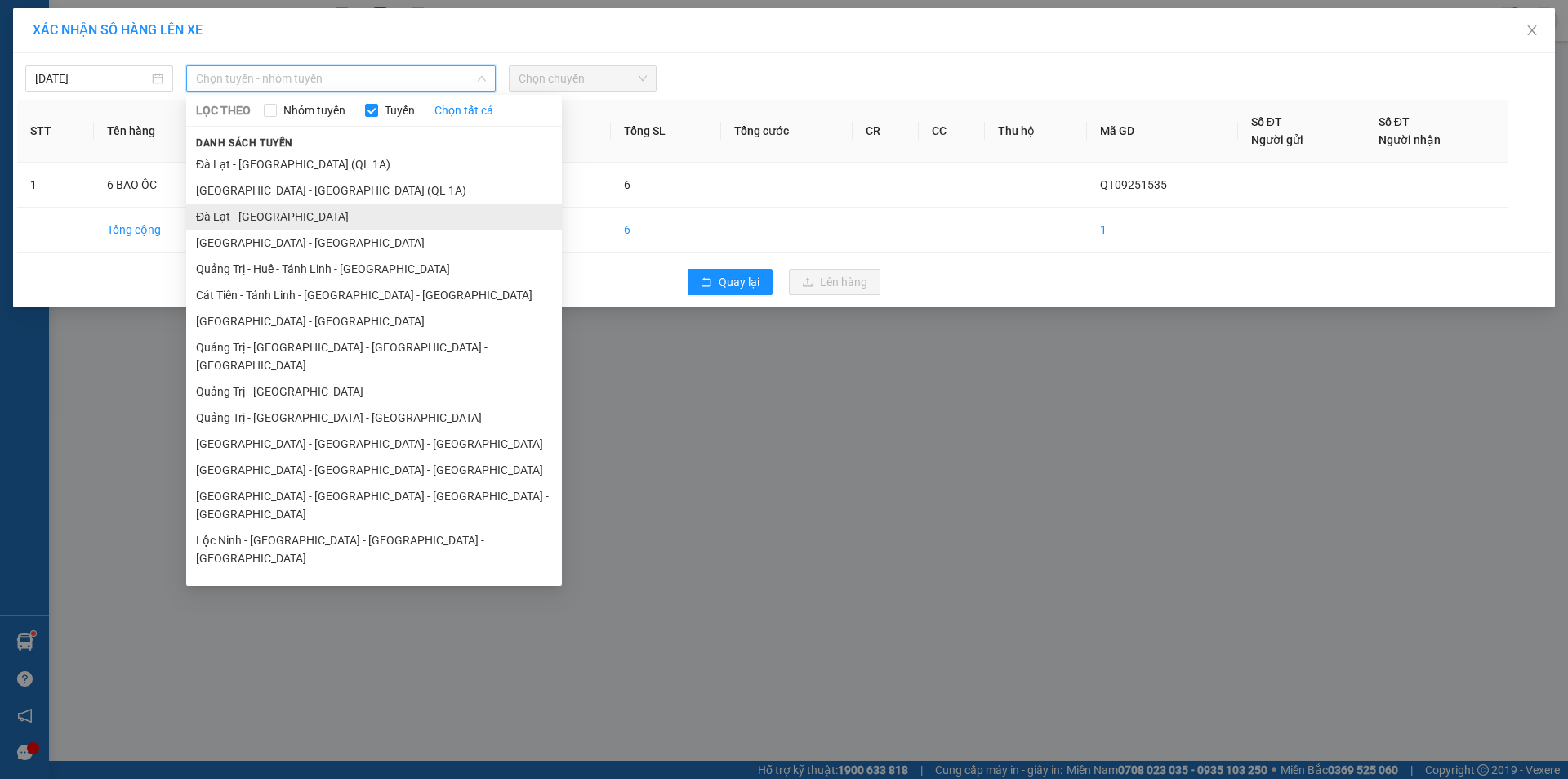
scroll to position [82, 0]
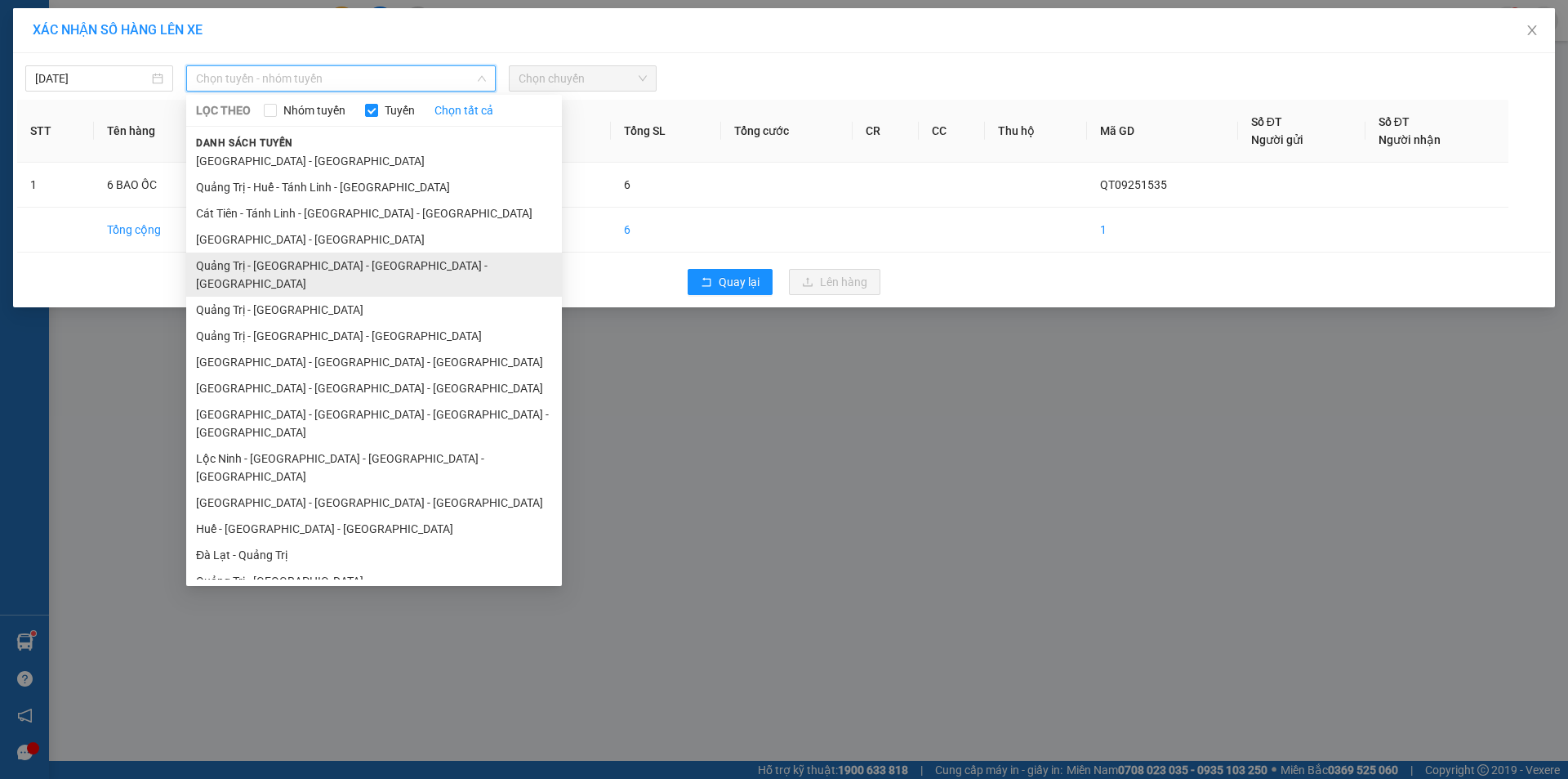
click at [372, 260] on li "Quảng Trị - [GEOGRAPHIC_DATA] - [GEOGRAPHIC_DATA] - [GEOGRAPHIC_DATA]" at bounding box center [373, 275] width 376 height 44
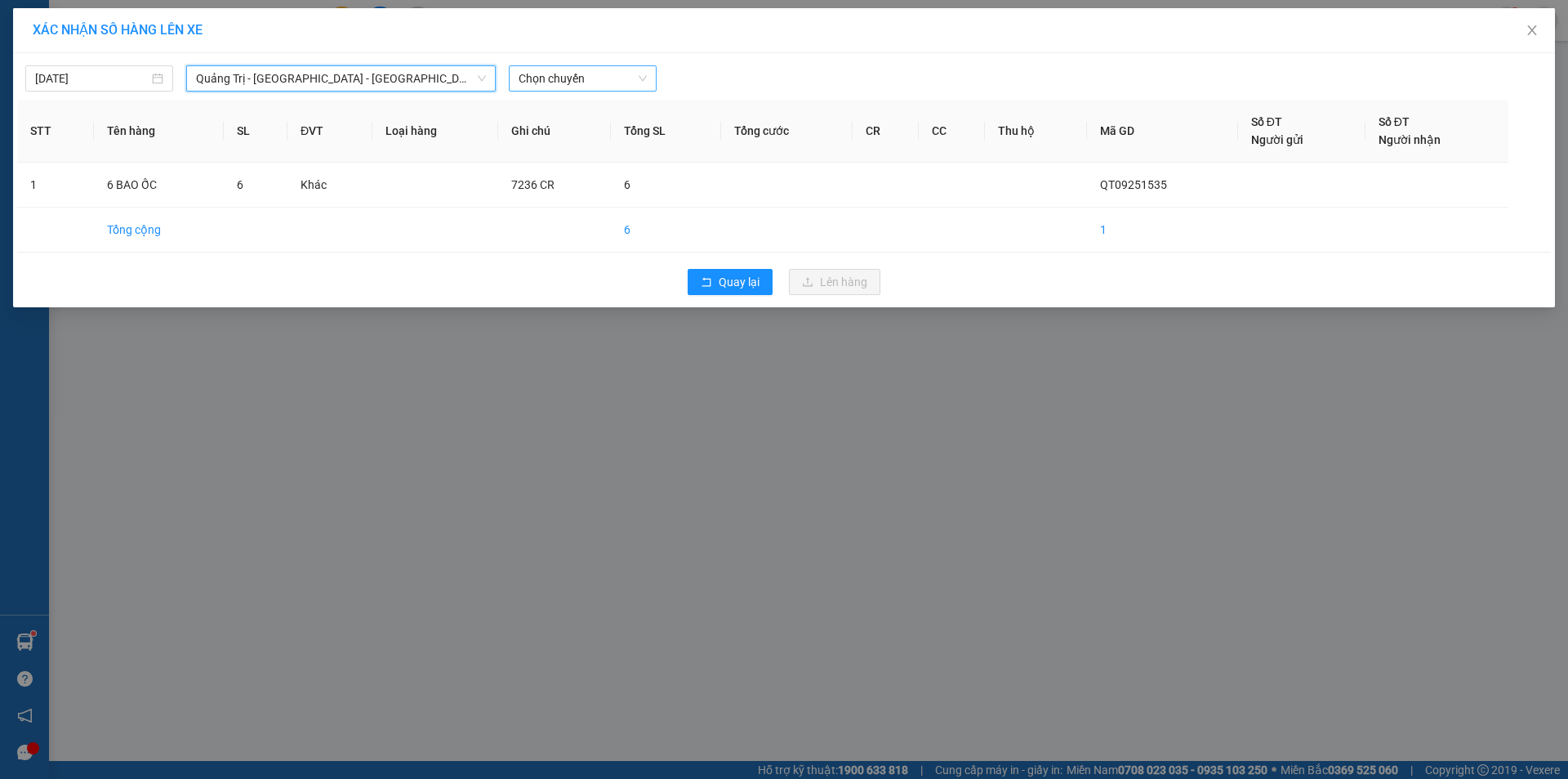
click at [589, 66] on span "Chọn chuyến" at bounding box center [583, 78] width 128 height 25
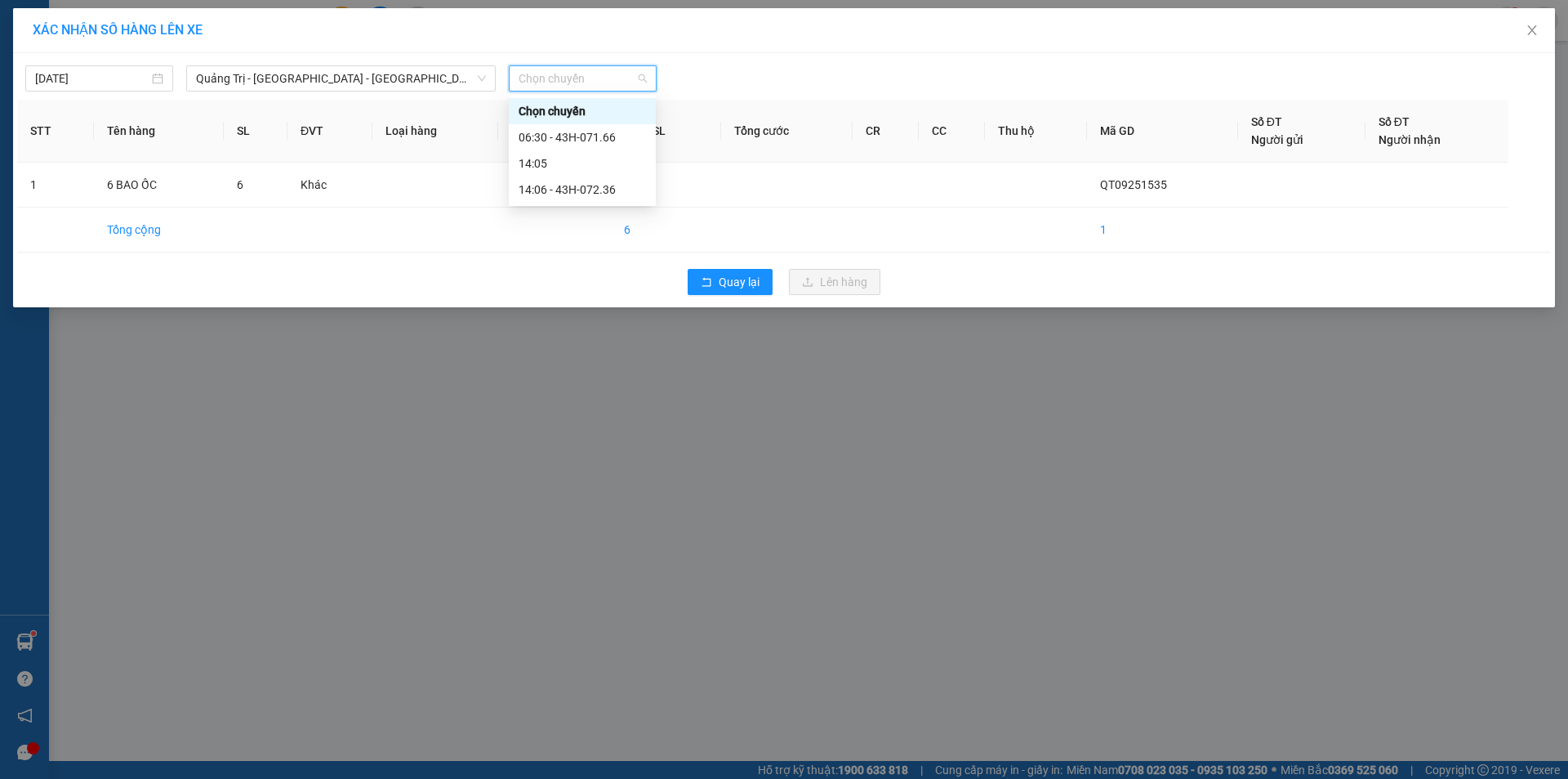
click at [579, 87] on span "Chọn chuyến" at bounding box center [583, 78] width 128 height 25
click at [587, 82] on span "Chọn chuyến" at bounding box center [583, 78] width 128 height 25
click at [587, 188] on div "14:06 - 43H-072.36" at bounding box center [582, 189] width 128 height 18
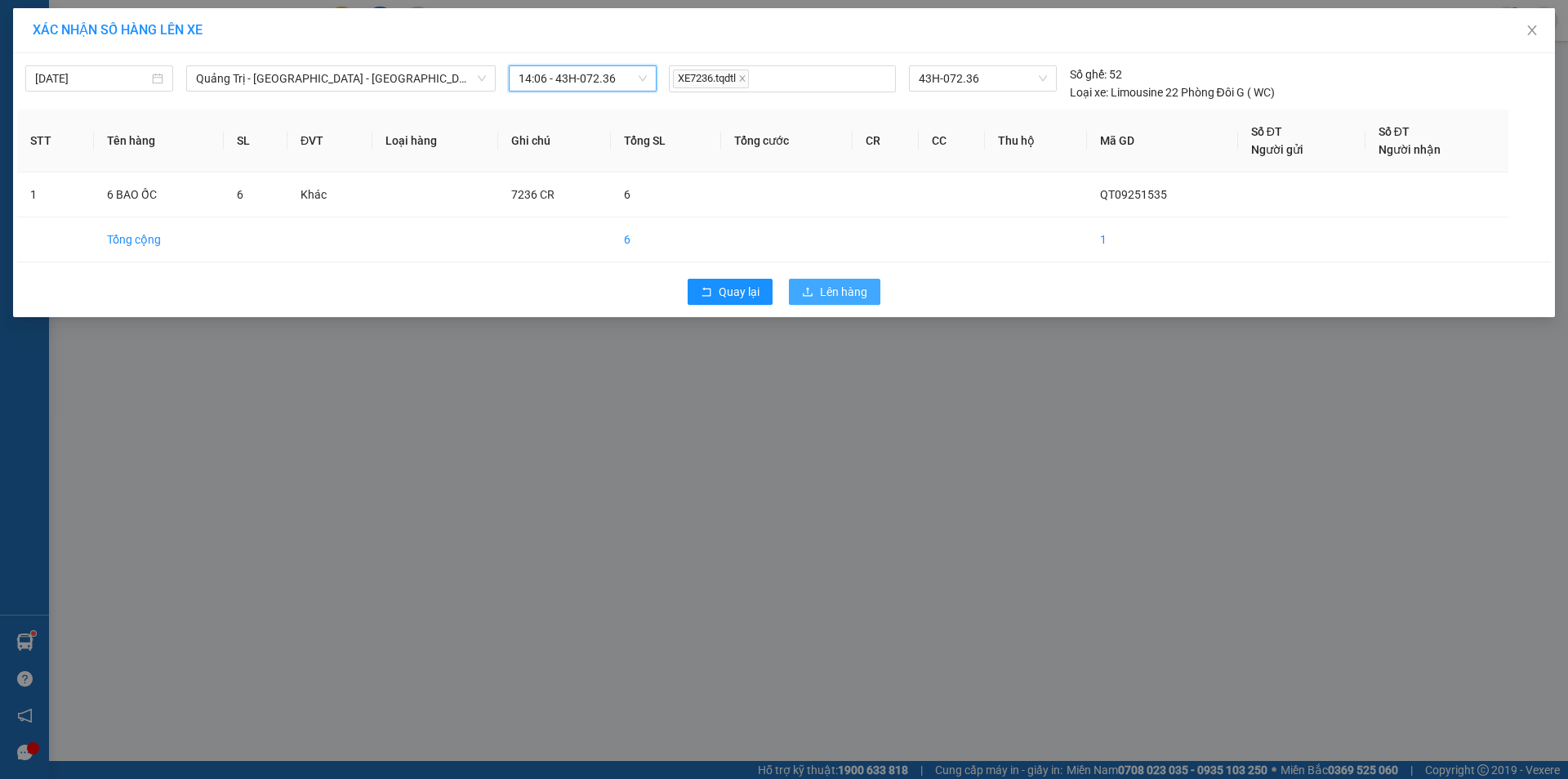
click at [835, 295] on span "Lên hàng" at bounding box center [844, 291] width 47 height 18
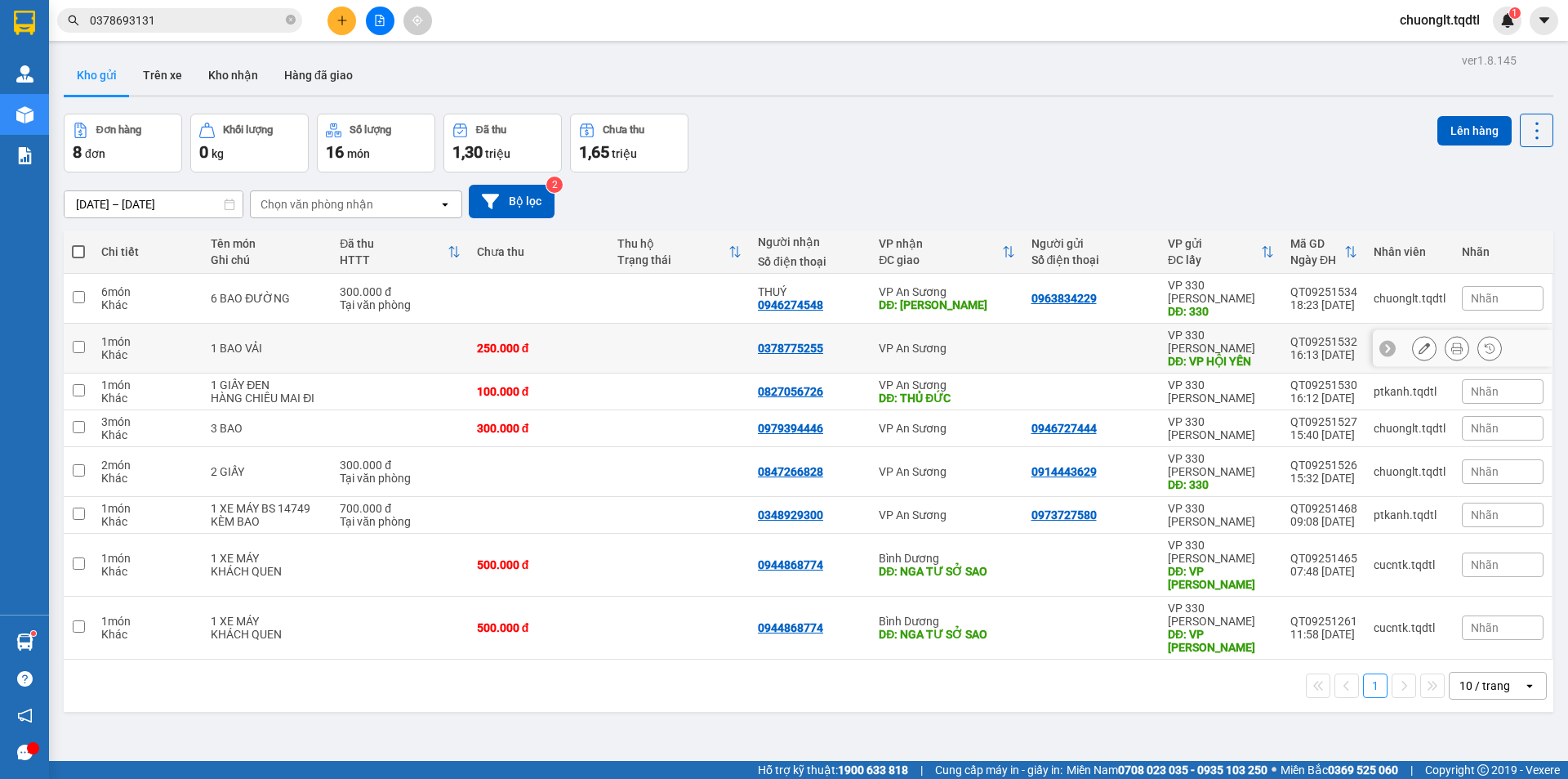
click at [73, 340] on input "checkbox" at bounding box center [79, 346] width 13 height 13
checkbox input "true"
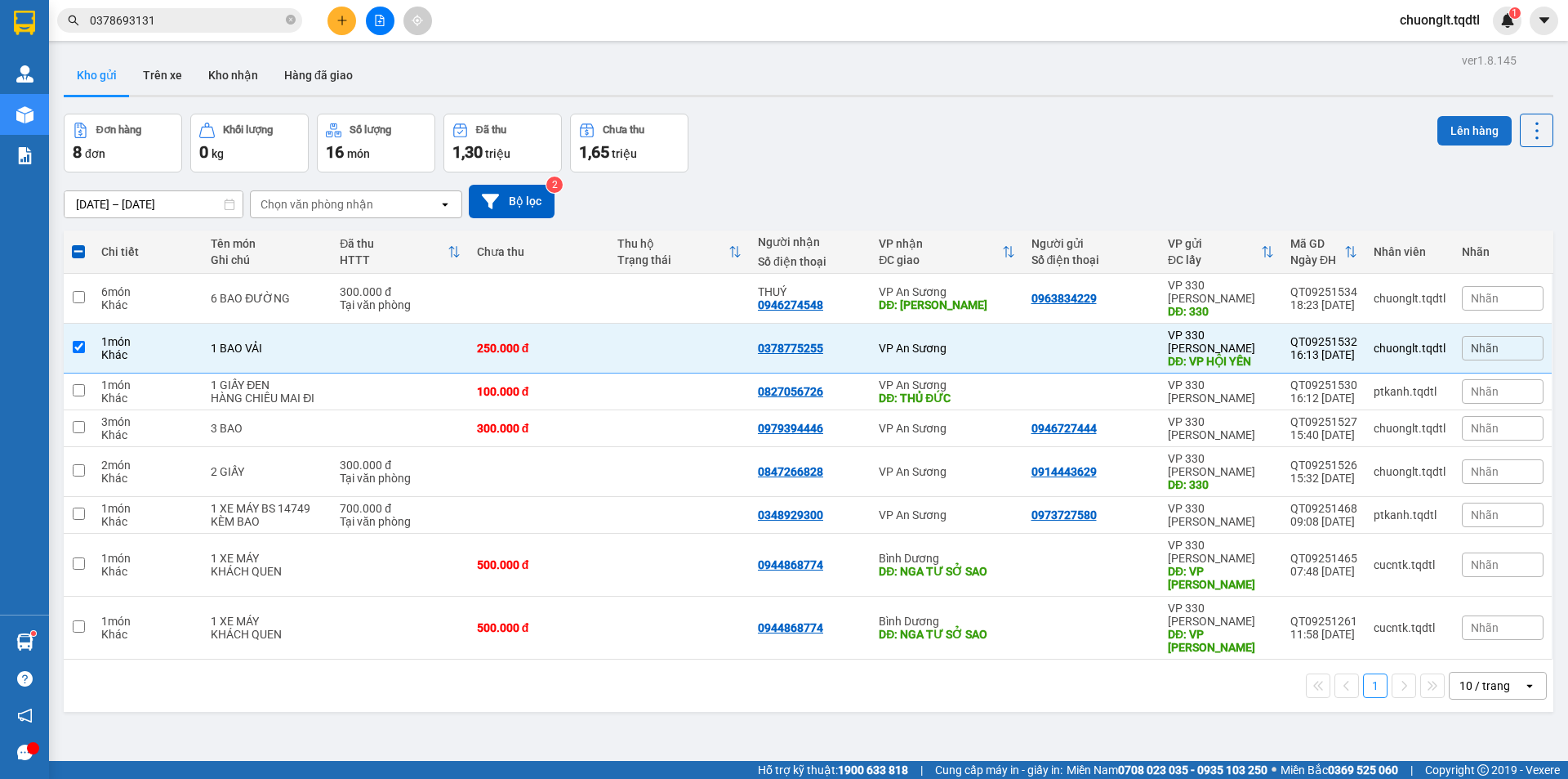
click at [1457, 127] on button "Lên hàng" at bounding box center [1474, 130] width 74 height 30
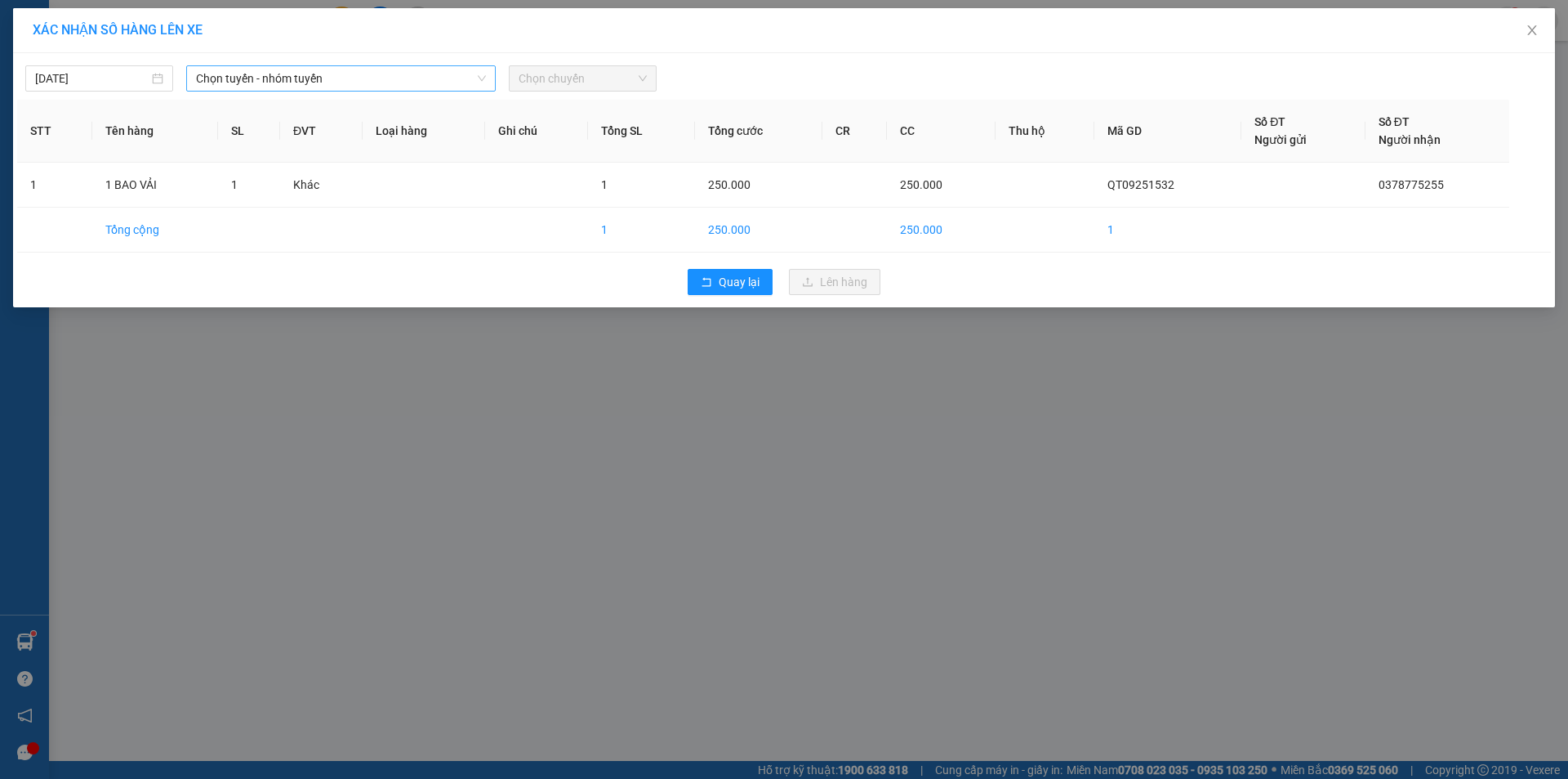
click at [450, 68] on span "Chọn tuyến - nhóm tuyến" at bounding box center [340, 78] width 290 height 25
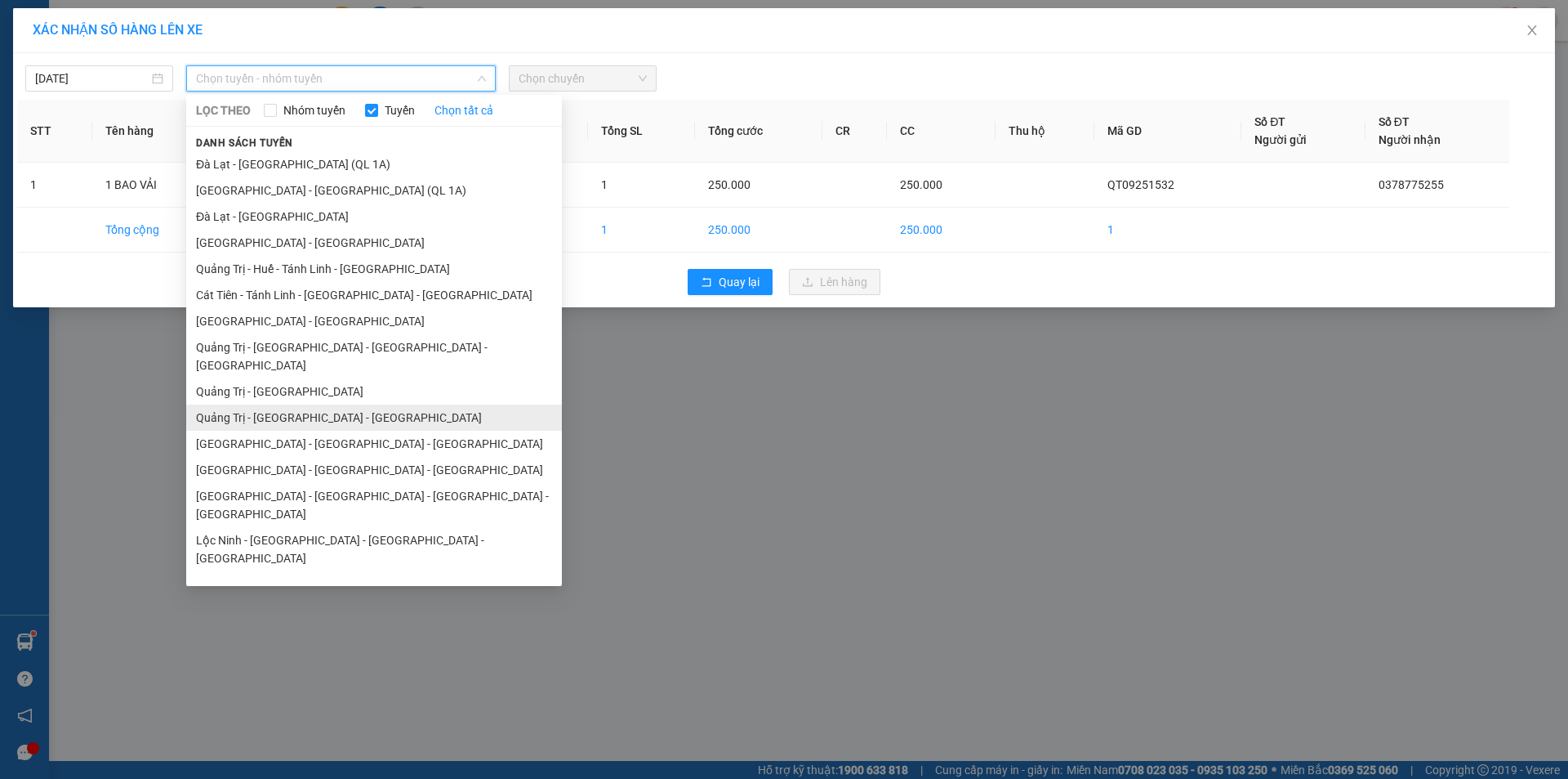
scroll to position [95, 0]
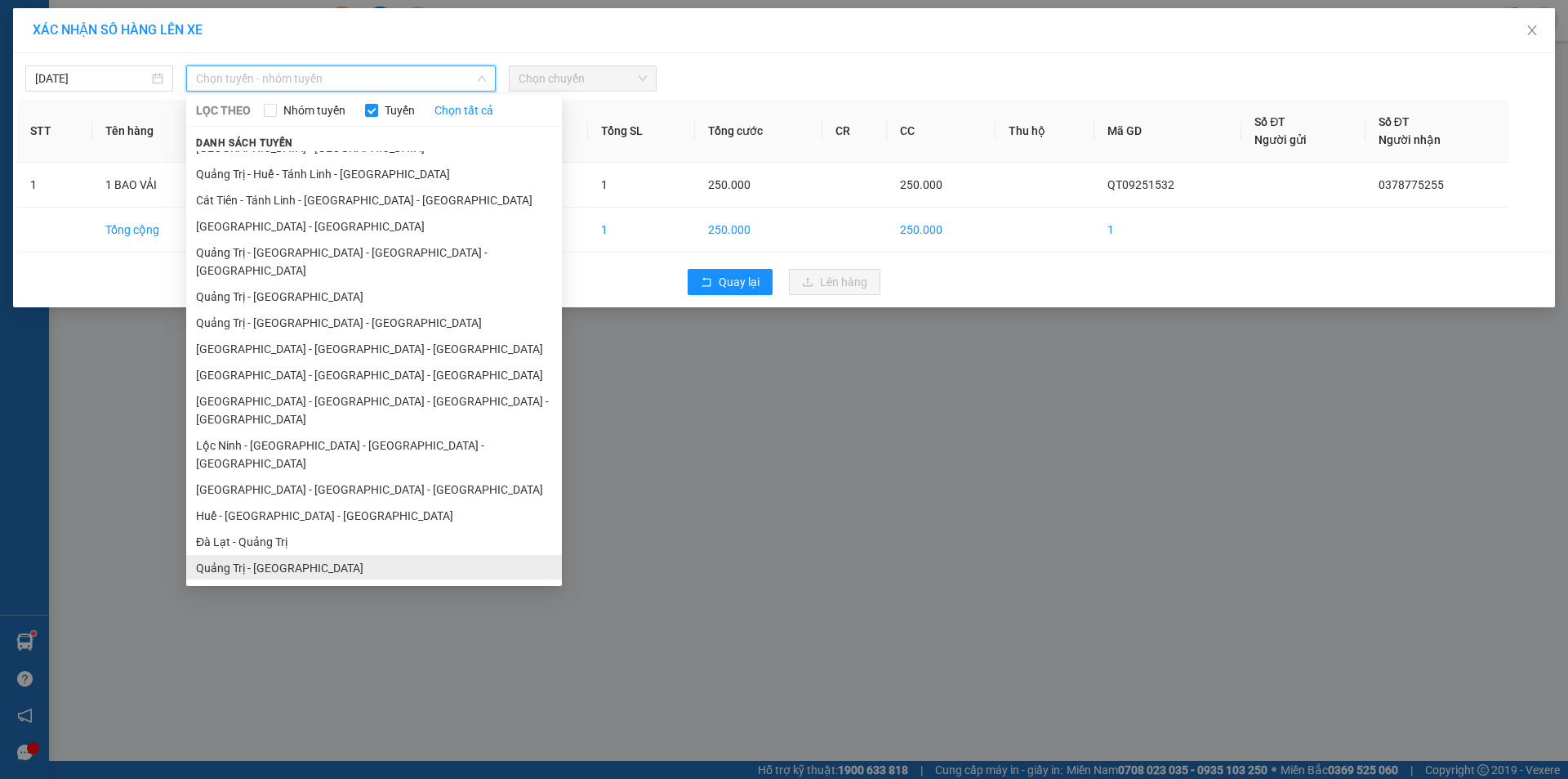
click at [270, 555] on li "Quảng Trị - [GEOGRAPHIC_DATA]" at bounding box center [373, 568] width 376 height 26
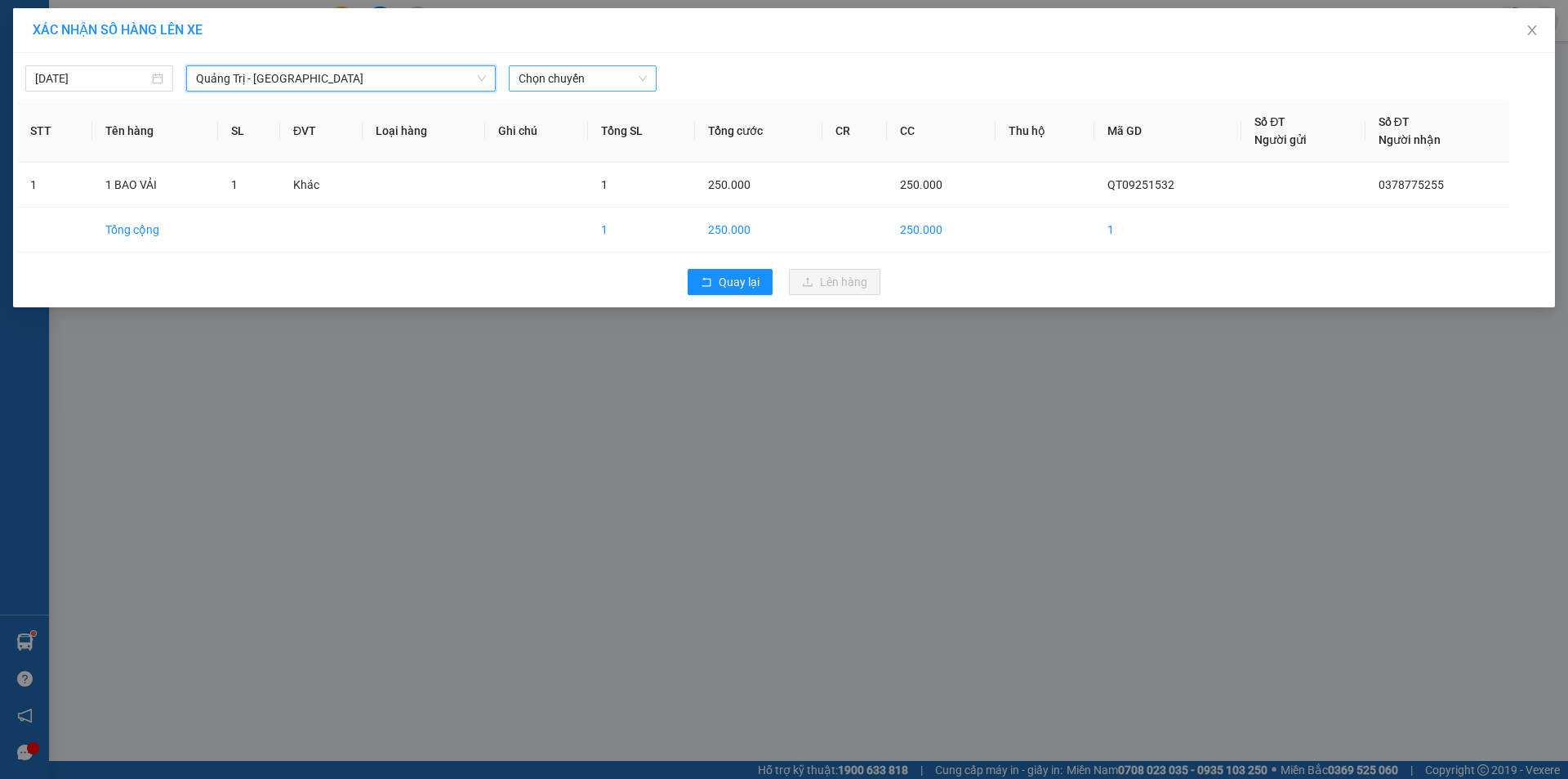
click at [584, 77] on span "Chọn chuyến" at bounding box center [583, 78] width 128 height 25
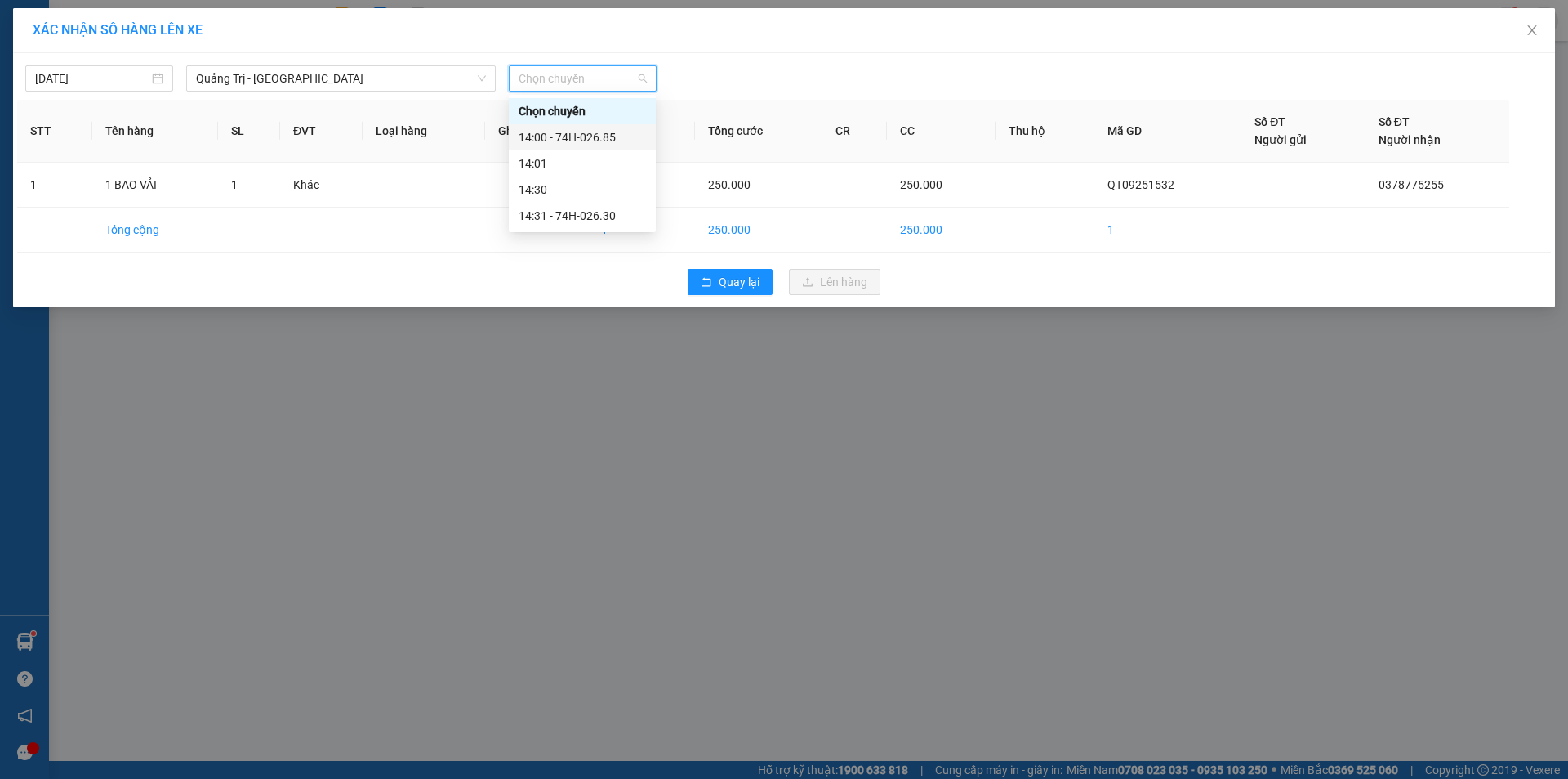
click at [589, 135] on div "14:00 - 74H-026.85" at bounding box center [582, 137] width 128 height 18
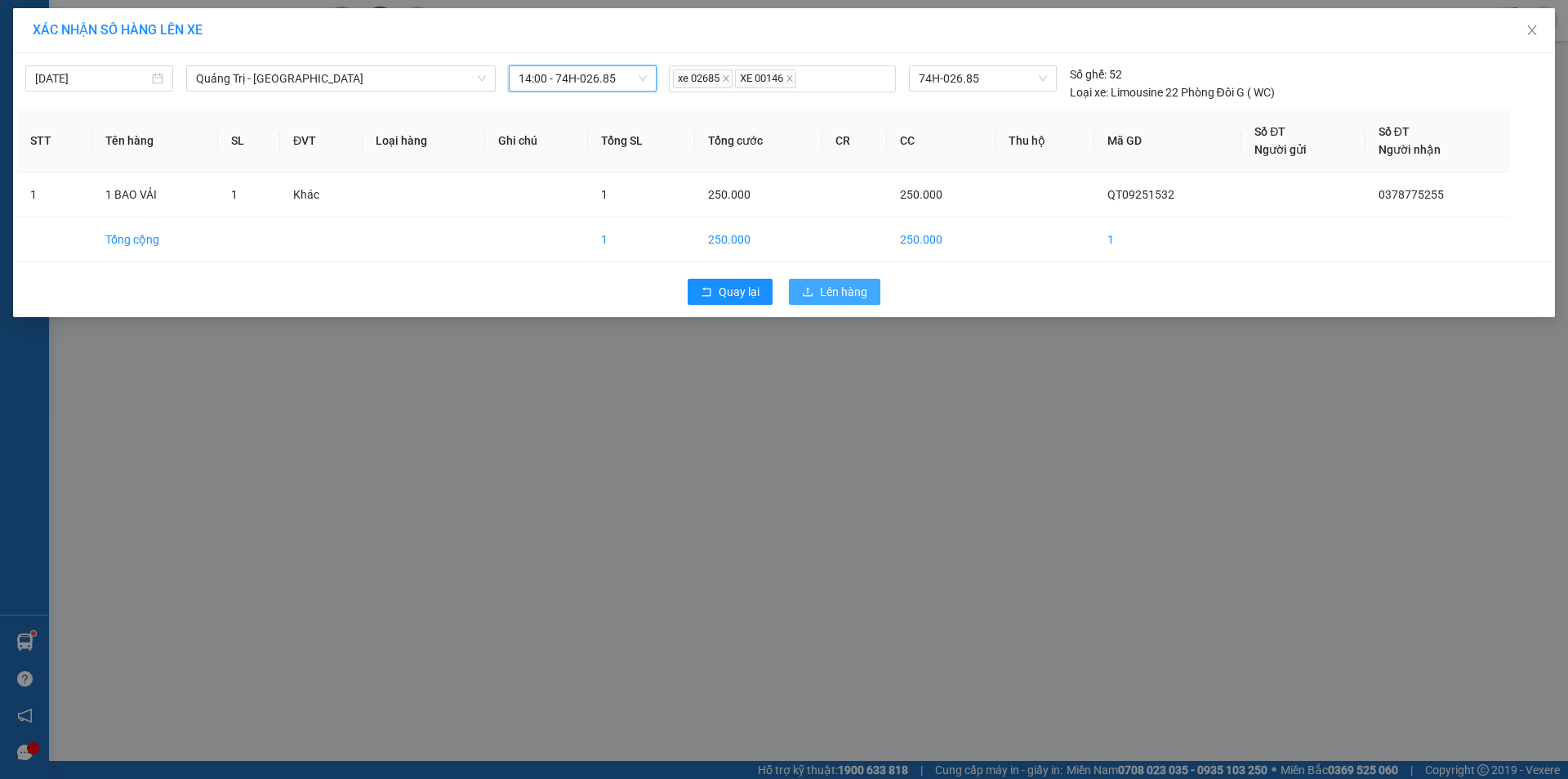
click at [829, 285] on span "Lên hàng" at bounding box center [844, 291] width 47 height 18
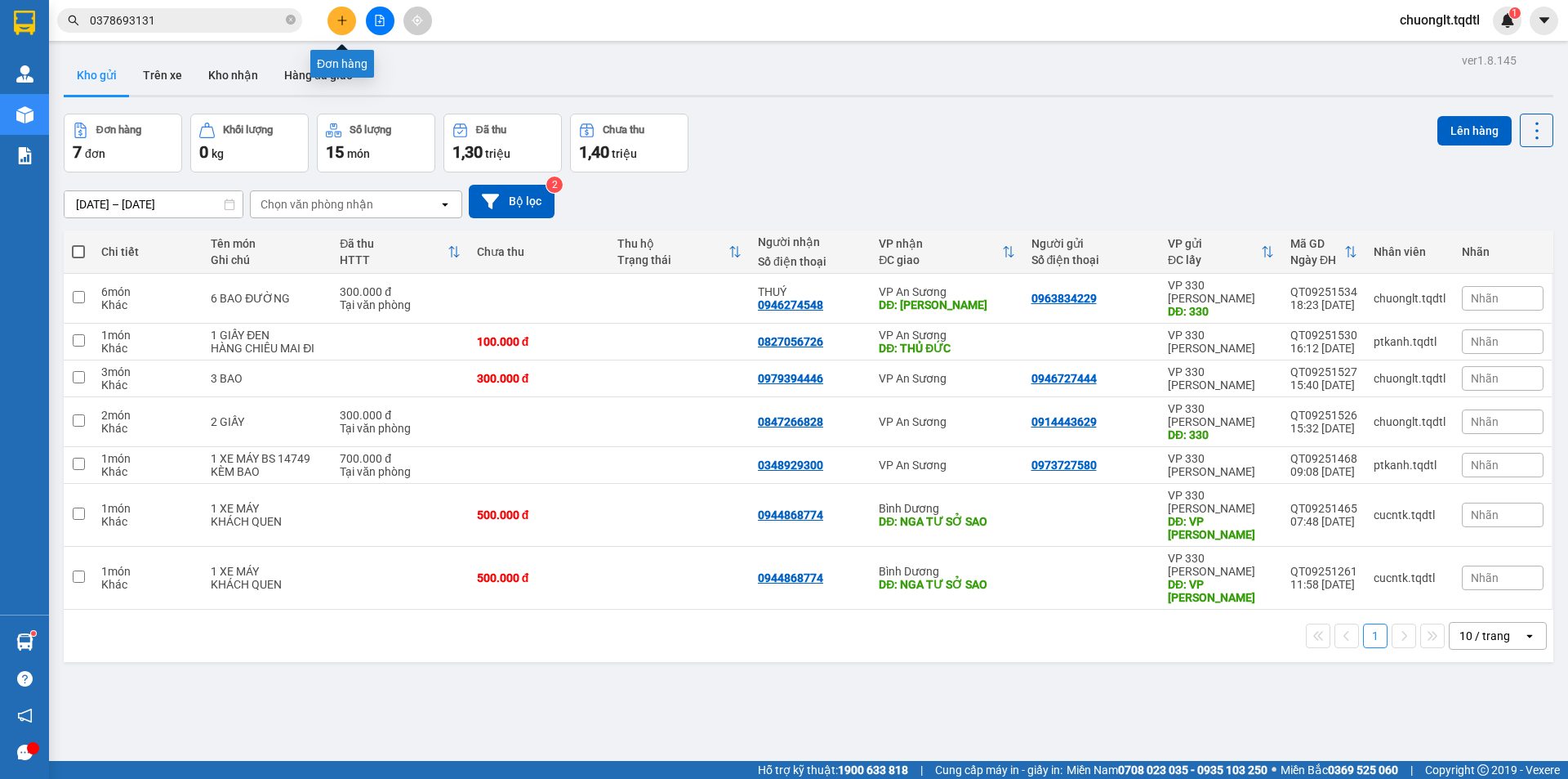
click at [334, 17] on button at bounding box center [342, 21] width 29 height 29
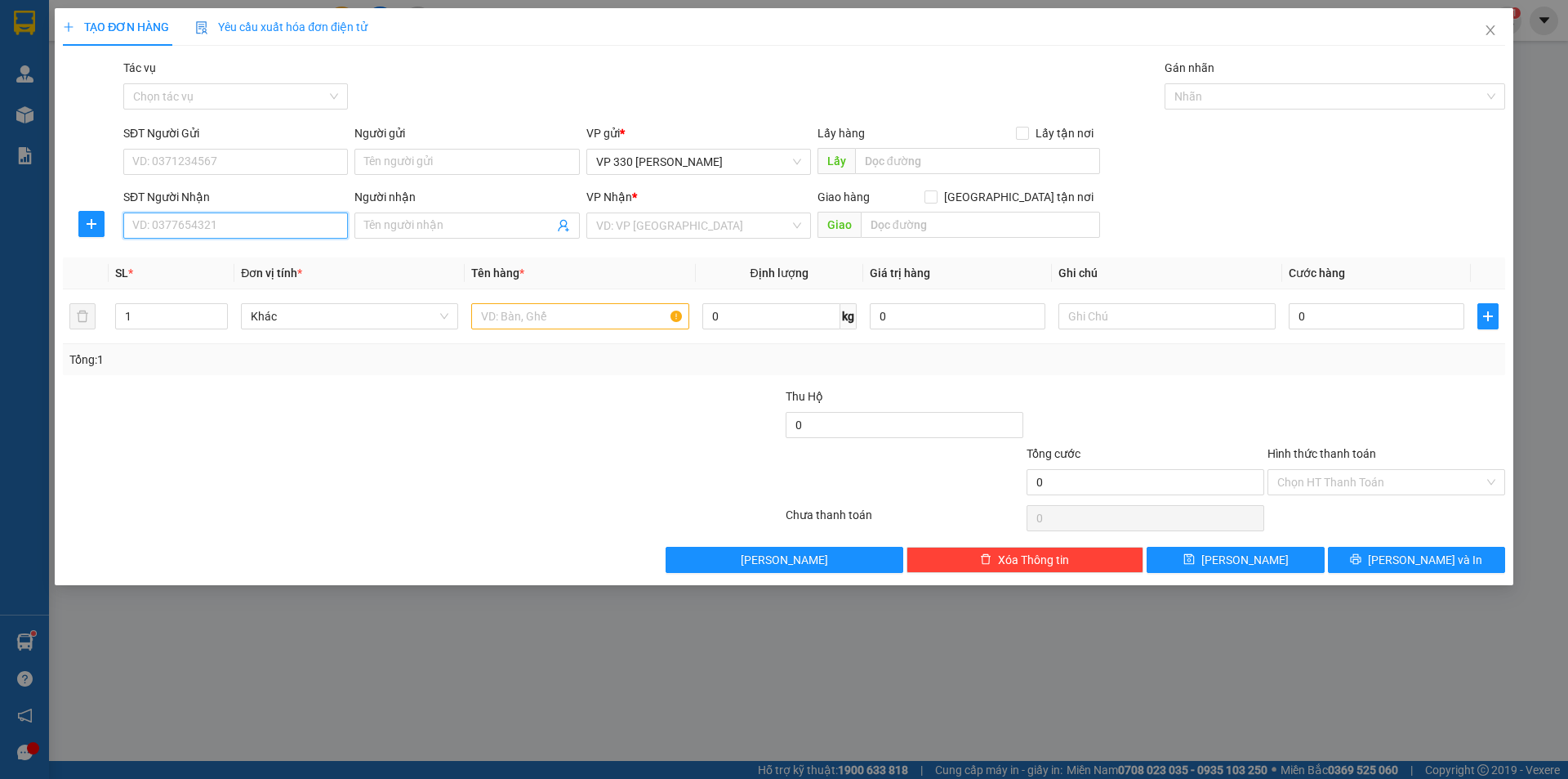
click at [252, 226] on input "SĐT Người Nhận" at bounding box center [236, 225] width 225 height 26
click at [544, 320] on input "text" at bounding box center [579, 316] width 217 height 26
type input "1 BAO ỐC"
click at [927, 151] on input "text" at bounding box center [977, 161] width 245 height 26
type input "7236DĐ"
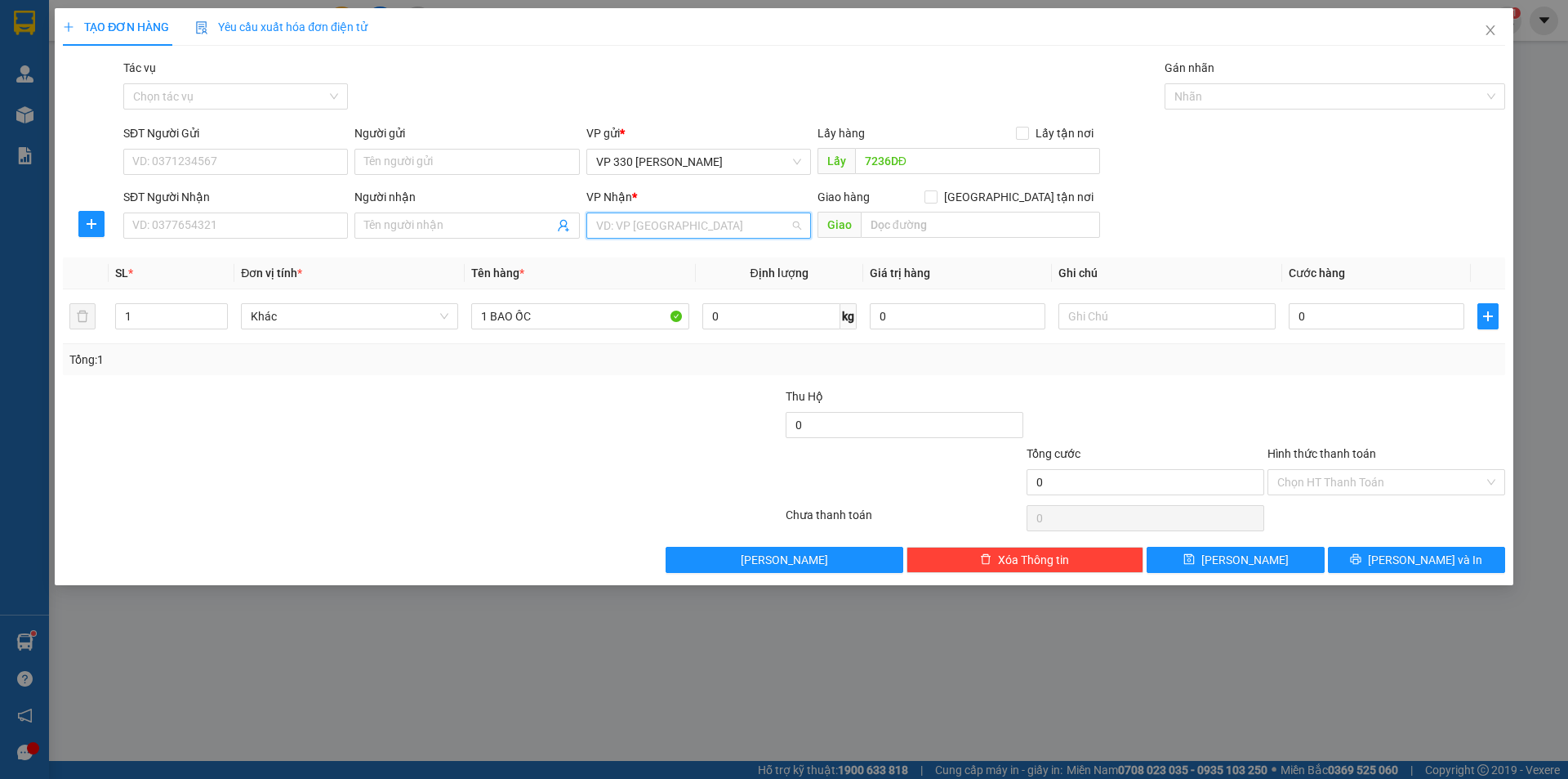
click at [730, 219] on input "search" at bounding box center [692, 225] width 193 height 25
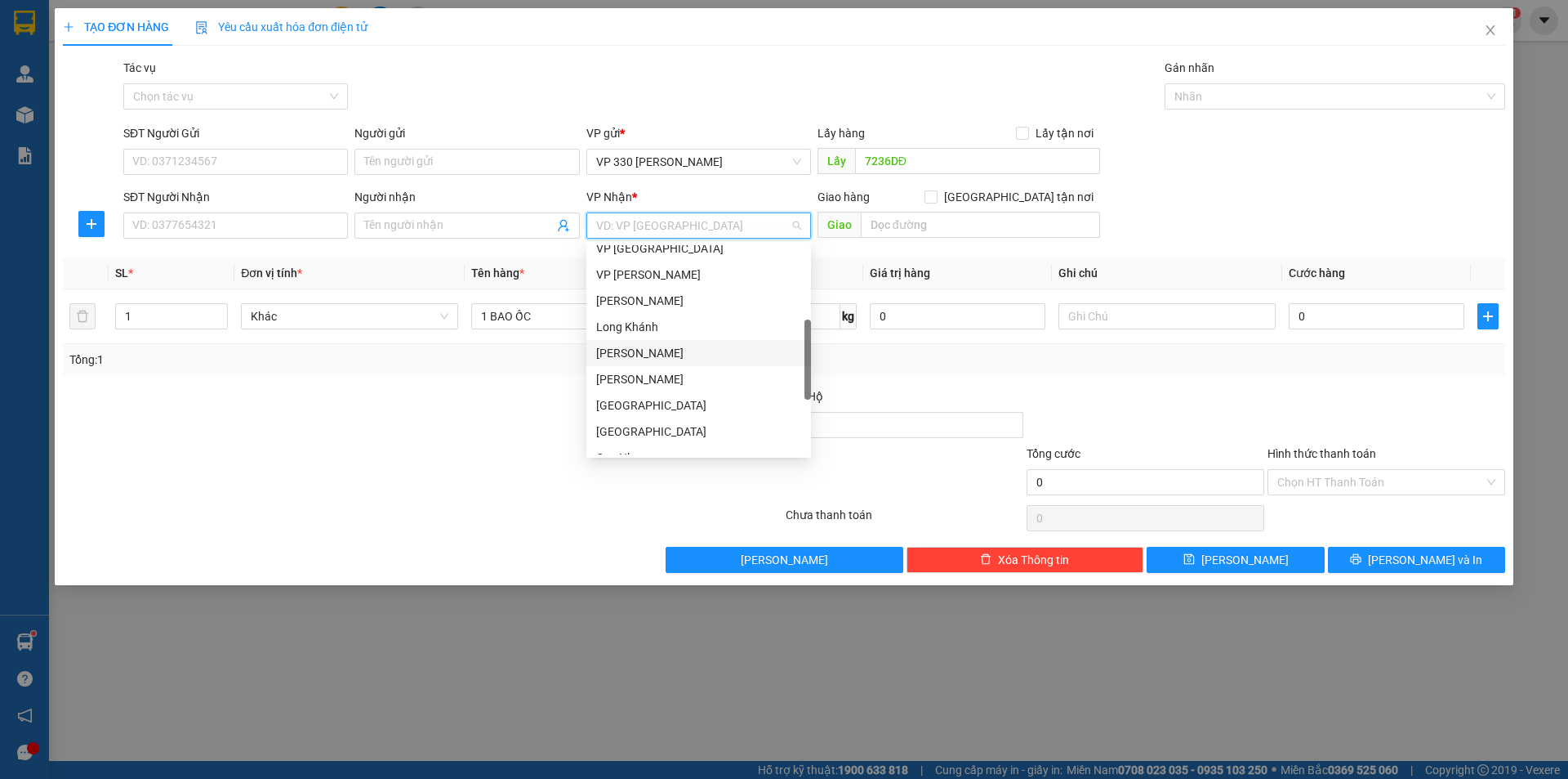
scroll to position [327, 0]
click at [651, 372] on div "Quy Nhơn" at bounding box center [698, 375] width 205 height 18
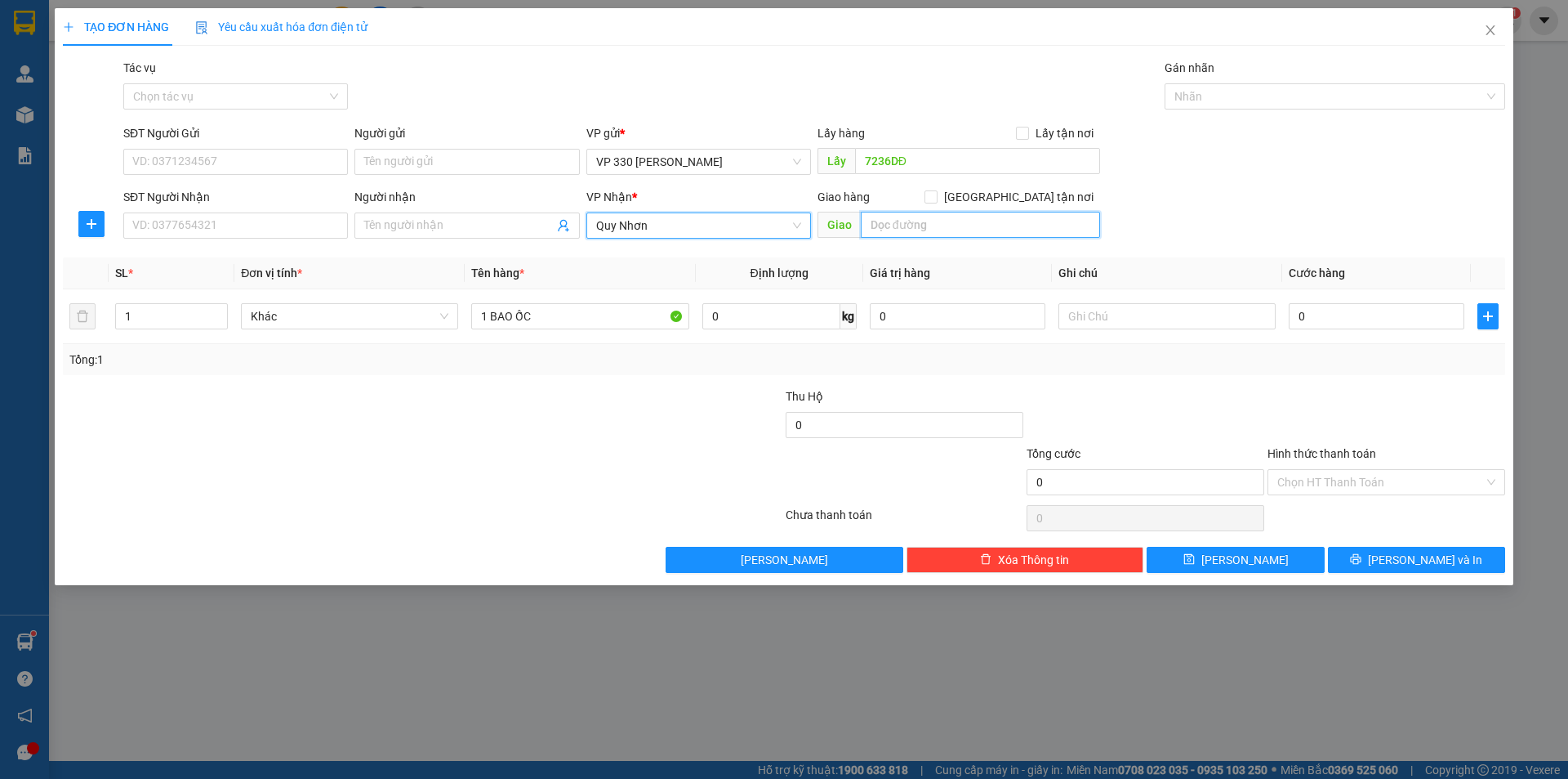
click at [915, 228] on input "text" at bounding box center [979, 224] width 239 height 26
type input "BÌNH ĐỊNH"
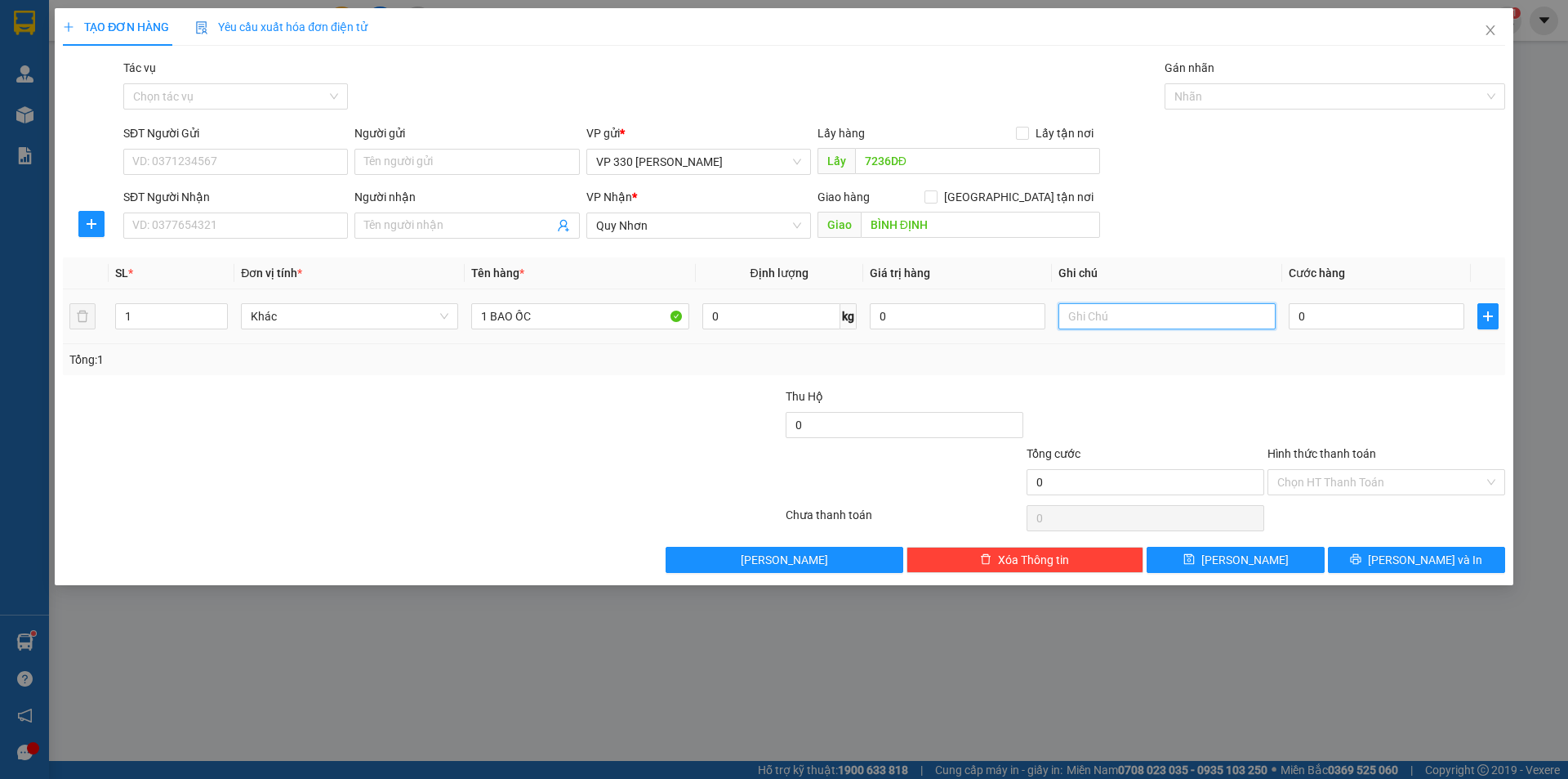
click at [1186, 321] on input "text" at bounding box center [1166, 316] width 217 height 26
type input "7236 CC"
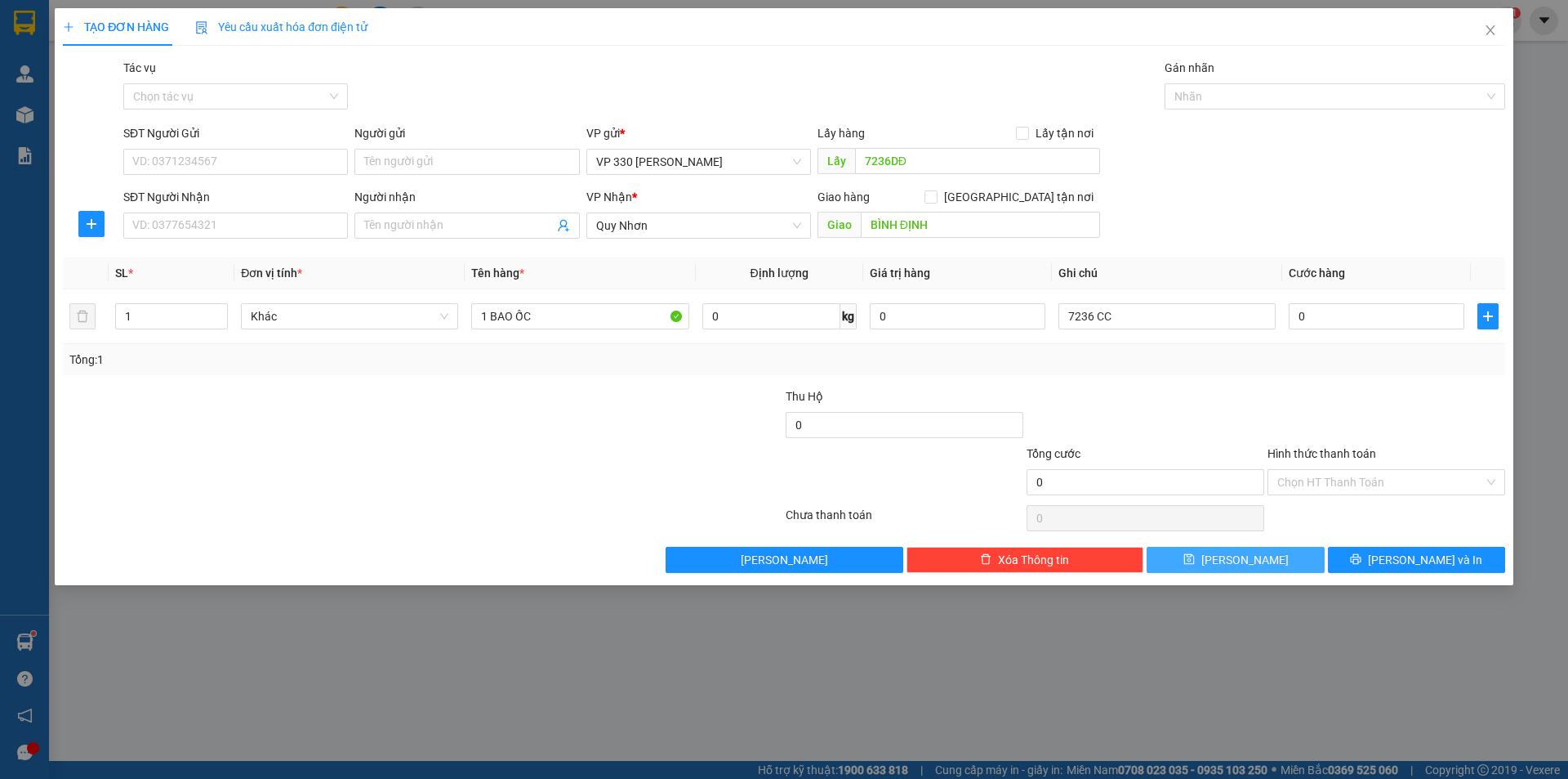
click at [1197, 557] on button "[PERSON_NAME]" at bounding box center [1235, 559] width 177 height 26
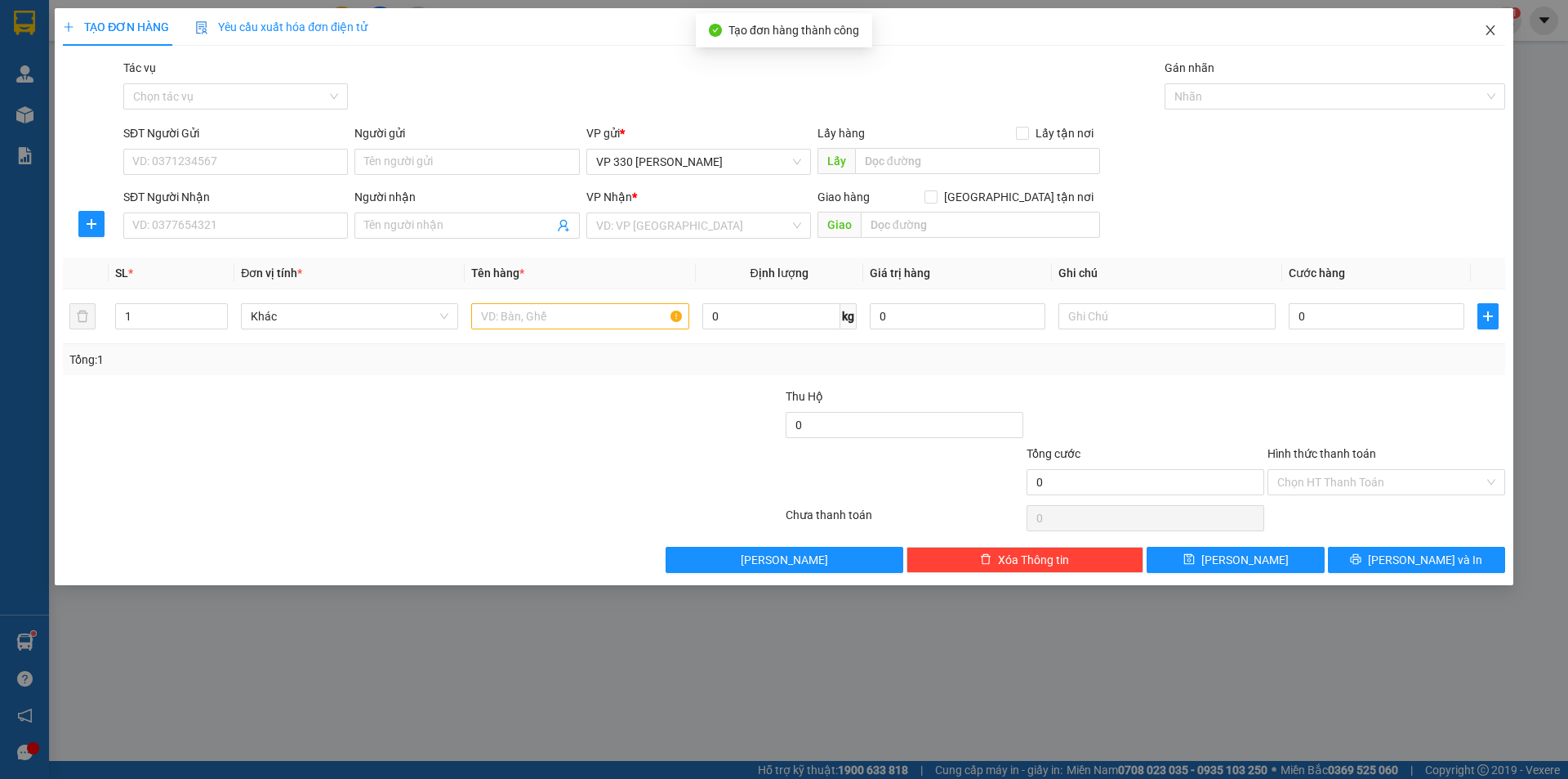
click at [1486, 25] on icon "close" at bounding box center [1489, 30] width 13 height 13
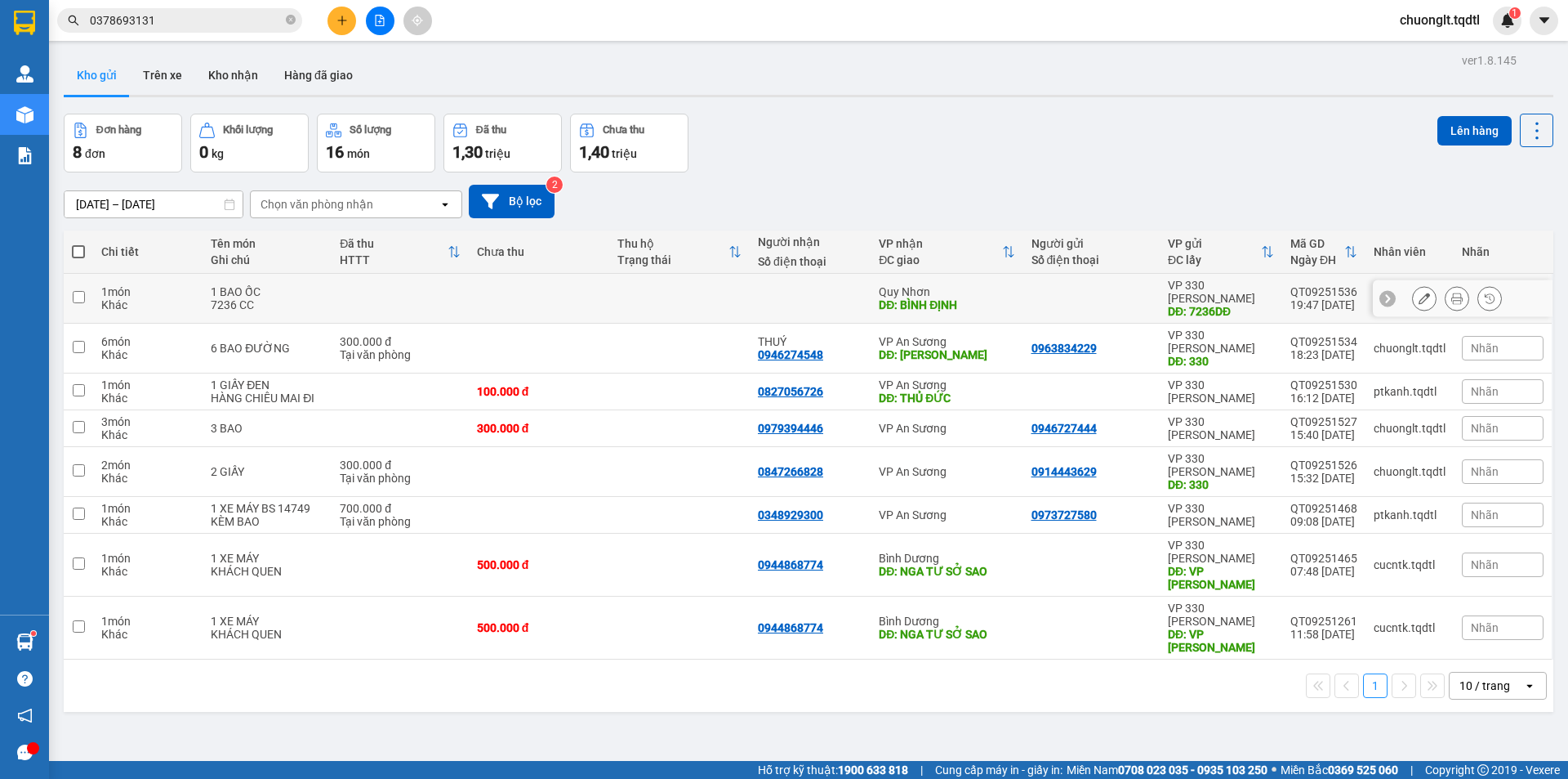
click at [75, 291] on input "checkbox" at bounding box center [79, 297] width 13 height 13
checkbox input "true"
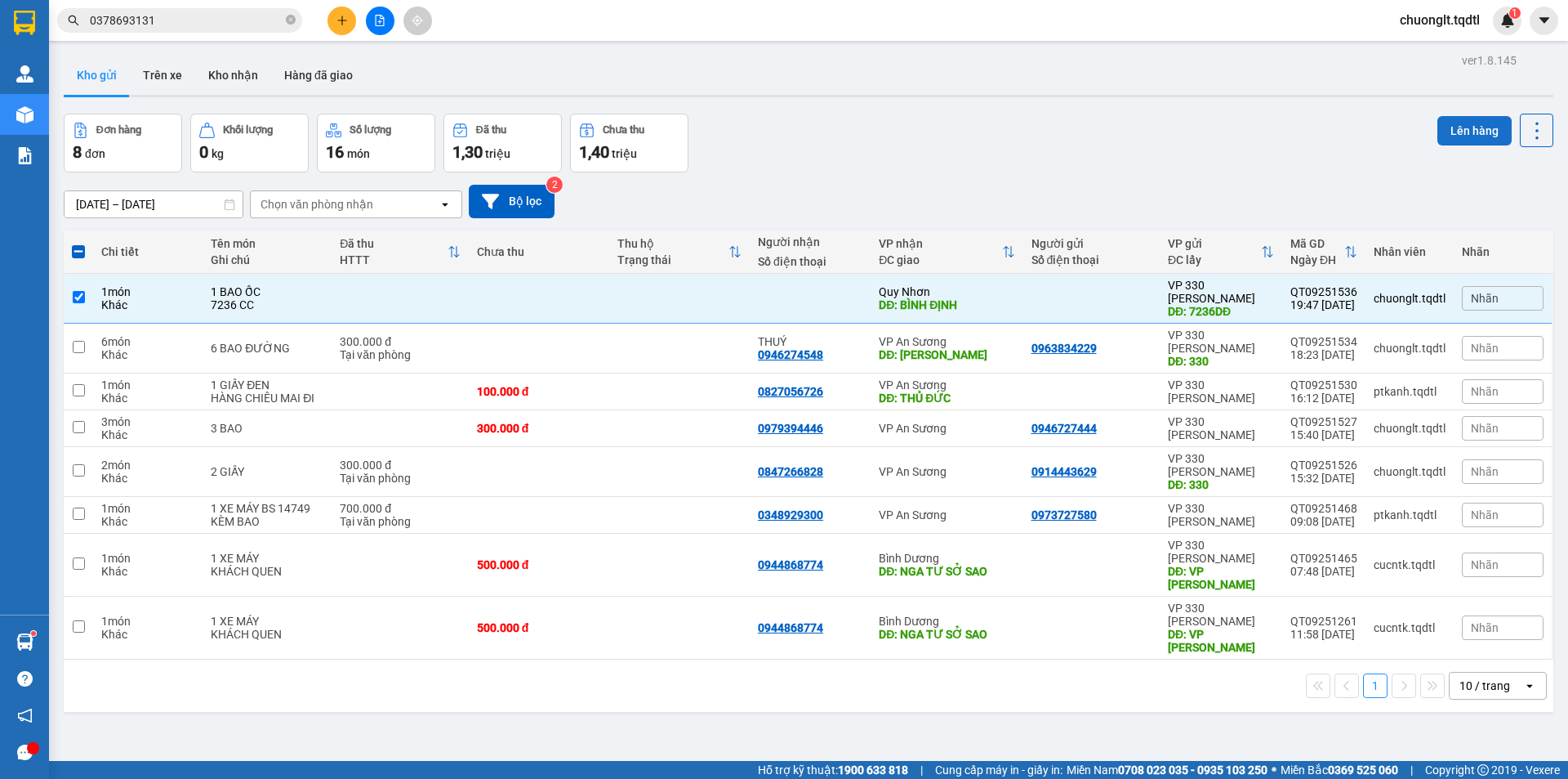
click at [1451, 125] on button "Lên hàng" at bounding box center [1474, 130] width 74 height 30
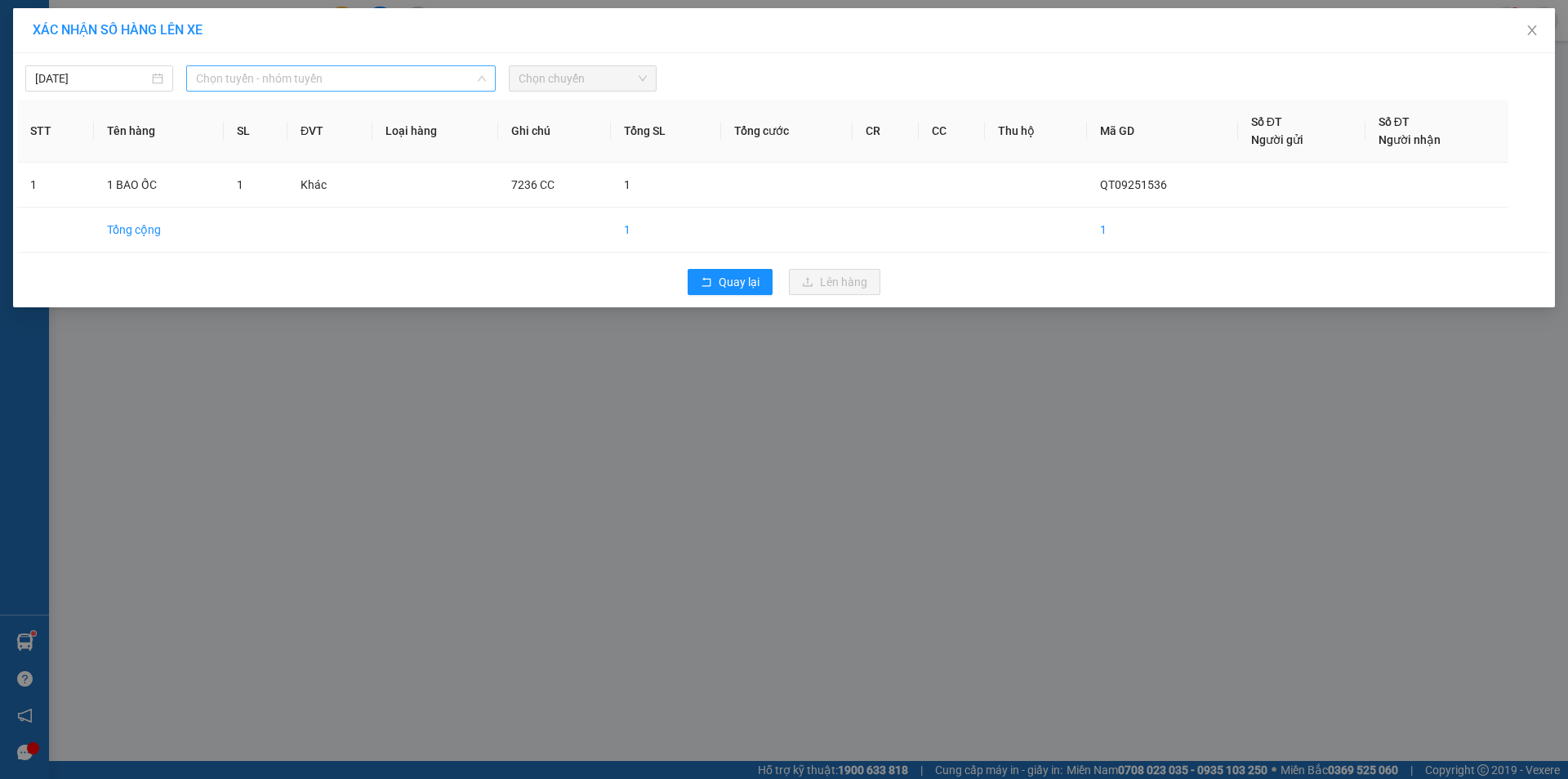
click at [393, 85] on span "Chọn tuyến - nhóm tuyến" at bounding box center [340, 78] width 290 height 25
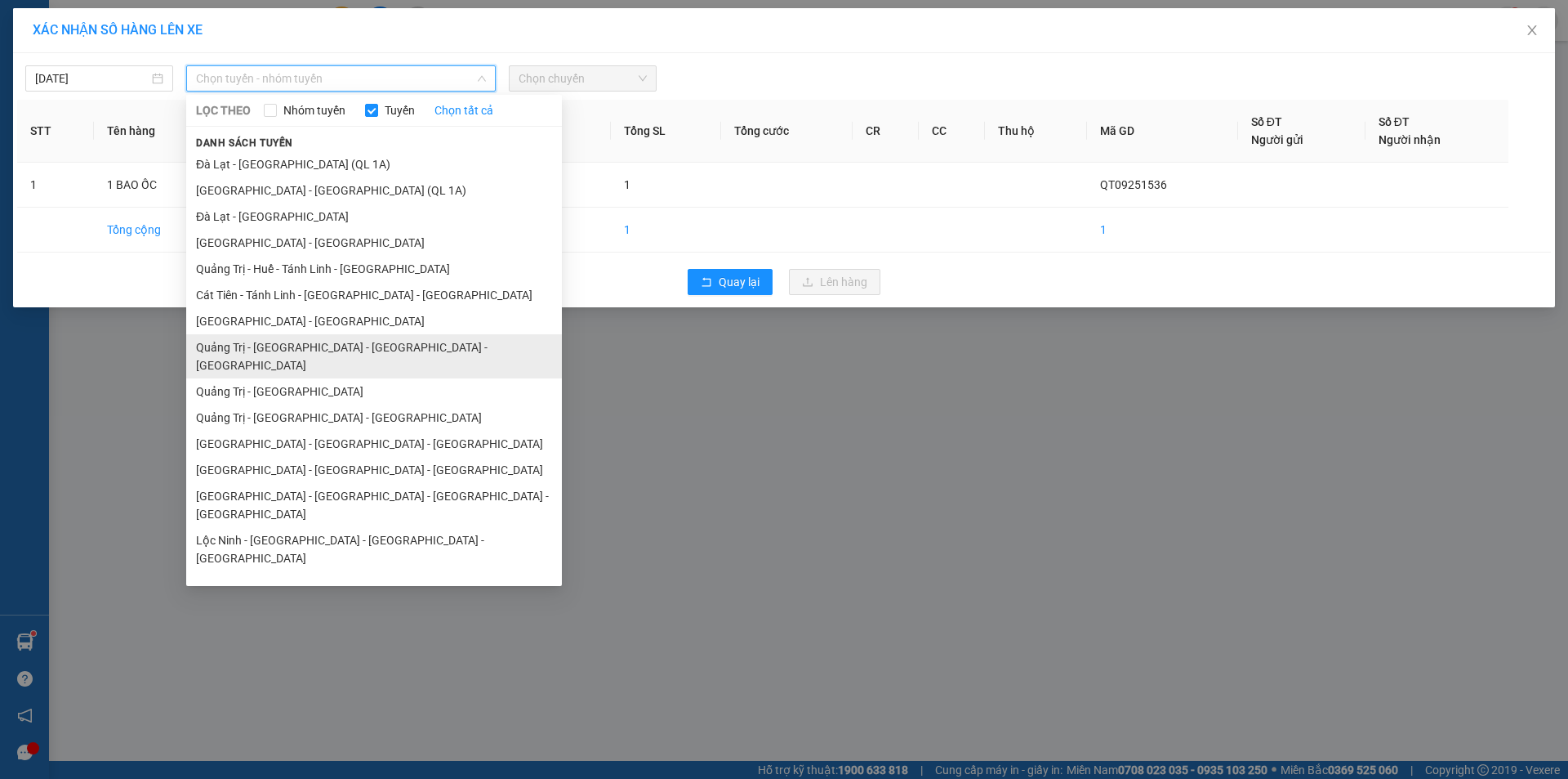
click at [316, 342] on li "Quảng Trị - [GEOGRAPHIC_DATA] - [GEOGRAPHIC_DATA] - [GEOGRAPHIC_DATA]" at bounding box center [373, 357] width 376 height 44
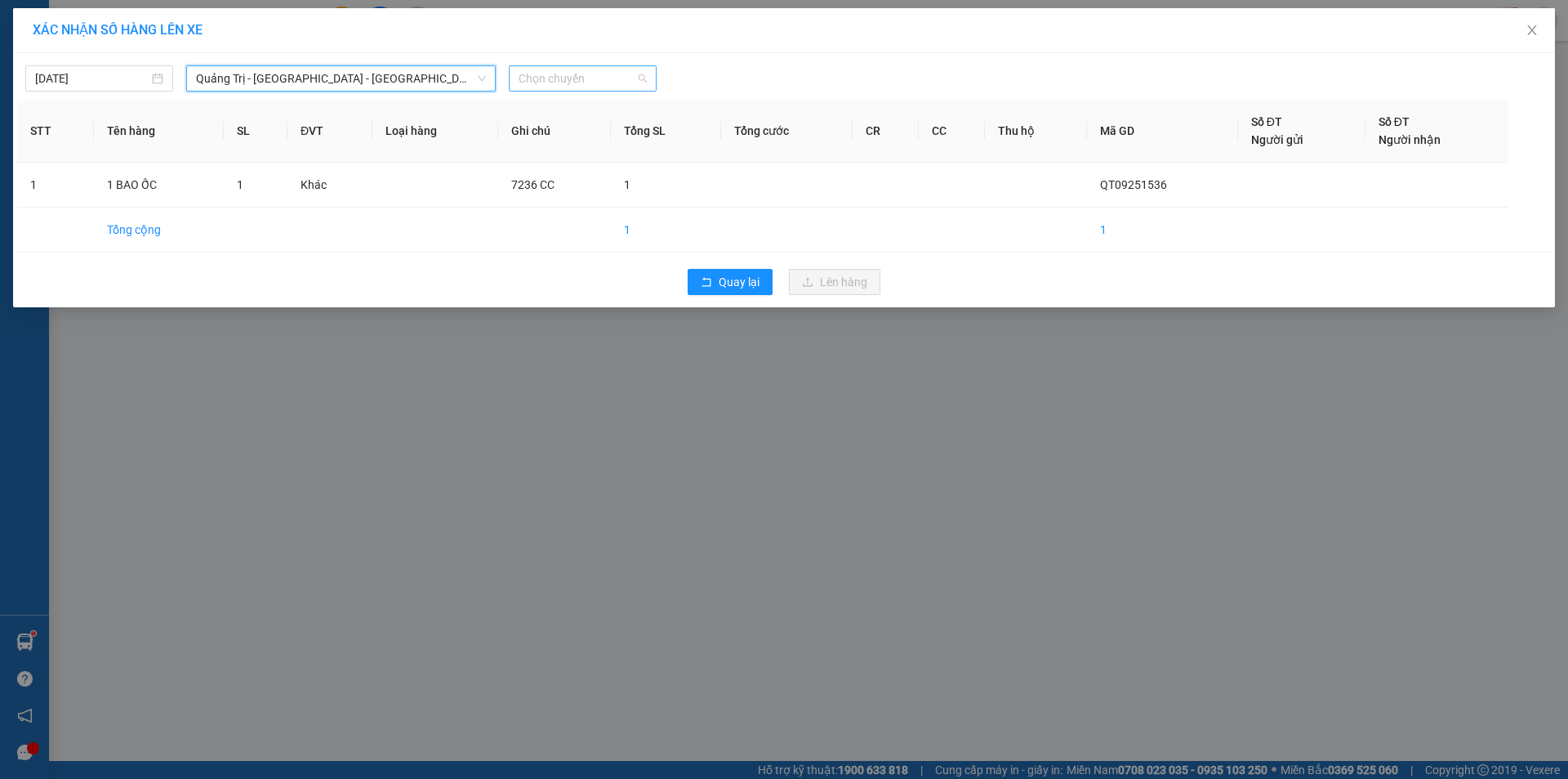
click at [625, 66] on span "Chọn chuyến" at bounding box center [583, 78] width 128 height 25
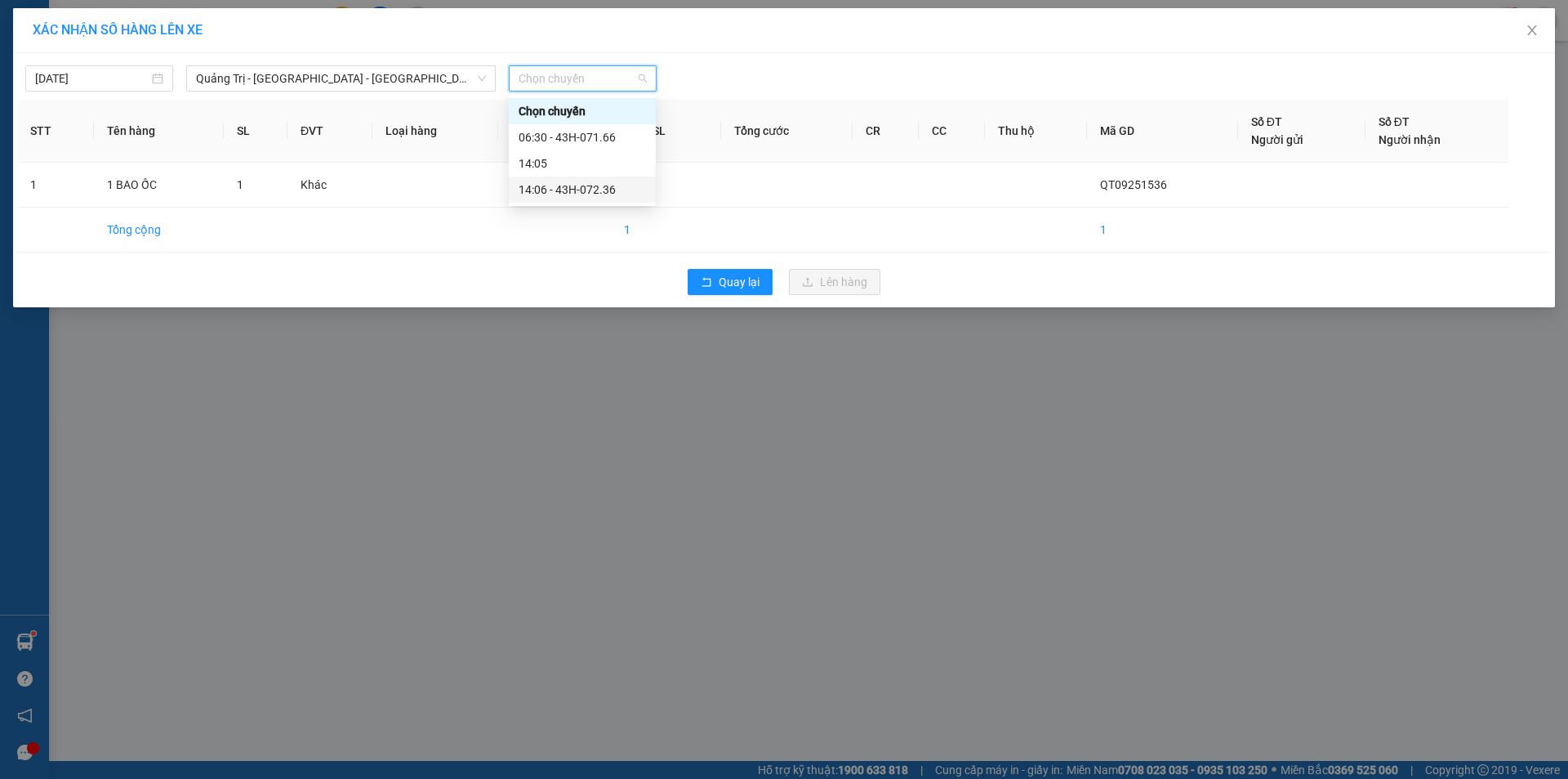
click at [567, 181] on div "14:06 - 43H-072.36" at bounding box center [582, 189] width 147 height 26
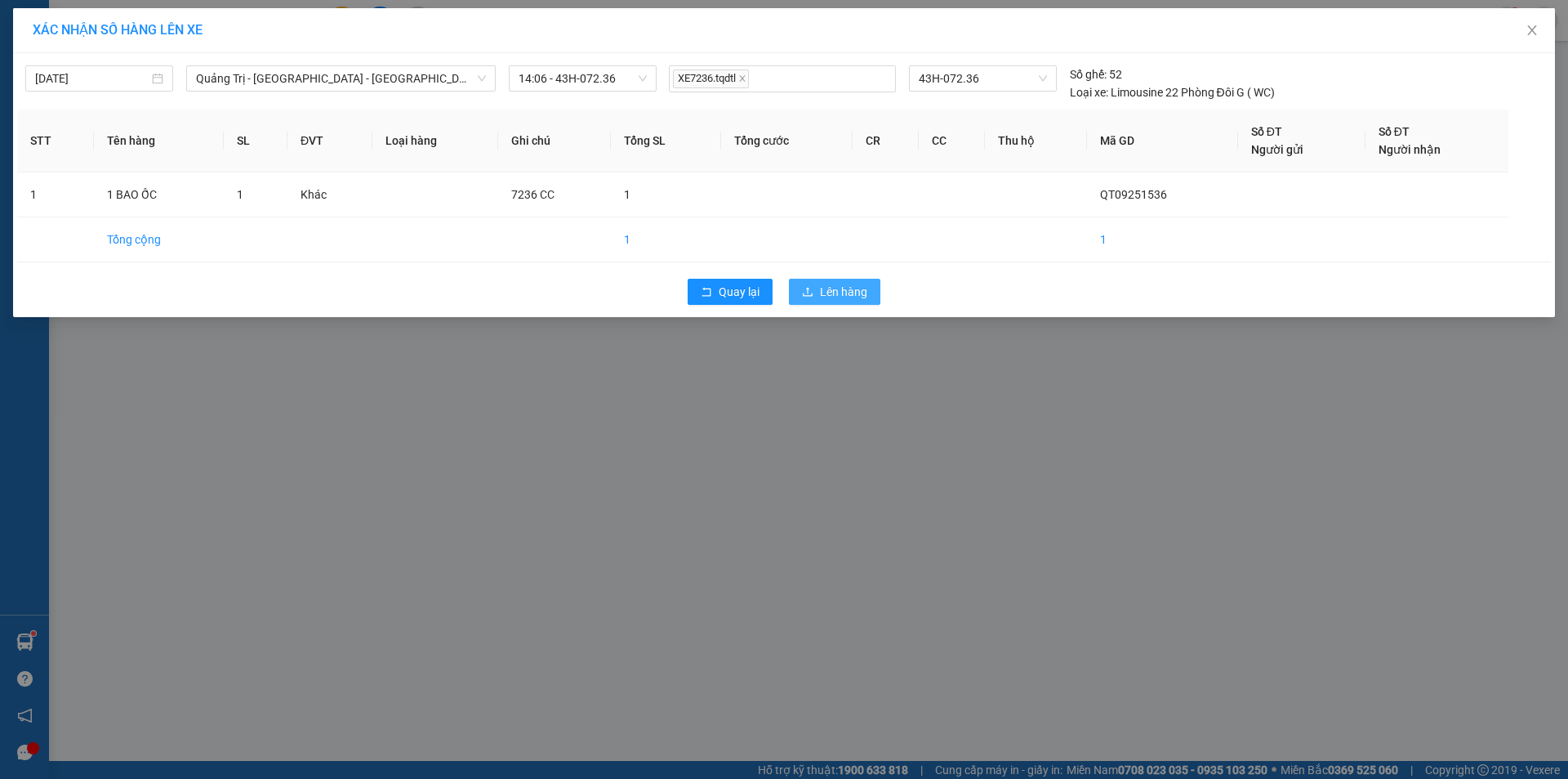
click at [850, 297] on span "Lên hàng" at bounding box center [844, 291] width 47 height 18
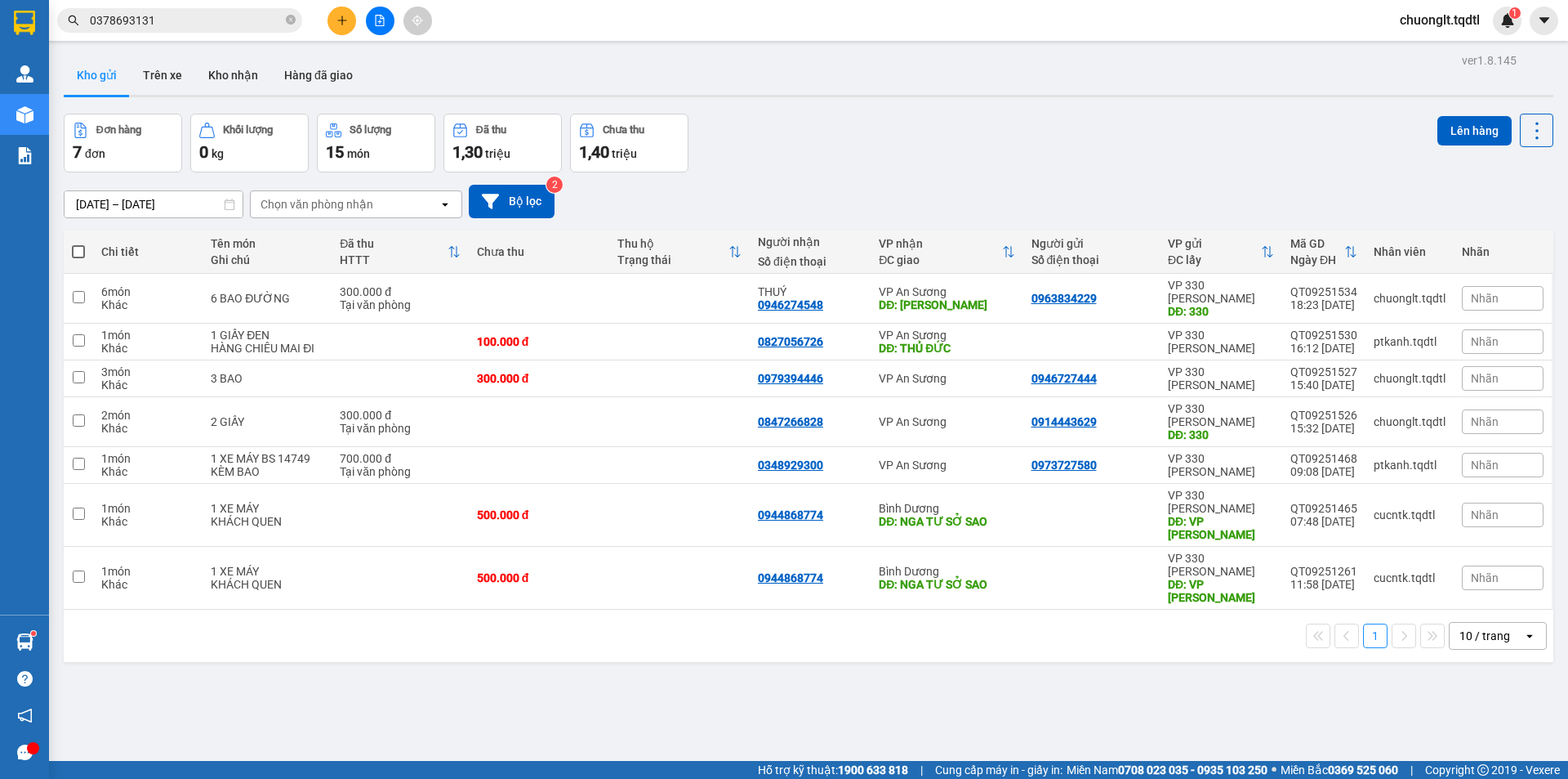
click at [744, 171] on div "Đơn hàng 7 đơn Khối lượng 0 kg Số lượng 15 món Đã thu 1,30 triệu Chưa thu 1,40 …" at bounding box center [808, 143] width 1489 height 59
click at [374, 15] on icon "file-add" at bounding box center [380, 20] width 12 height 12
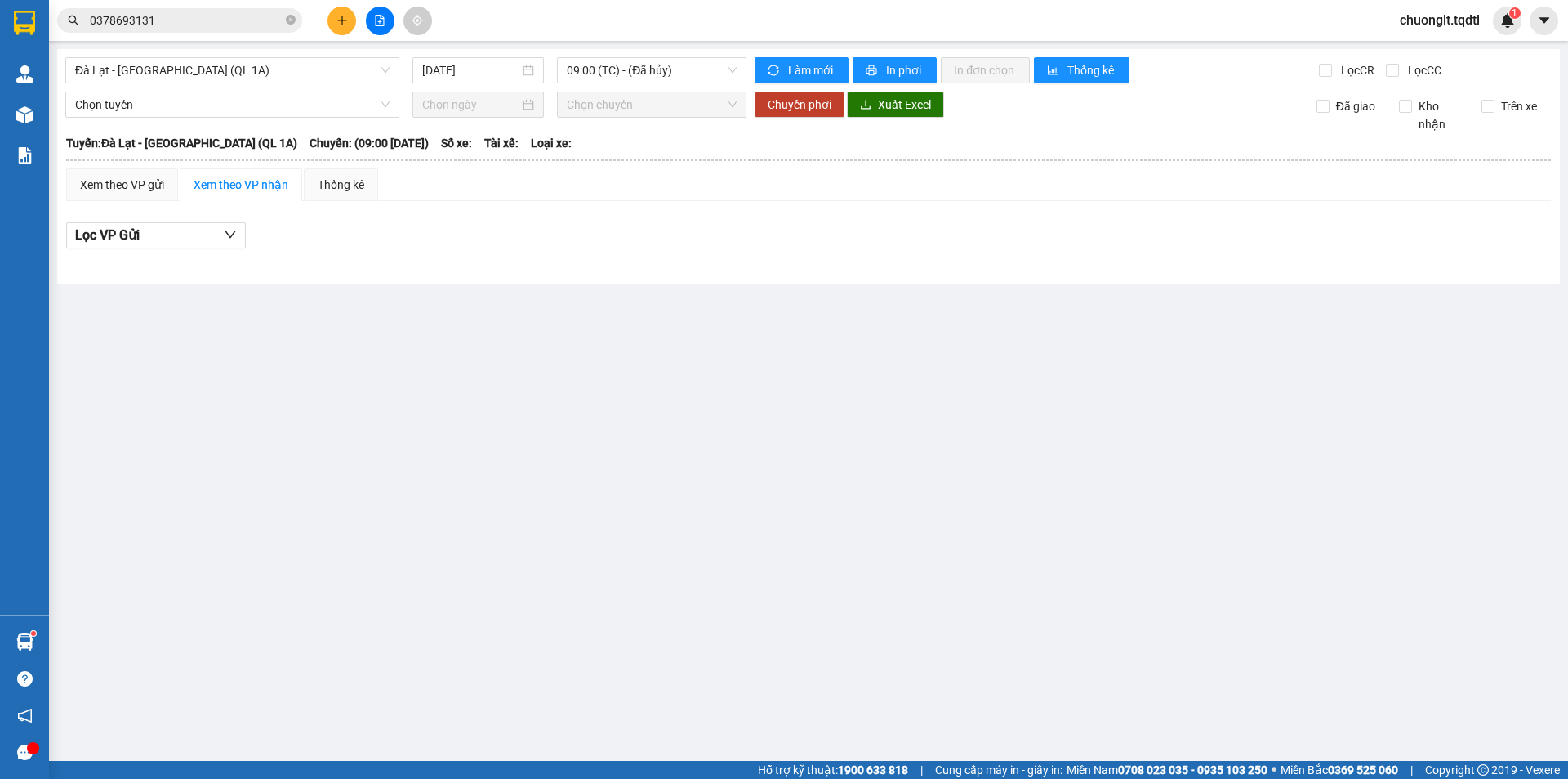
click at [328, 55] on div "[GEOGRAPHIC_DATA] - [GEOGRAPHIC_DATA] (QL 1A) [DATE] 09:00 (TC) - (Đã hủy) Làm …" at bounding box center [808, 166] width 1502 height 235
click at [324, 63] on span "Đà Lạt - [GEOGRAPHIC_DATA] (QL 1A)" at bounding box center [232, 70] width 314 height 25
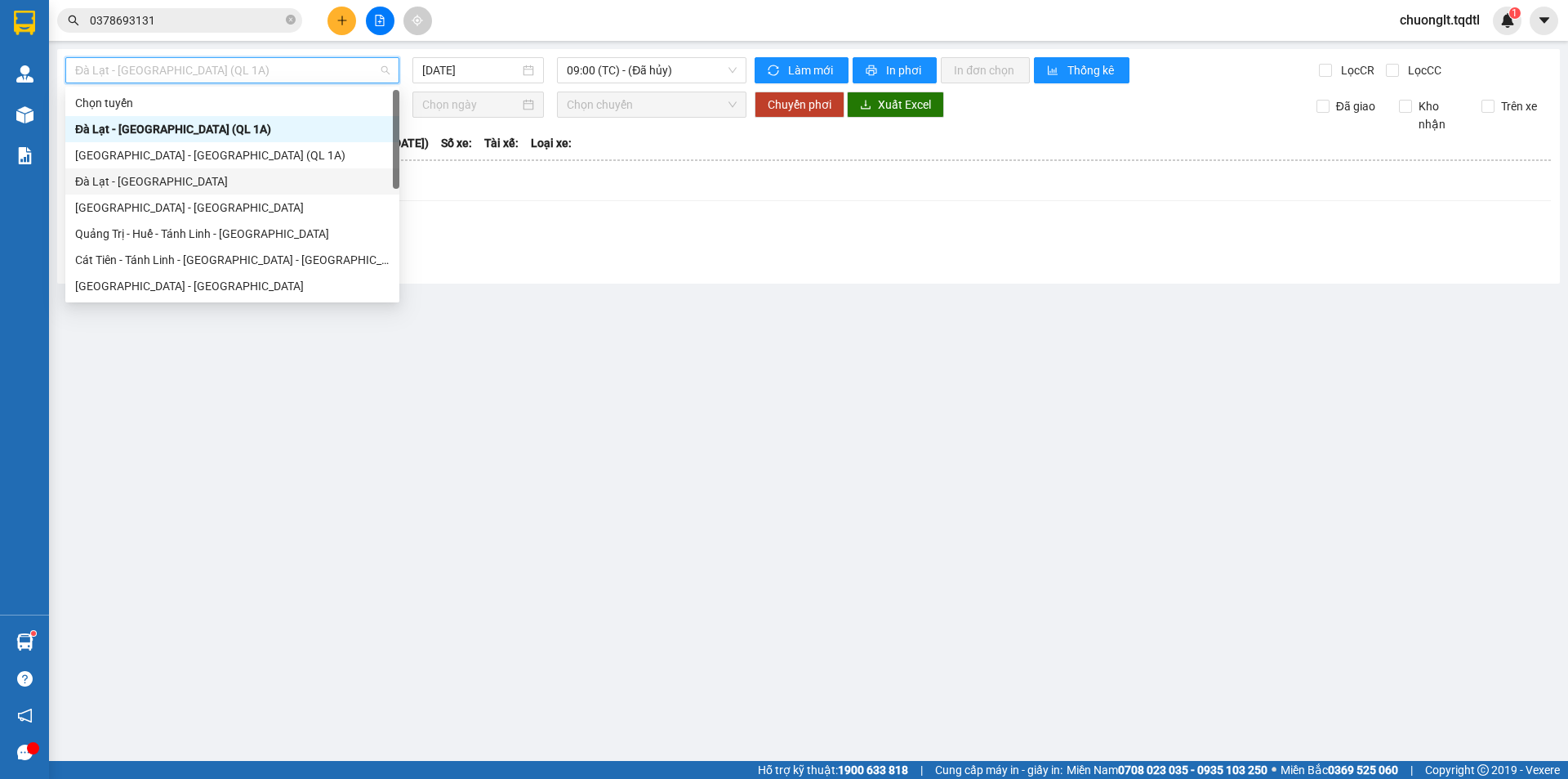
scroll to position [82, 0]
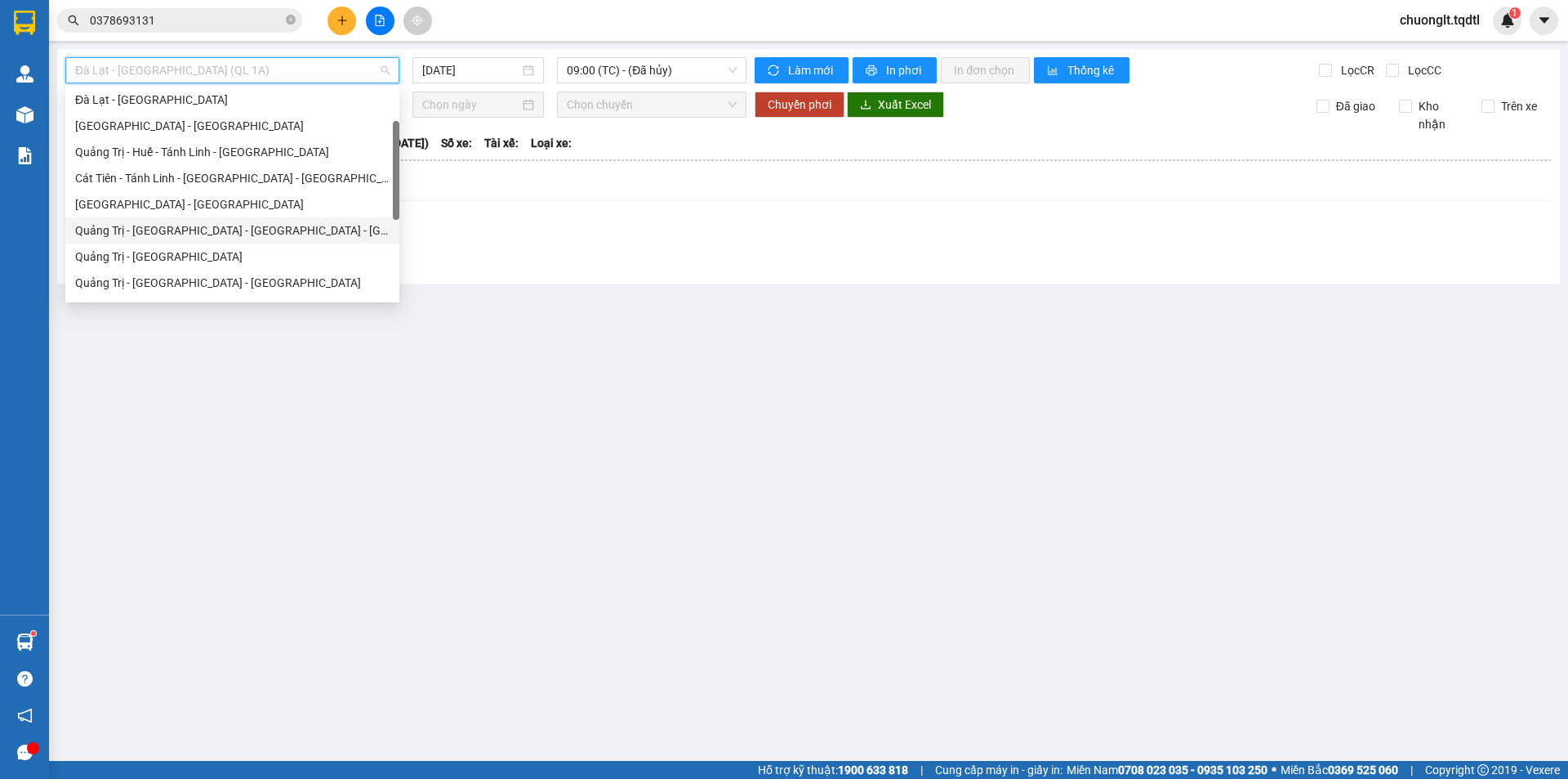
click at [200, 227] on div "Quảng Trị - [GEOGRAPHIC_DATA] - [GEOGRAPHIC_DATA] - [GEOGRAPHIC_DATA]" at bounding box center [232, 230] width 314 height 18
type input "[DATE]"
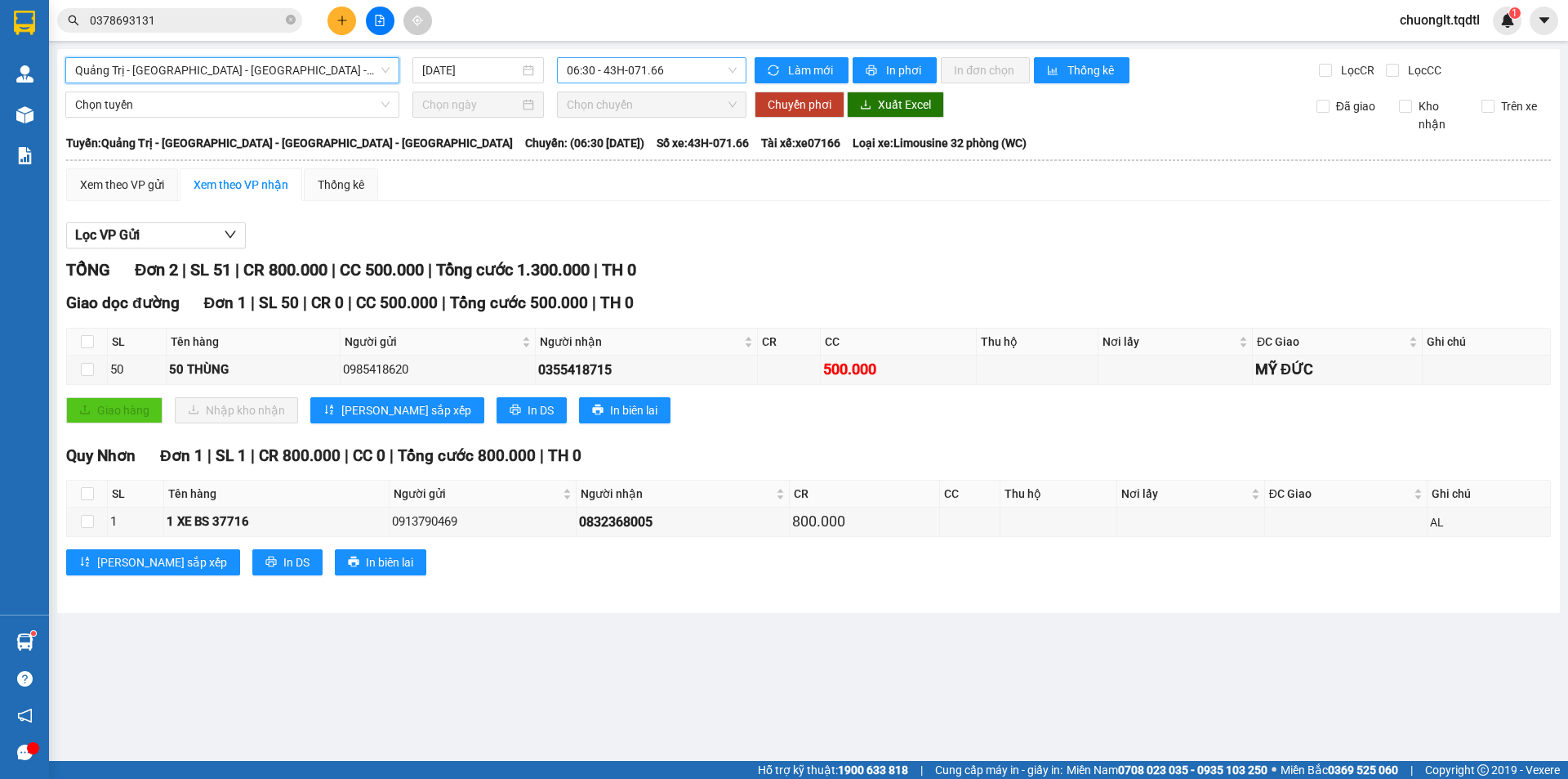
click at [657, 62] on span "06:30 - 43H-071.66" at bounding box center [651, 70] width 170 height 25
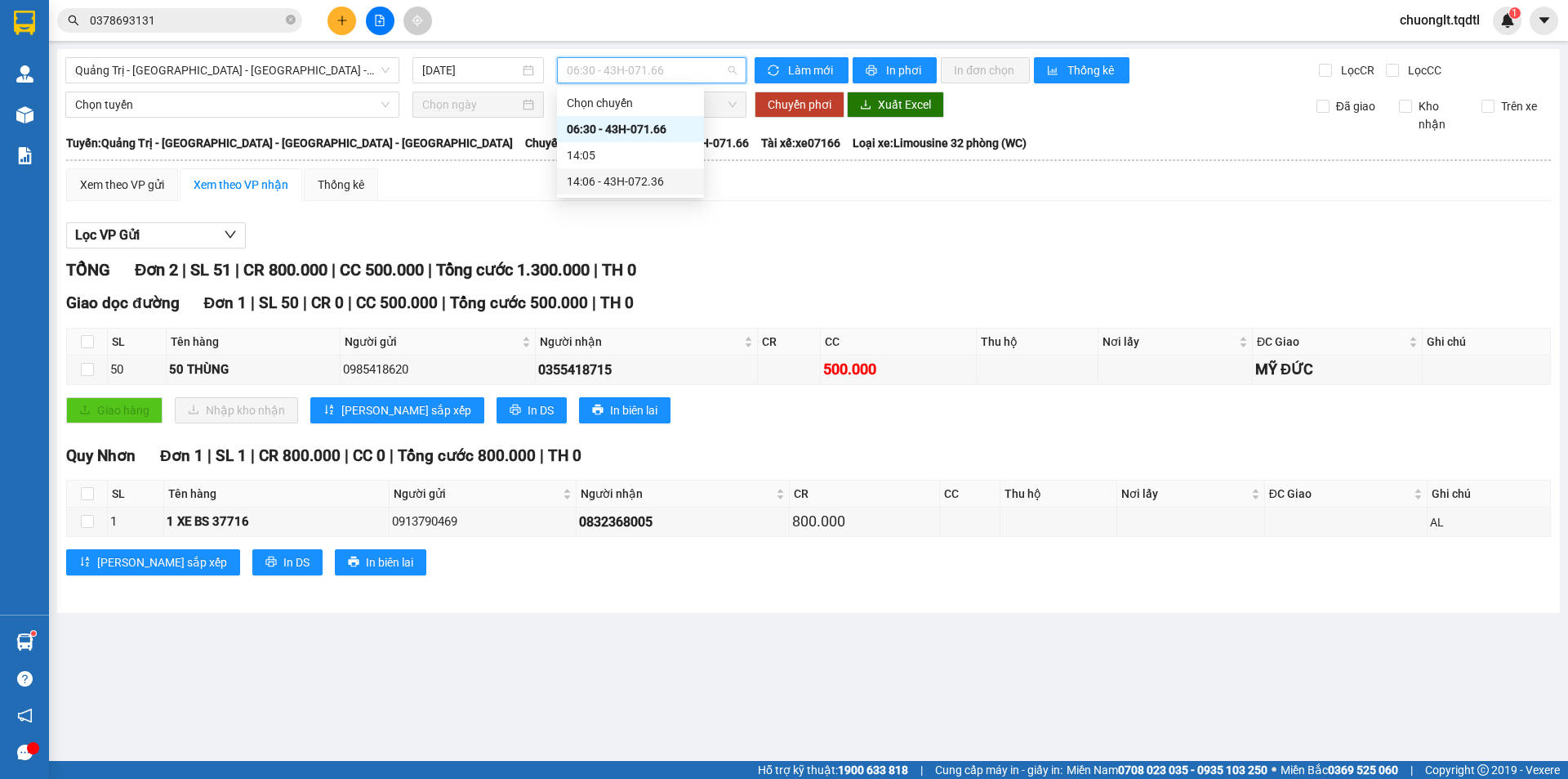
click at [632, 176] on div "14:06 - 43H-072.36" at bounding box center [630, 181] width 128 height 18
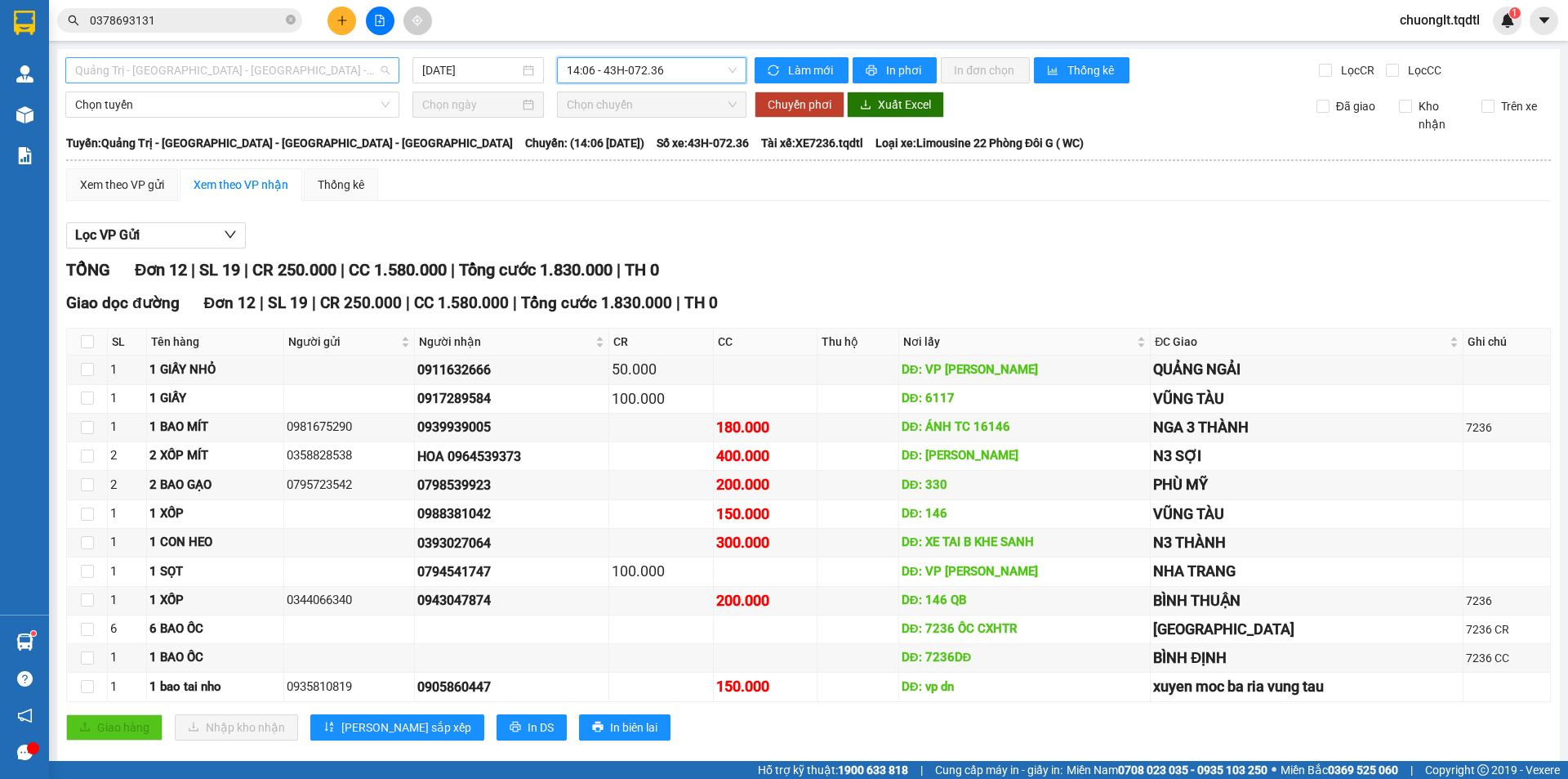
click at [371, 68] on span "Quảng Trị - [GEOGRAPHIC_DATA] - [GEOGRAPHIC_DATA] - [GEOGRAPHIC_DATA]" at bounding box center [232, 70] width 314 height 25
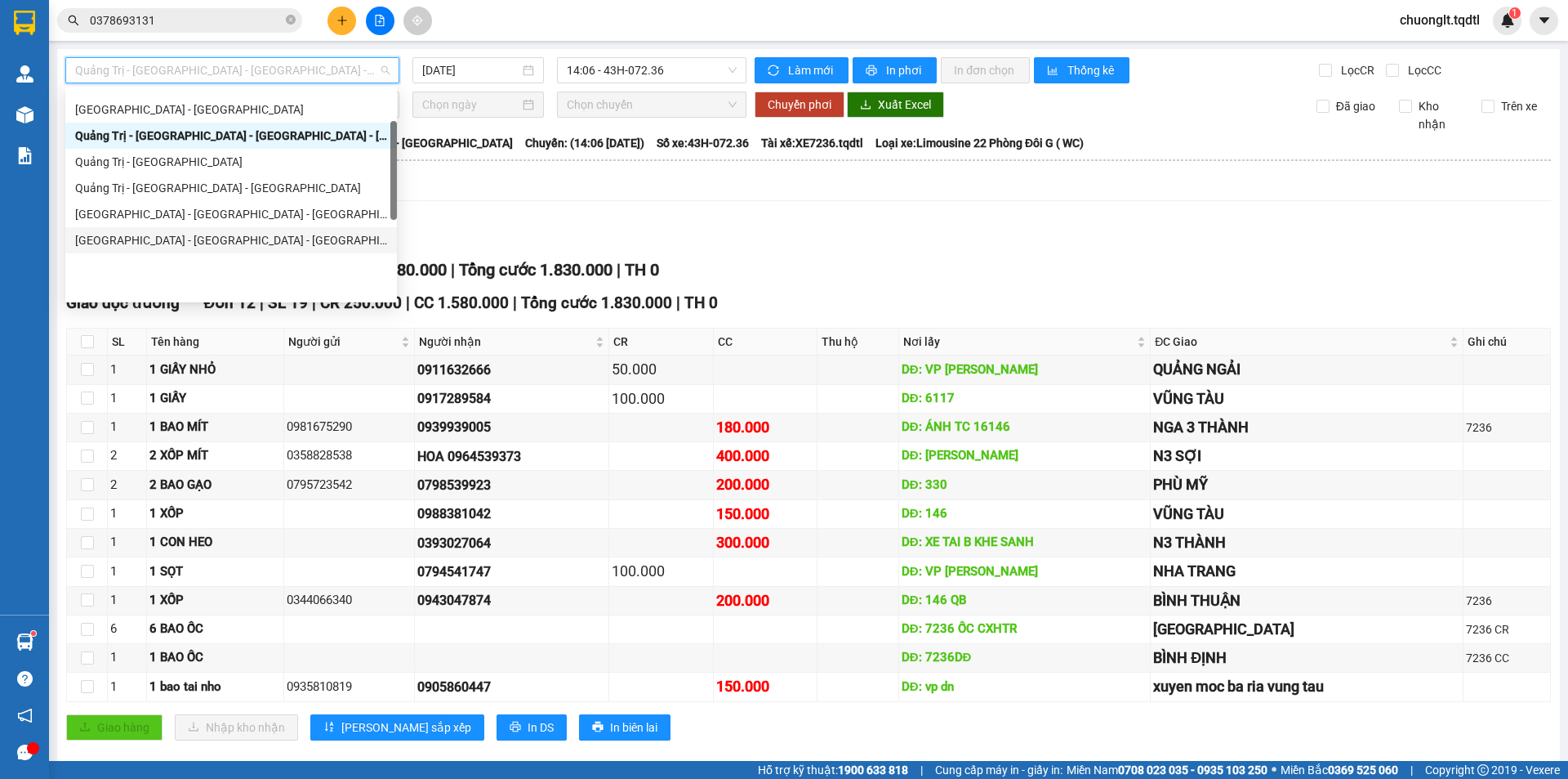
scroll to position [95, 0]
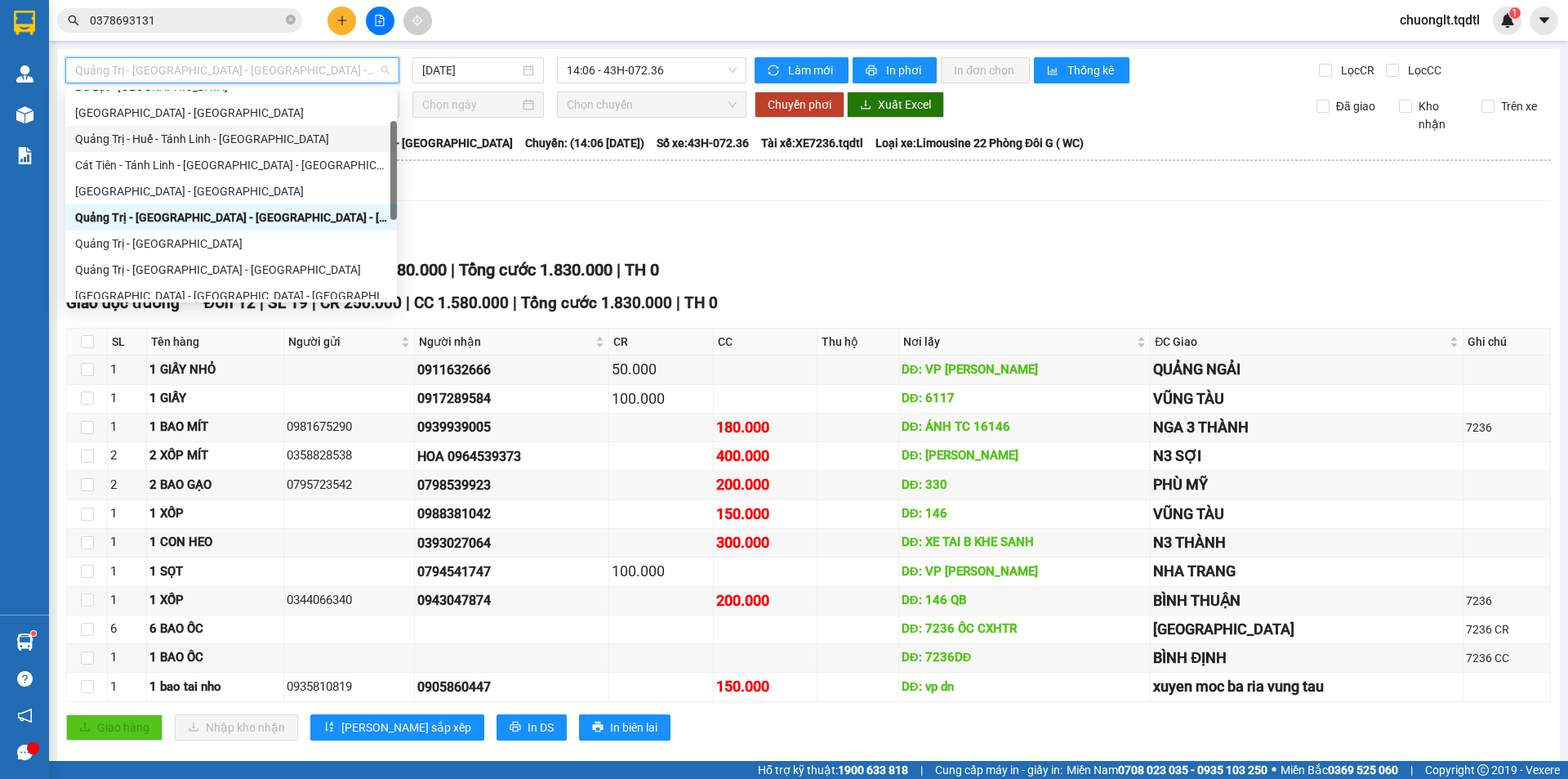
click at [244, 136] on div "Quảng Trị - Huế - Tánh Linh - [GEOGRAPHIC_DATA]" at bounding box center [231, 139] width 312 height 18
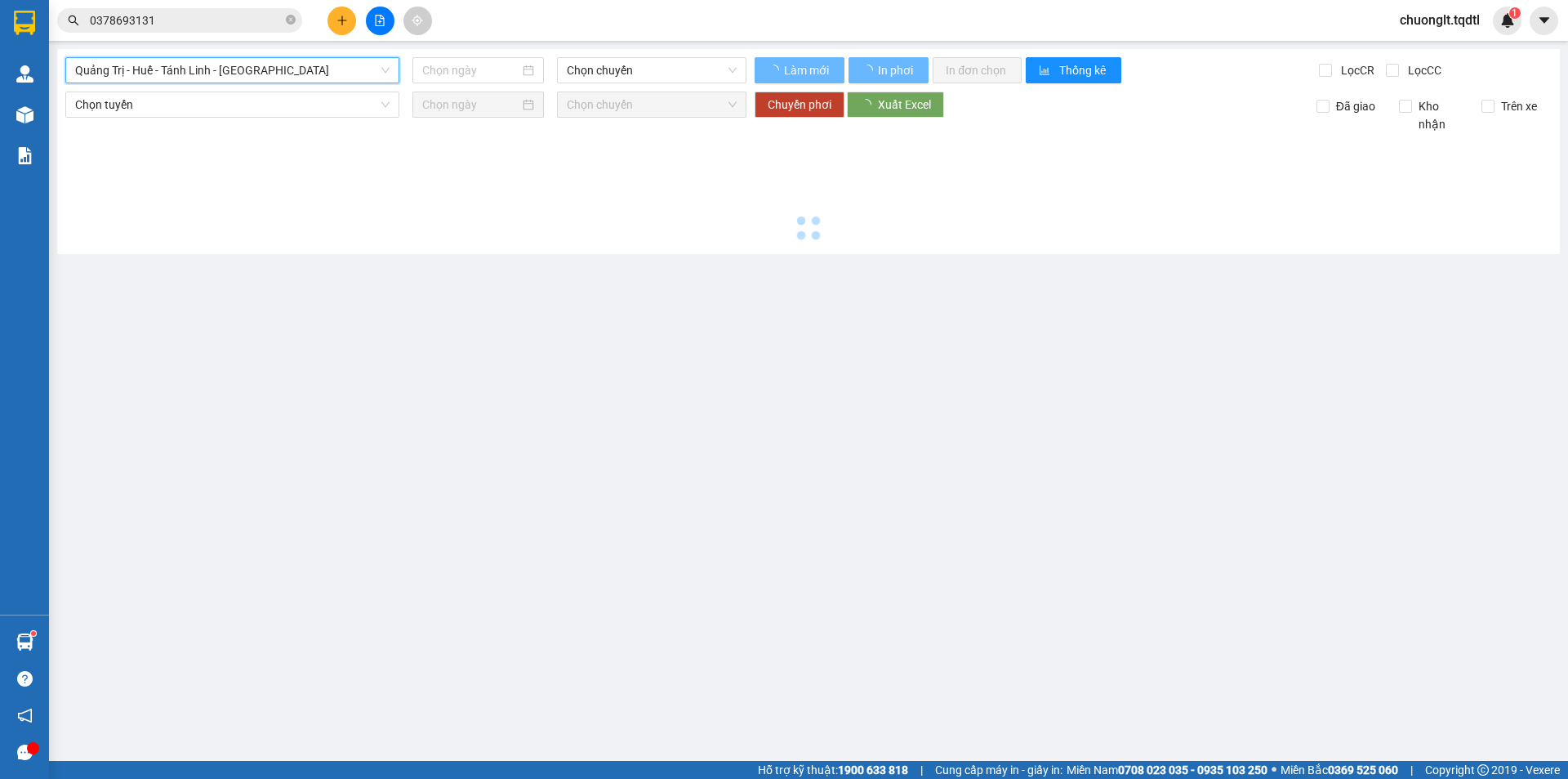
type input "[DATE]"
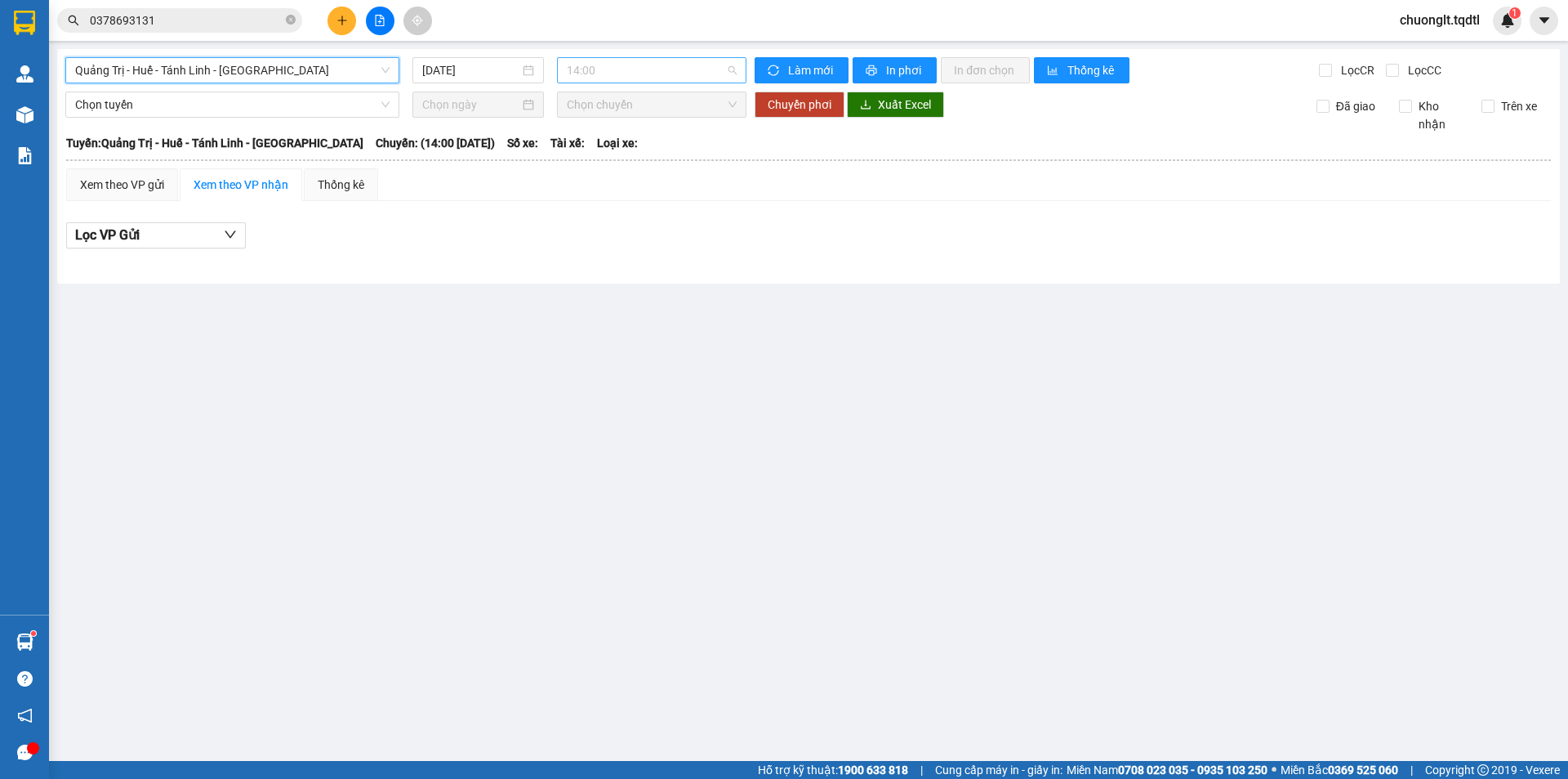
click at [655, 74] on span "14:00" at bounding box center [651, 70] width 170 height 25
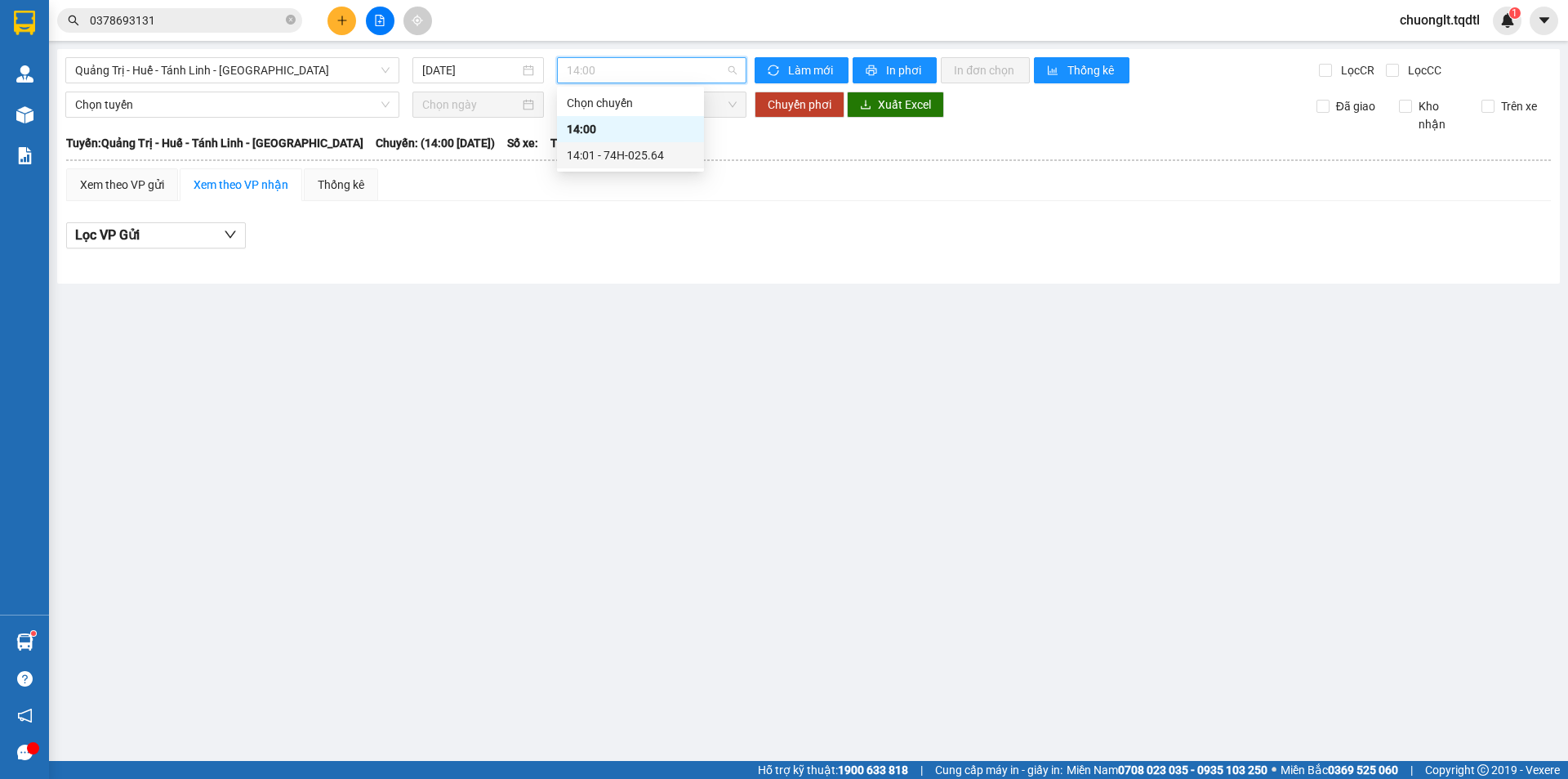
click at [631, 153] on div "14:01 - 74H-025.64" at bounding box center [630, 155] width 128 height 18
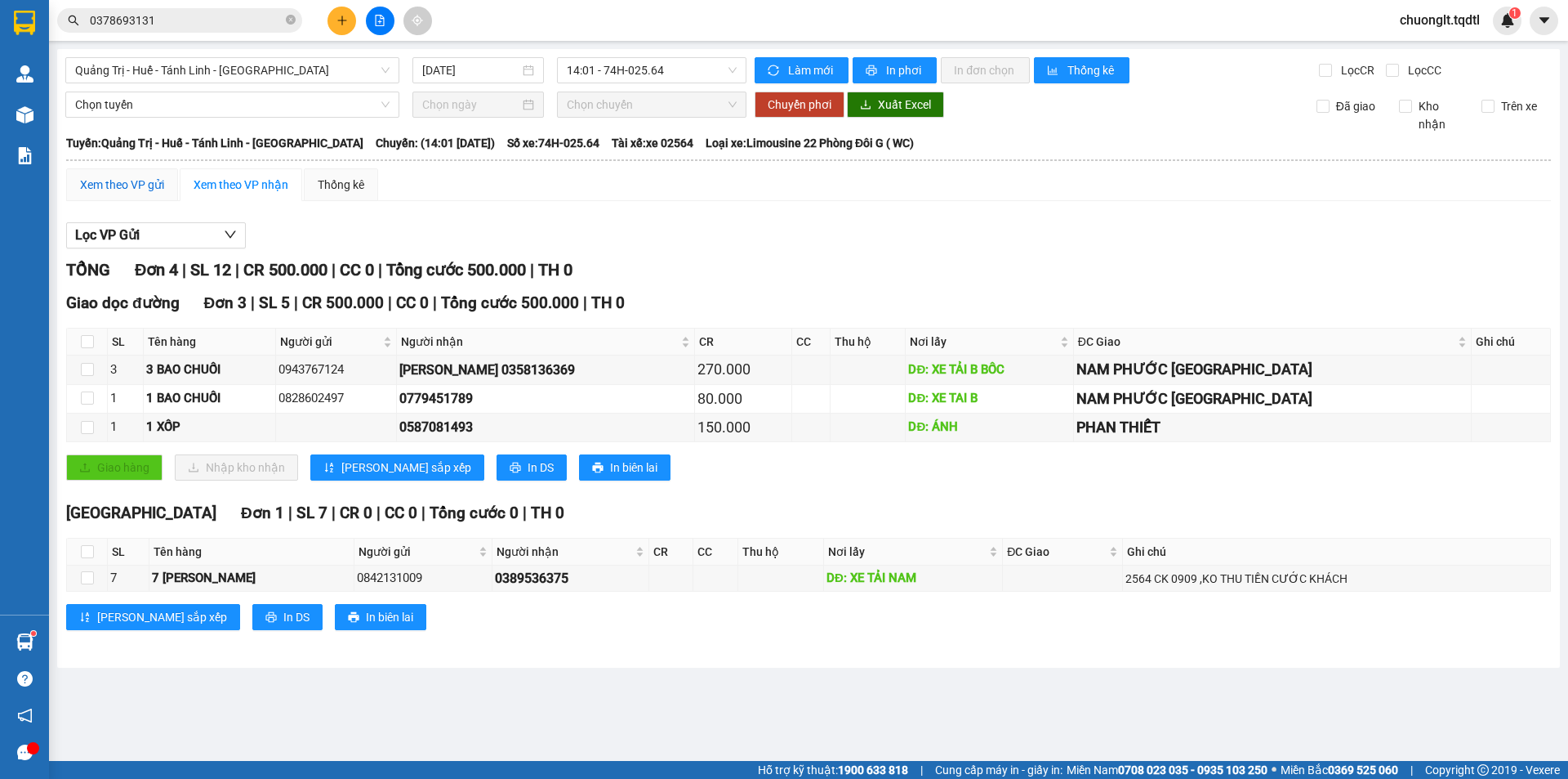
click at [136, 185] on div "Xem theo VP gửi" at bounding box center [122, 184] width 84 height 18
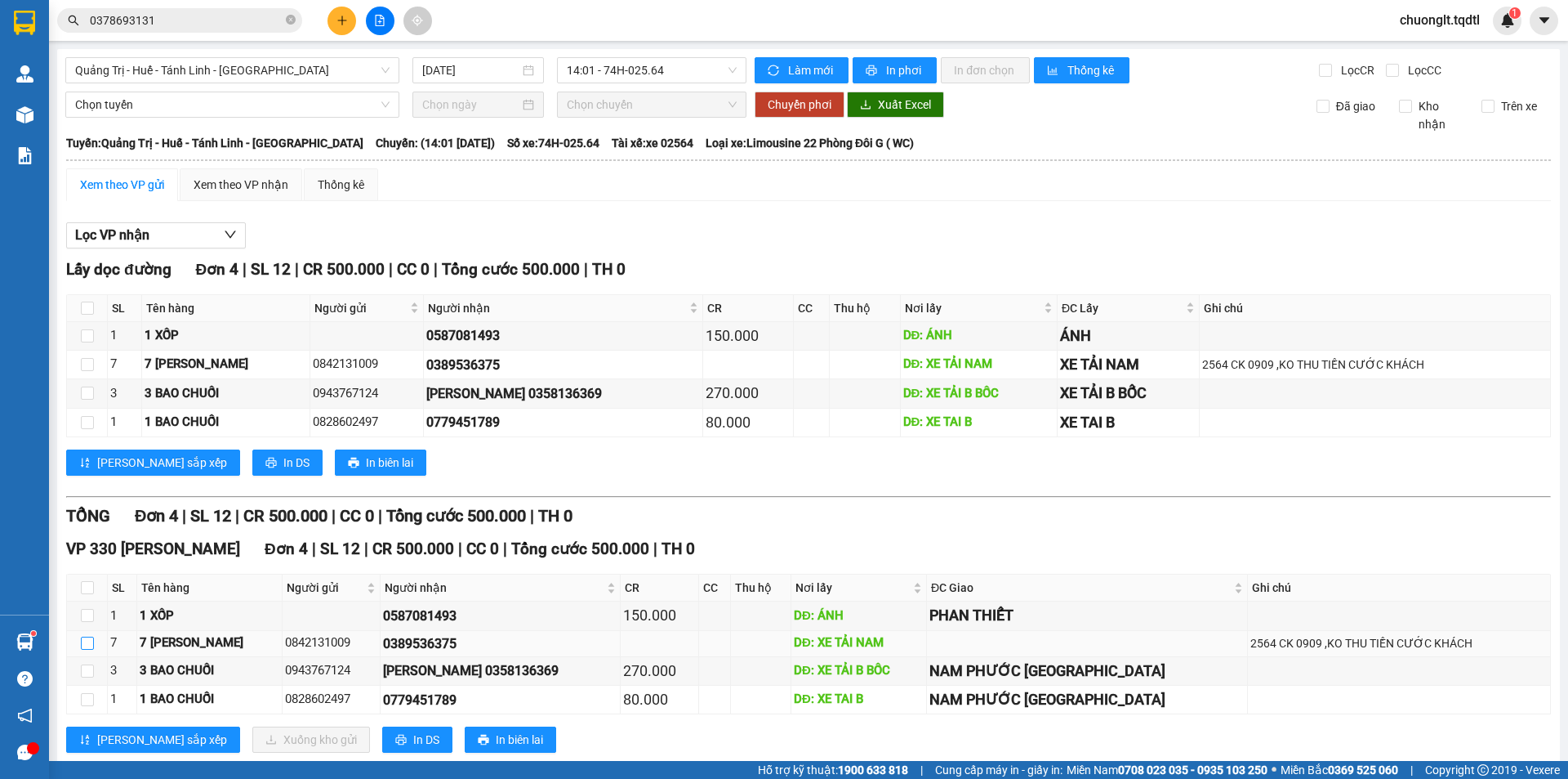
click at [92, 642] on input "checkbox" at bounding box center [87, 642] width 13 height 13
checkbox input "true"
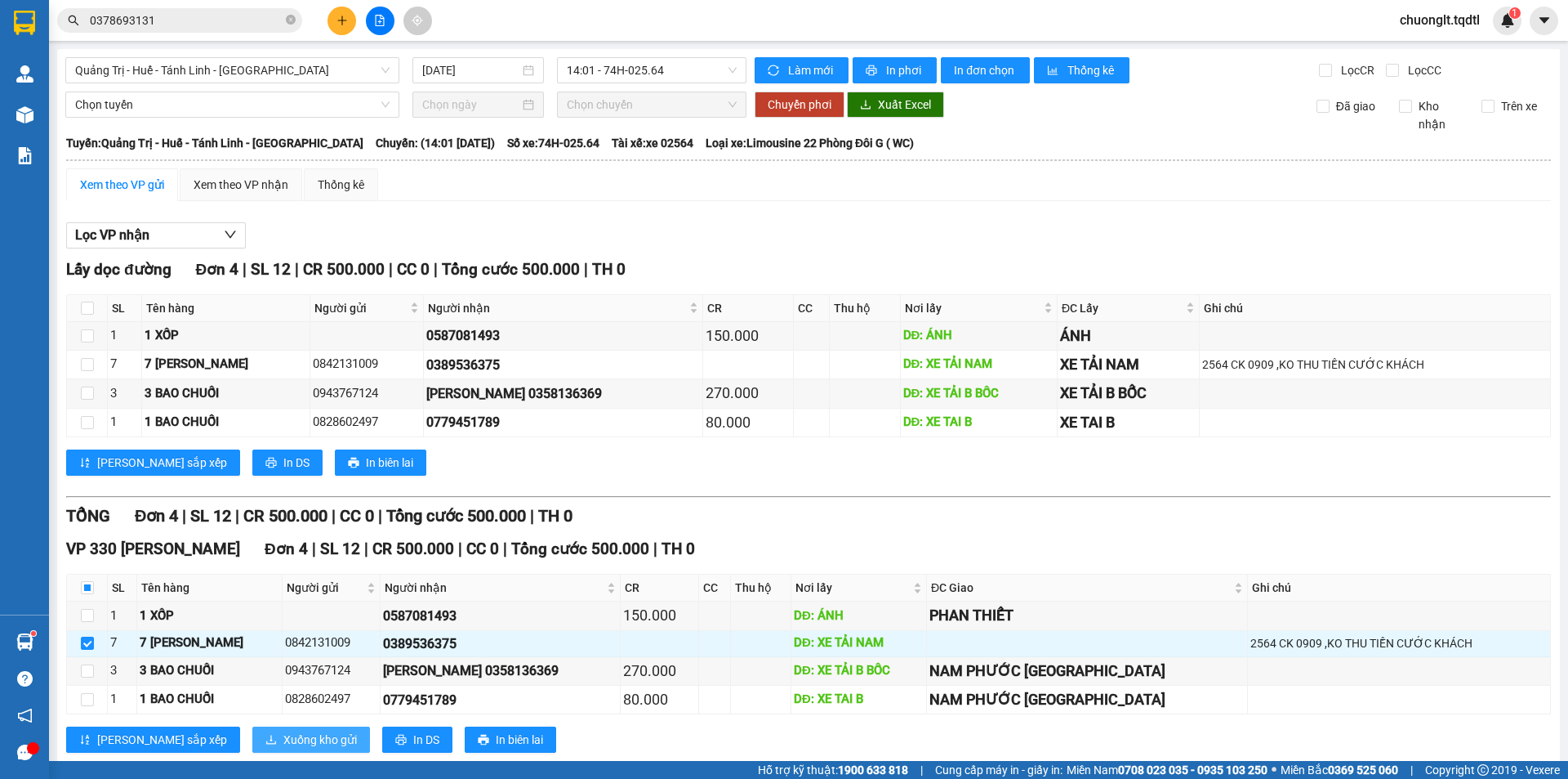
click at [284, 737] on span "Xuống kho gửi" at bounding box center [320, 738] width 73 height 18
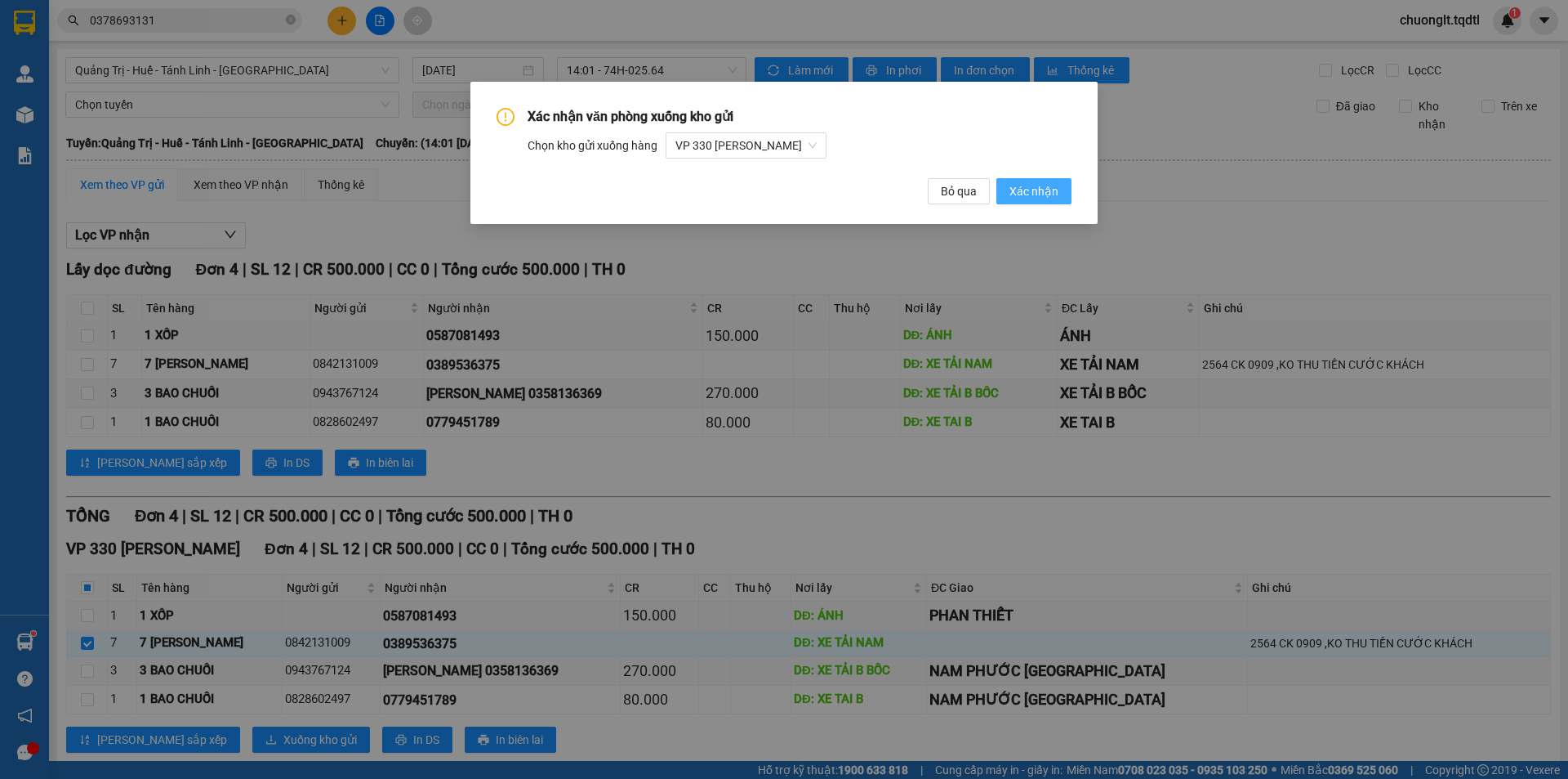
click at [1040, 182] on span "Xác nhận" at bounding box center [1034, 191] width 49 height 18
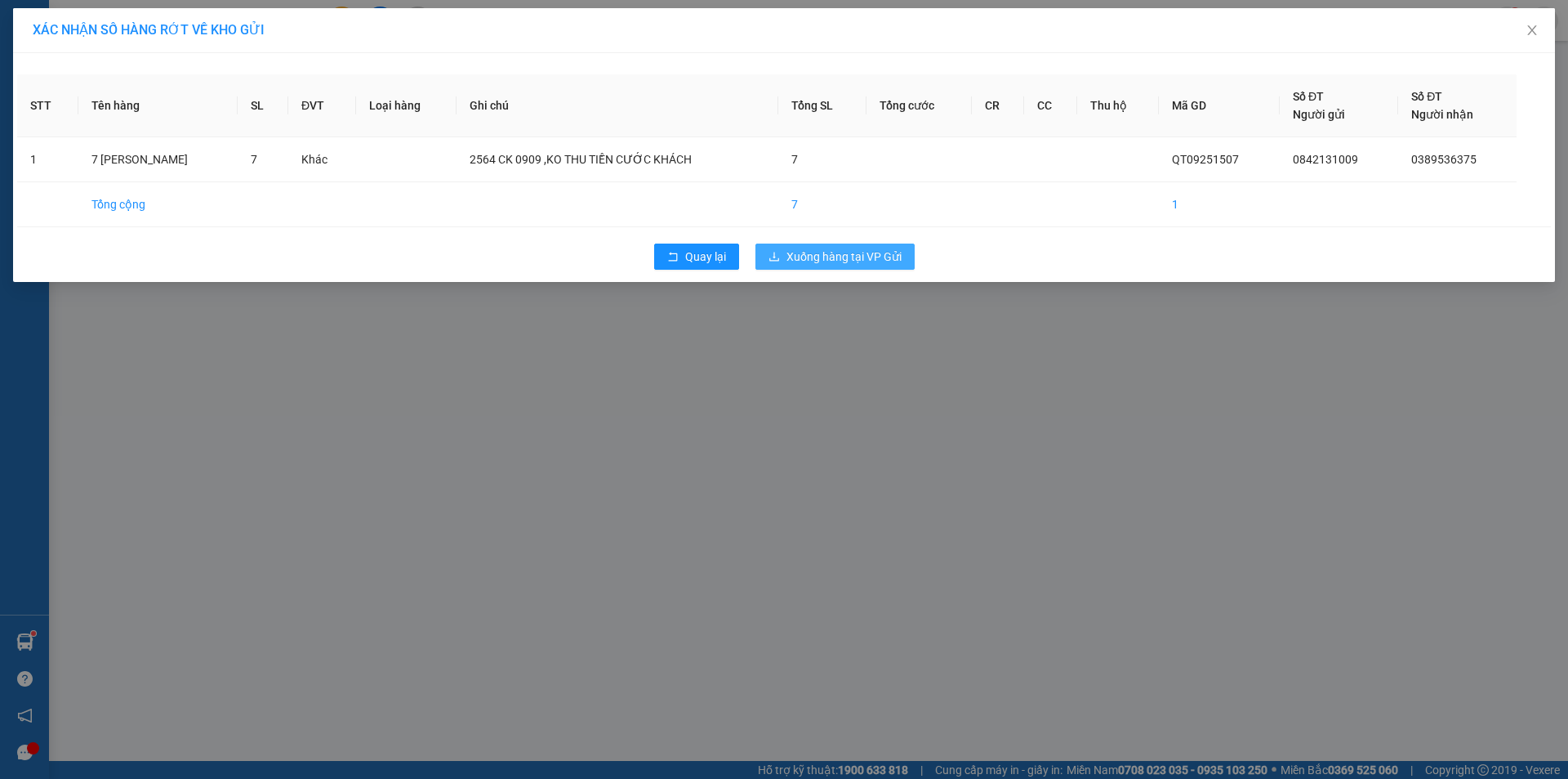
click at [811, 253] on span "Xuống hàng tại VP Gửi" at bounding box center [844, 256] width 115 height 18
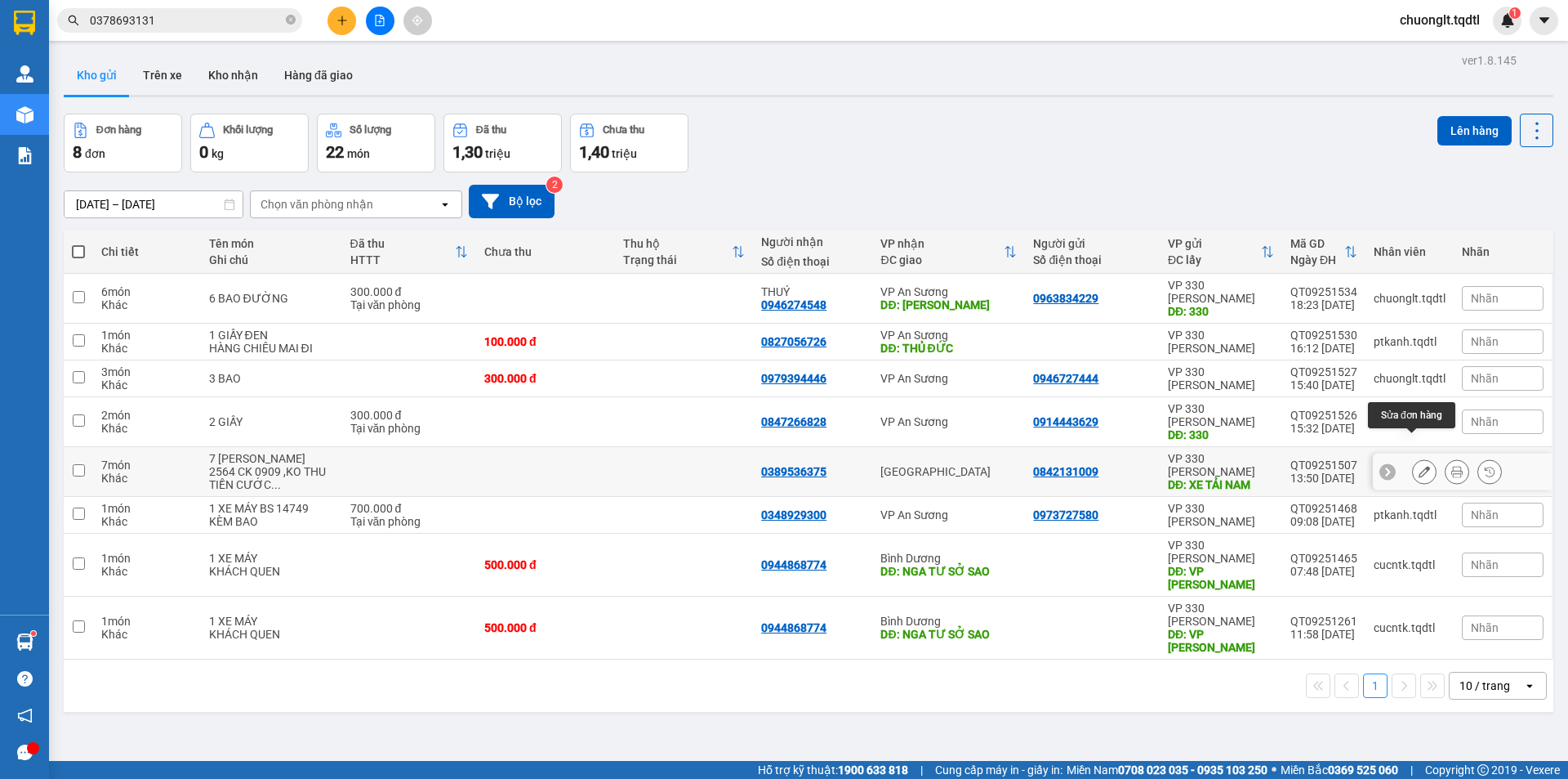
click at [1413, 458] on button at bounding box center [1424, 472] width 23 height 29
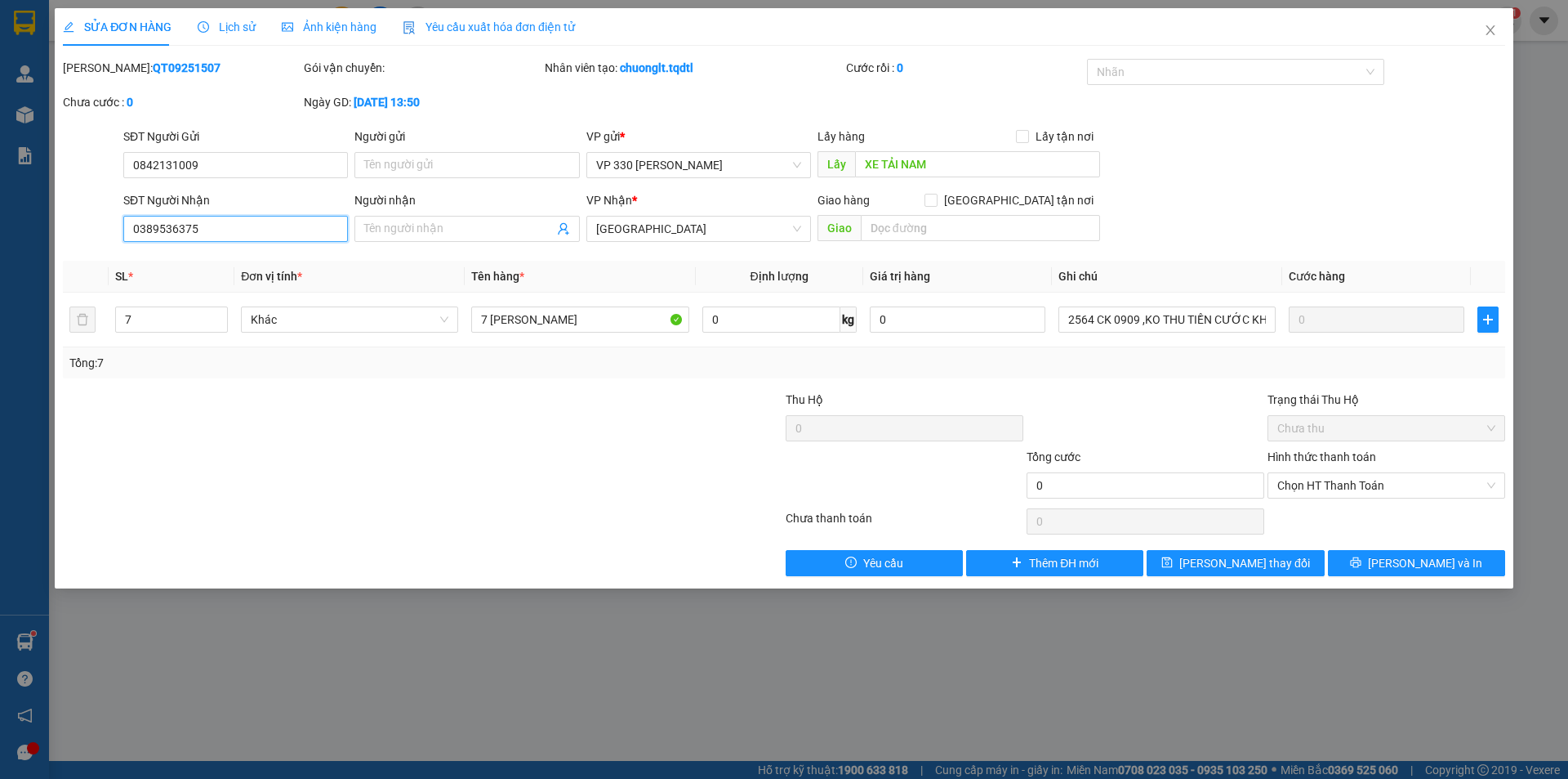
click at [239, 228] on input "0389536375" at bounding box center [236, 228] width 225 height 26
type input "0"
click at [231, 168] on input "0842131009" at bounding box center [236, 165] width 225 height 26
click at [1489, 28] on icon "close" at bounding box center [1489, 30] width 13 height 13
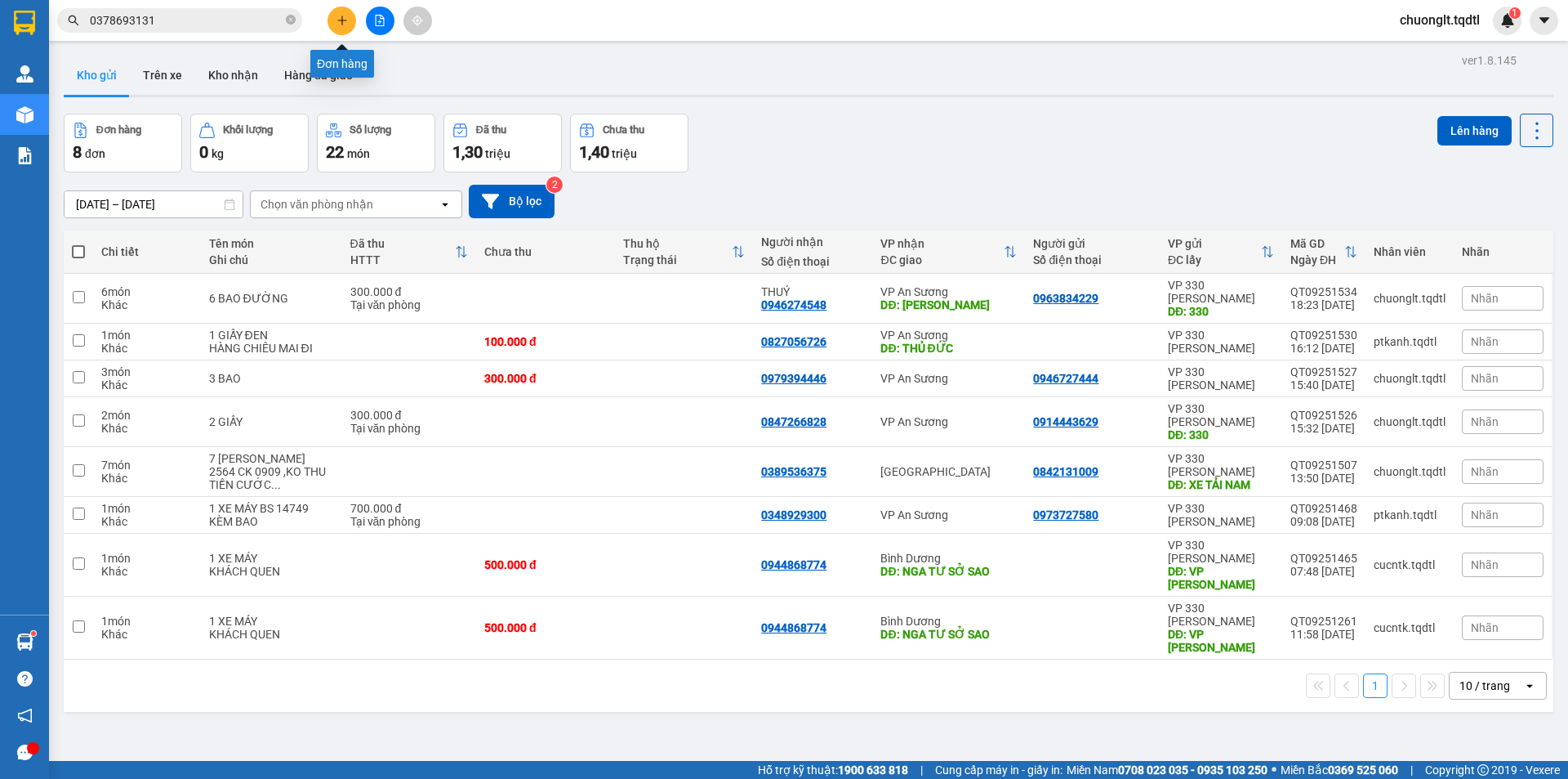
click at [348, 14] on button at bounding box center [342, 21] width 29 height 29
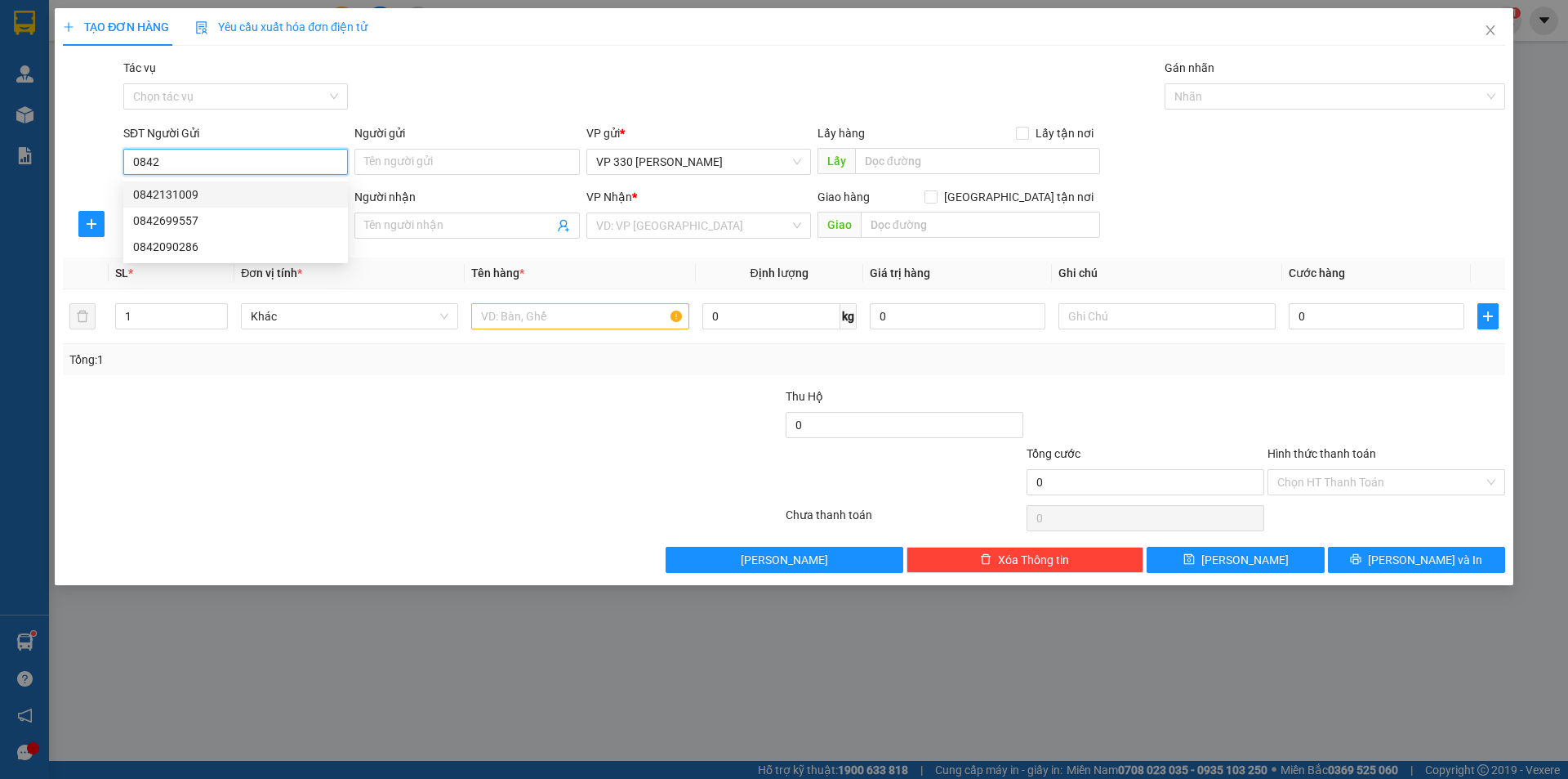
click at [223, 193] on div "0842131009" at bounding box center [236, 194] width 205 height 18
type input "0842131009"
type input "XE TẢI NAM"
type input "0389536375"
type input "0842131009"
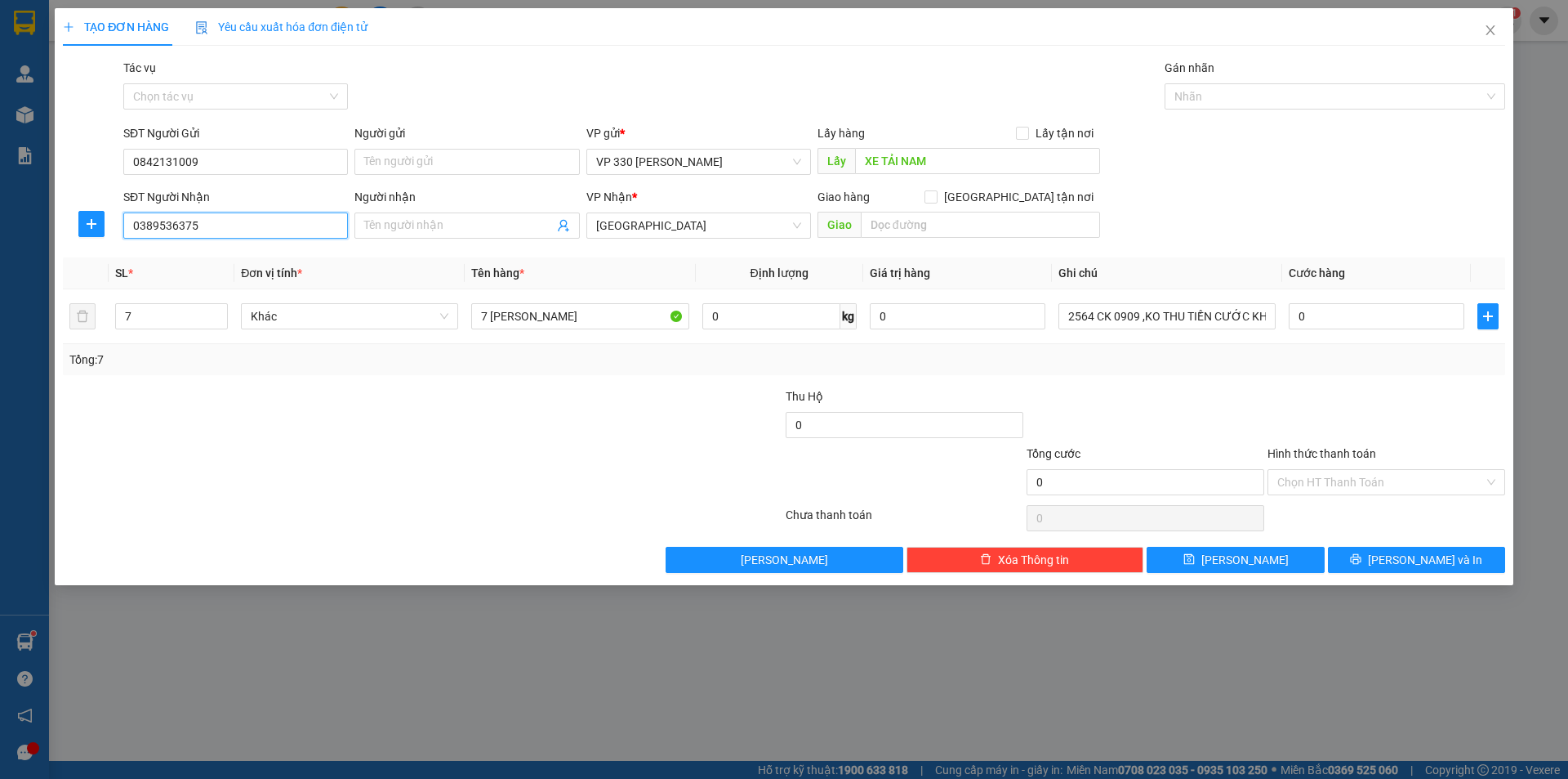
click at [217, 226] on input "0389536375" at bounding box center [236, 225] width 225 height 26
click at [191, 306] on div "0935206397" at bounding box center [236, 310] width 205 height 18
type input "0935206397"
click at [1489, 28] on icon "close" at bounding box center [1489, 30] width 13 height 13
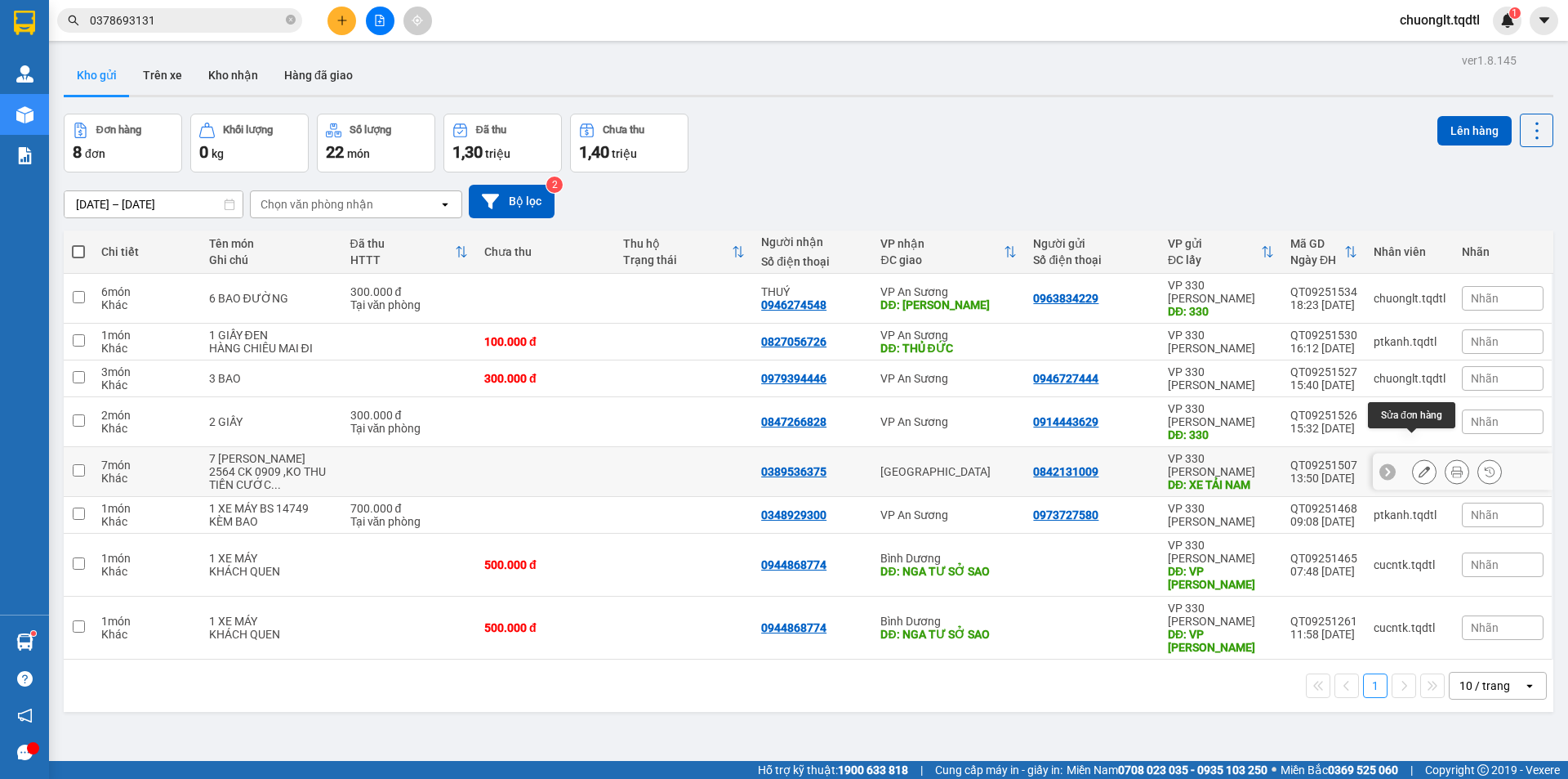
click at [1419, 466] on icon at bounding box center [1424, 471] width 12 height 12
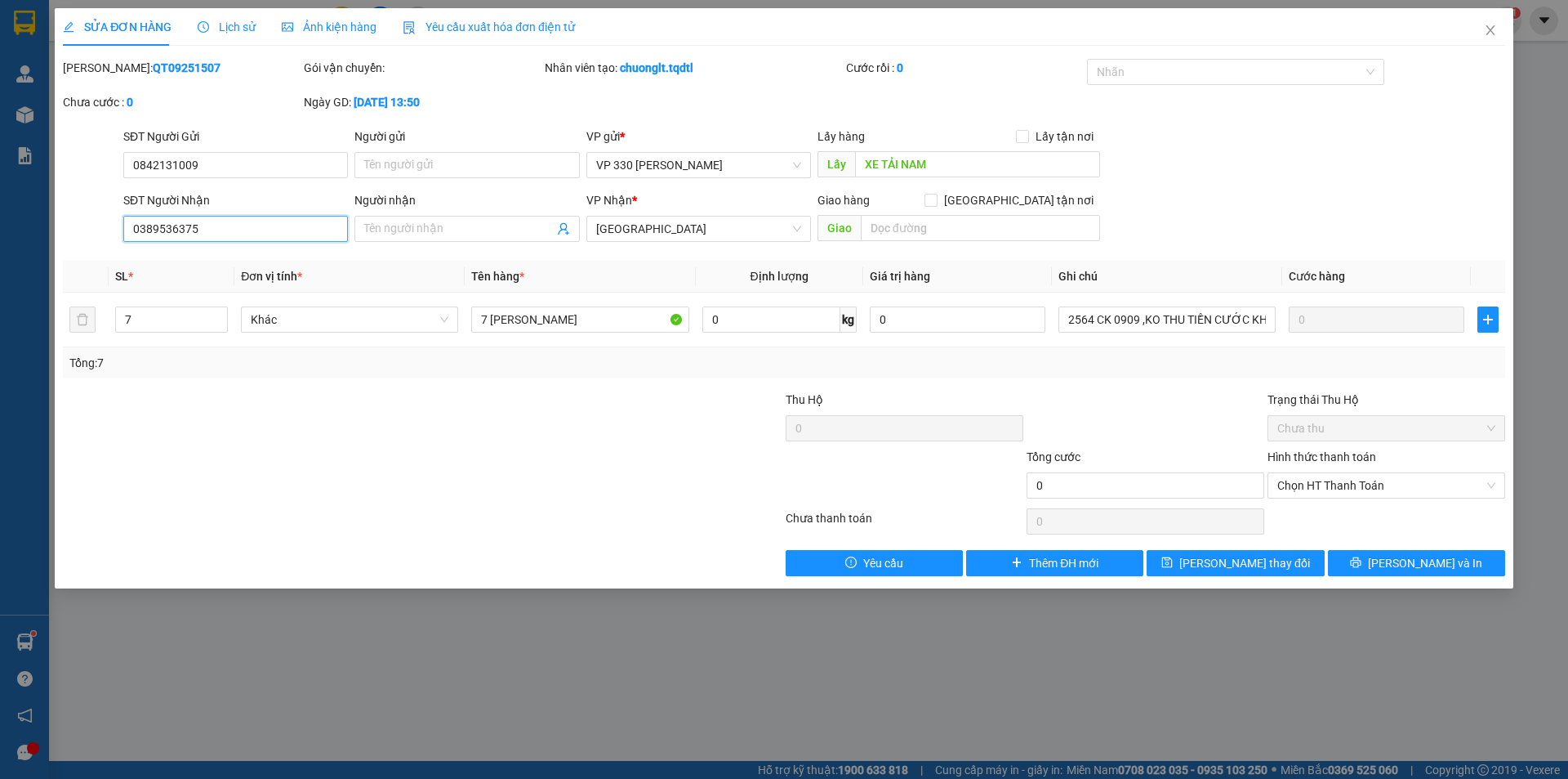
click at [273, 238] on input "0389536375" at bounding box center [236, 228] width 225 height 26
type input "0"
click at [230, 259] on div "0935206397" at bounding box center [236, 261] width 205 height 18
type input "0935206397"
click at [1238, 557] on span "[PERSON_NAME] thay đổi" at bounding box center [1244, 563] width 131 height 18
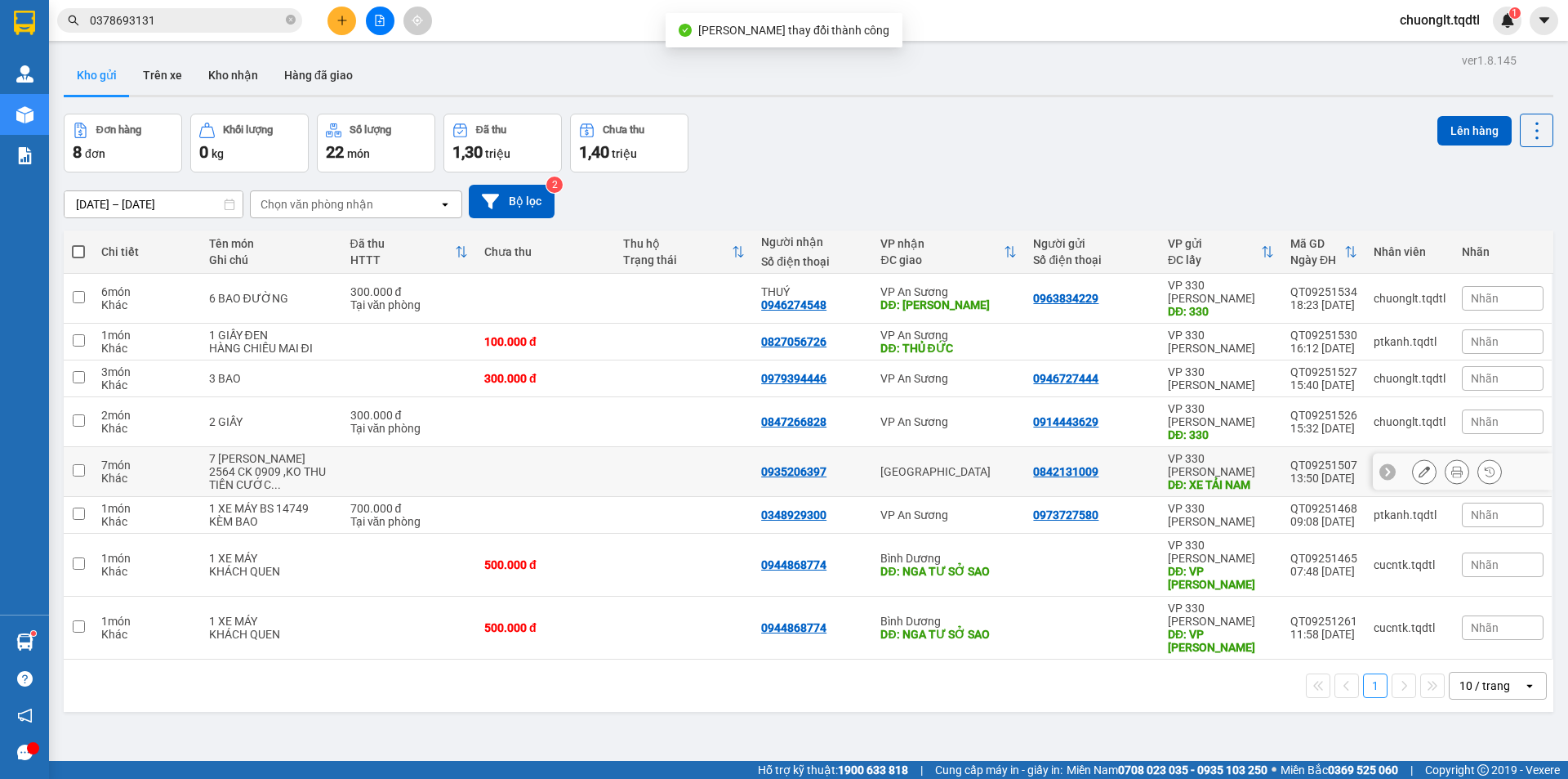
click at [81, 464] on input "checkbox" at bounding box center [79, 470] width 13 height 13
checkbox input "true"
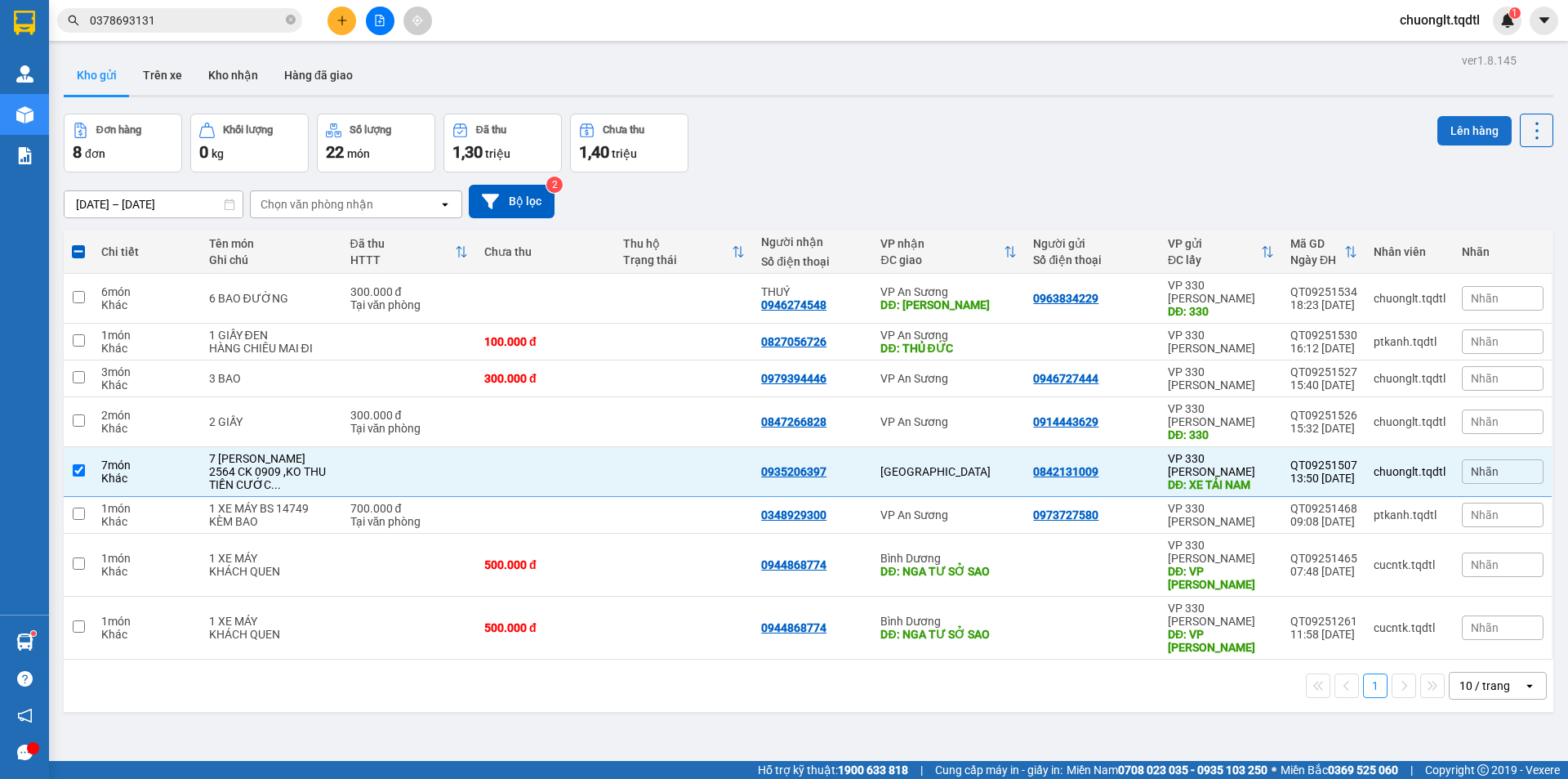
click at [1448, 125] on button "Lên hàng" at bounding box center [1474, 130] width 74 height 30
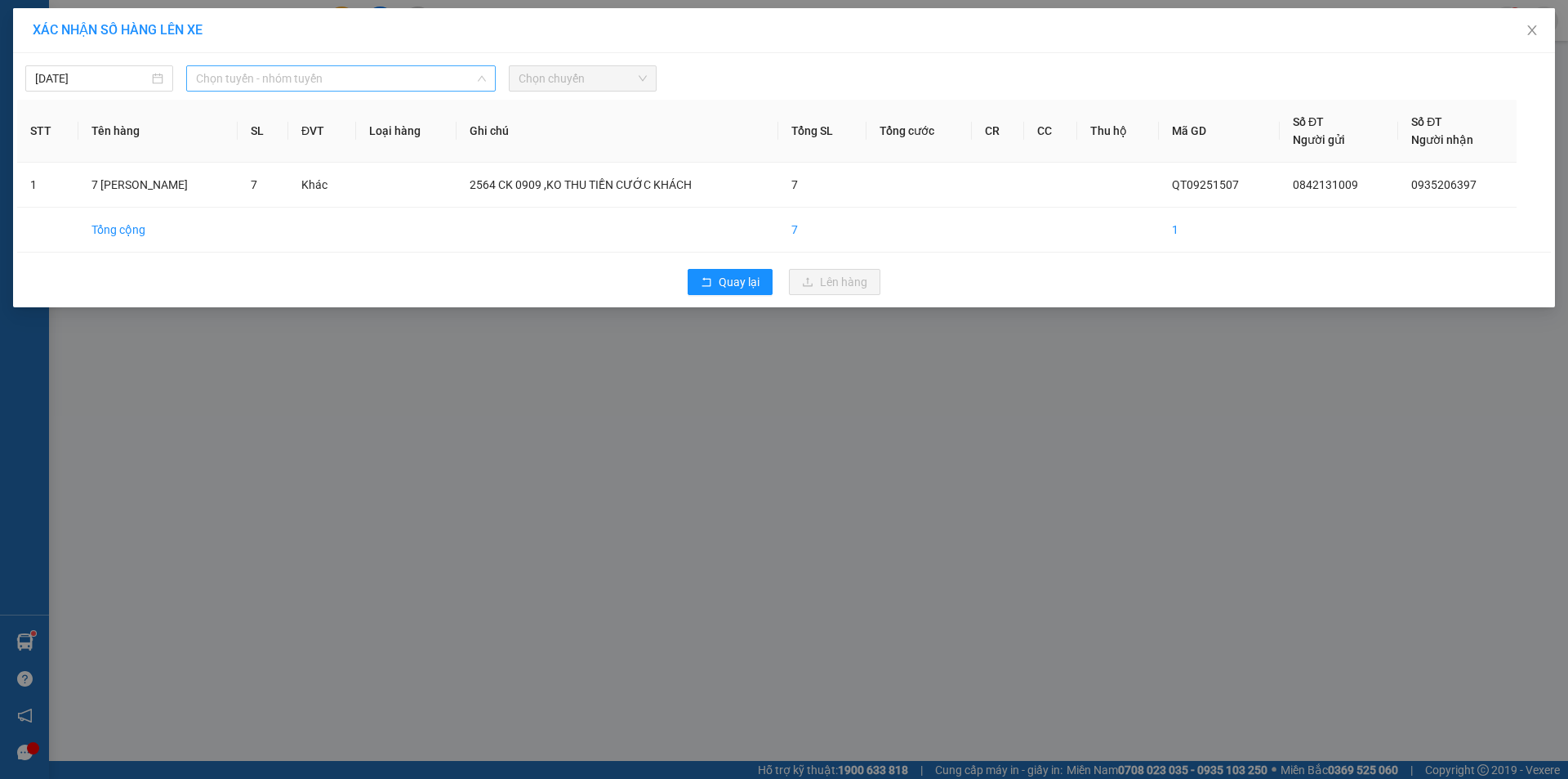
click at [404, 84] on span "Chọn tuyến - nhóm tuyến" at bounding box center [340, 78] width 290 height 25
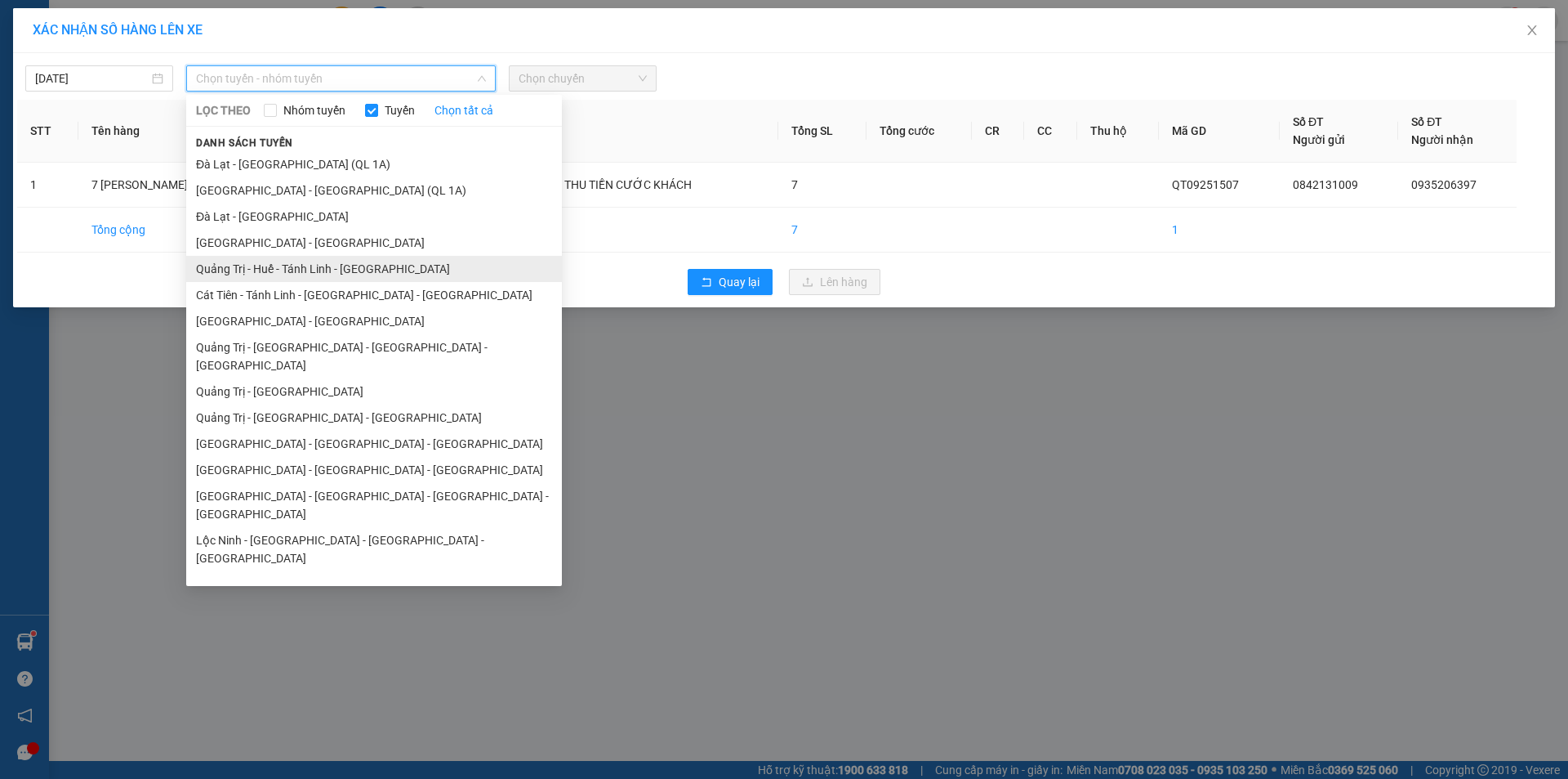
click at [361, 269] on li "Quảng Trị - Huế - Tánh Linh - [GEOGRAPHIC_DATA]" at bounding box center [373, 269] width 376 height 26
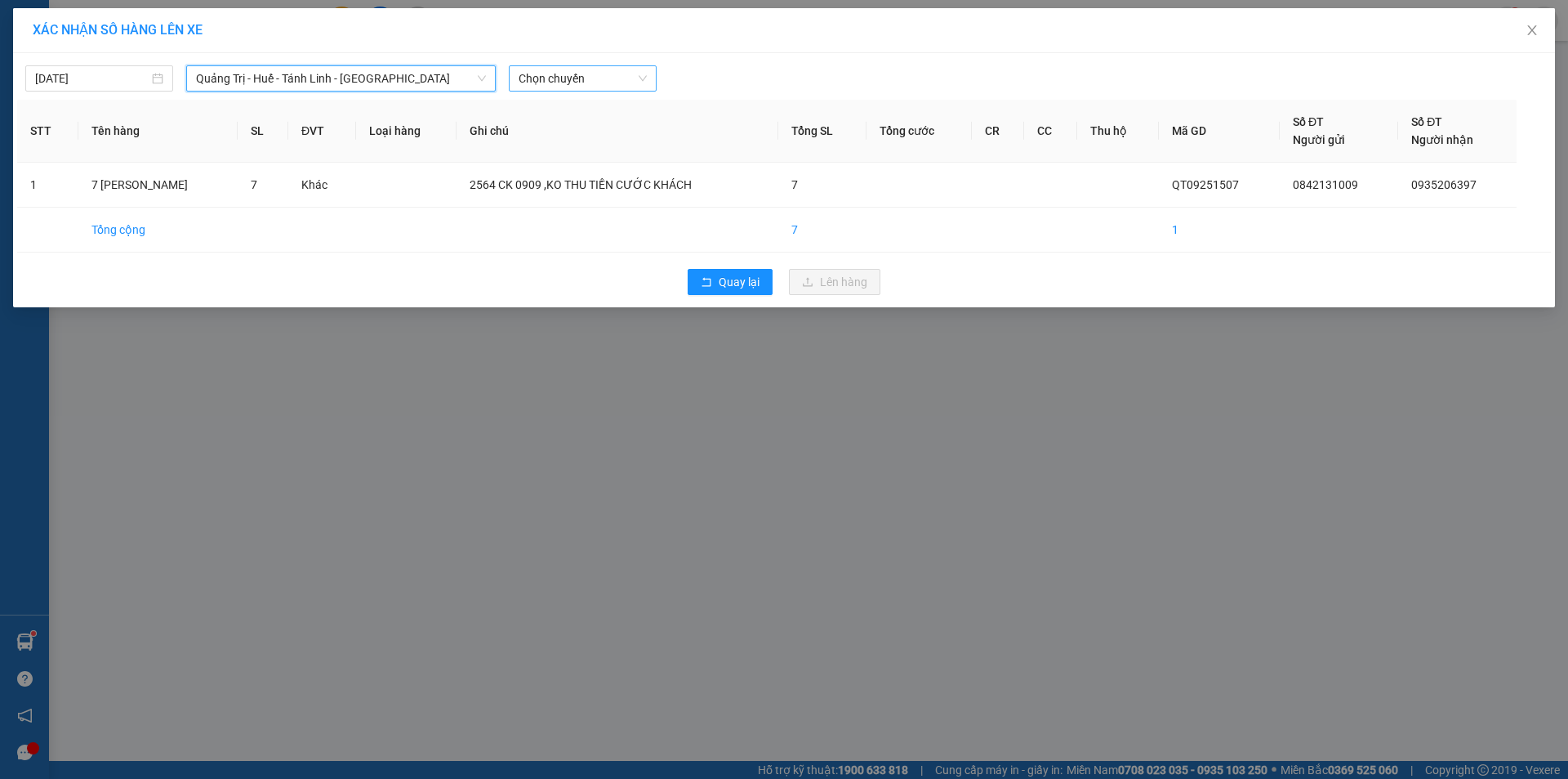
click at [598, 79] on span "Chọn chuyến" at bounding box center [583, 78] width 128 height 25
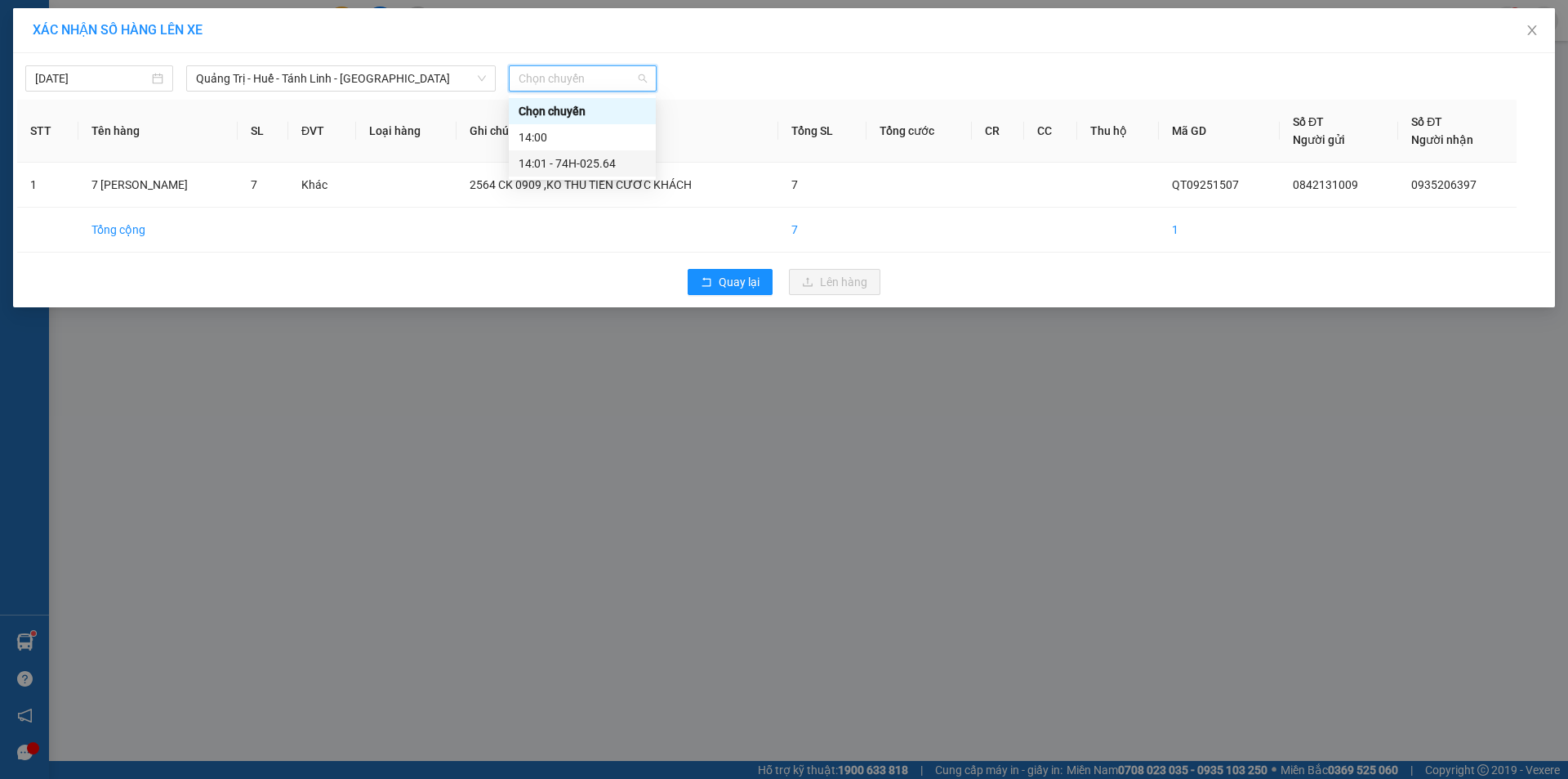
click at [580, 161] on div "14:01 - 74H-025.64" at bounding box center [582, 163] width 128 height 18
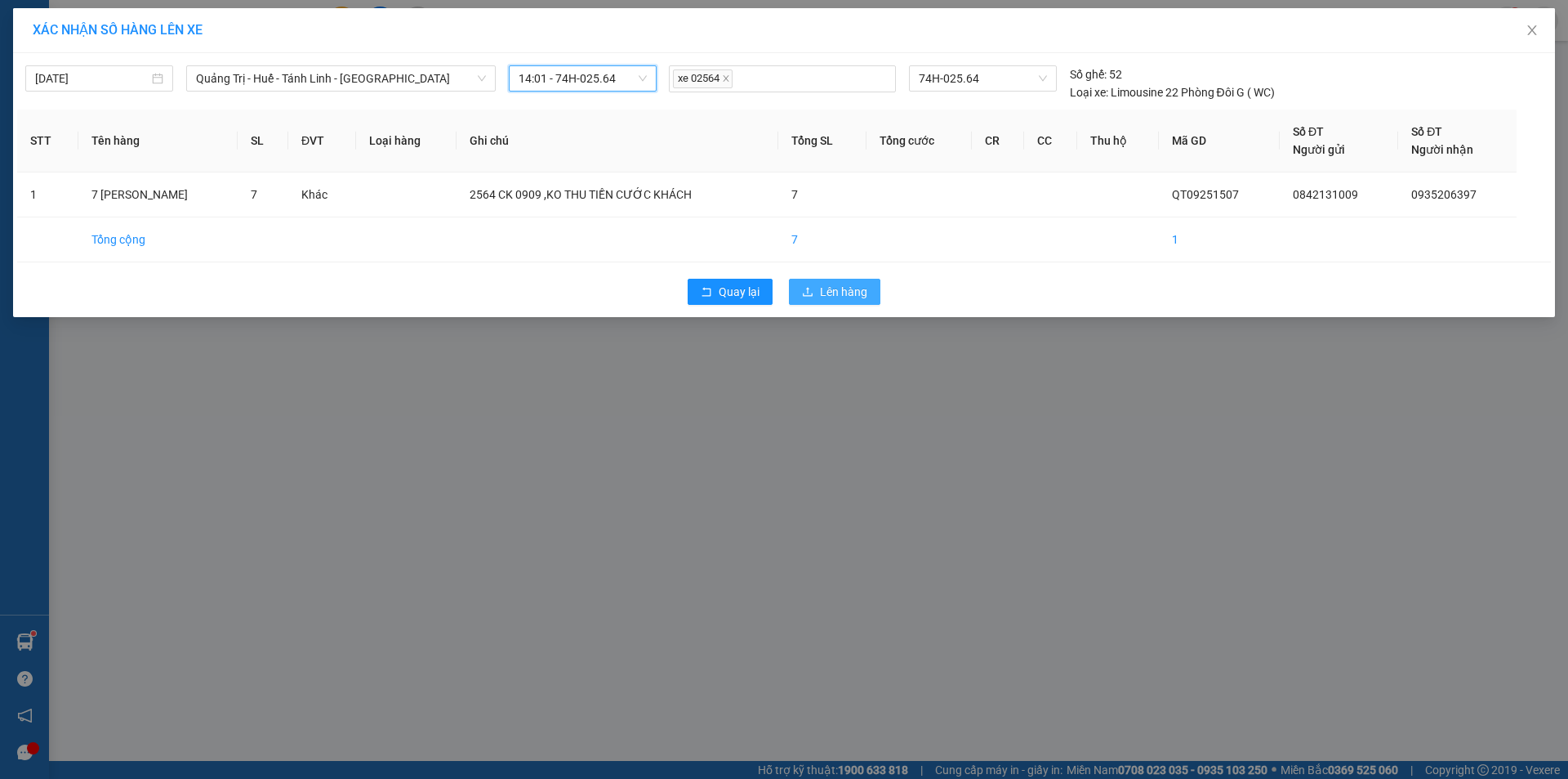
click at [826, 289] on span "Lên hàng" at bounding box center [844, 291] width 47 height 18
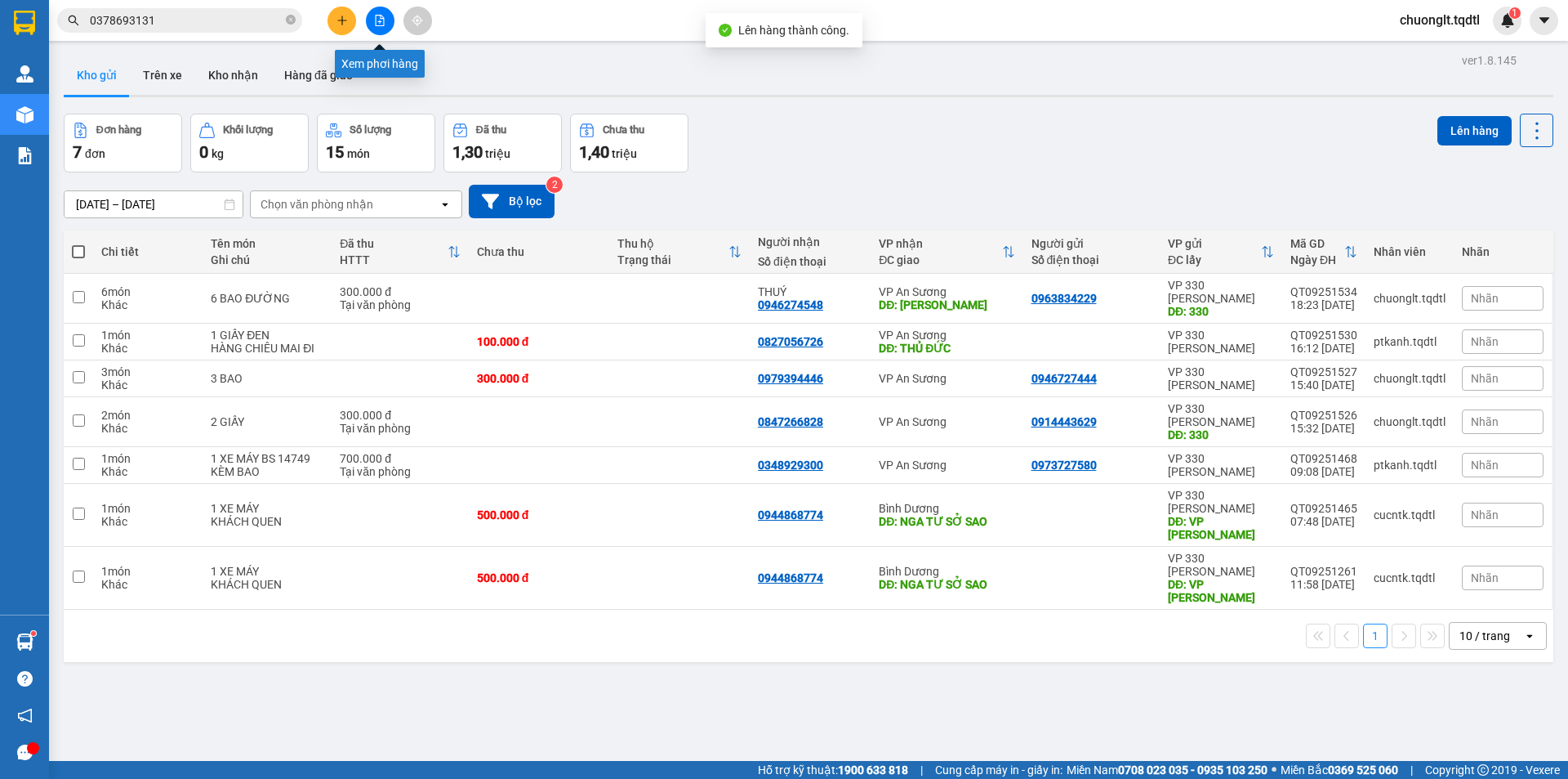
click at [377, 20] on icon "file-add" at bounding box center [380, 20] width 12 height 12
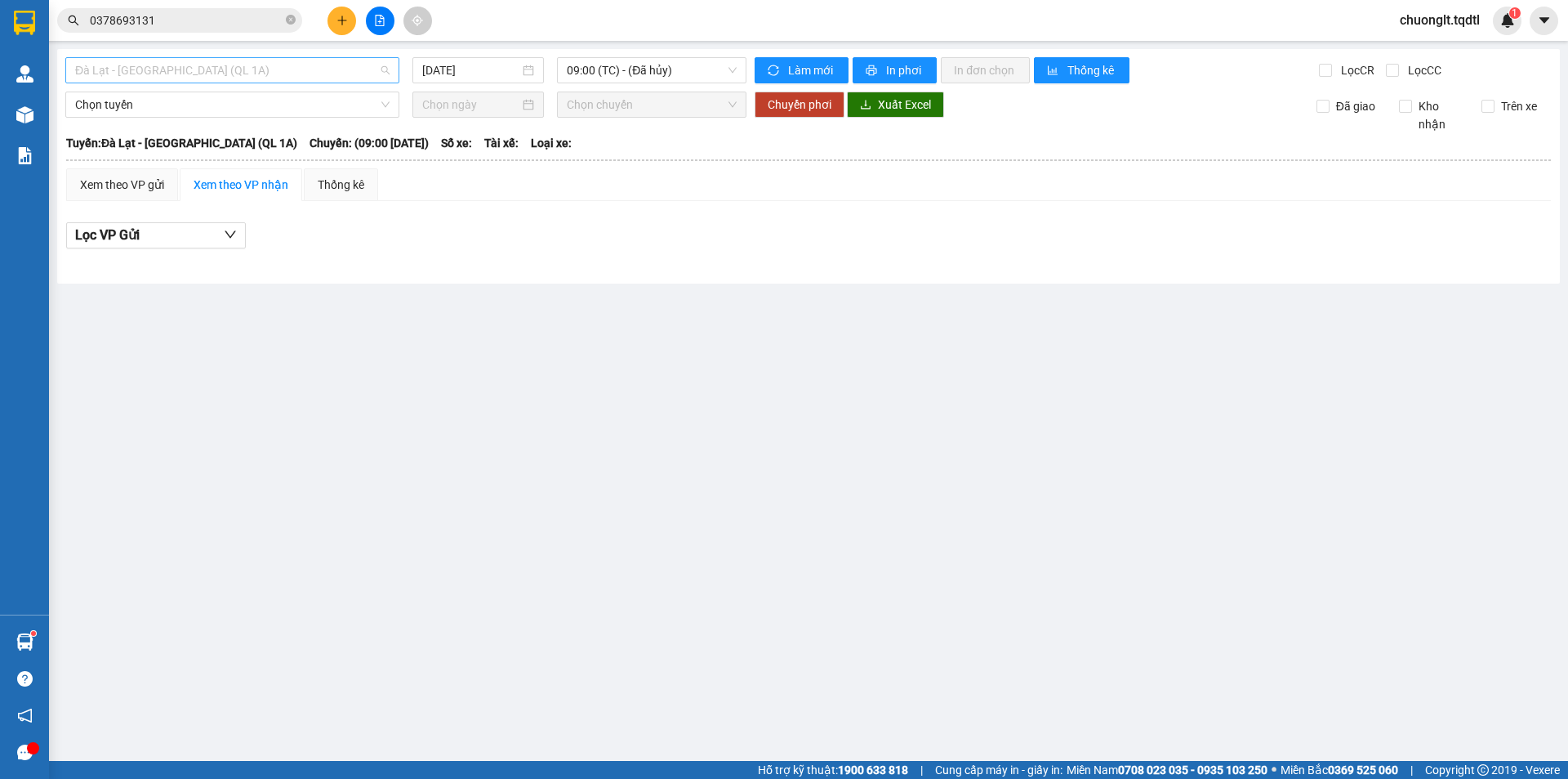
click at [345, 73] on span "Đà Lạt - [GEOGRAPHIC_DATA] (QL 1A)" at bounding box center [232, 70] width 314 height 25
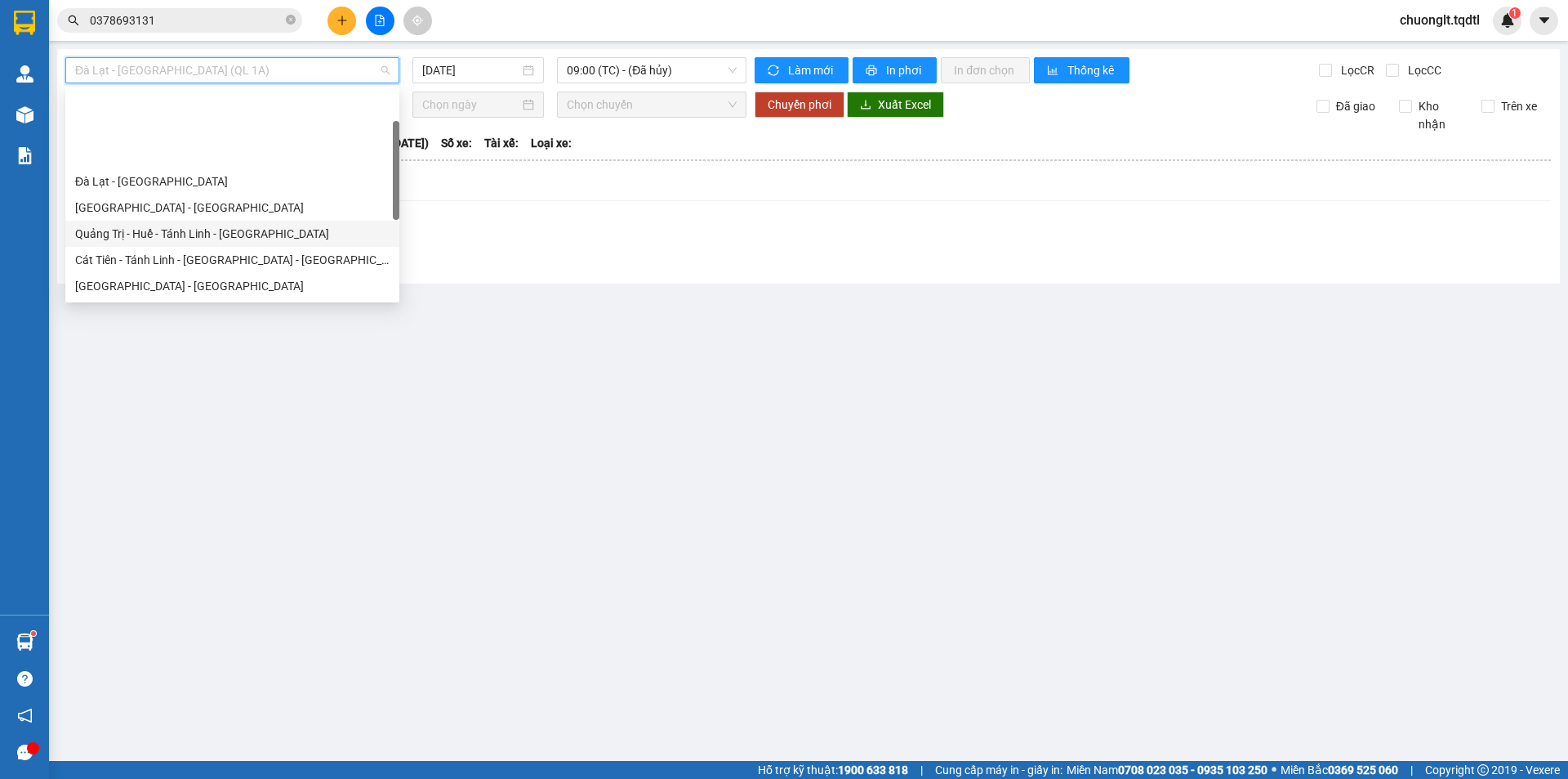
scroll to position [82, 0]
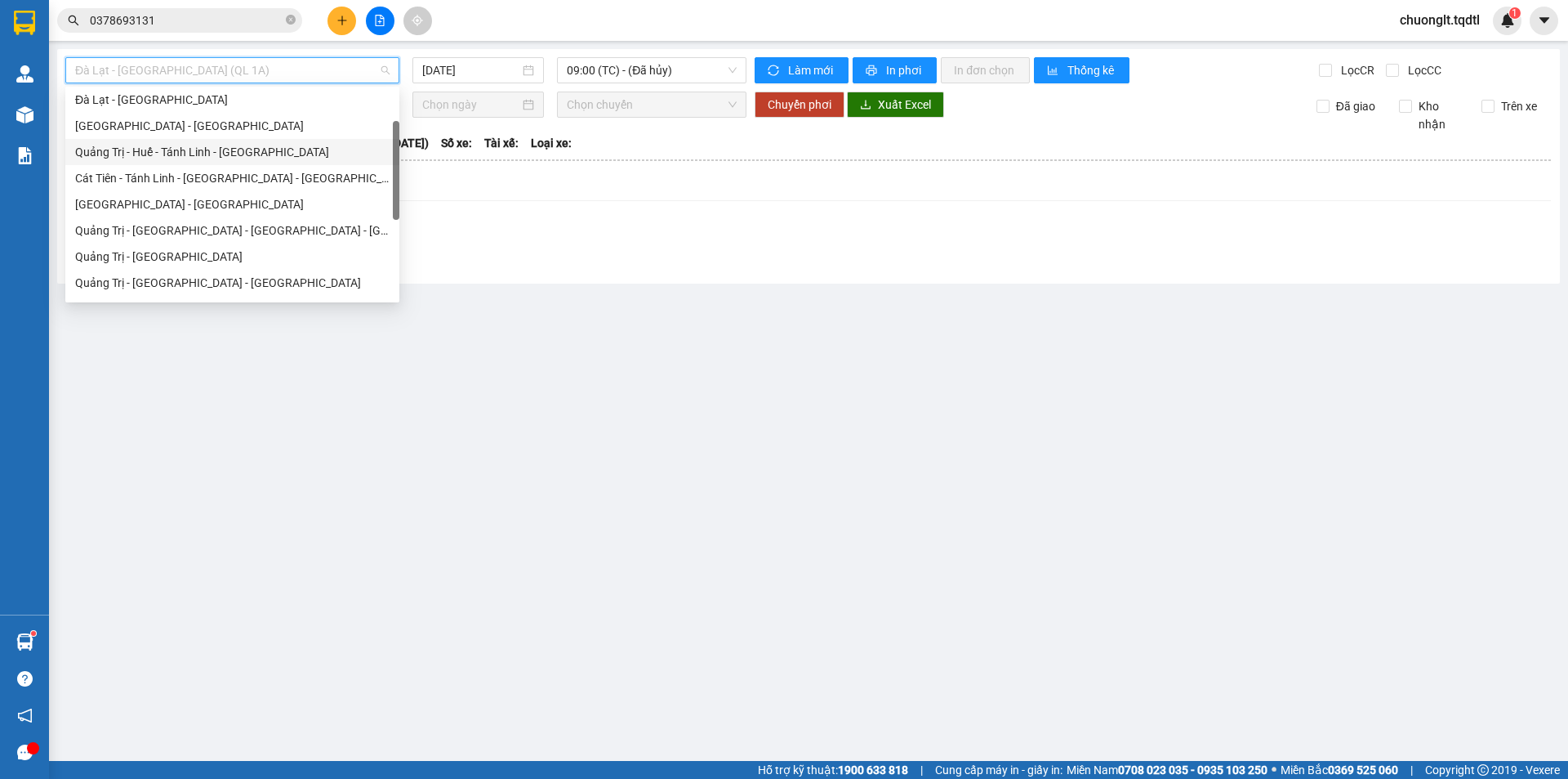
click at [224, 146] on div "Quảng Trị - Huế - Tánh Linh - [GEOGRAPHIC_DATA]" at bounding box center [232, 151] width 314 height 18
type input "[DATE]"
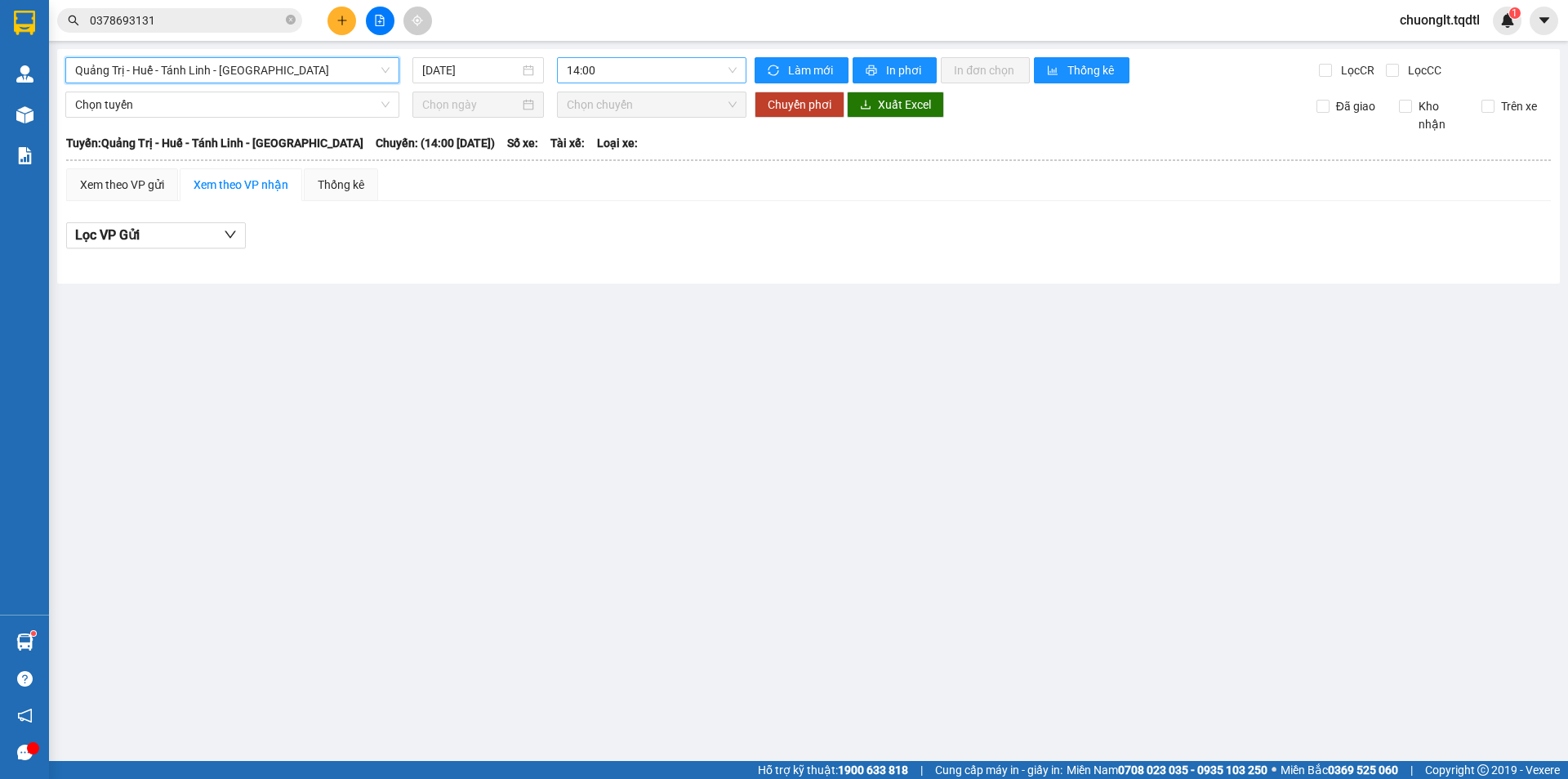
click at [666, 72] on span "14:00" at bounding box center [651, 70] width 170 height 25
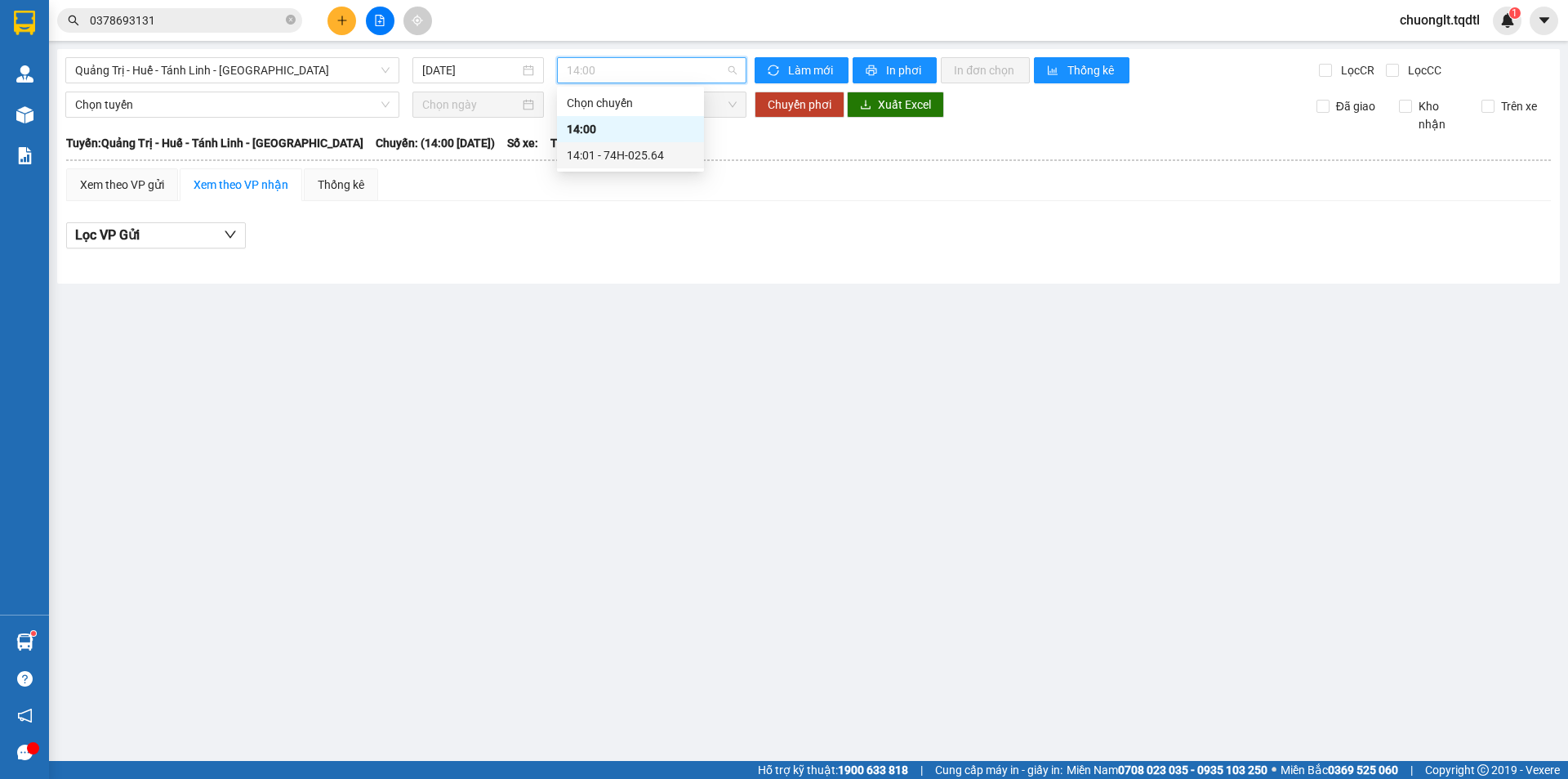
click at [633, 150] on div "14:01 - 74H-025.64" at bounding box center [630, 155] width 128 height 18
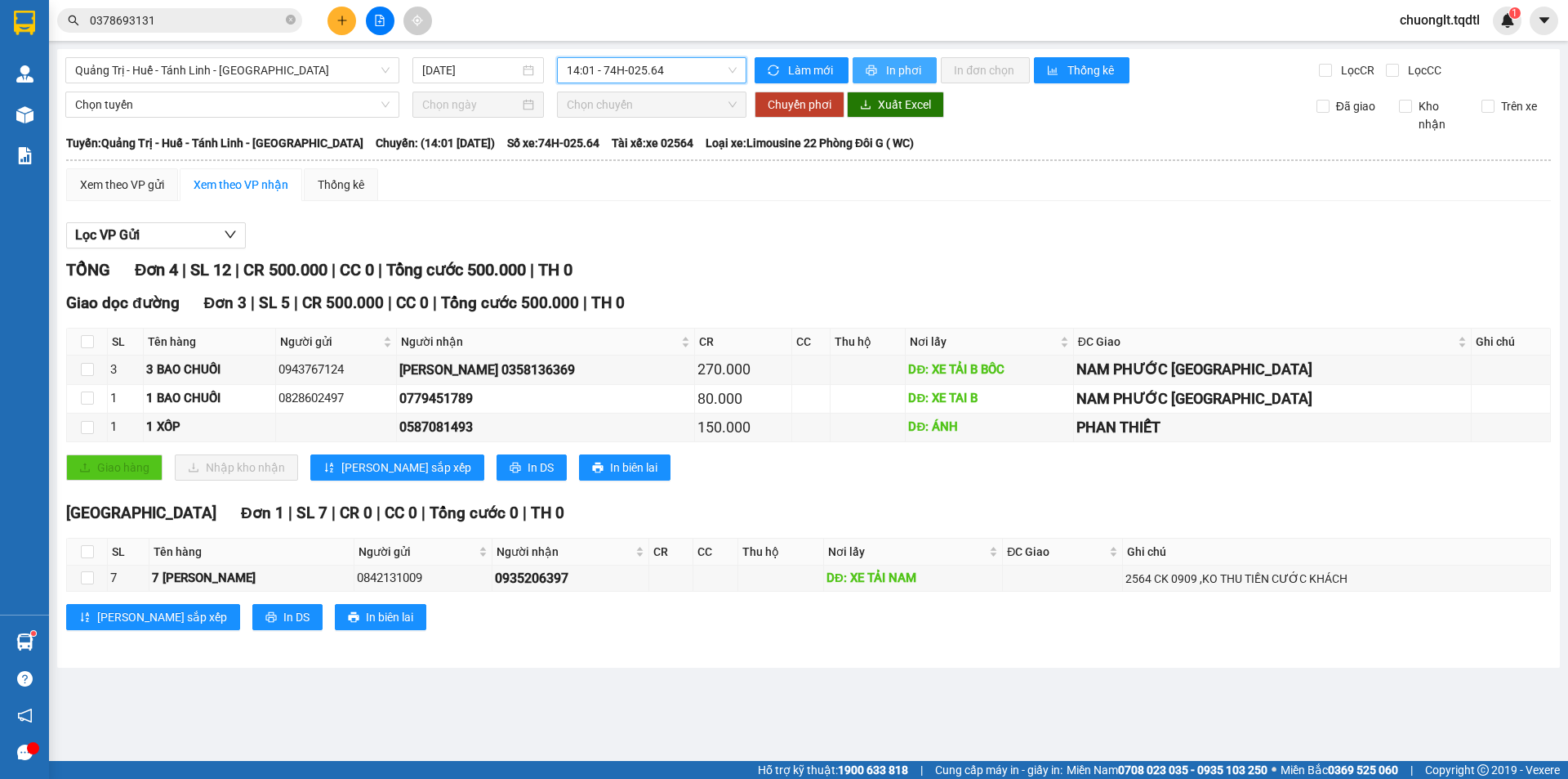
click at [898, 67] on span "In phơi" at bounding box center [904, 70] width 37 height 18
click at [355, 74] on span "Quảng Trị - Huế - Tánh Linh - [GEOGRAPHIC_DATA]" at bounding box center [232, 70] width 314 height 25
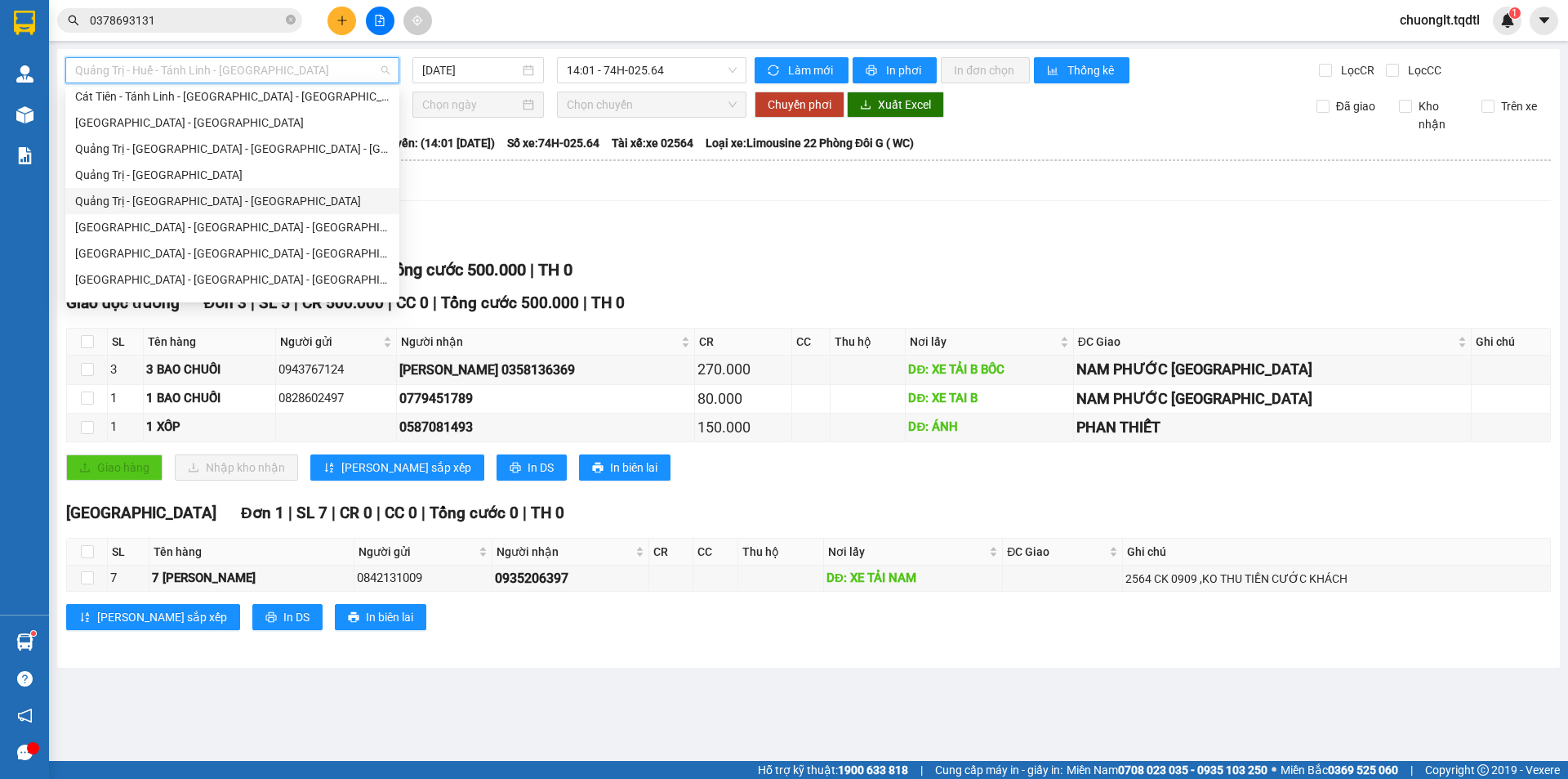
scroll to position [245, 0]
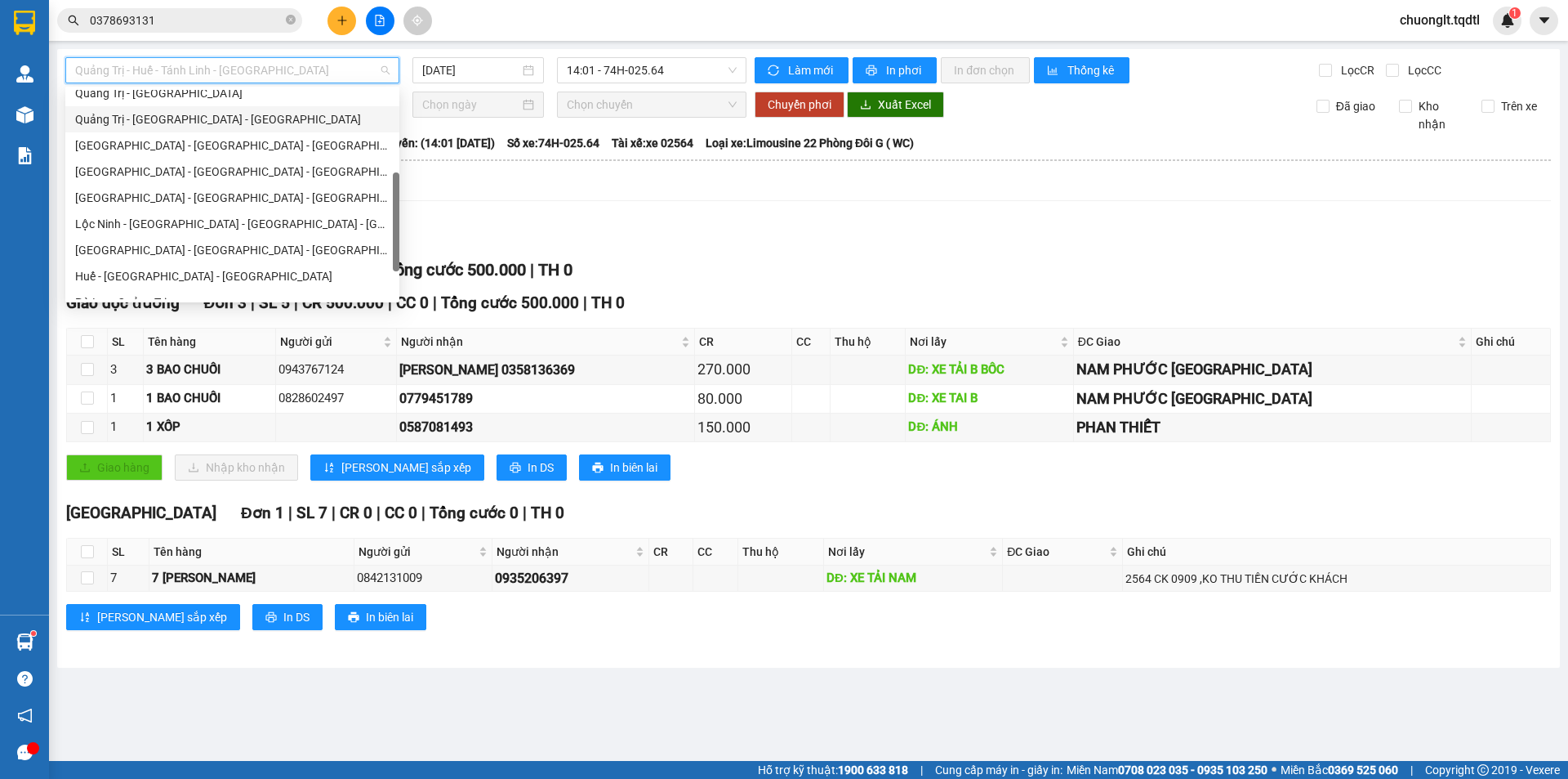
click at [198, 116] on div "Quảng Trị - [GEOGRAPHIC_DATA] - [GEOGRAPHIC_DATA]" at bounding box center [232, 119] width 314 height 18
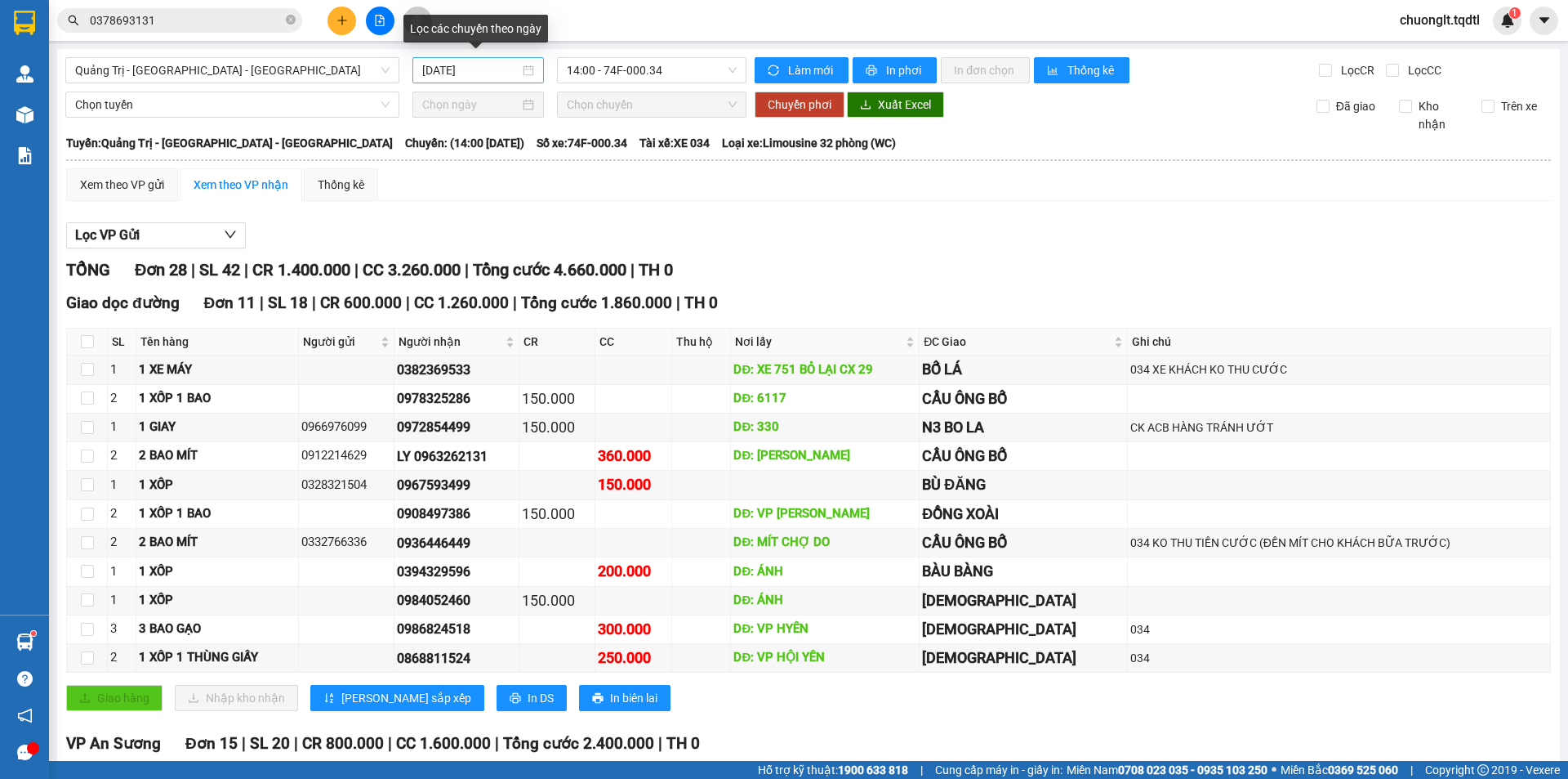
click at [523, 69] on div "[DATE]" at bounding box center [478, 70] width 111 height 18
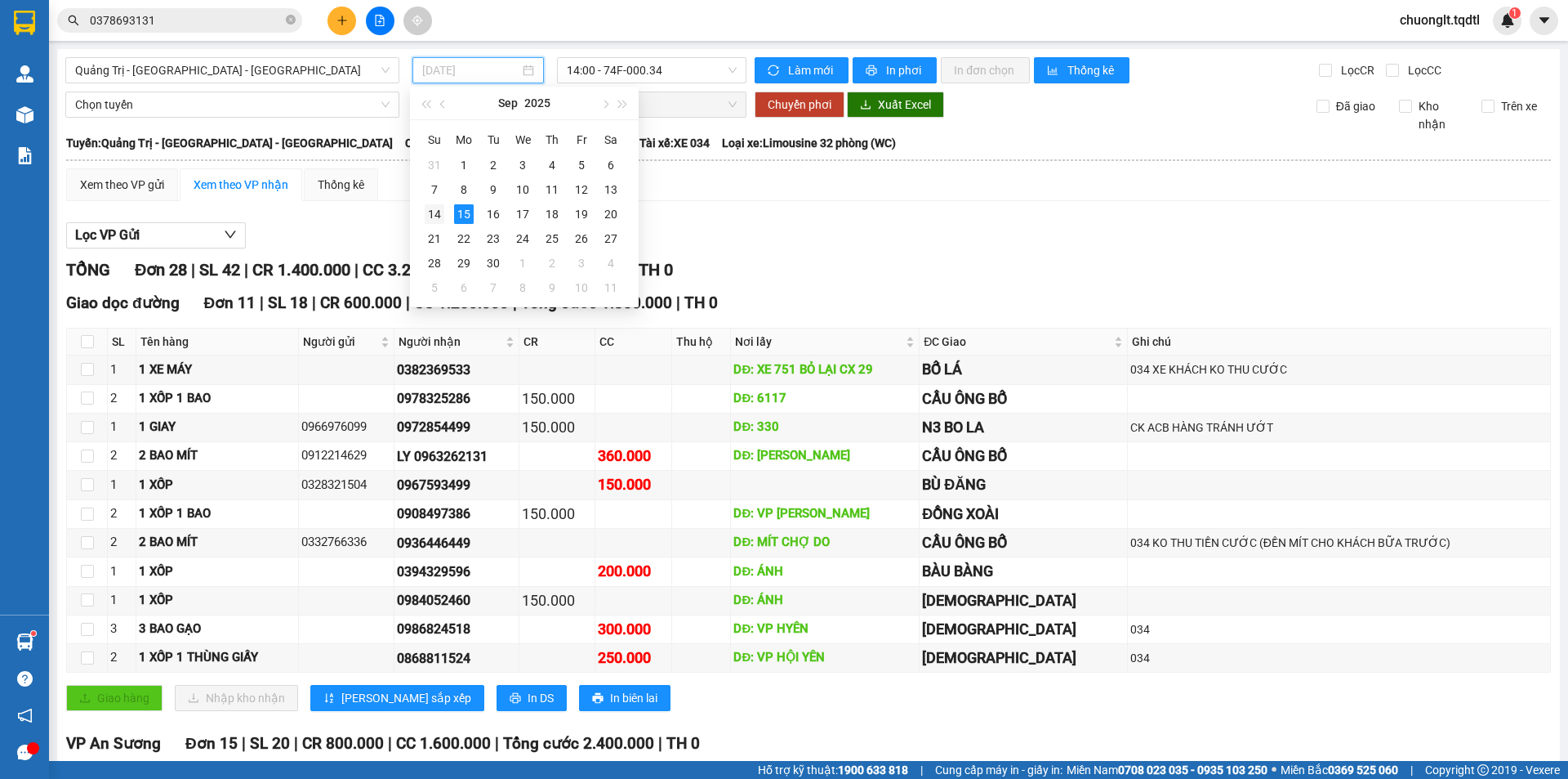
click at [433, 216] on div "14" at bounding box center [434, 214] width 19 height 19
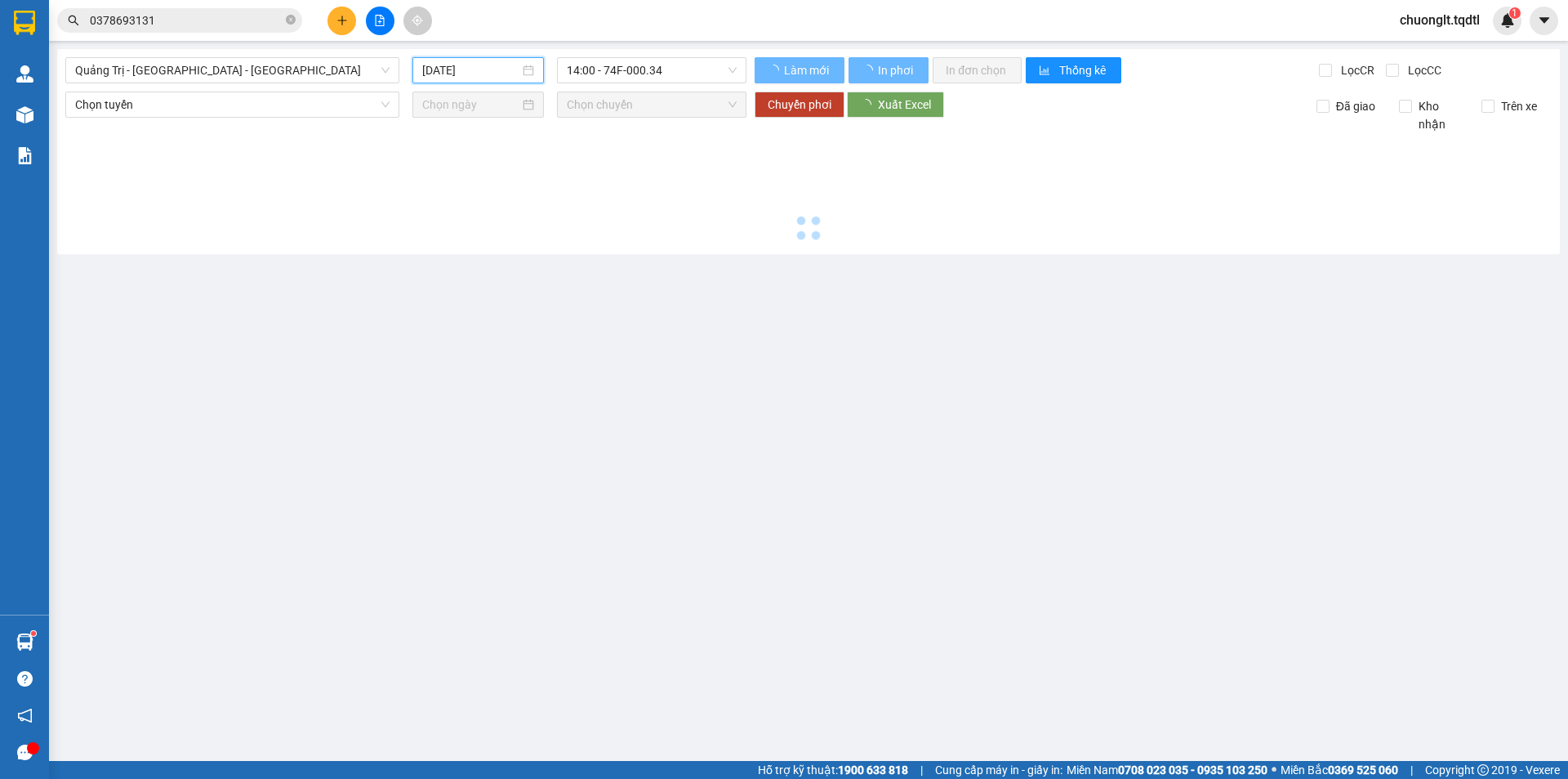
type input "[DATE]"
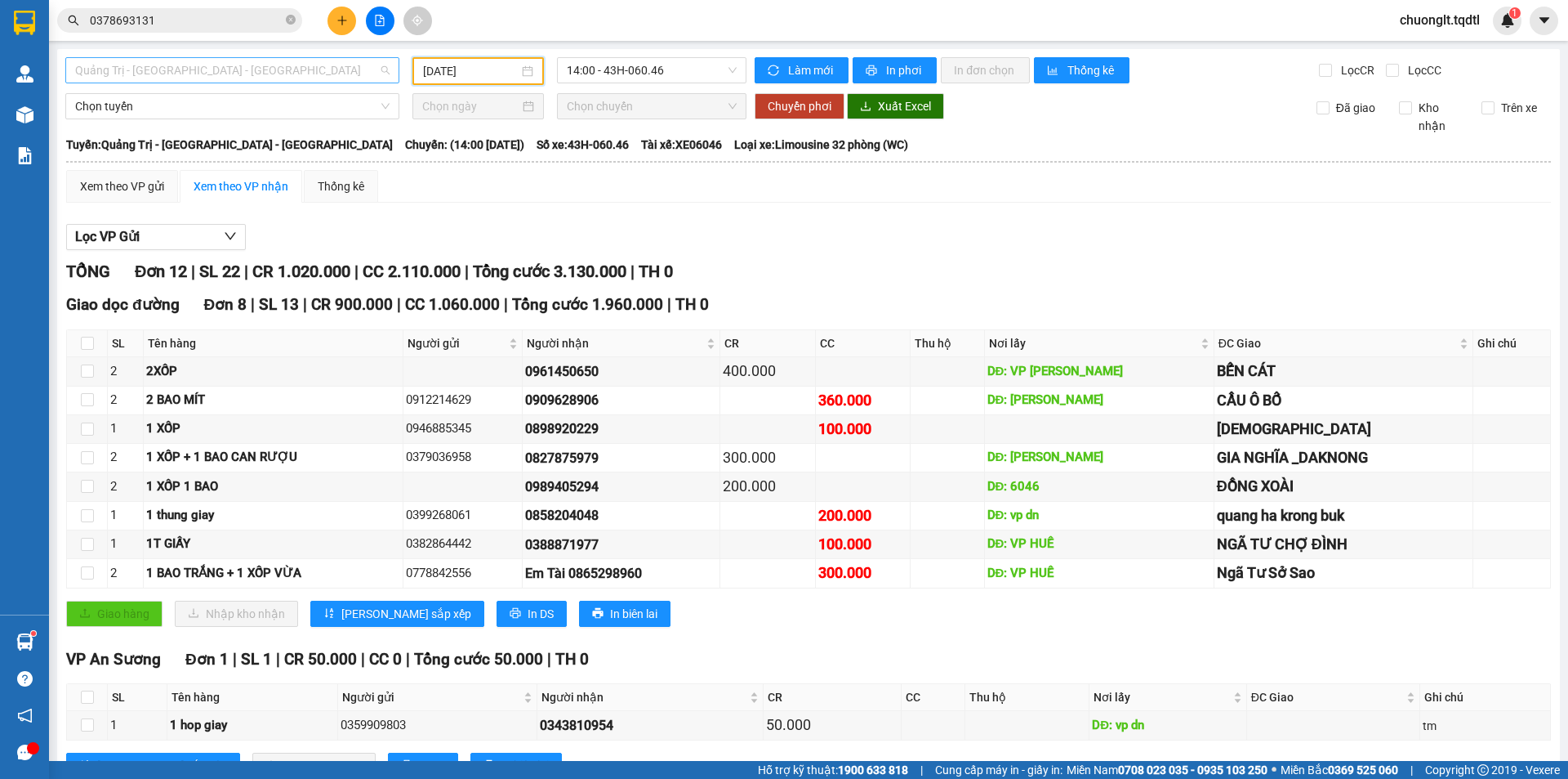
click at [353, 64] on span "Quảng Trị - [GEOGRAPHIC_DATA] - [GEOGRAPHIC_DATA]" at bounding box center [232, 70] width 314 height 25
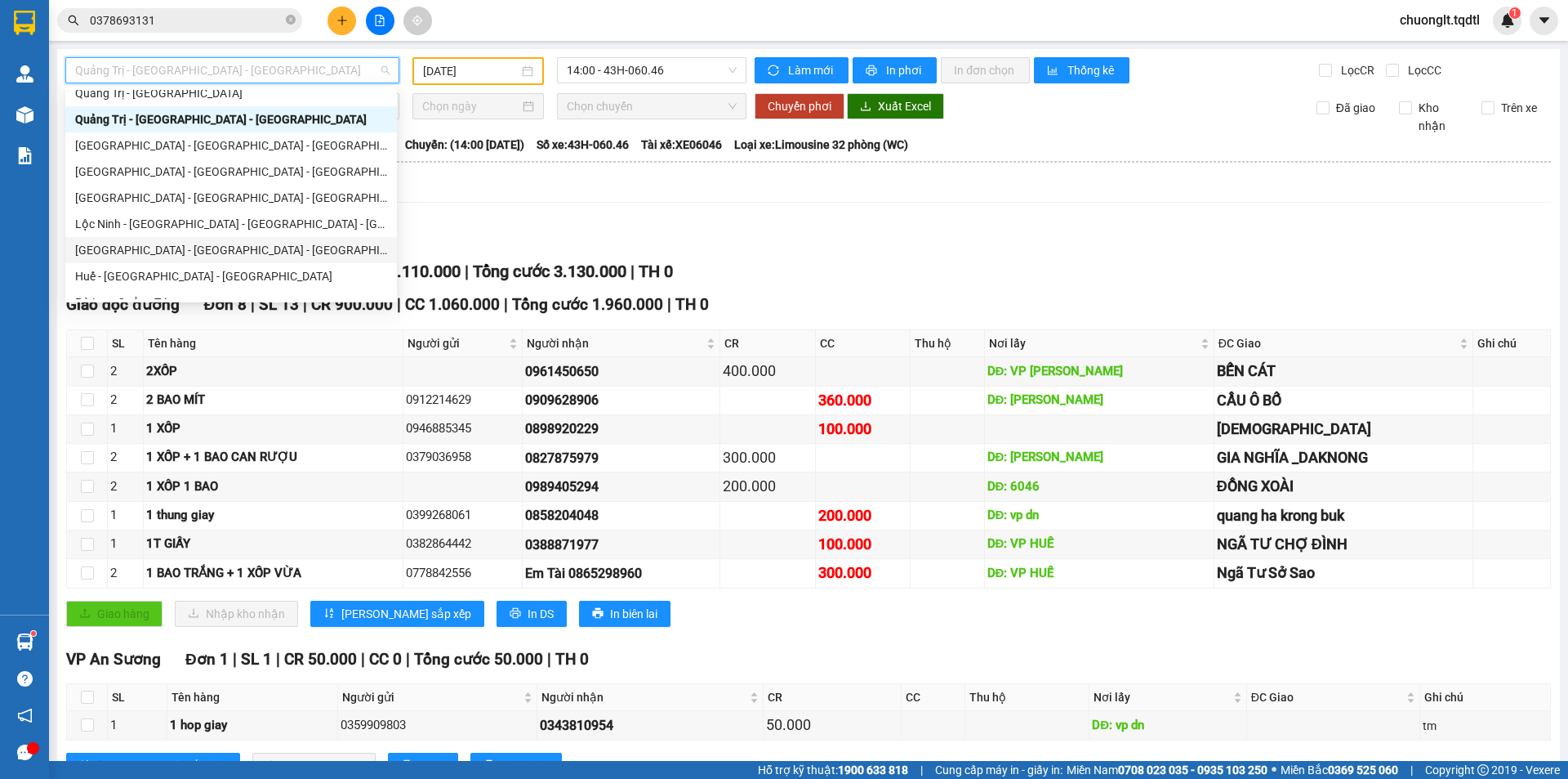
click at [503, 192] on div "Xem theo VP gửi Xem theo VP nhận Thống kê" at bounding box center [808, 186] width 1484 height 33
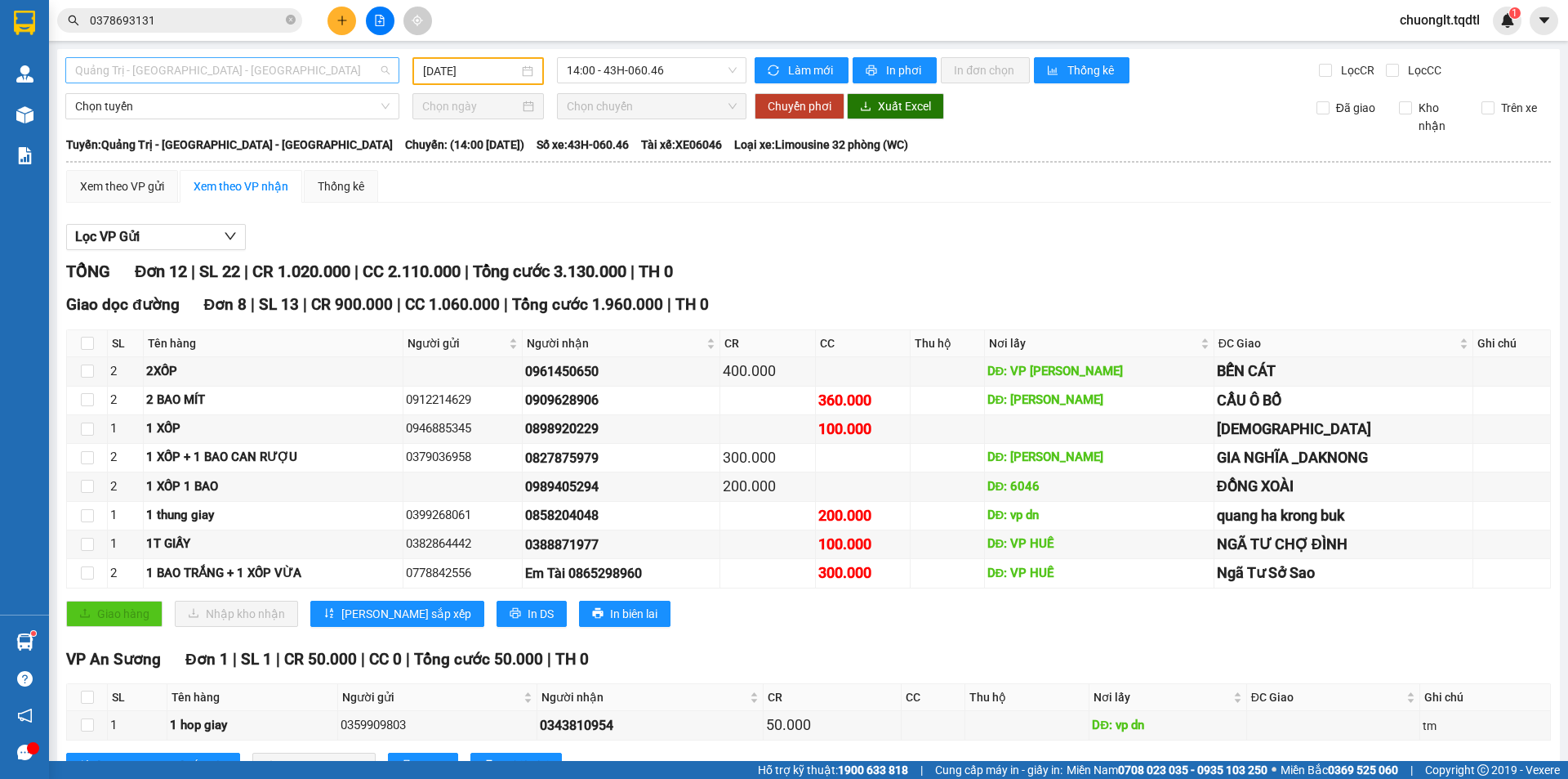
click at [367, 75] on span "Quảng Trị - [GEOGRAPHIC_DATA] - [GEOGRAPHIC_DATA]" at bounding box center [232, 70] width 314 height 25
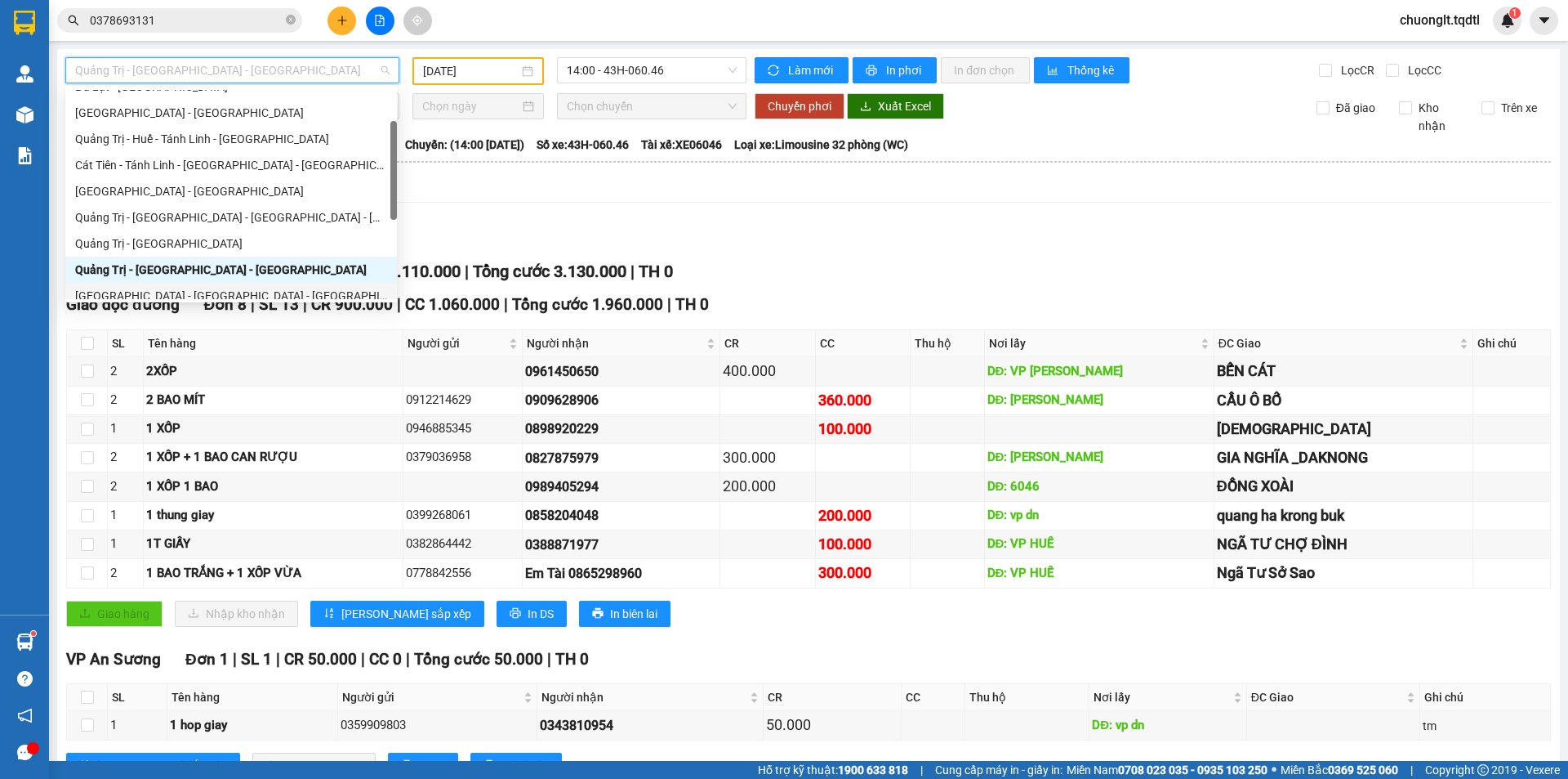
scroll to position [177, 0]
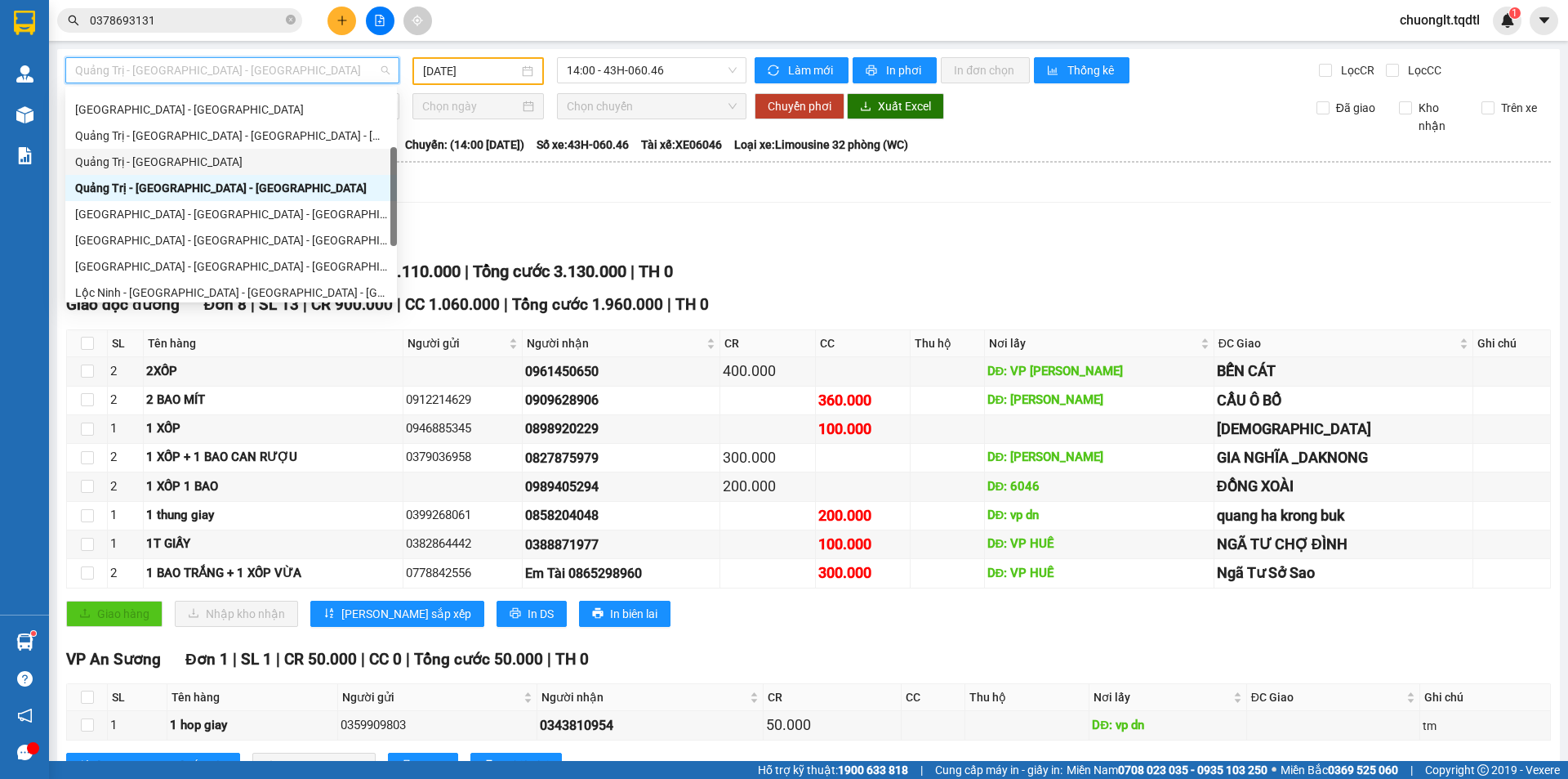
click at [195, 156] on div "Quảng Trị - [GEOGRAPHIC_DATA]" at bounding box center [231, 161] width 312 height 18
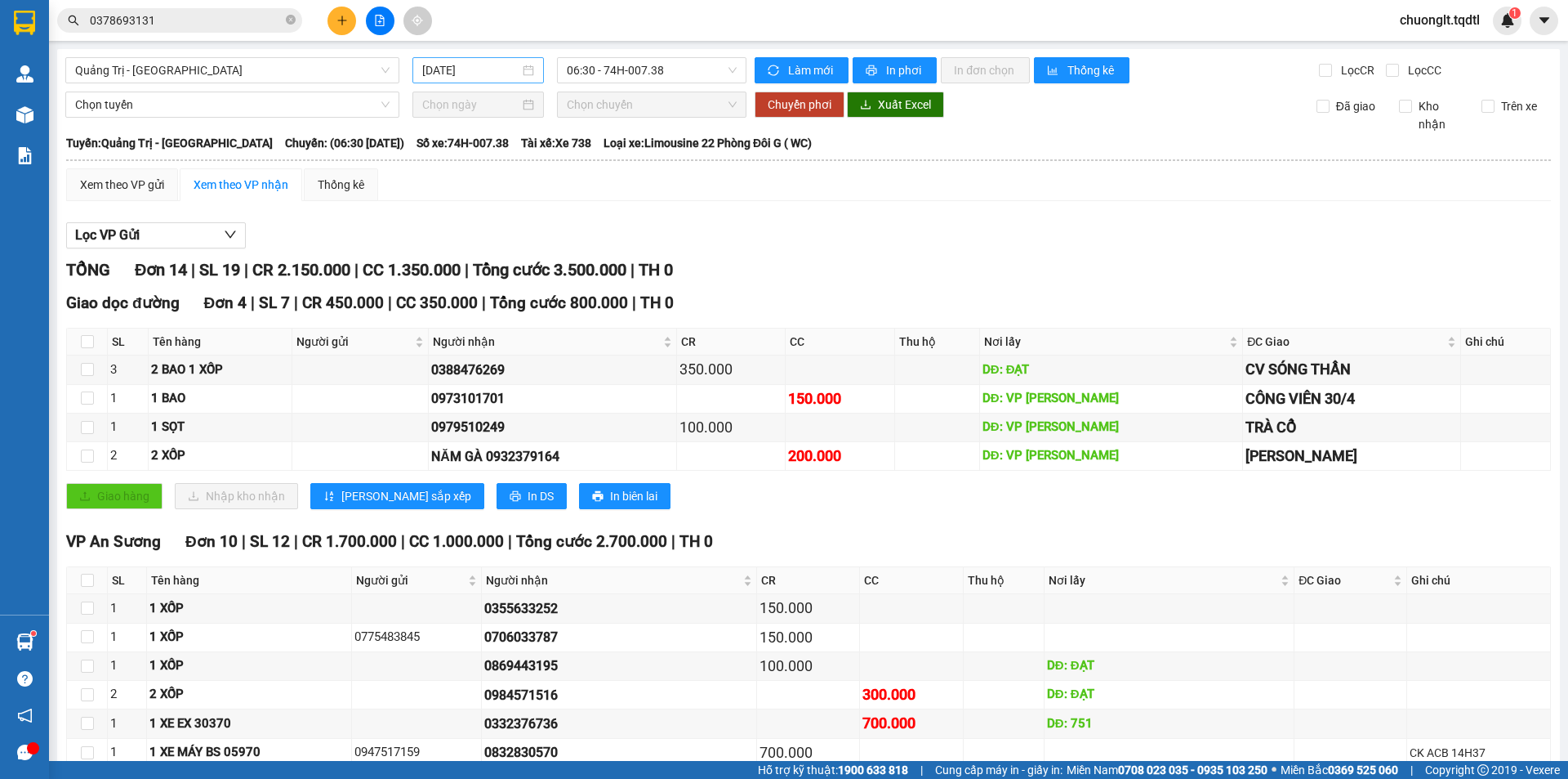
click at [517, 69] on div "[DATE]" at bounding box center [478, 70] width 111 height 18
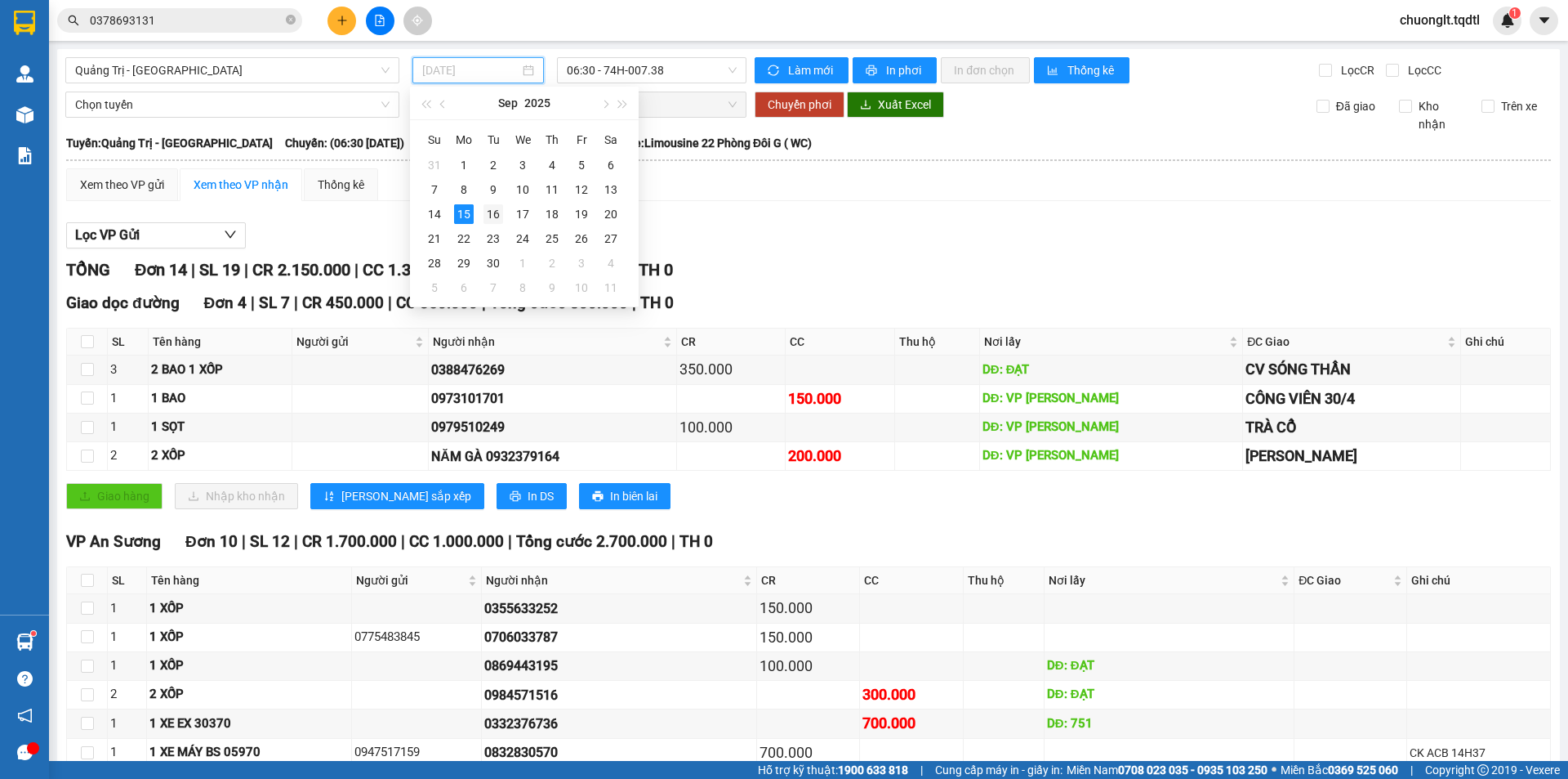
click at [489, 210] on div "16" at bounding box center [492, 214] width 19 height 19
type input "[DATE]"
